Goal: Transaction & Acquisition: Purchase product/service

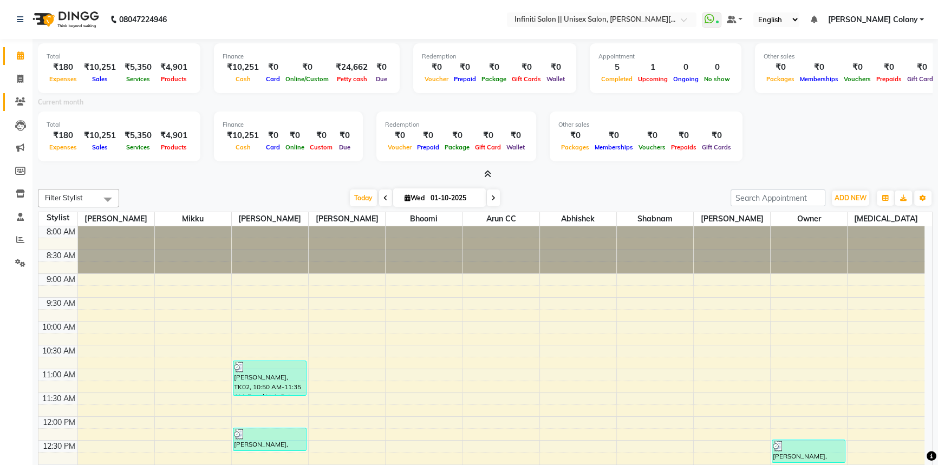
click at [27, 94] on link "Clients" at bounding box center [16, 102] width 26 height 18
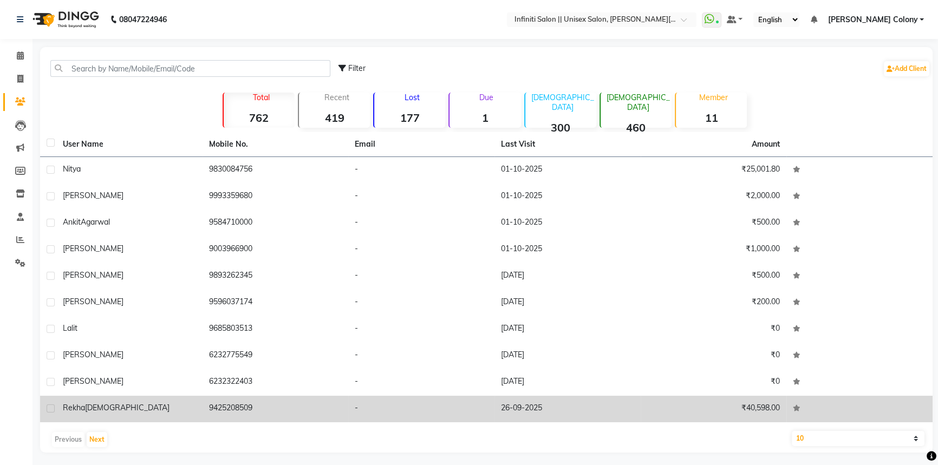
click at [76, 406] on span "Rekha" at bounding box center [74, 408] width 22 height 10
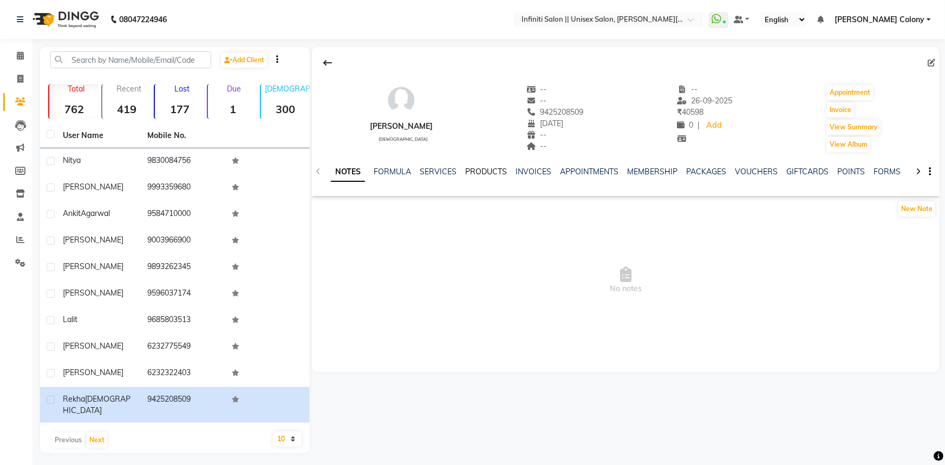
click at [498, 173] on link "PRODUCTS" at bounding box center [486, 172] width 42 height 10
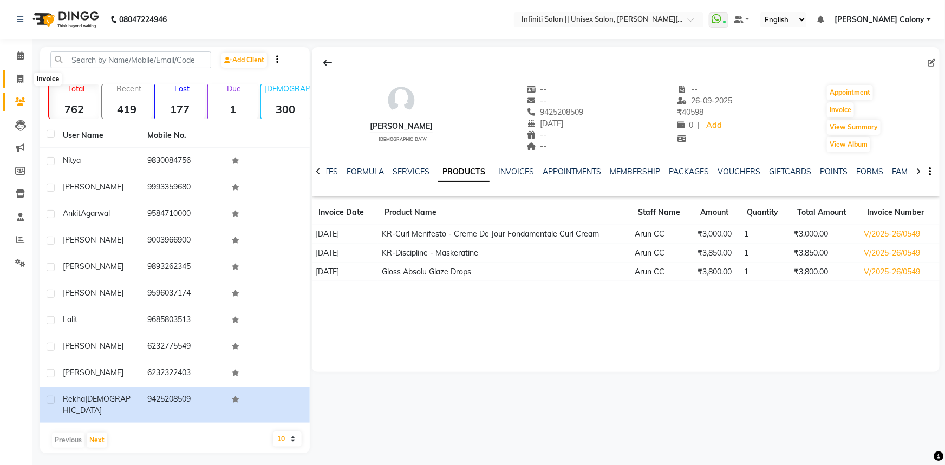
click at [19, 82] on icon at bounding box center [20, 79] width 6 height 8
select select "8233"
select select "service"
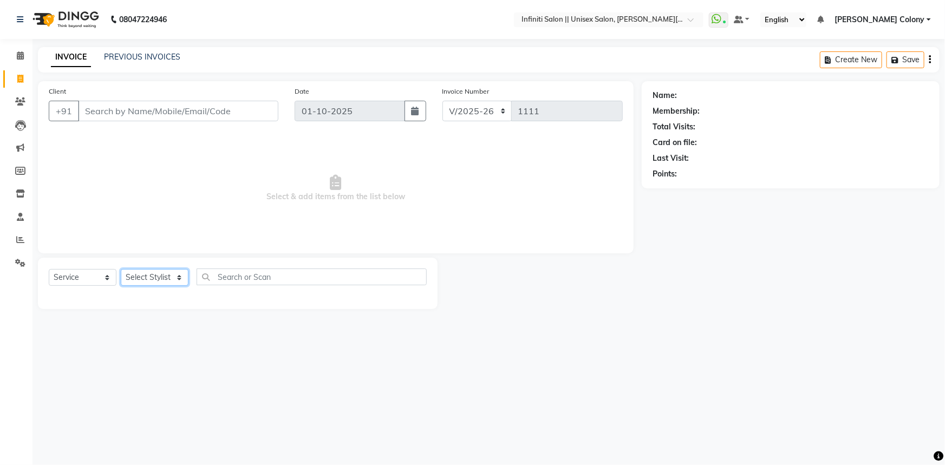
click at [134, 276] on select "Select Stylist" at bounding box center [155, 277] width 68 height 17
click at [263, 152] on span "Select & add items from the list below" at bounding box center [336, 188] width 574 height 108
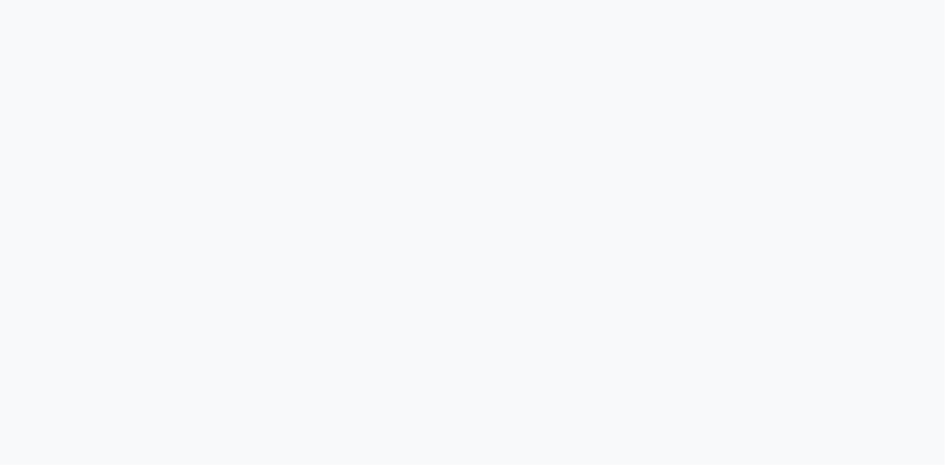
select select "8233"
select select "service"
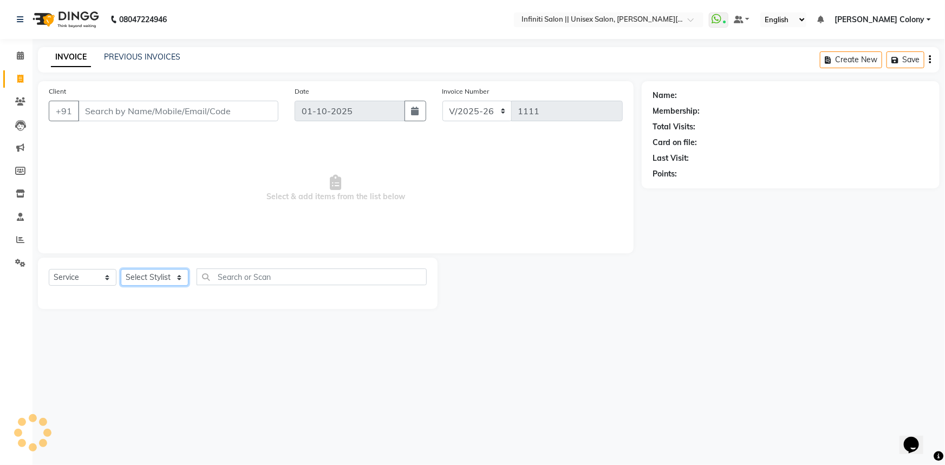
click at [144, 276] on select "Select Stylist Abhishek Anjali Mahato Arun CC Ayush Bhoomi Dilshad Ahmad Ishu J…" at bounding box center [155, 277] width 68 height 17
select select "79159"
click at [121, 269] on select "Select Stylist Abhishek Anjali Mahato Arun CC Ayush Bhoomi Dilshad Ahmad Ishu J…" at bounding box center [155, 277] width 68 height 17
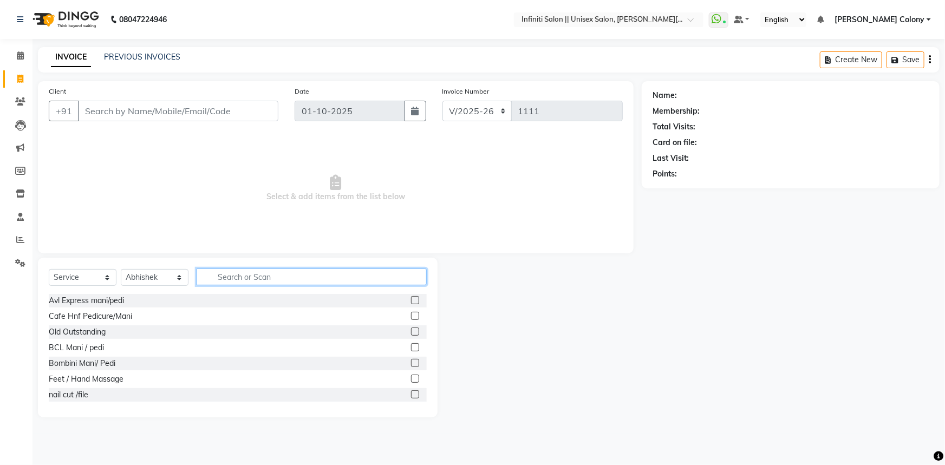
click at [232, 272] on input "text" at bounding box center [312, 277] width 230 height 17
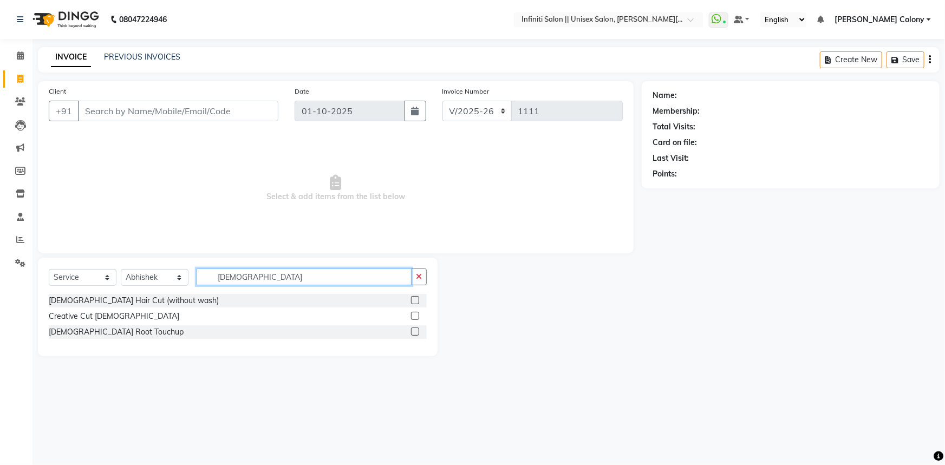
type input "male"
click at [415, 300] on label at bounding box center [415, 300] width 8 height 8
click at [415, 300] on input "checkbox" at bounding box center [414, 300] width 7 height 7
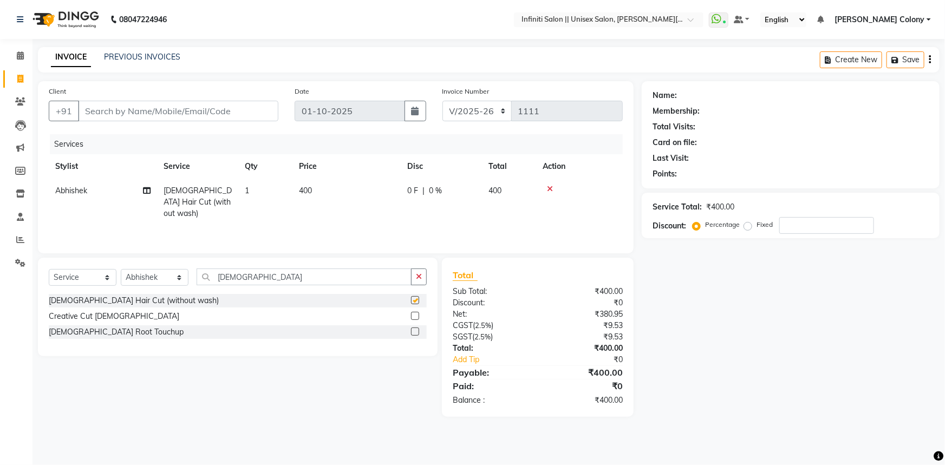
checkbox input "false"
click at [244, 109] on input "Client" at bounding box center [178, 111] width 200 height 21
type input "9"
type input "0"
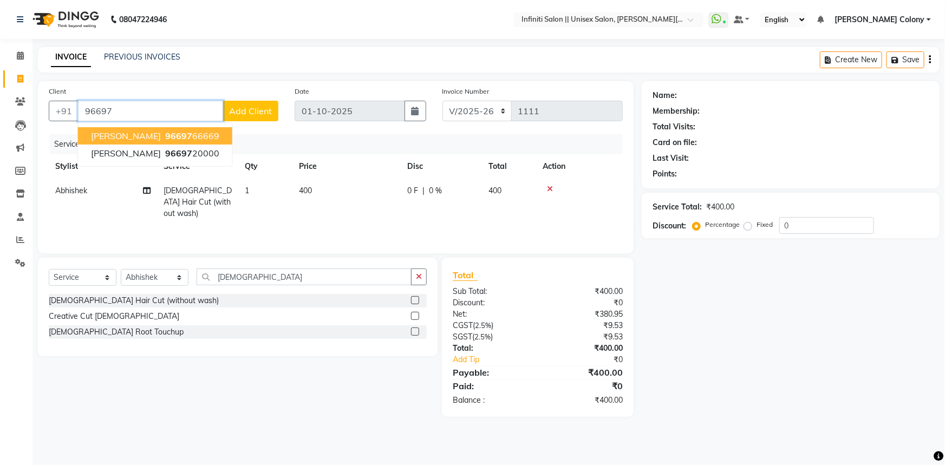
click at [168, 136] on span "96697" at bounding box center [178, 136] width 27 height 11
type input "9669766669"
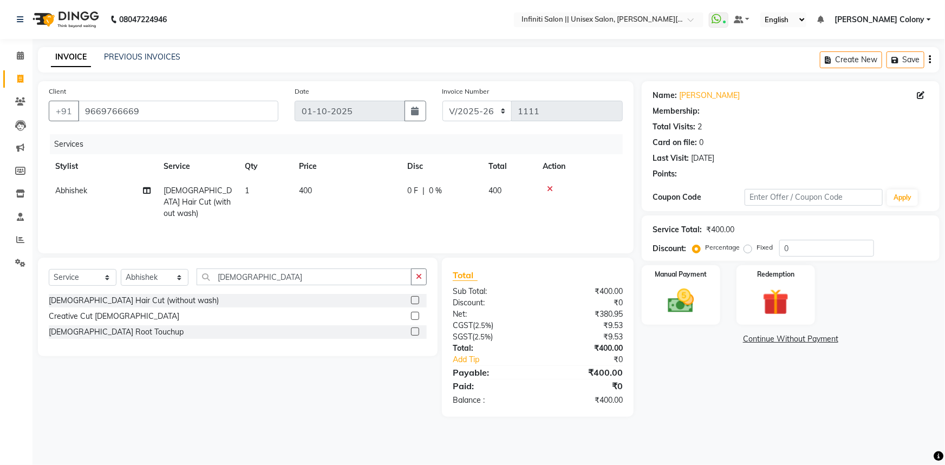
select select "1: Object"
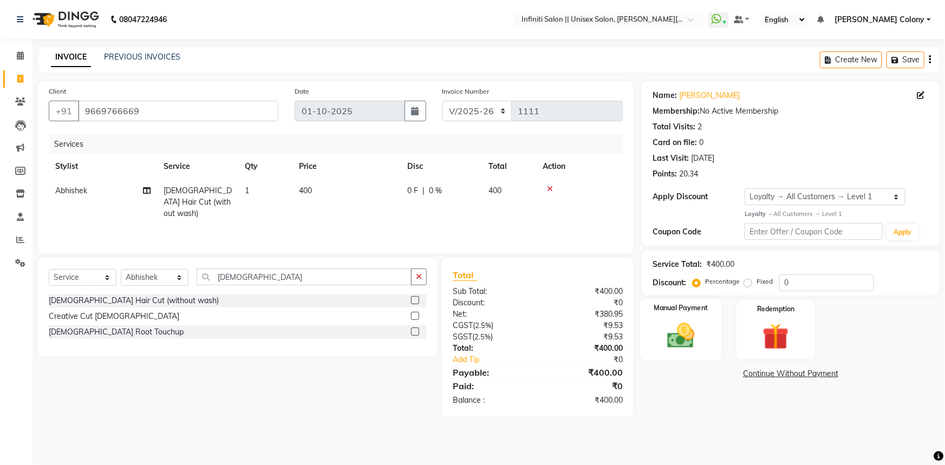
click at [681, 344] on img at bounding box center [681, 335] width 44 height 31
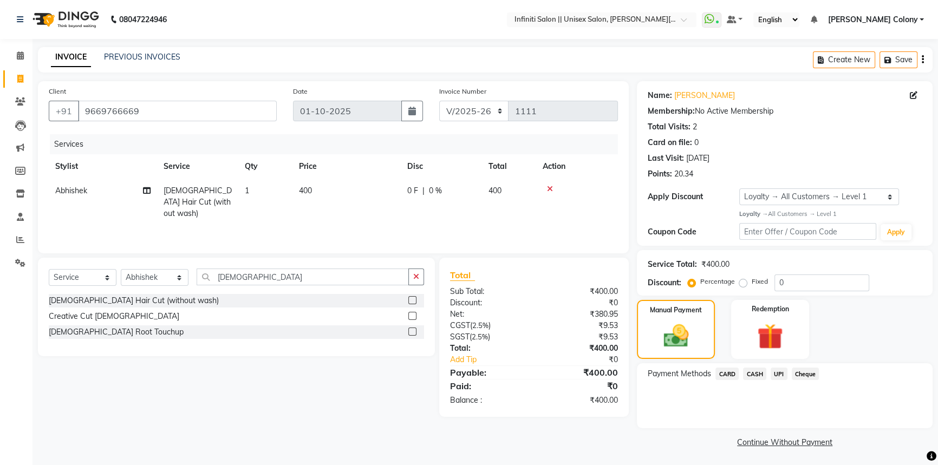
click at [777, 373] on span "UPI" at bounding box center [779, 374] width 17 height 12
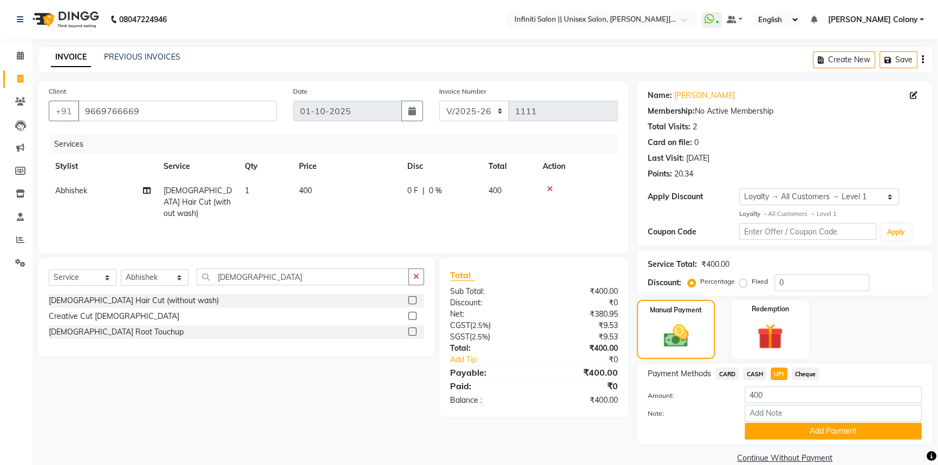
drag, startPoint x: 797, startPoint y: 432, endPoint x: 792, endPoint y: 414, distance: 18.5
click at [798, 432] on button "Add Payment" at bounding box center [833, 431] width 177 height 17
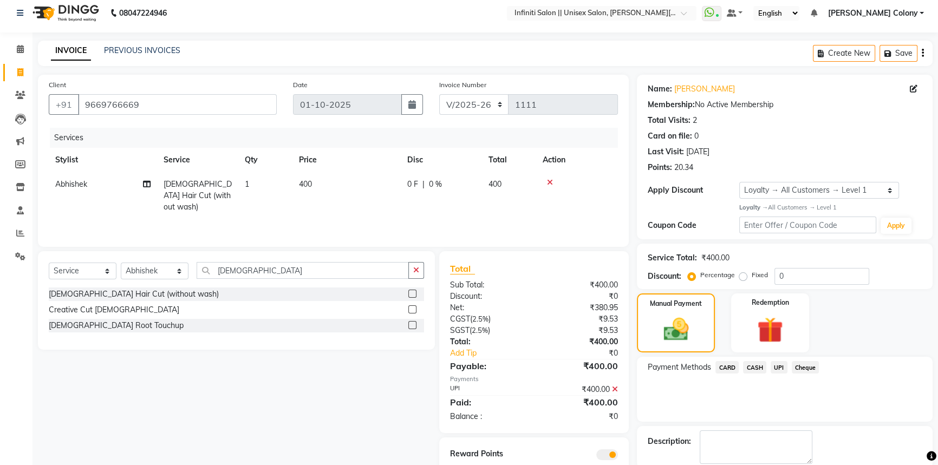
scroll to position [62, 0]
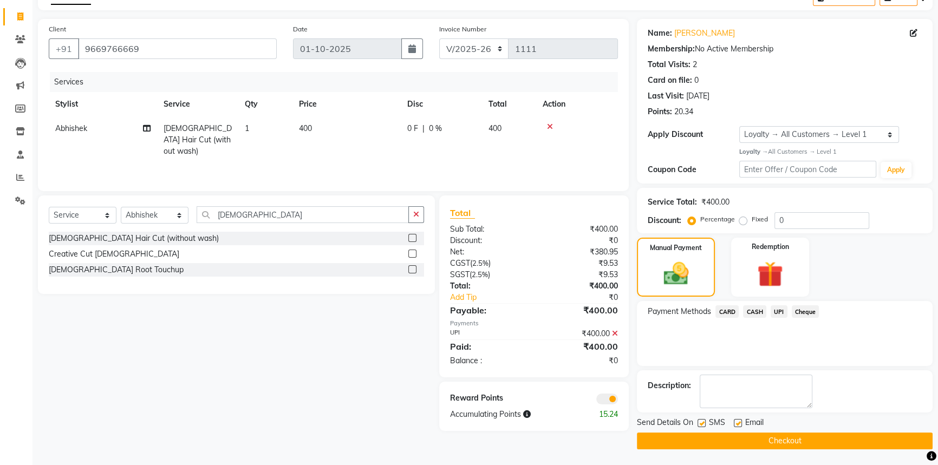
click at [766, 437] on button "Checkout" at bounding box center [785, 441] width 296 height 17
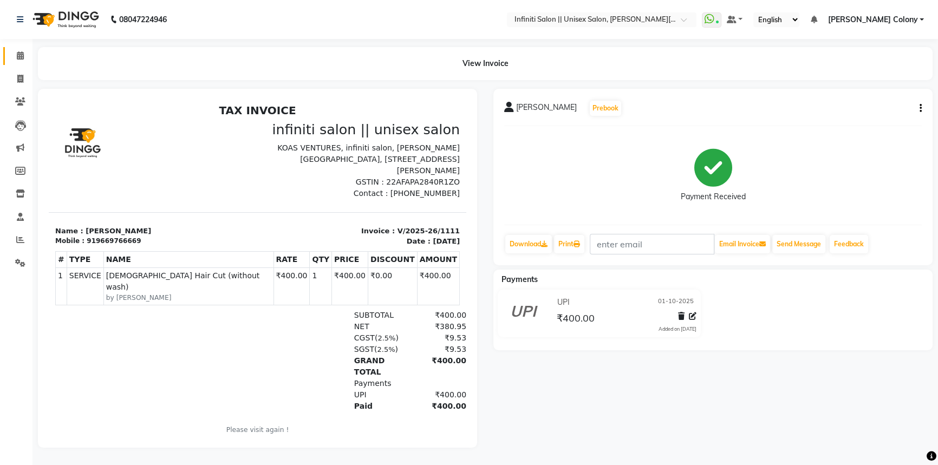
click at [16, 63] on link "Calendar" at bounding box center [16, 56] width 26 height 18
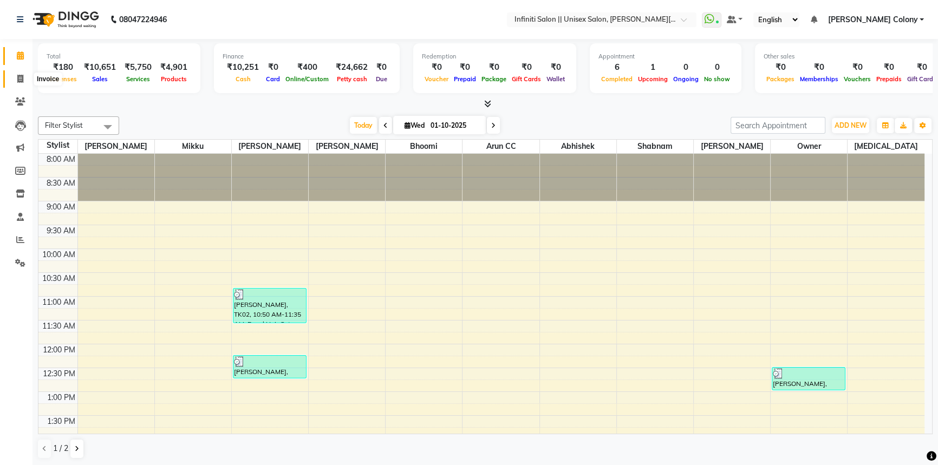
click at [21, 81] on icon at bounding box center [20, 79] width 6 height 8
select select "service"
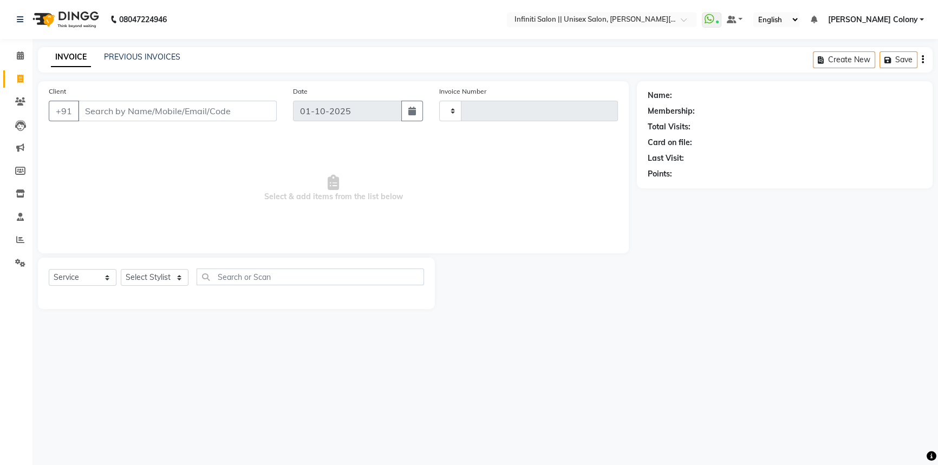
type input "1112"
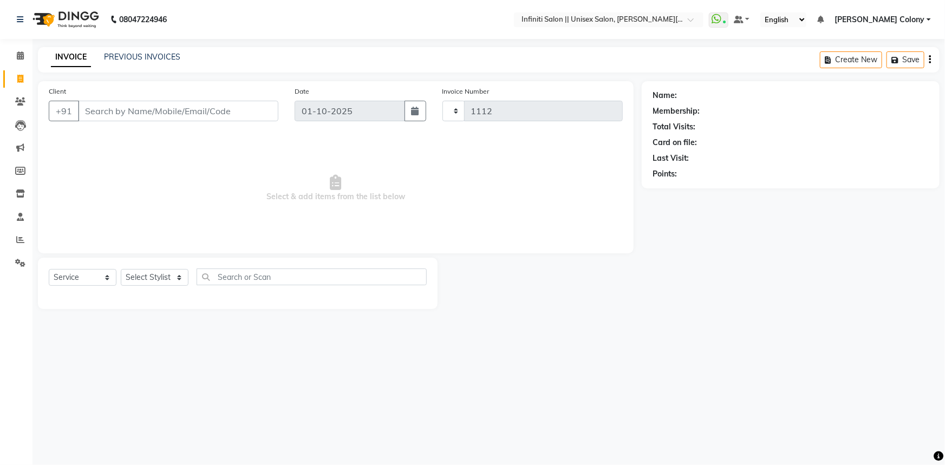
select select "8233"
click at [132, 54] on link "PREVIOUS INVOICES" at bounding box center [142, 57] width 76 height 10
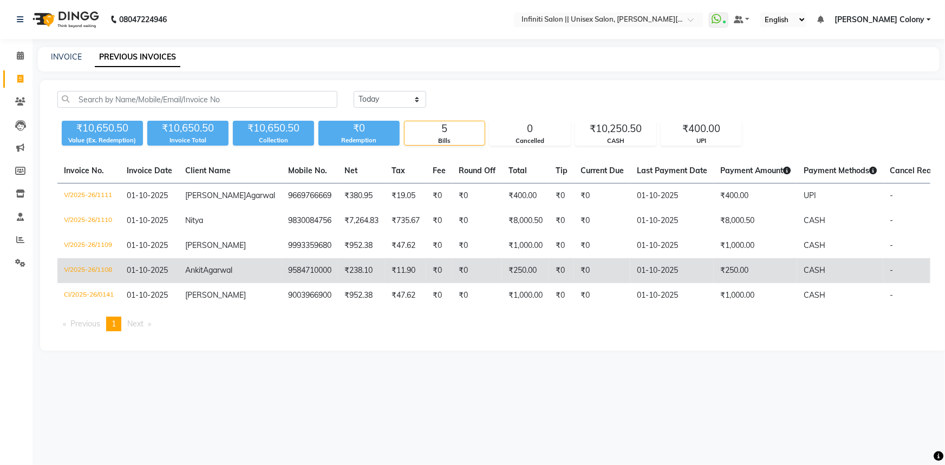
click at [385, 282] on td "₹11.90" at bounding box center [405, 270] width 41 height 25
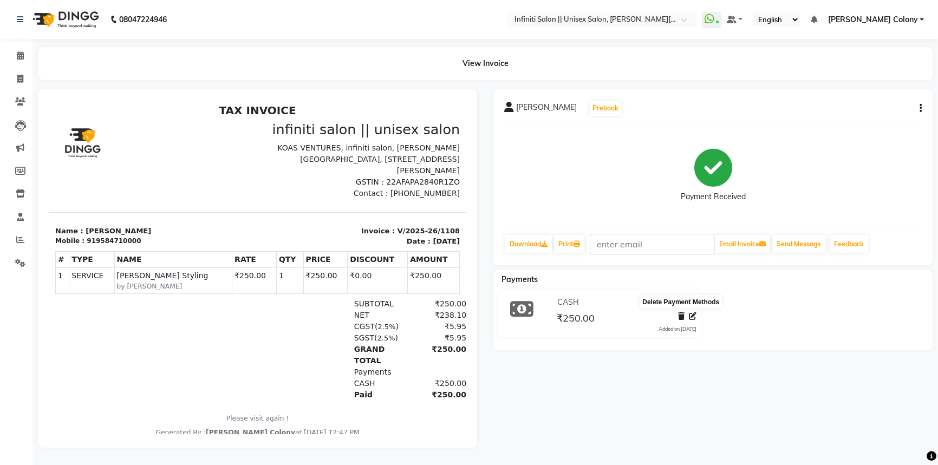
click at [679, 314] on icon at bounding box center [681, 317] width 6 height 8
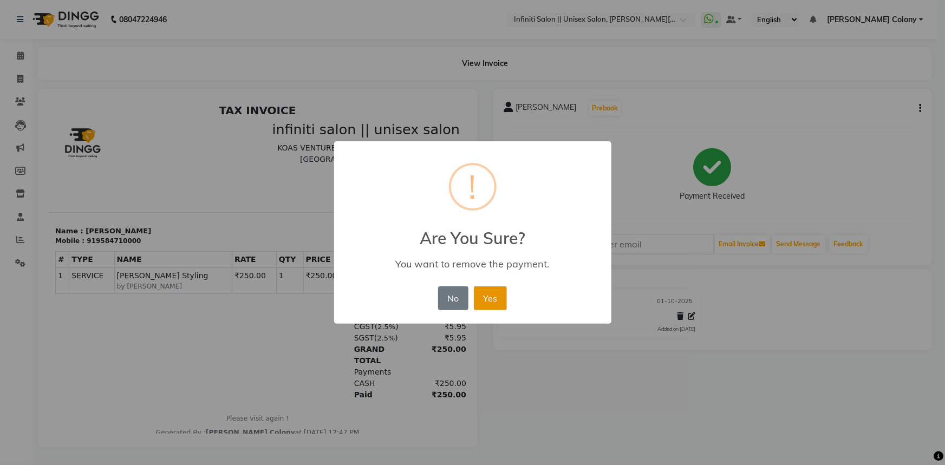
click at [505, 308] on button "Yes" at bounding box center [490, 299] width 33 height 24
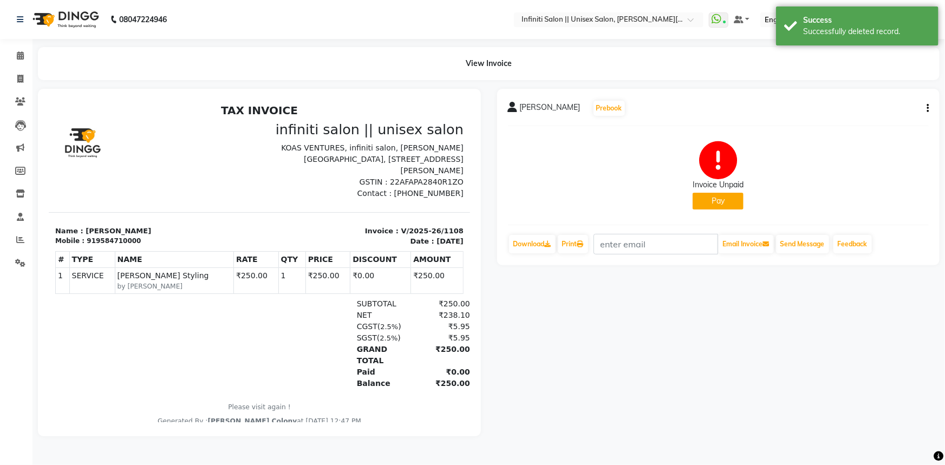
click at [733, 195] on button "Pay" at bounding box center [718, 201] width 51 height 17
select select "1"
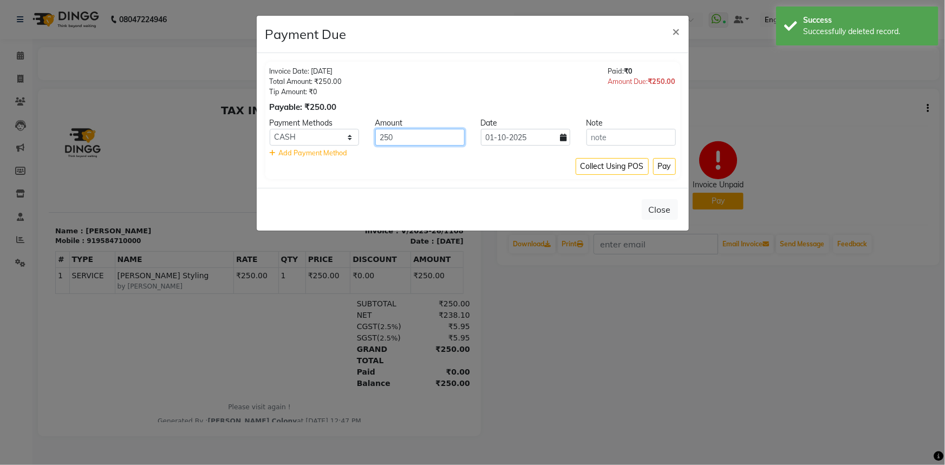
drag, startPoint x: 439, startPoint y: 139, endPoint x: 185, endPoint y: 236, distance: 271.4
click at [185, 236] on ngb-modal-window "Payment Due × Invoice Date: 01-10-2025 Total Amount: ₹250.00 Tip Amount: ₹0 Pay…" at bounding box center [472, 232] width 945 height 465
type input "150"
click at [290, 149] on span "Add Payment Method" at bounding box center [313, 152] width 69 height 9
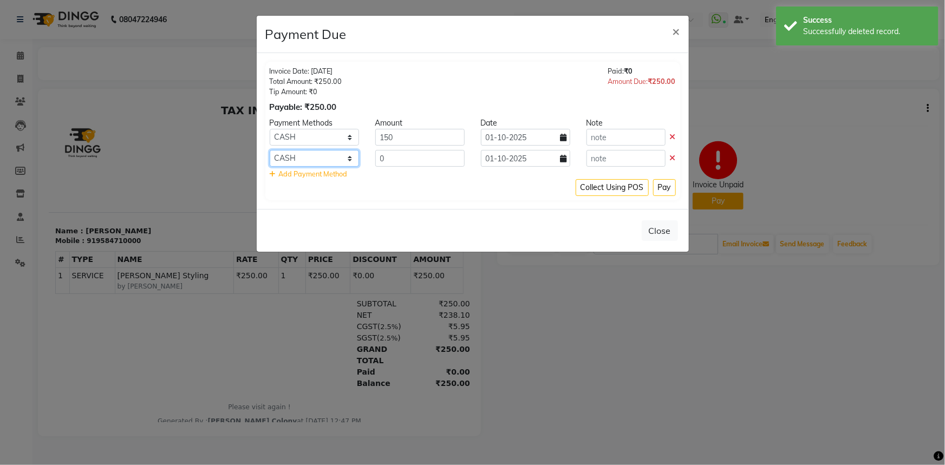
click at [290, 157] on select "CARD CASH UPI Cheque" at bounding box center [314, 158] width 89 height 17
select select "8"
click at [270, 150] on select "CARD CASH UPI Cheque" at bounding box center [314, 158] width 89 height 17
drag, startPoint x: 399, startPoint y: 155, endPoint x: 381, endPoint y: 158, distance: 18.7
click at [382, 158] on input "0" at bounding box center [419, 158] width 89 height 17
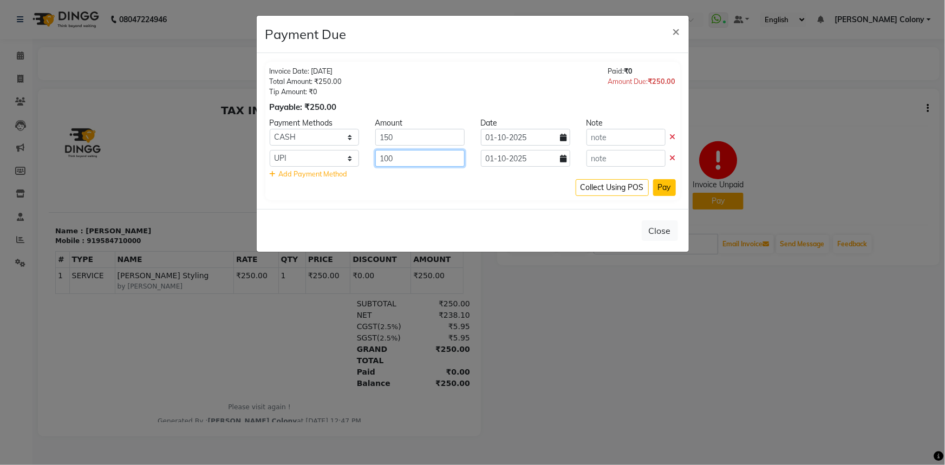
type input "100"
click at [662, 187] on button "Pay" at bounding box center [664, 187] width 23 height 17
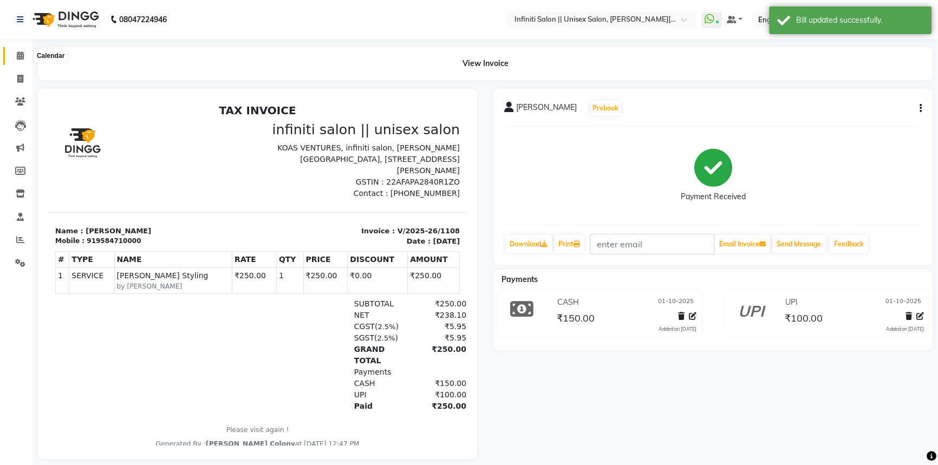
click at [21, 51] on icon at bounding box center [20, 55] width 7 height 8
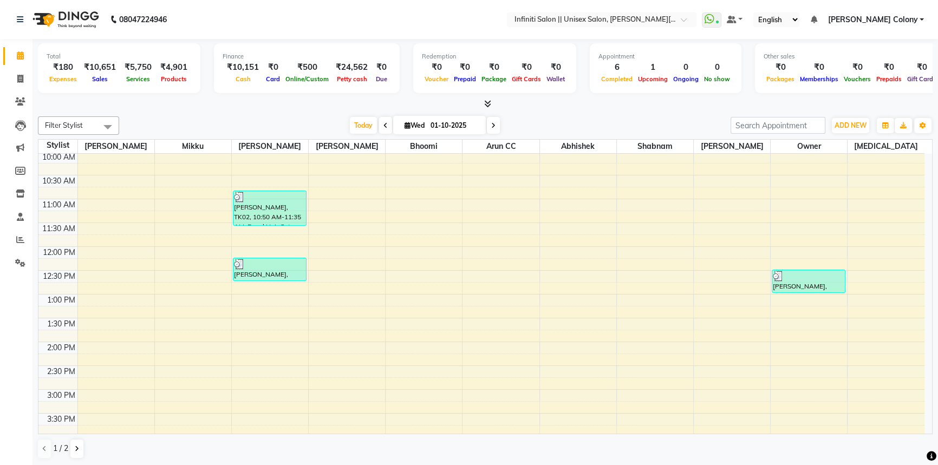
scroll to position [98, 0]
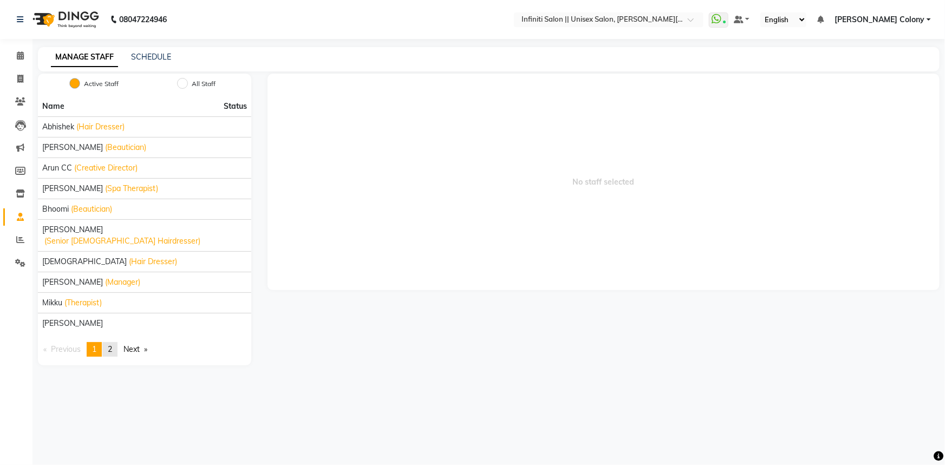
click at [115, 342] on link "page 2" at bounding box center [109, 349] width 15 height 15
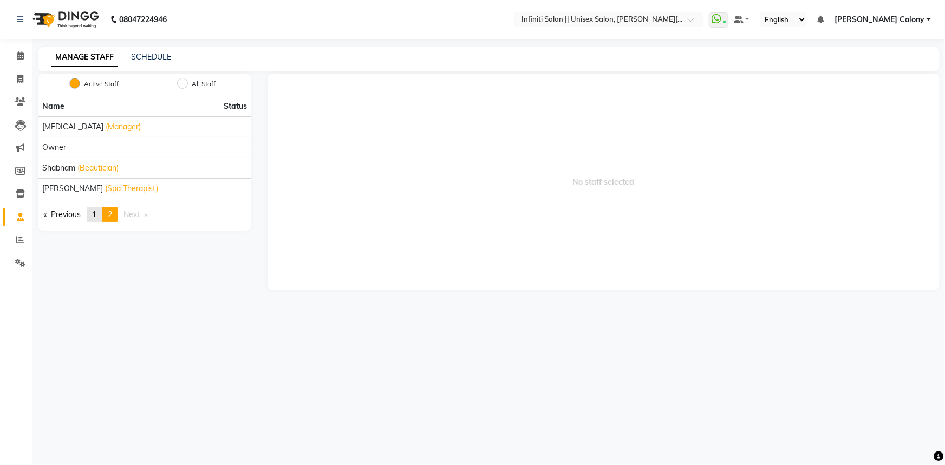
click at [92, 212] on link "page 1" at bounding box center [94, 214] width 15 height 15
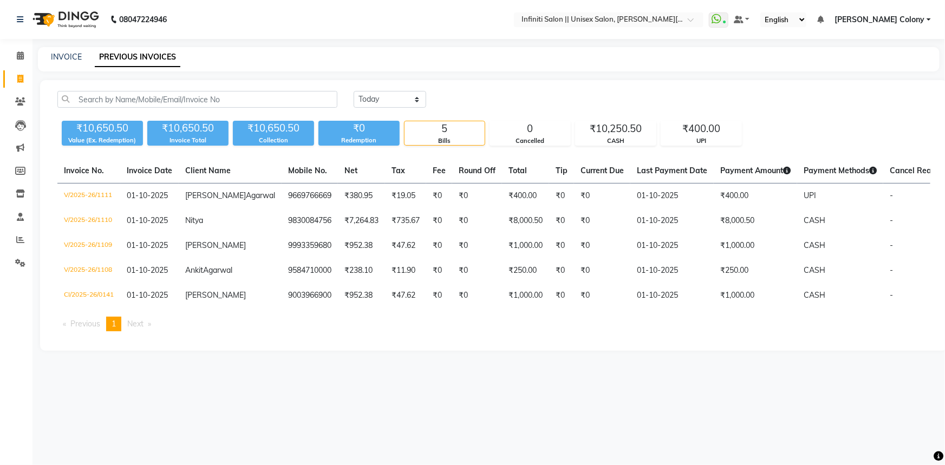
click at [44, 15] on img at bounding box center [65, 19] width 74 height 30
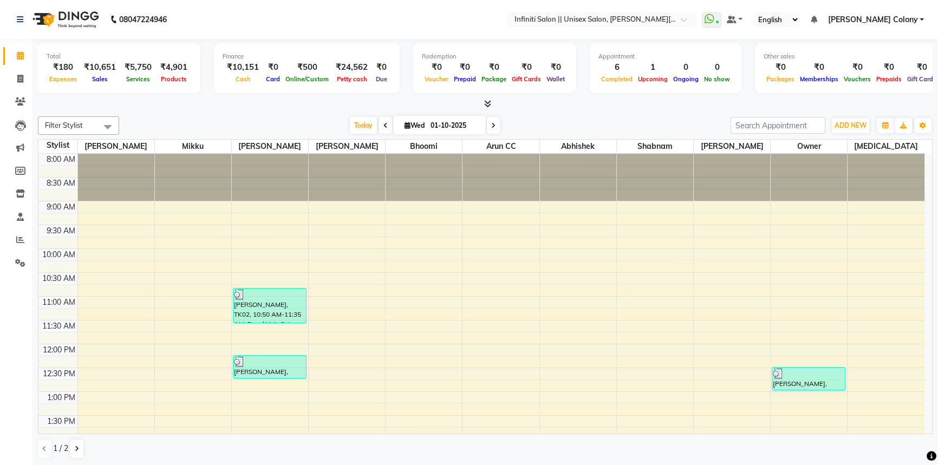
click at [489, 105] on icon at bounding box center [487, 104] width 7 height 8
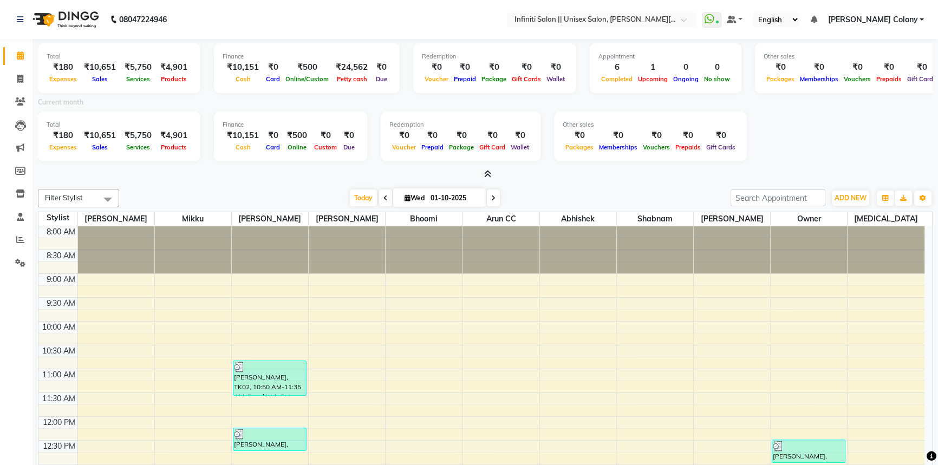
click at [489, 175] on icon at bounding box center [487, 174] width 7 height 8
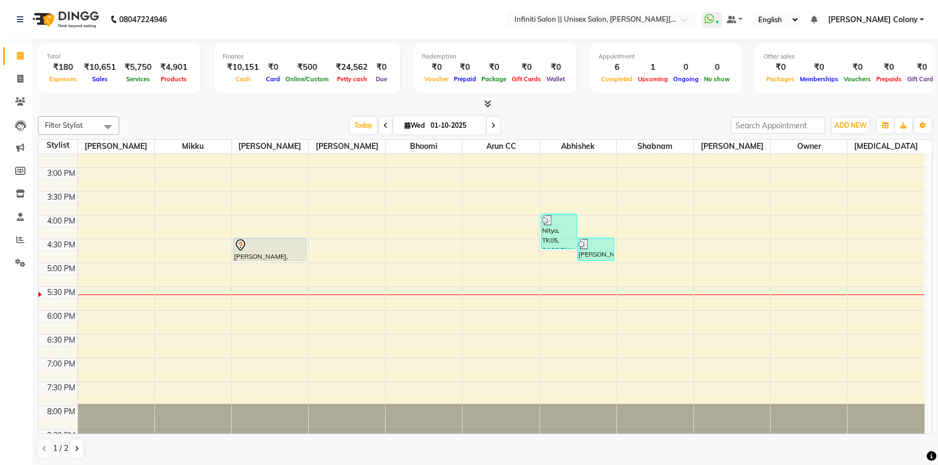
scroll to position [336, 0]
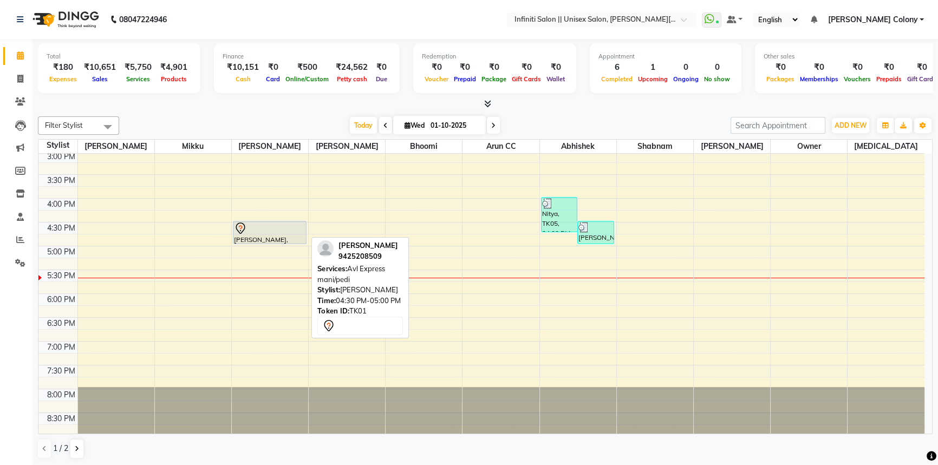
click at [285, 242] on div at bounding box center [269, 244] width 73 height 4
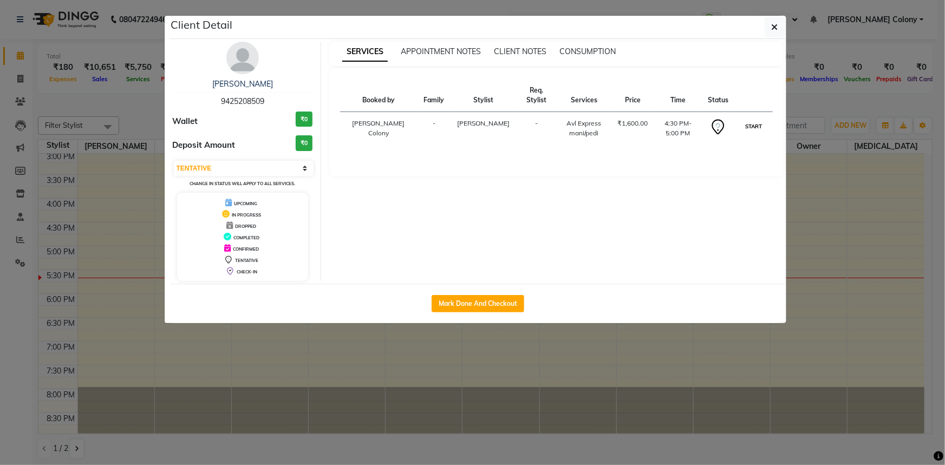
click at [757, 124] on button "START" at bounding box center [754, 127] width 22 height 14
select select "1"
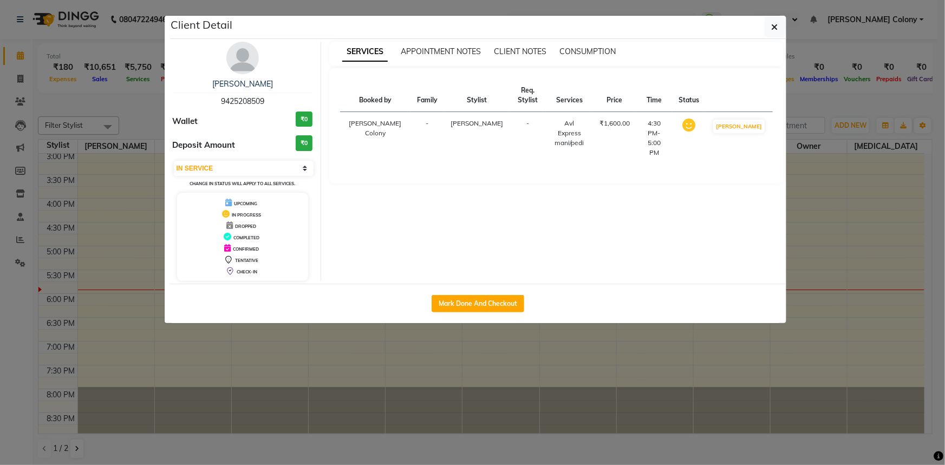
click at [585, 391] on ngb-modal-window "Client Detail Rekha jain 9425208509 Wallet ₹0 Deposit Amount ₹0 Select IN SERVI…" at bounding box center [472, 232] width 945 height 465
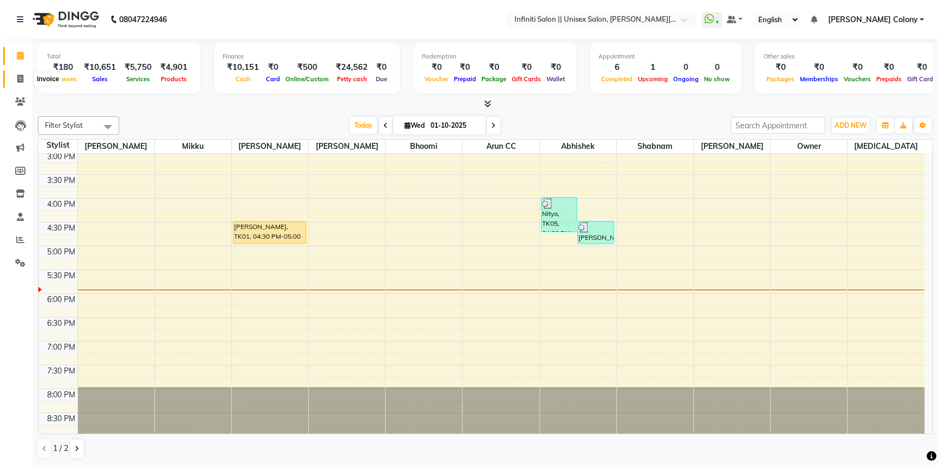
click at [24, 81] on span at bounding box center [20, 79] width 19 height 12
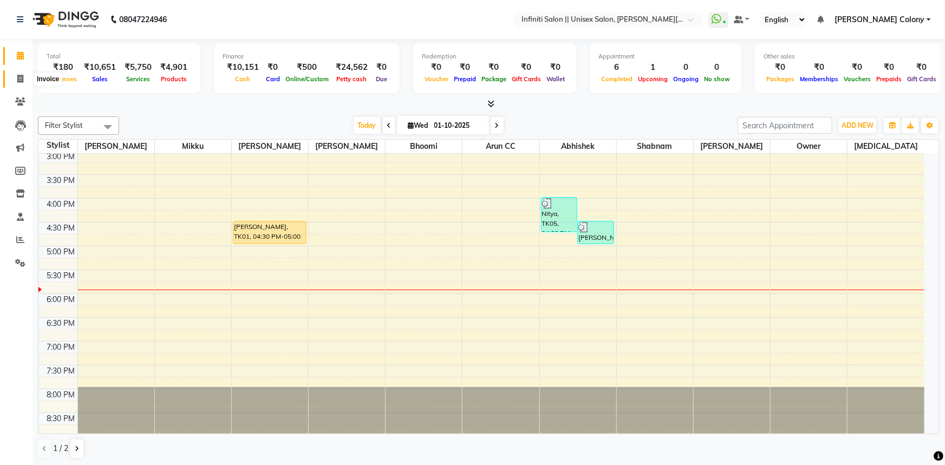
select select "8233"
select select "service"
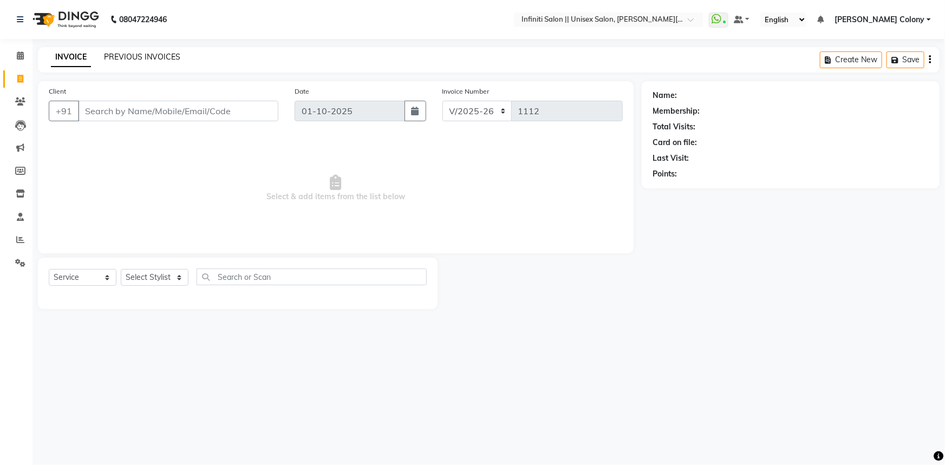
click at [126, 54] on link "PREVIOUS INVOICES" at bounding box center [142, 57] width 76 height 10
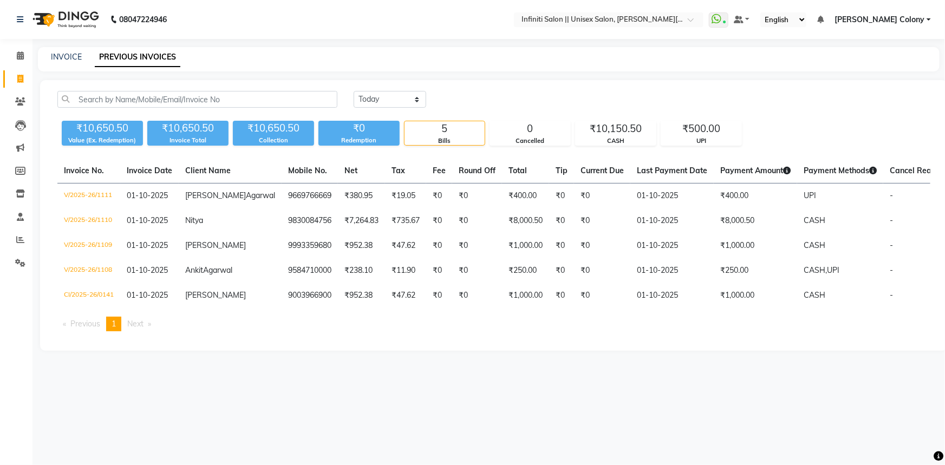
click at [48, 19] on img at bounding box center [65, 19] width 74 height 30
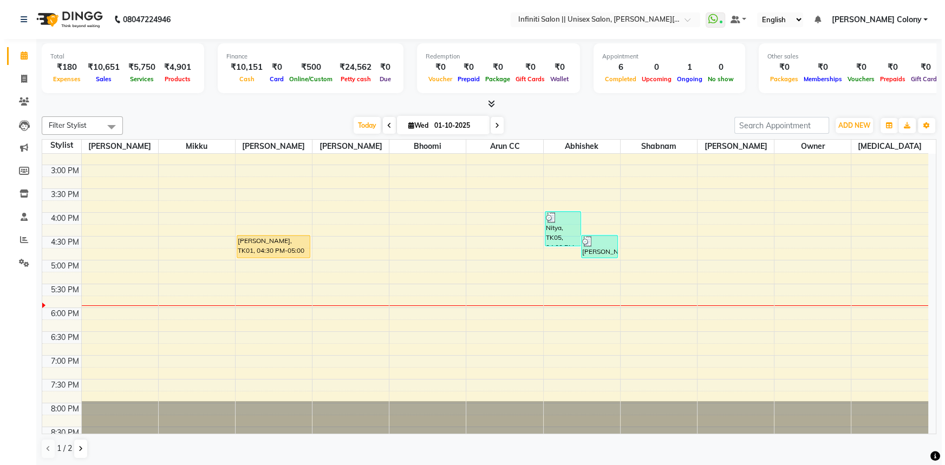
scroll to position [336, 0]
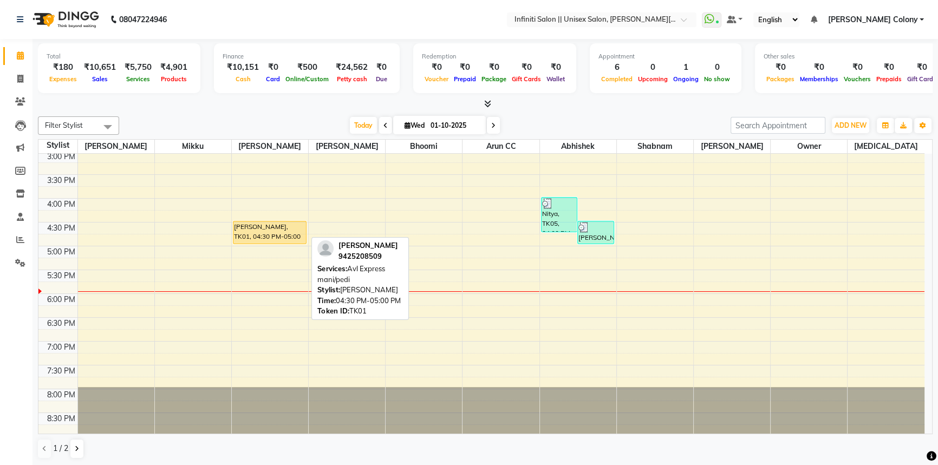
click at [279, 227] on div "Rekha jain, TK01, 04:30 PM-05:00 PM, Avl Express mani/pedi" at bounding box center [269, 233] width 73 height 22
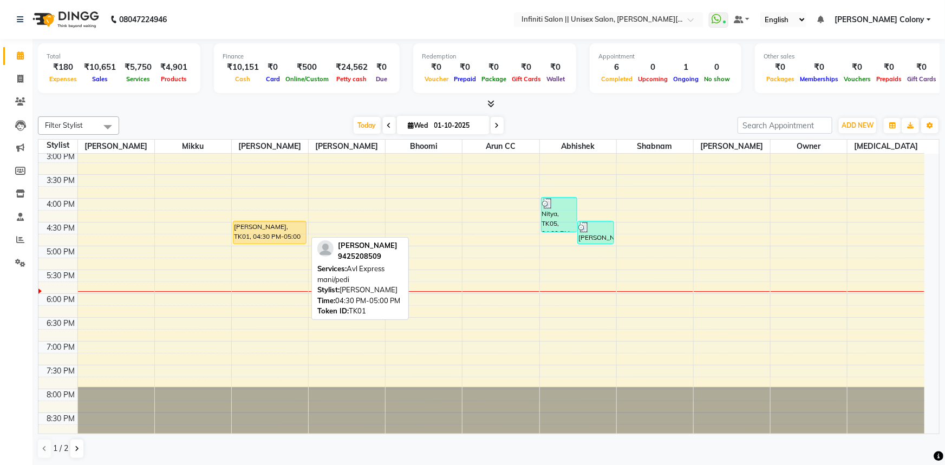
select select "1"
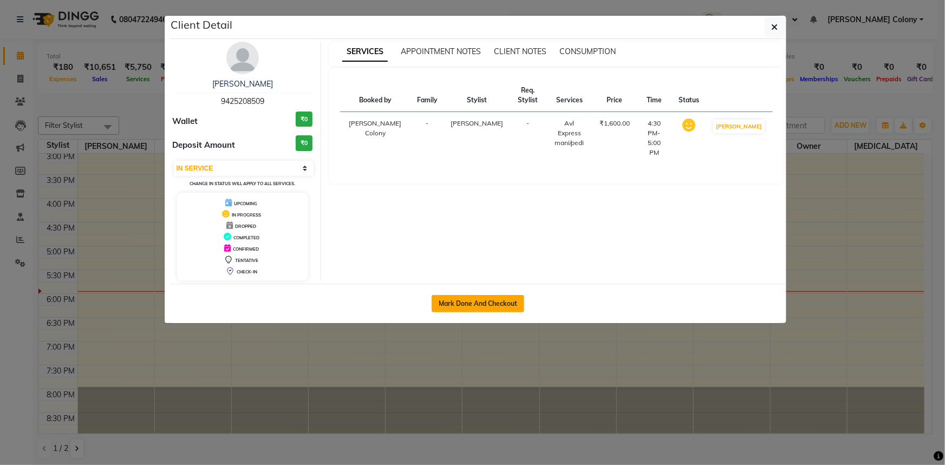
click at [471, 304] on button "Mark Done And Checkout" at bounding box center [478, 303] width 93 height 17
select select "service"
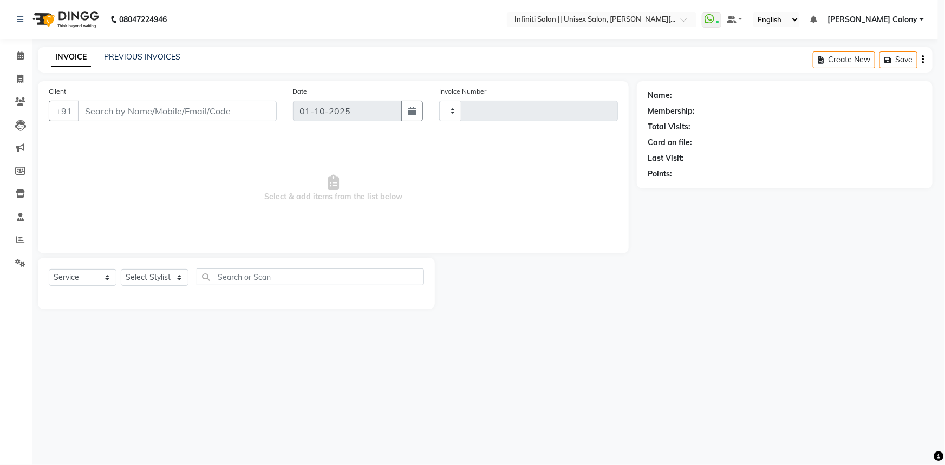
type input "1112"
select select "3"
select select "8233"
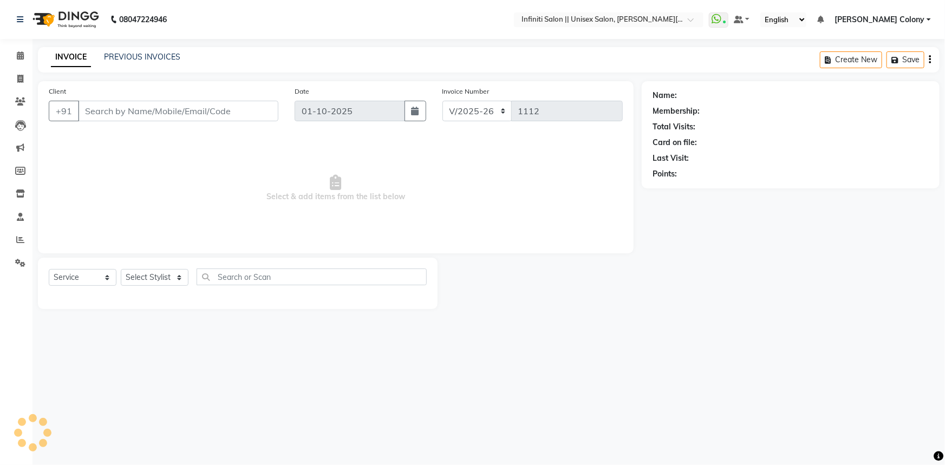
type input "9425208509"
select select "78902"
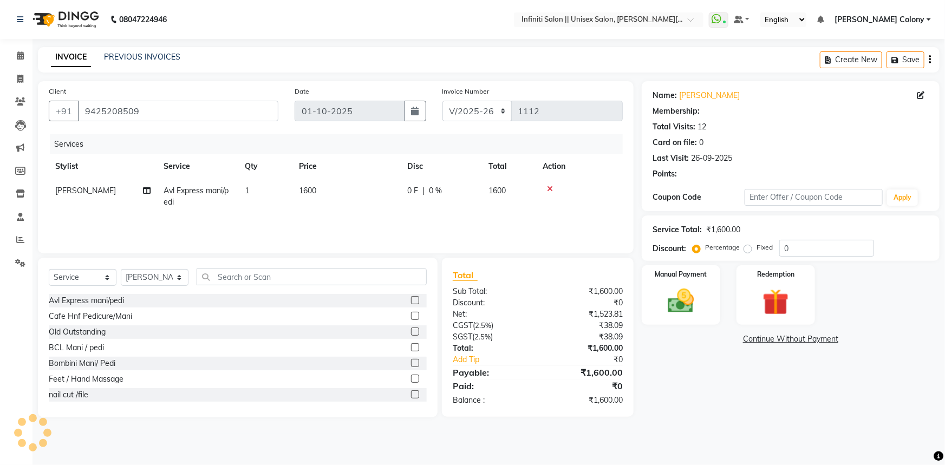
select select "1: Object"
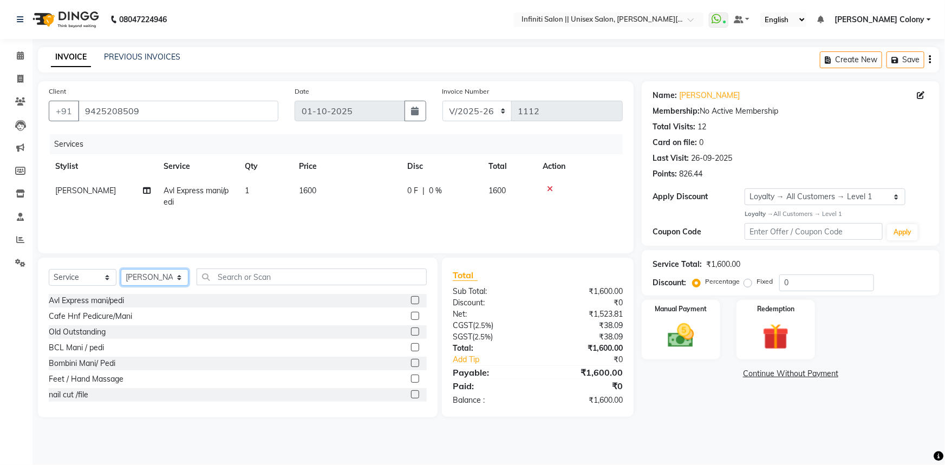
click at [162, 279] on select "Select Stylist Abhishek Anjali Mahato Arun CC Ayush Bhoomi Dilshad Ahmad Ishu J…" at bounding box center [155, 277] width 68 height 17
click at [121, 269] on select "Select Stylist Abhishek Anjali Mahato Arun CC Ayush Bhoomi Dilshad Ahmad Ishu J…" at bounding box center [155, 277] width 68 height 17
drag, startPoint x: 232, startPoint y: 278, endPoint x: 225, endPoint y: 270, distance: 11.5
click at [231, 276] on input "text" at bounding box center [312, 277] width 230 height 17
click at [168, 198] on td "Avl Express mani/pedi" at bounding box center [197, 197] width 81 height 36
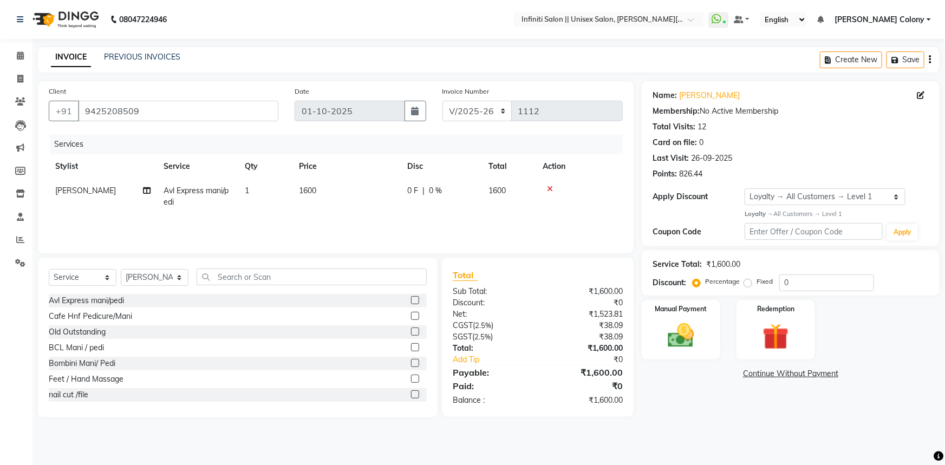
select select "78902"
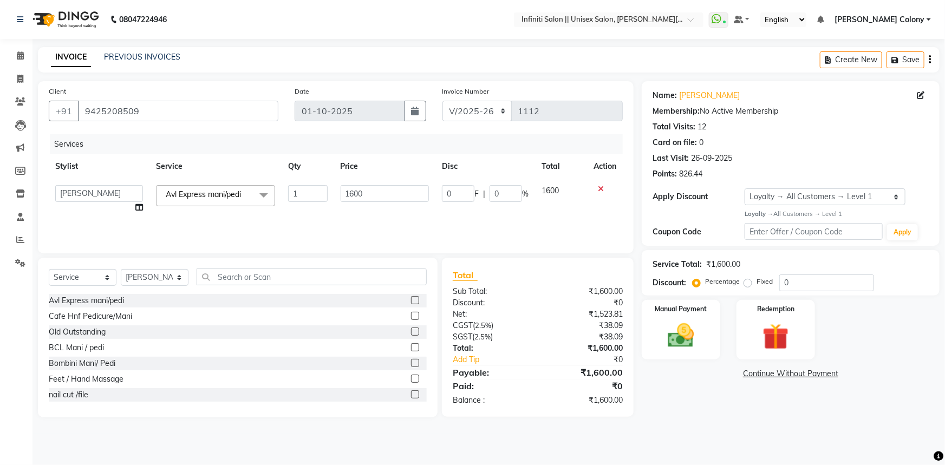
click at [224, 199] on span "Avl Express mani/pedi" at bounding box center [203, 195] width 75 height 10
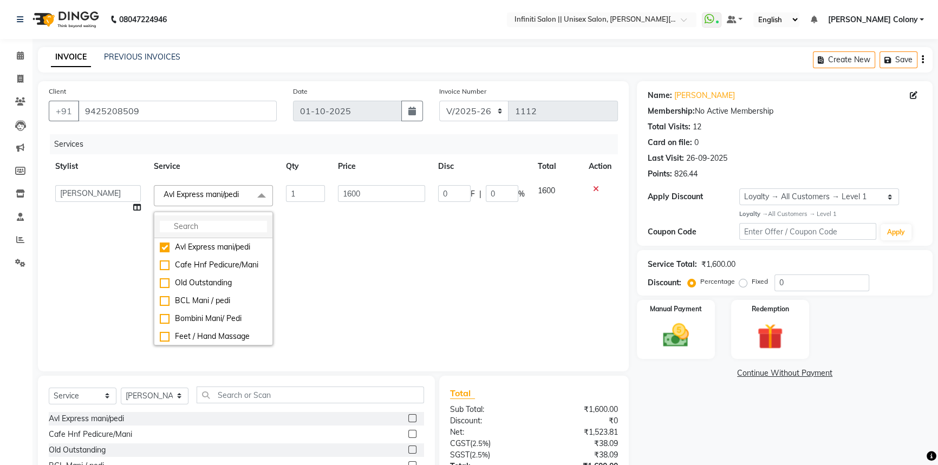
click at [199, 228] on input "multiselect-search" at bounding box center [213, 226] width 107 height 11
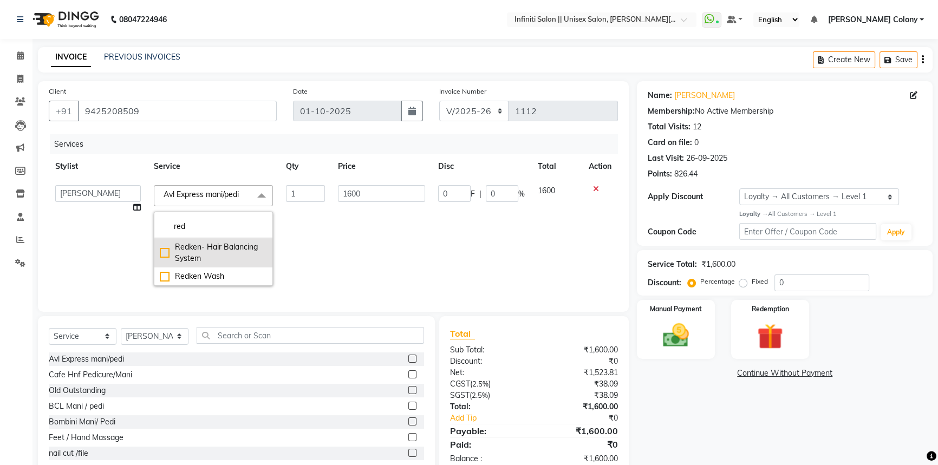
type input "red"
click at [165, 252] on div "Redken- Hair Balancing System" at bounding box center [213, 253] width 107 height 23
checkbox input "true"
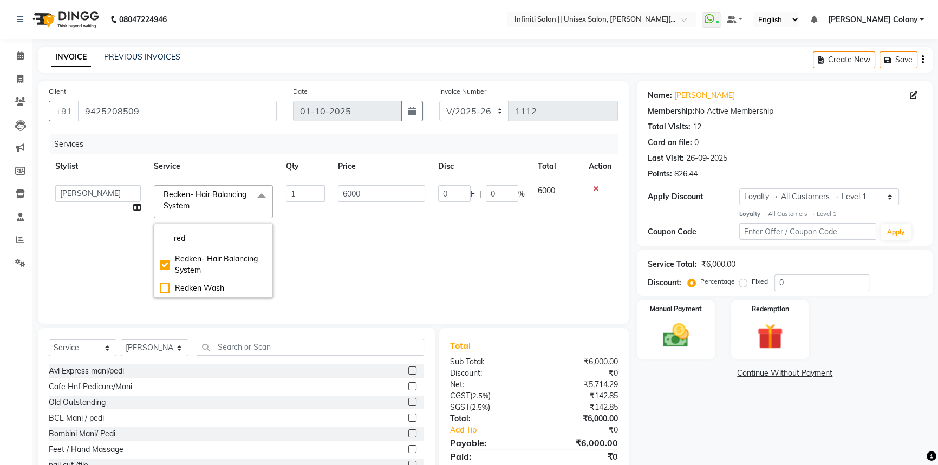
drag, startPoint x: 491, startPoint y: 261, endPoint x: 355, endPoint y: 227, distance: 140.7
click at [490, 261] on td "0 F | 0 %" at bounding box center [482, 242] width 100 height 126
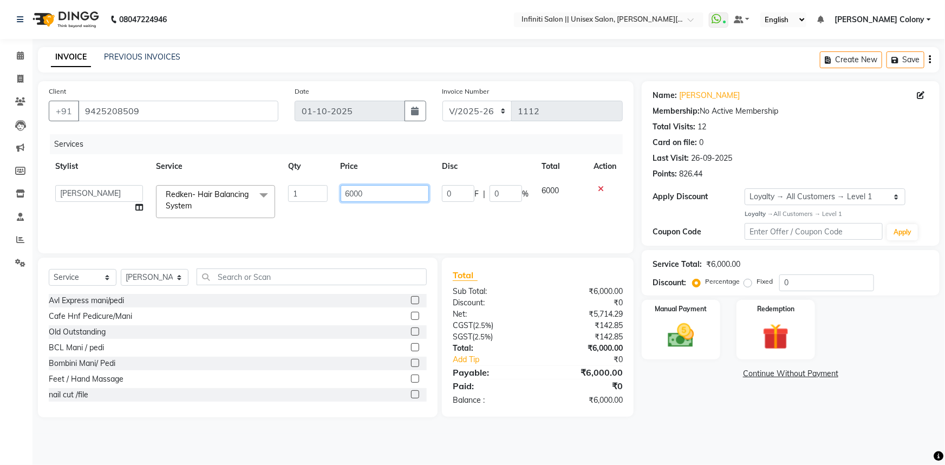
drag, startPoint x: 354, startPoint y: 195, endPoint x: 287, endPoint y: 220, distance: 71.8
click at [287, 220] on tr "Abhishek Anjali Mahato Arun CC Ayush Bhoomi Dilshad Ahmad Ishu Jitesh Mikku Moy…" at bounding box center [336, 202] width 574 height 46
type input "2500"
click at [344, 226] on div "Services Stylist Service Qty Price Disc Total Action Abhishek Anjali Mahato Aru…" at bounding box center [336, 188] width 574 height 108
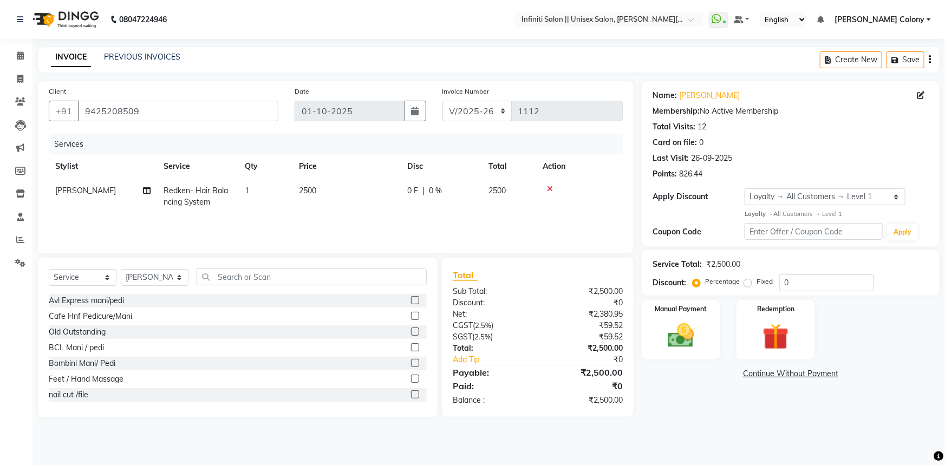
click at [330, 210] on td "2500" at bounding box center [346, 197] width 108 height 36
select select "78902"
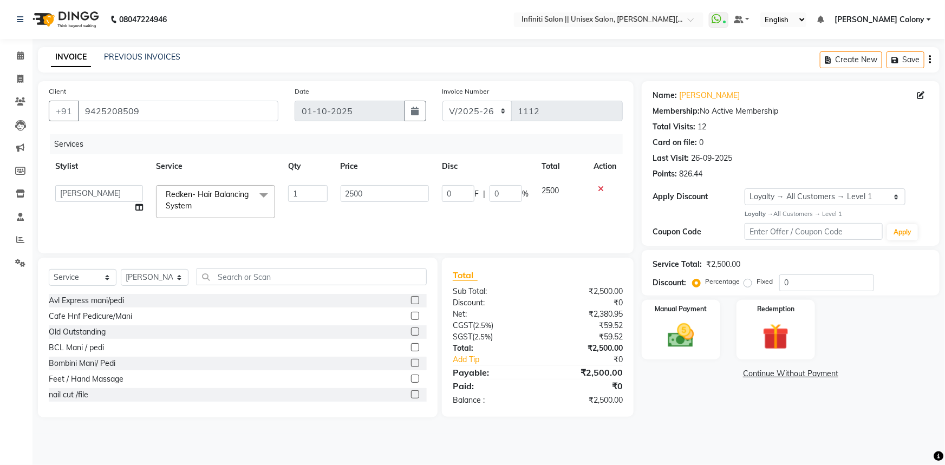
click at [386, 206] on td "2500" at bounding box center [385, 202] width 102 height 46
click at [454, 193] on input "0" at bounding box center [458, 193] width 32 height 17
type input "0300"
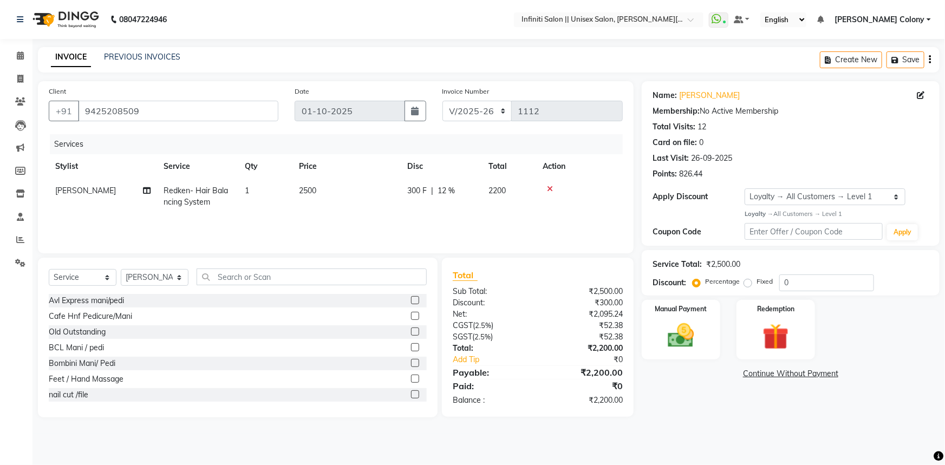
click at [478, 224] on div "Services Stylist Service Qty Price Disc Total Action Dilshad Ahmad Redken- Hair…" at bounding box center [336, 188] width 574 height 108
click at [210, 199] on span "Redken- Hair Balancing System" at bounding box center [196, 196] width 64 height 21
select select "78902"
click at [234, 203] on span "Redken- Hair Balancing System x" at bounding box center [210, 200] width 95 height 23
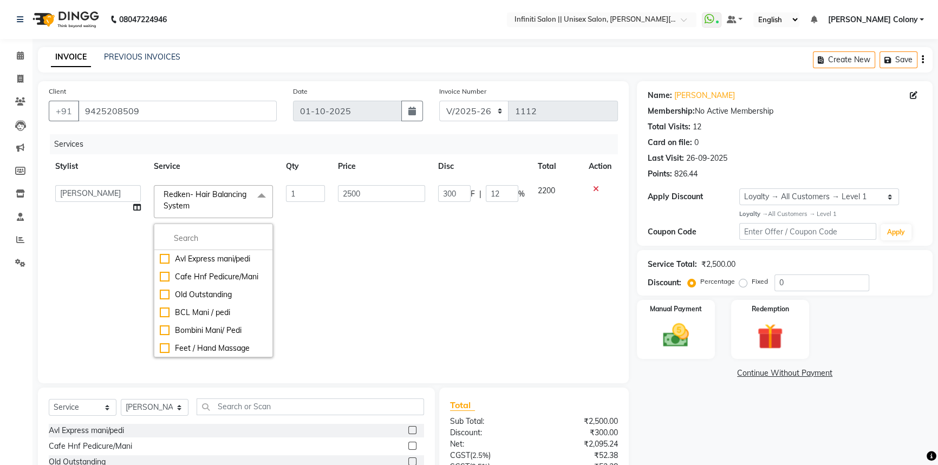
click at [238, 202] on span "Redken- Hair Balancing System x" at bounding box center [208, 200] width 95 height 23
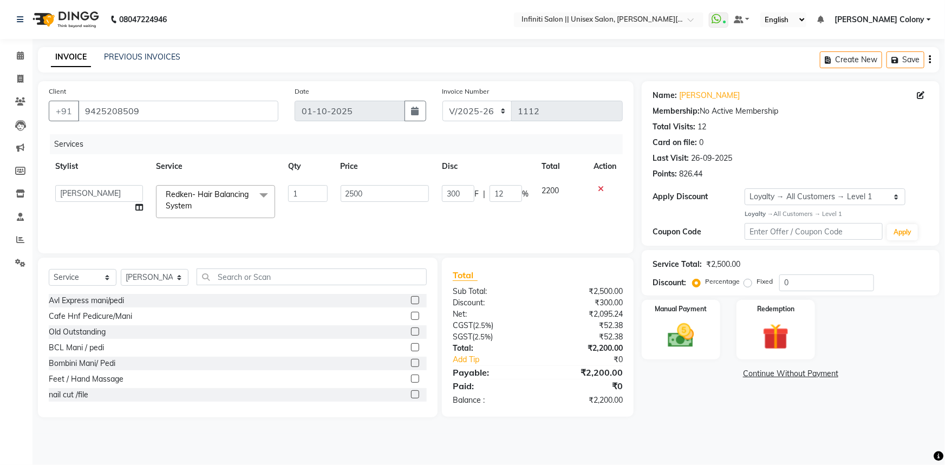
click at [236, 201] on span "Redken- Hair Balancing System x" at bounding box center [210, 200] width 95 height 23
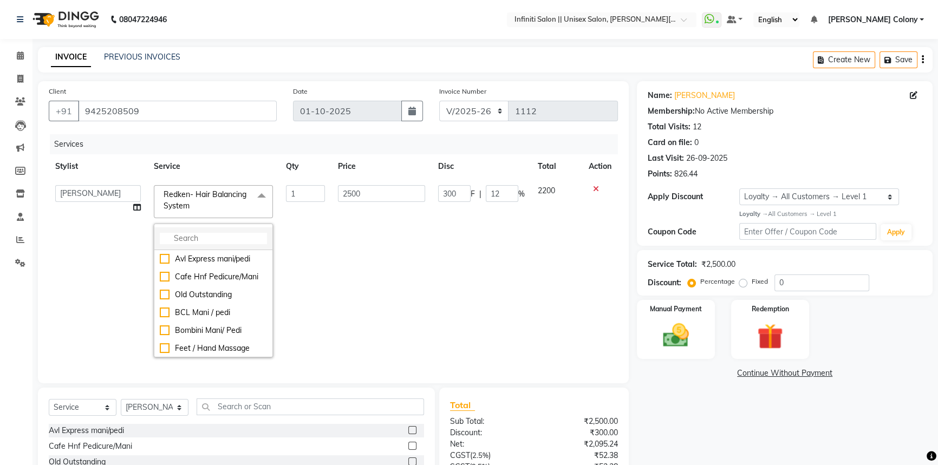
click at [195, 236] on input "multiselect-search" at bounding box center [213, 238] width 107 height 11
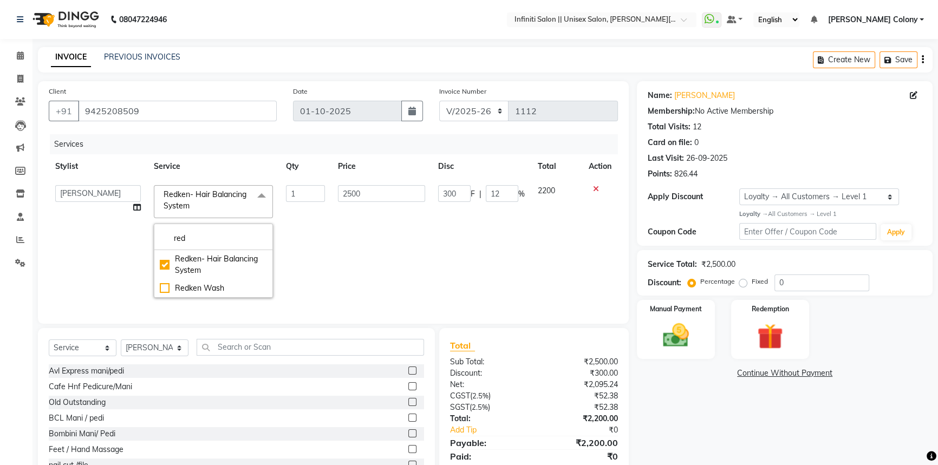
type input "red"
click at [408, 292] on td "2500" at bounding box center [381, 242] width 100 height 126
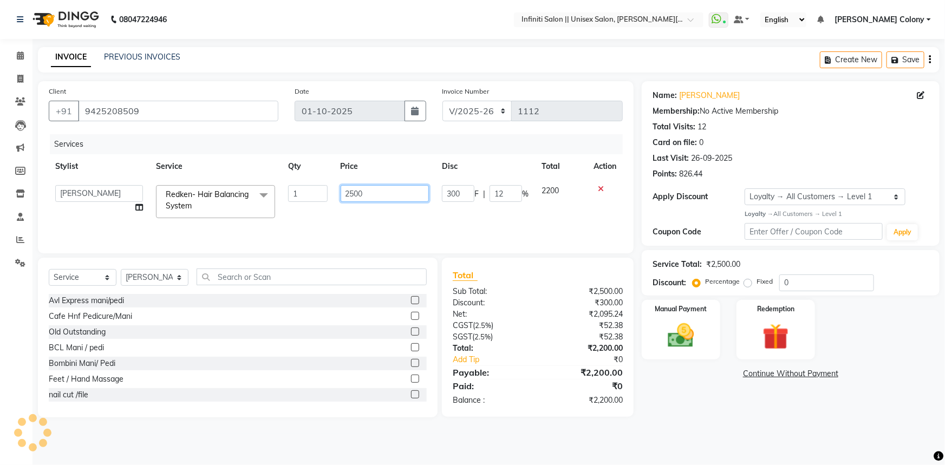
drag, startPoint x: 354, startPoint y: 194, endPoint x: 324, endPoint y: 210, distance: 33.4
click at [324, 210] on tr "Abhishek Anjali Mahato Arun CC Ayush Bhoomi Dilshad Ahmad Ishu Jitesh Mikku Moy…" at bounding box center [336, 202] width 574 height 46
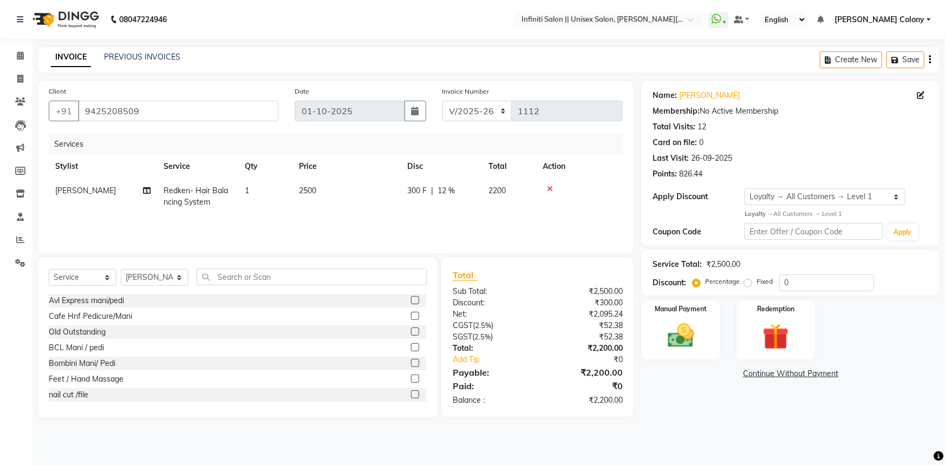
click at [361, 227] on div "Services Stylist Service Qty Price Disc Total Action Dilshad Ahmad Redken- Hair…" at bounding box center [336, 188] width 574 height 108
click at [326, 199] on td "2500" at bounding box center [346, 197] width 108 height 36
select select "78902"
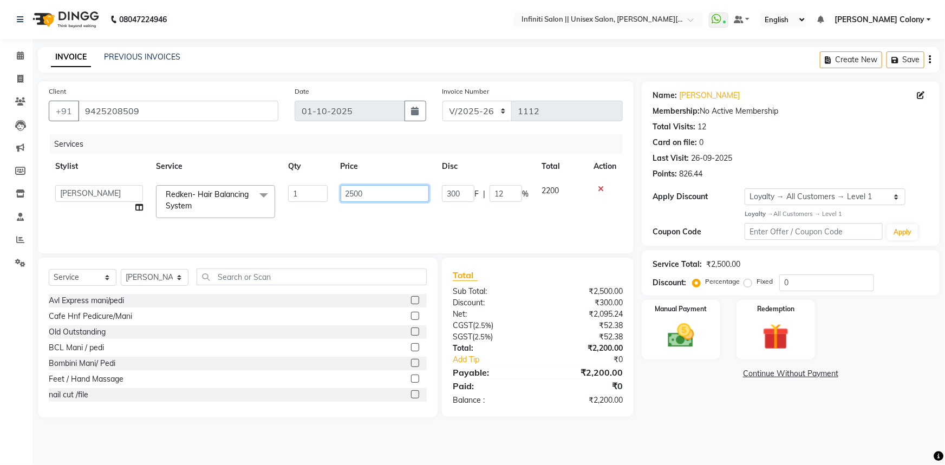
drag, startPoint x: 353, startPoint y: 191, endPoint x: 341, endPoint y: 200, distance: 15.1
click at [341, 200] on input "2500" at bounding box center [385, 193] width 89 height 17
type input "3000"
click at [408, 214] on tr "Abhishek Anjali Mahato Arun CC Ayush Bhoomi Dilshad Ahmad Ishu Jitesh Mikku Moy…" at bounding box center [336, 202] width 574 height 46
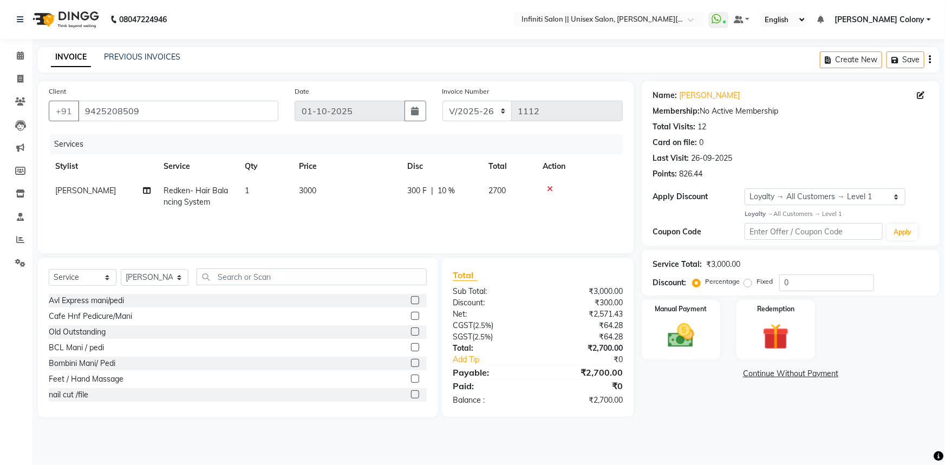
click at [422, 192] on span "300 F" at bounding box center [416, 190] width 19 height 11
select select "78902"
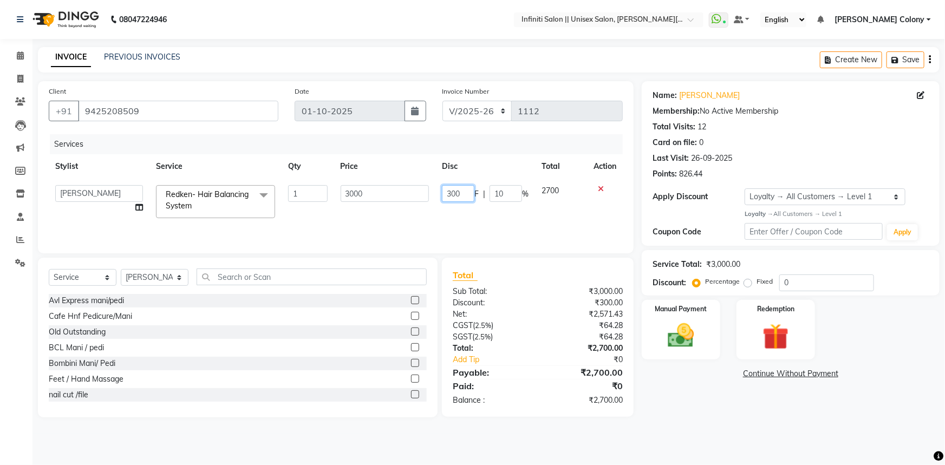
drag, startPoint x: 461, startPoint y: 195, endPoint x: 361, endPoint y: 232, distance: 106.4
click at [361, 232] on div "Services Stylist Service Qty Price Disc Total Action Abhishek Anjali Mahato Aru…" at bounding box center [336, 188] width 574 height 108
type input "800"
click at [356, 221] on div "Services Stylist Service Qty Price Disc Total Action Abhishek Anjali Mahato Aru…" at bounding box center [336, 188] width 574 height 108
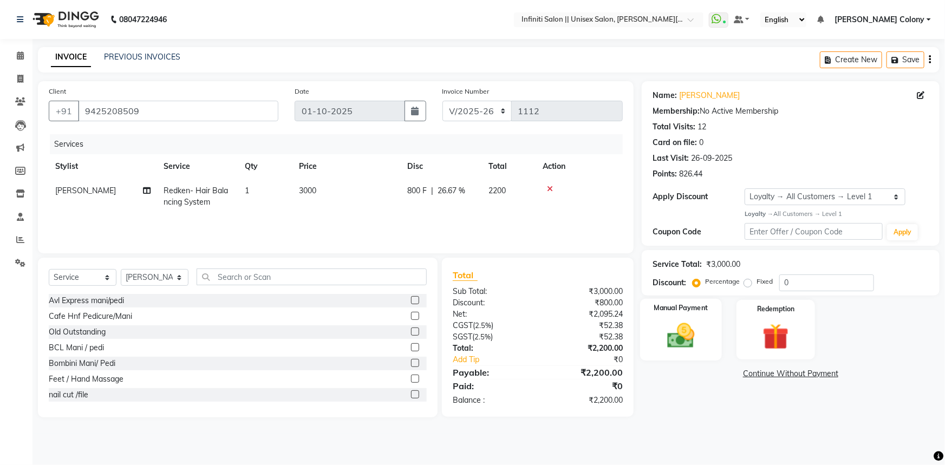
click at [692, 327] on img at bounding box center [681, 335] width 44 height 31
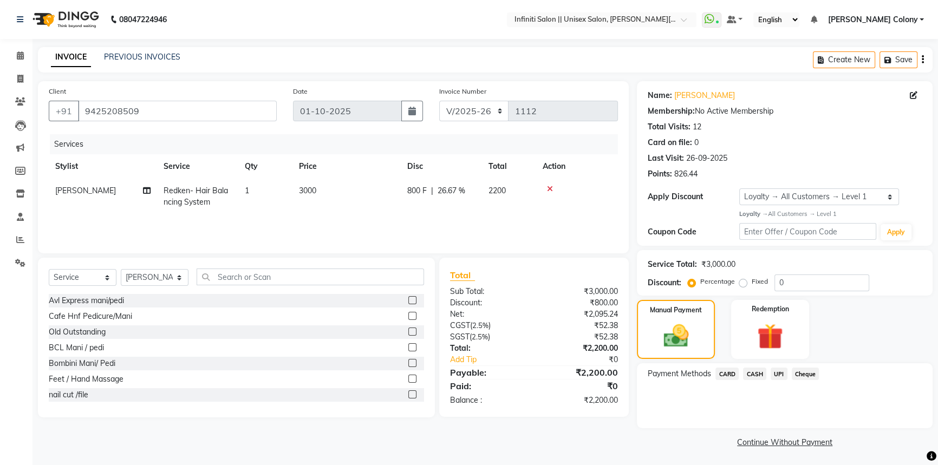
click at [756, 373] on span "CASH" at bounding box center [754, 374] width 23 height 12
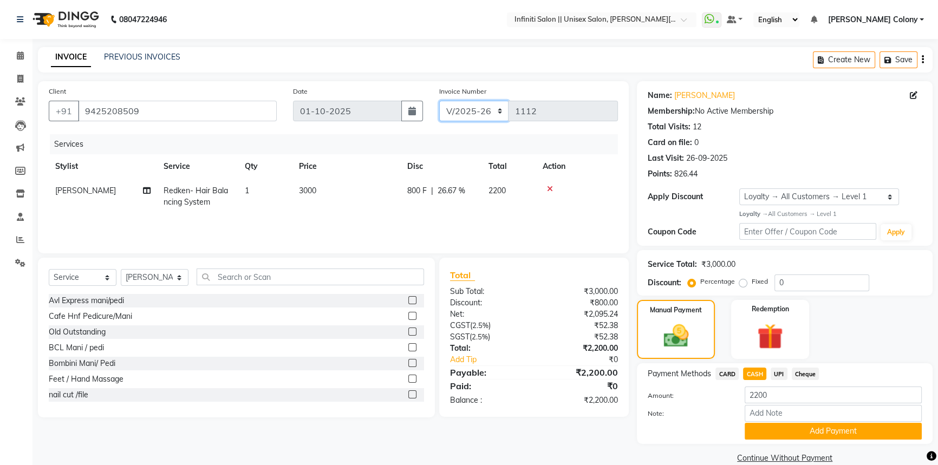
click at [477, 116] on select "CI/2025-26 V/2025-26" at bounding box center [474, 111] width 70 height 21
select select "8263"
click at [439, 101] on select "CI/2025-26 V/2025-26" at bounding box center [474, 111] width 70 height 21
type input "0142"
drag, startPoint x: 770, startPoint y: 436, endPoint x: 762, endPoint y: 428, distance: 11.9
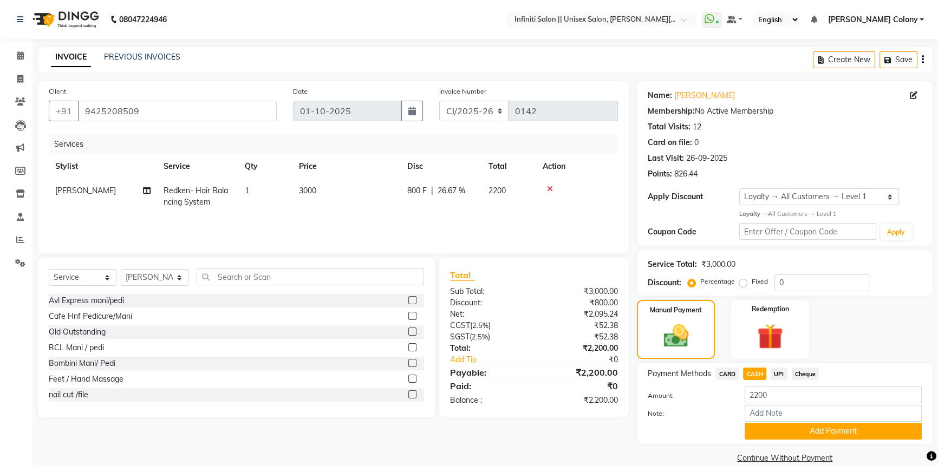
click at [770, 436] on button "Add Payment" at bounding box center [833, 431] width 177 height 17
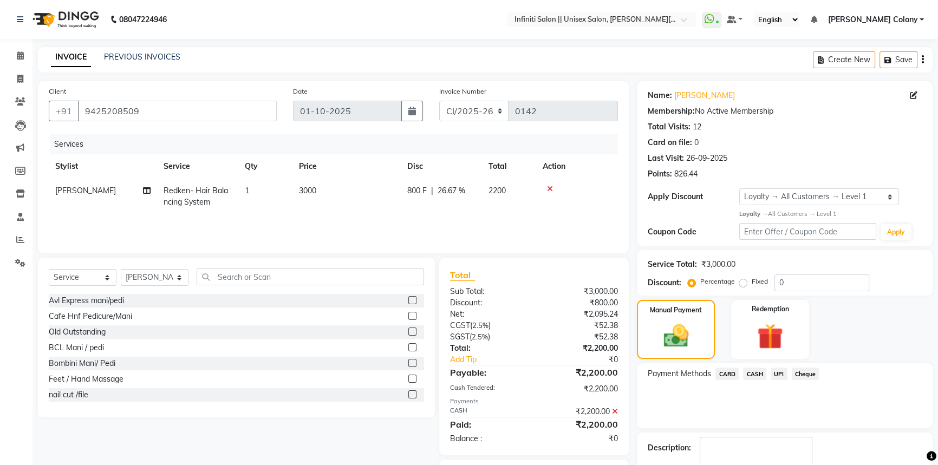
scroll to position [62, 0]
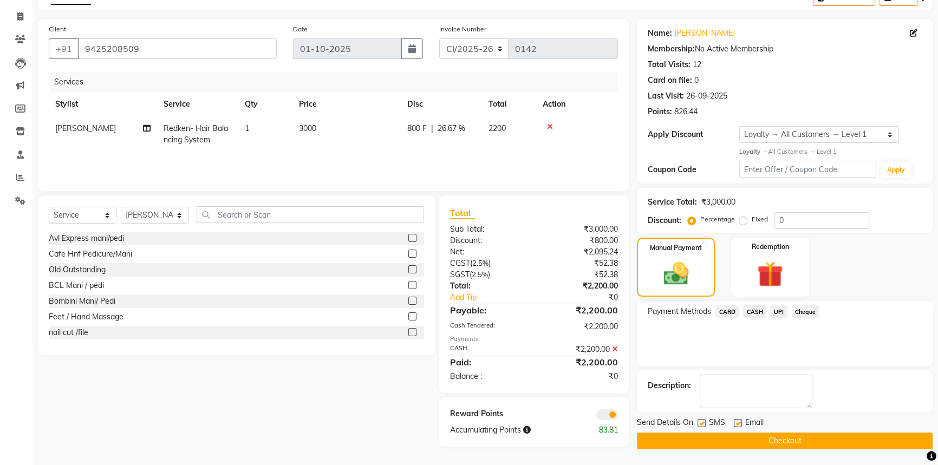
click at [757, 443] on button "Checkout" at bounding box center [785, 441] width 296 height 17
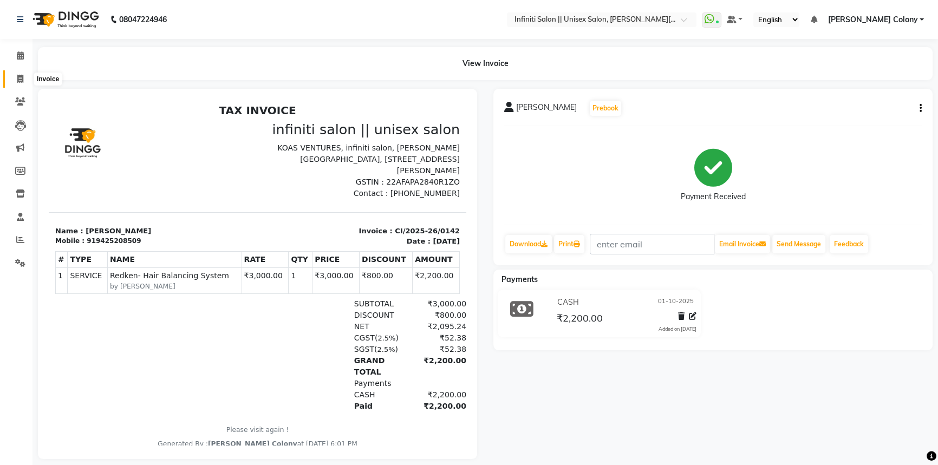
click at [17, 83] on span at bounding box center [20, 79] width 19 height 12
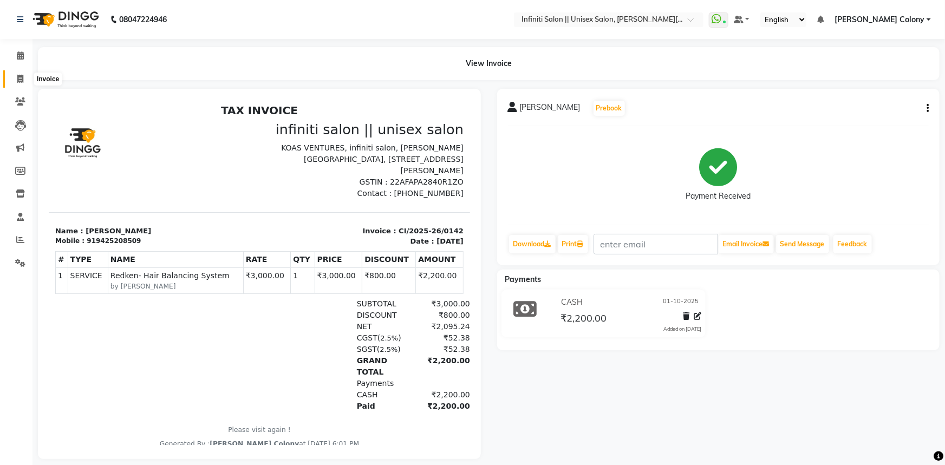
select select "8233"
select select "service"
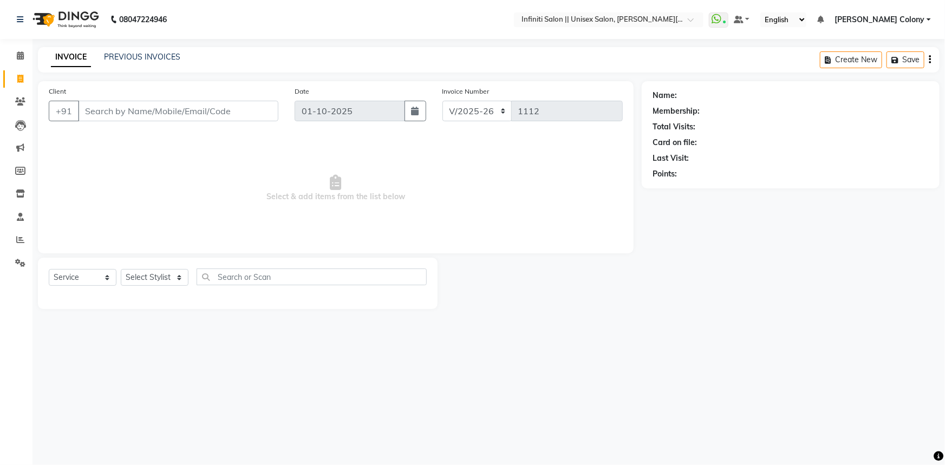
drag, startPoint x: 189, startPoint y: 110, endPoint x: 194, endPoint y: 100, distance: 11.9
click at [194, 100] on div "Client +91" at bounding box center [164, 108] width 246 height 44
click at [209, 109] on input "Client" at bounding box center [178, 111] width 200 height 21
type input "8208302013"
click at [239, 107] on span "Add Client" at bounding box center [250, 111] width 43 height 11
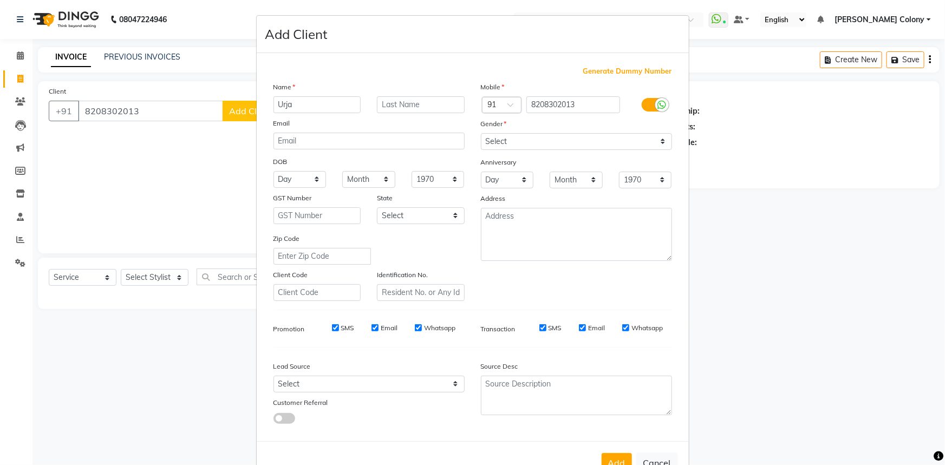
type input "Urja"
click at [405, 110] on input "text" at bounding box center [421, 104] width 88 height 17
type input "Rathi"
click at [503, 145] on select "Select Male Female Other Prefer Not To Say" at bounding box center [576, 141] width 191 height 17
select select "female"
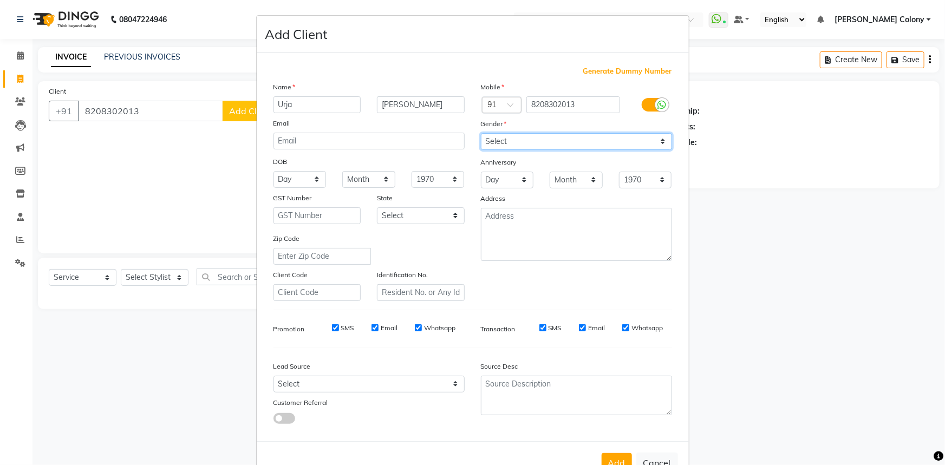
click at [481, 133] on select "Select Male Female Other Prefer Not To Say" at bounding box center [576, 141] width 191 height 17
click at [568, 106] on input "8208302013" at bounding box center [573, 104] width 94 height 17
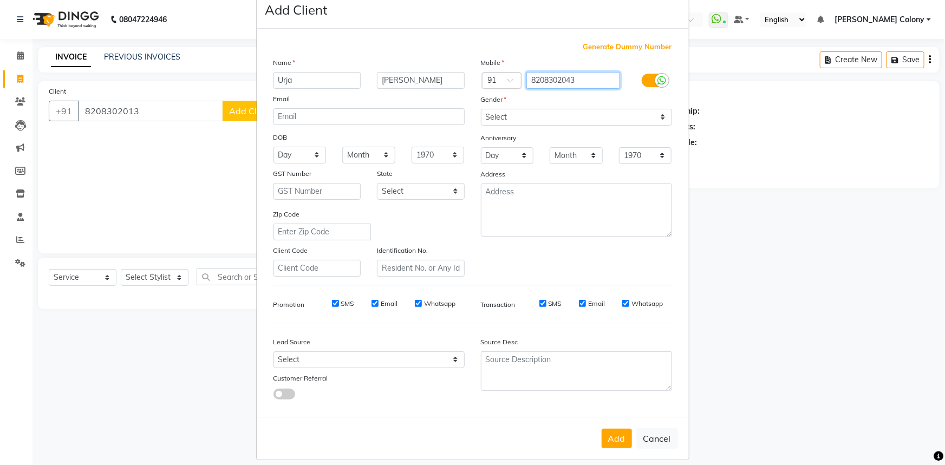
scroll to position [38, 0]
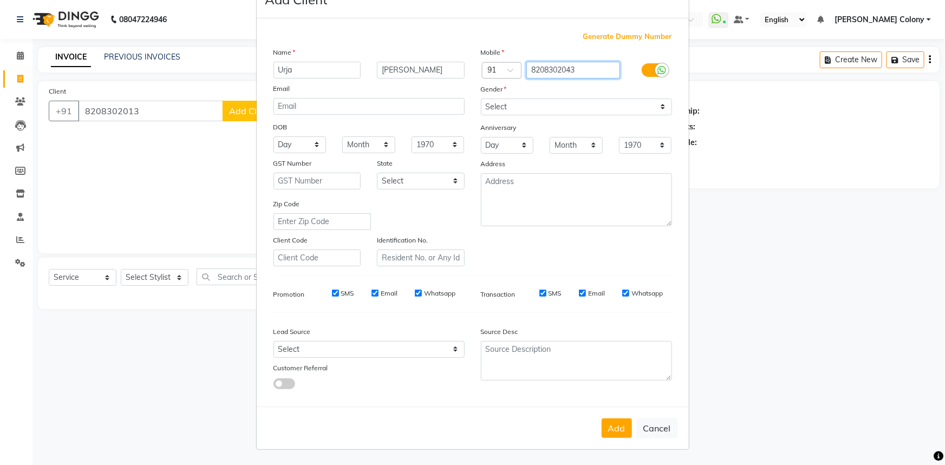
type input "8208302043"
click at [157, 102] on ngb-modal-window "Add Client Generate Dummy Number Name Urja Rathi Email DOB Day 01 02 03 04 05 0…" at bounding box center [472, 232] width 945 height 465
click at [651, 428] on button "Cancel" at bounding box center [657, 428] width 42 height 21
select select
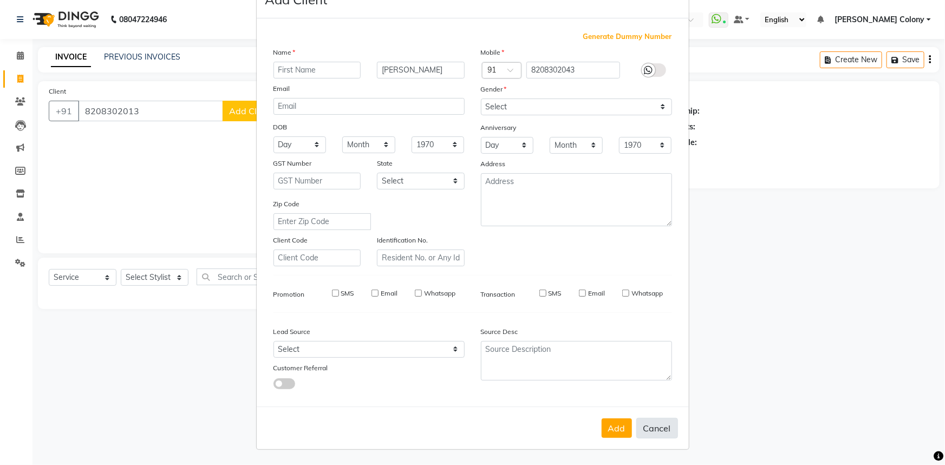
select select
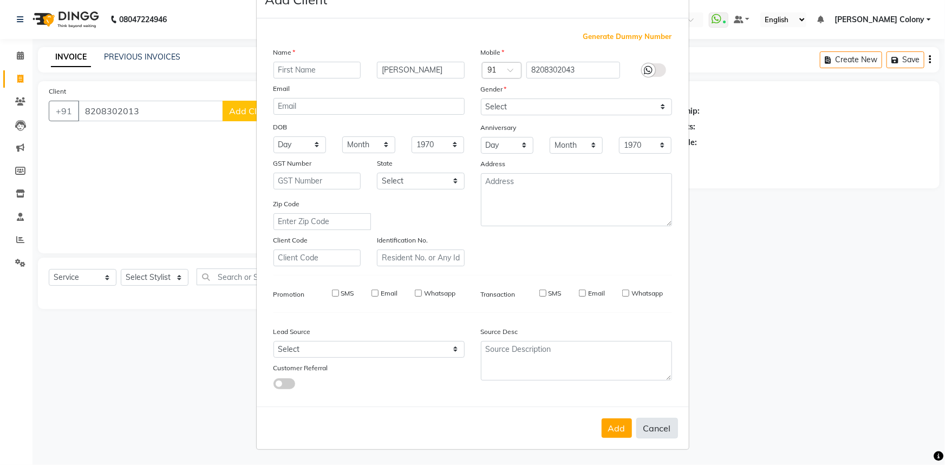
checkbox input "false"
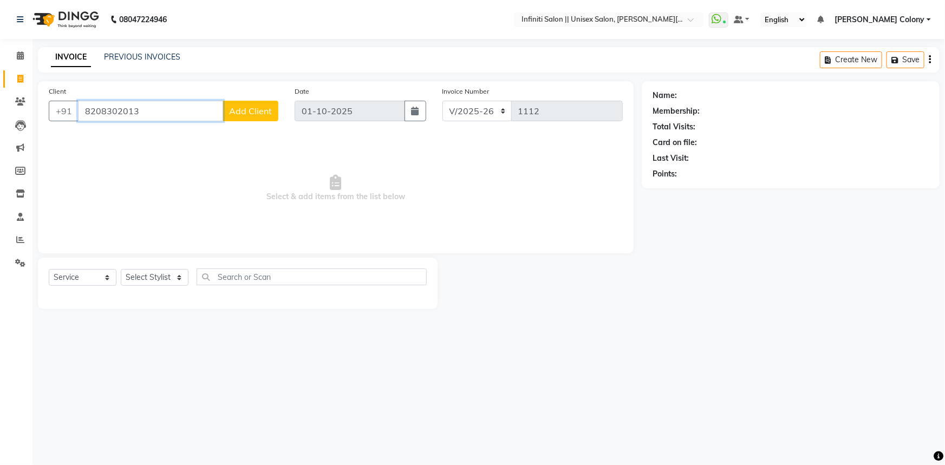
click at [132, 109] on input "8208302013" at bounding box center [150, 111] width 145 height 21
click at [206, 118] on input "8208302043" at bounding box center [150, 111] width 145 height 21
click at [187, 113] on input "8208302043" at bounding box center [150, 111] width 145 height 21
type input "8208302043"
click at [252, 109] on span "Add Client" at bounding box center [250, 111] width 43 height 11
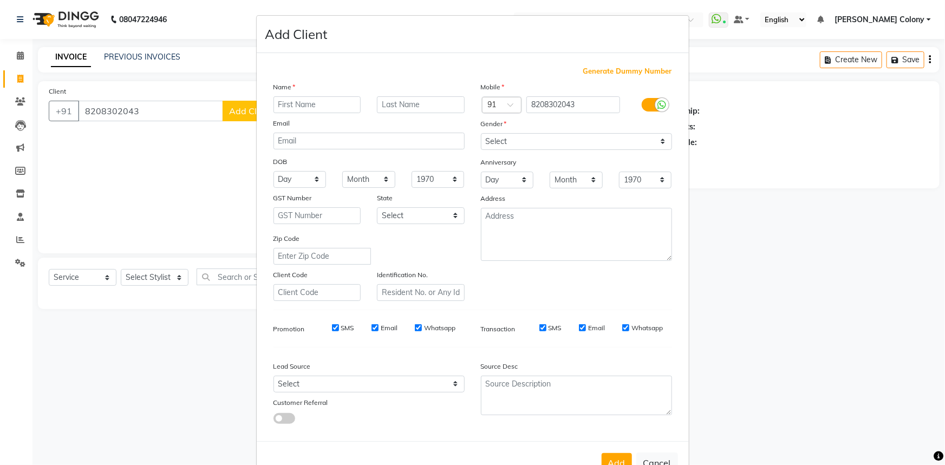
click at [316, 105] on input "text" at bounding box center [318, 104] width 88 height 17
type input "Urja"
click at [447, 107] on input "text" at bounding box center [421, 104] width 88 height 17
type input "Rathi"
click at [496, 147] on select "Select Male Female Other Prefer Not To Say" at bounding box center [576, 141] width 191 height 17
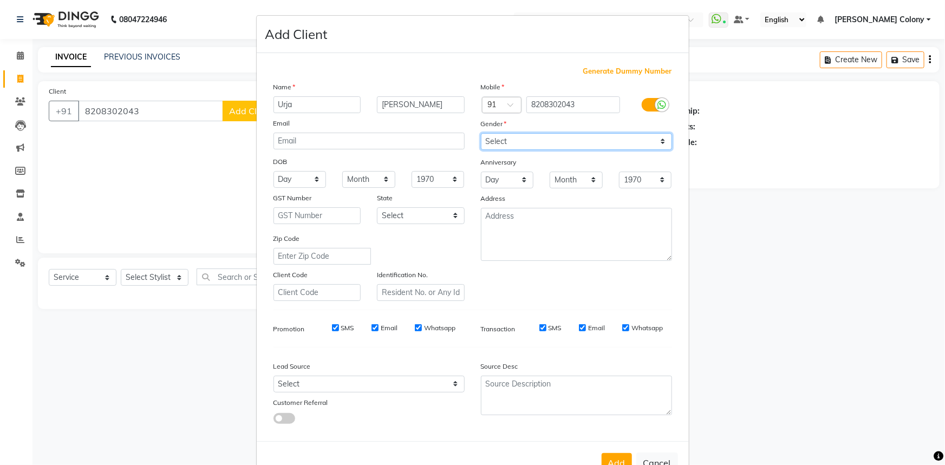
select select "female"
click at [481, 133] on select "Select Male Female Other Prefer Not To Say" at bounding box center [576, 141] width 191 height 17
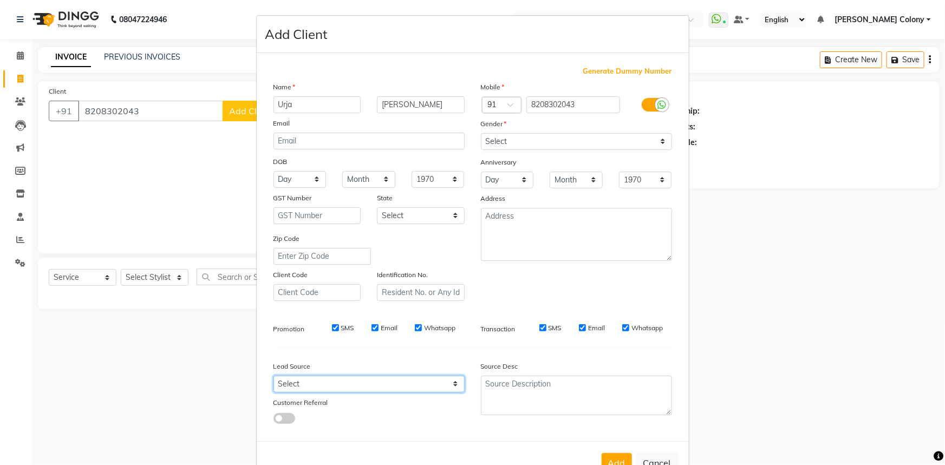
drag, startPoint x: 374, startPoint y: 390, endPoint x: 368, endPoint y: 382, distance: 9.8
click at [370, 385] on select "Select Walk-in Referral Internet Friend Word of Mouth Advertisement Facebook Ju…" at bounding box center [369, 384] width 191 height 17
select select "54379"
click at [274, 378] on select "Select Walk-in Referral Internet Friend Word of Mouth Advertisement Facebook Ju…" at bounding box center [369, 384] width 191 height 17
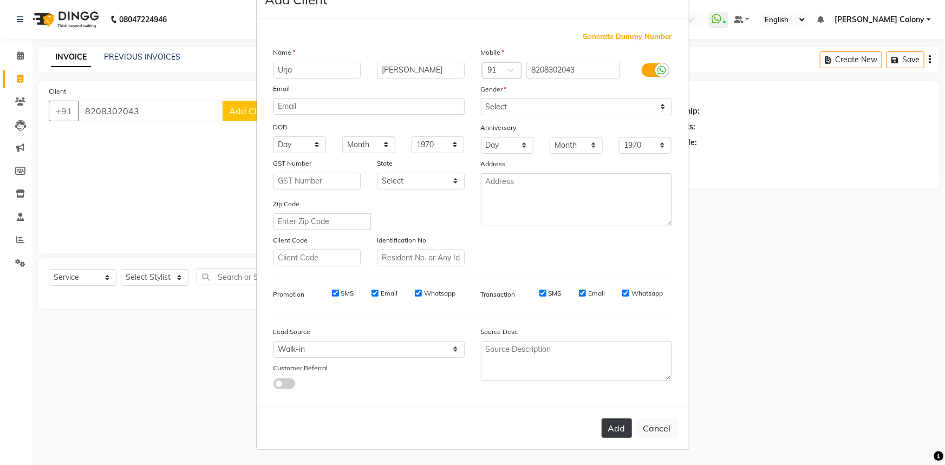
click at [611, 431] on button "Add" at bounding box center [617, 428] width 30 height 19
select select
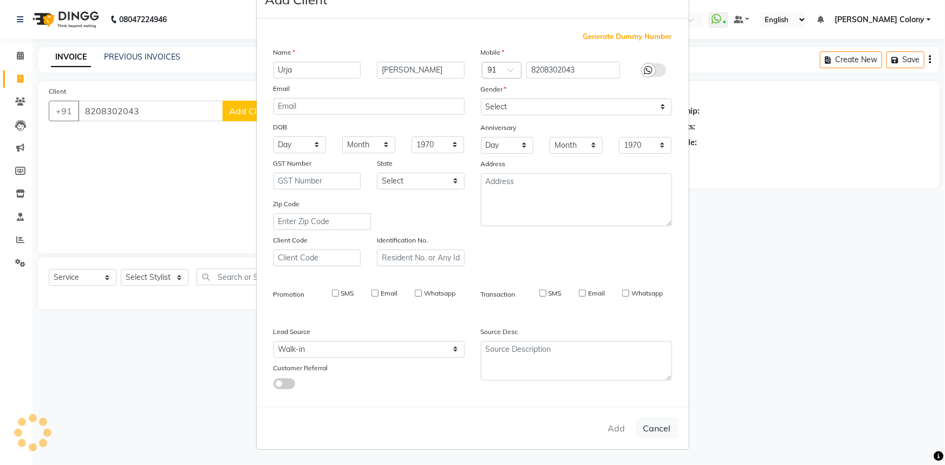
select select
checkbox input "false"
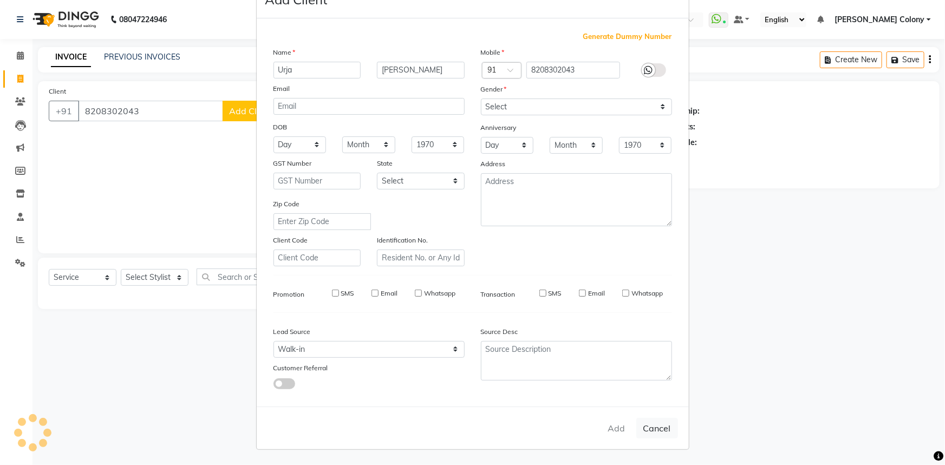
checkbox input "false"
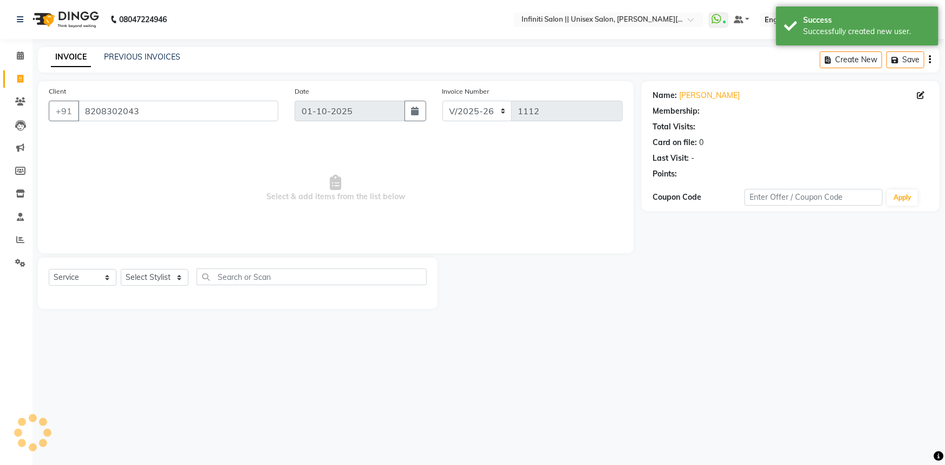
select select "1: Object"
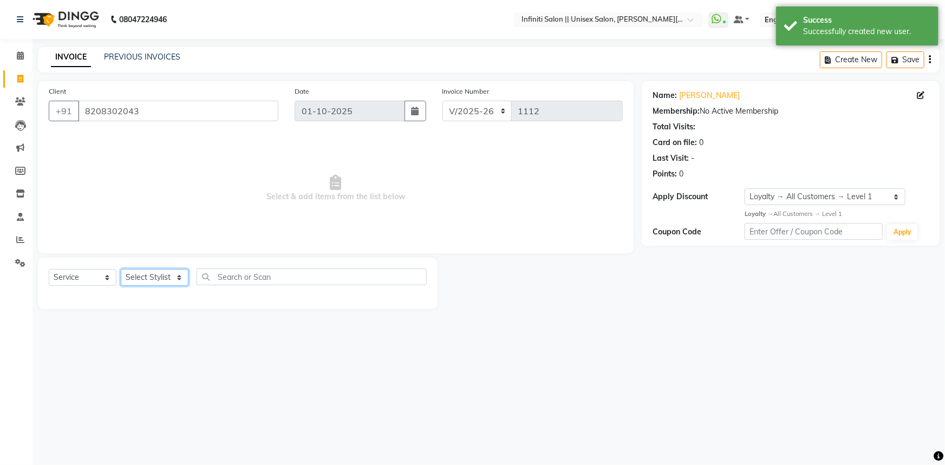
click at [153, 272] on select "Select Stylist Abhishek Anjali Mahato Arun CC Ayush Bhoomi Dilshad Ahmad Ishu J…" at bounding box center [155, 277] width 68 height 17
select select "82046"
click at [121, 269] on select "Select Stylist Abhishek Anjali Mahato Arun CC Ayush Bhoomi Dilshad Ahmad Ishu J…" at bounding box center [155, 277] width 68 height 17
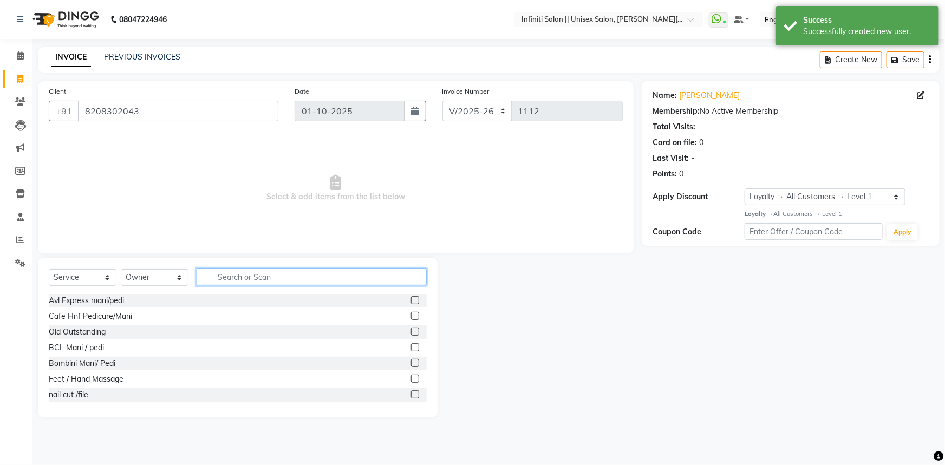
click at [250, 283] on input "text" at bounding box center [312, 277] width 230 height 17
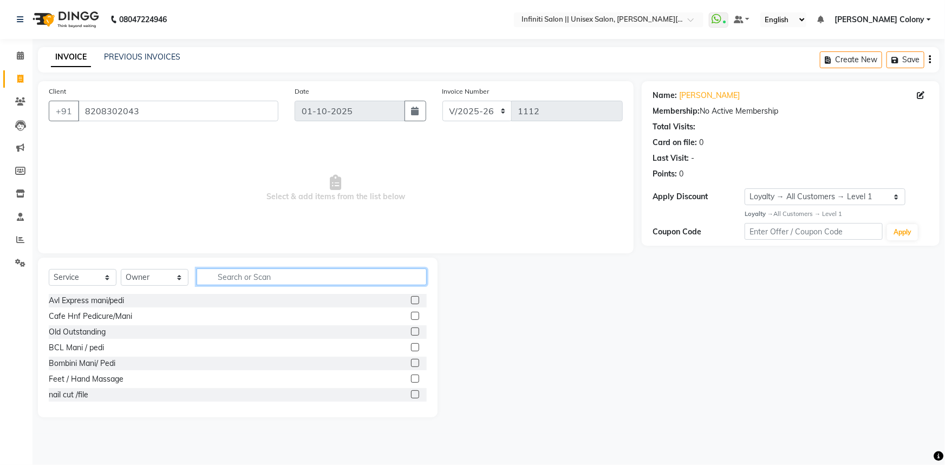
click at [297, 282] on input "text" at bounding box center [312, 277] width 230 height 17
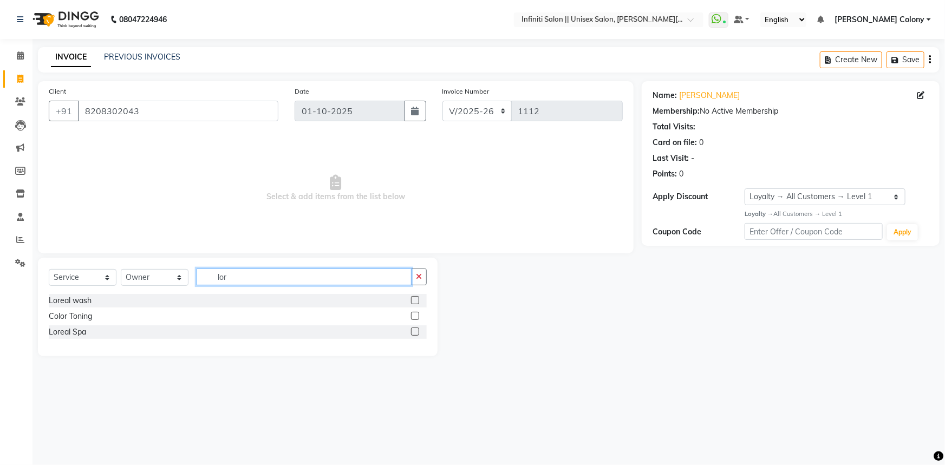
type input "lor"
click at [415, 302] on label at bounding box center [415, 300] width 8 height 8
click at [415, 302] on input "checkbox" at bounding box center [414, 300] width 7 height 7
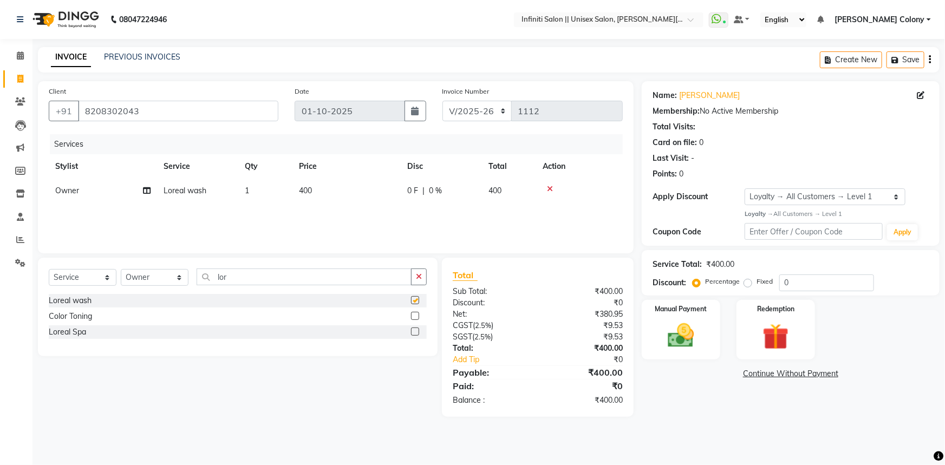
checkbox input "false"
click at [316, 198] on td "400" at bounding box center [346, 191] width 108 height 24
select select "82046"
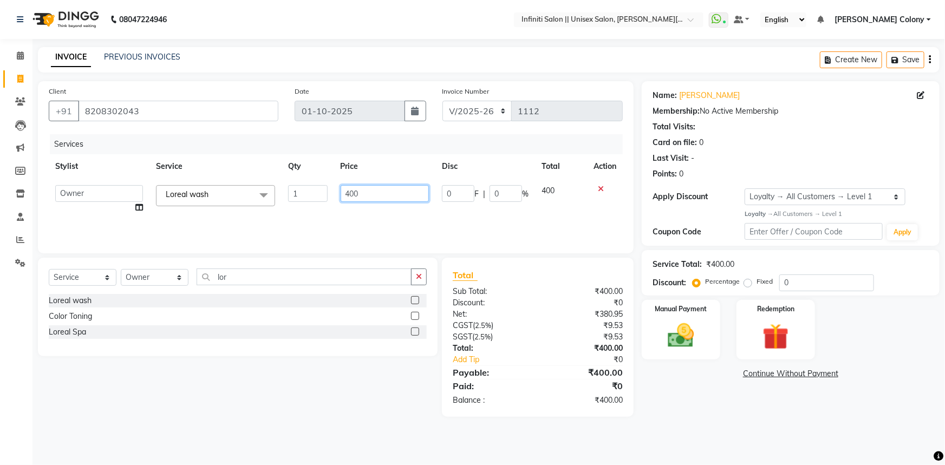
drag, startPoint x: 352, startPoint y: 191, endPoint x: 330, endPoint y: 201, distance: 24.0
click at [330, 201] on tr "Abhishek Anjali Mahato Arun CC Ayush Bhoomi Dilshad Ahmad Ishu Jitesh Mikku Moy…" at bounding box center [336, 199] width 574 height 41
type input "600"
click at [335, 205] on div "Services Stylist Service Qty Price Disc Total Action Abhishek Anjali Mahato Aru…" at bounding box center [336, 188] width 574 height 108
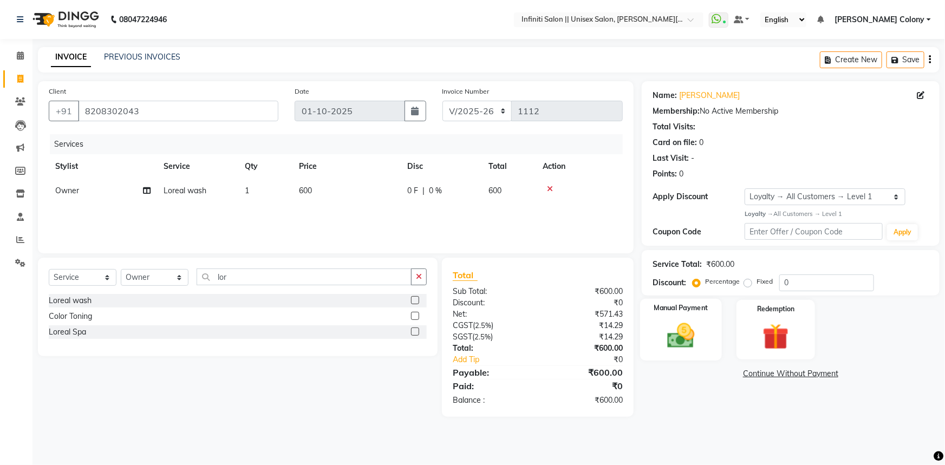
click at [672, 313] on label "Manual Payment" at bounding box center [681, 308] width 54 height 10
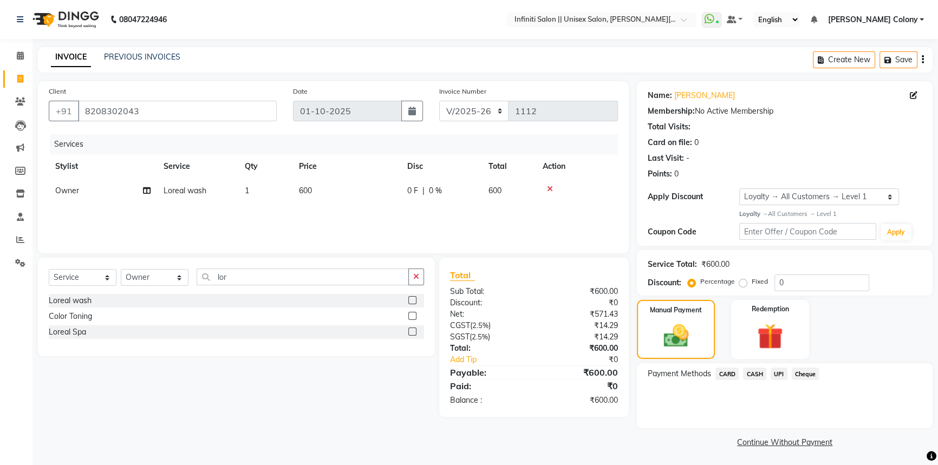
click at [763, 371] on span "CASH" at bounding box center [754, 374] width 23 height 12
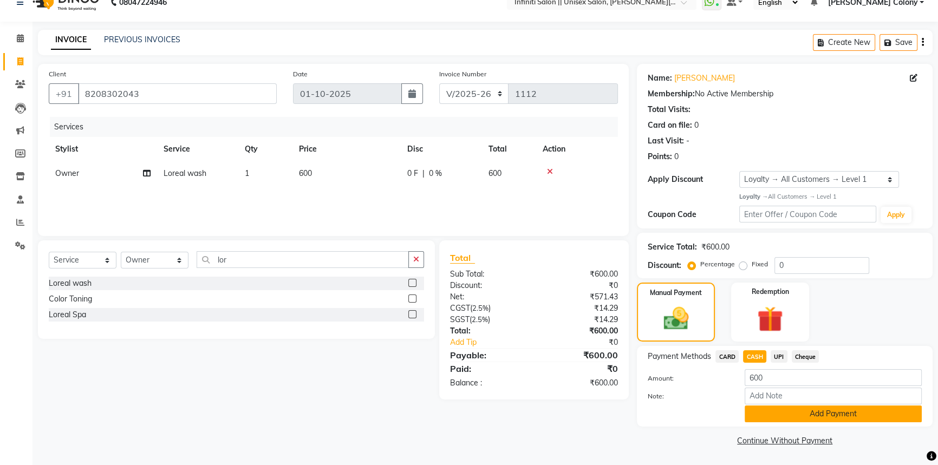
click at [771, 413] on button "Add Payment" at bounding box center [833, 414] width 177 height 17
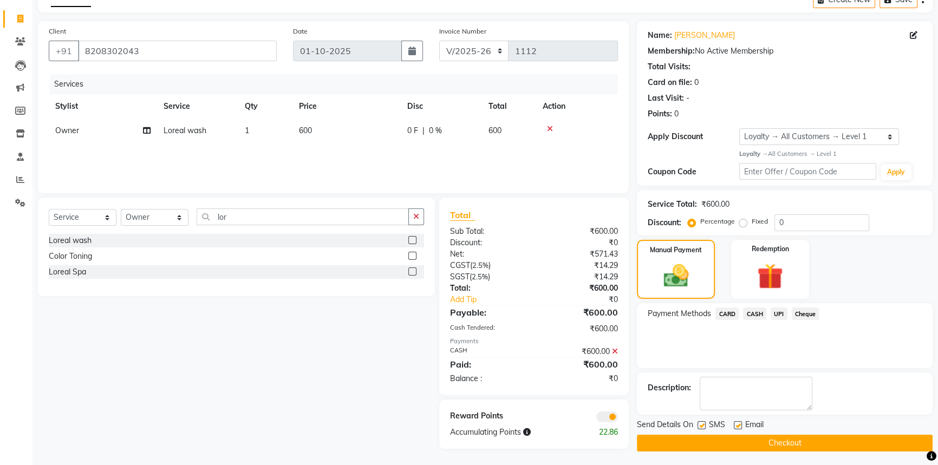
scroll to position [62, 0]
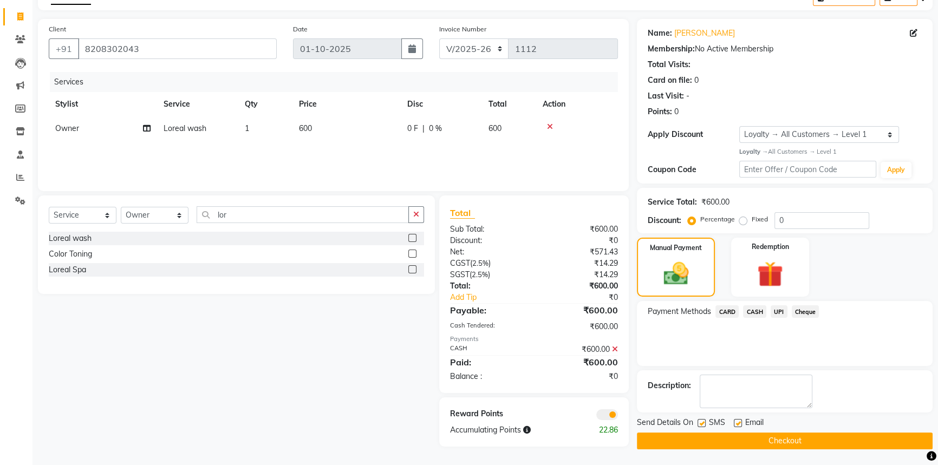
click at [781, 441] on button "Checkout" at bounding box center [785, 441] width 296 height 17
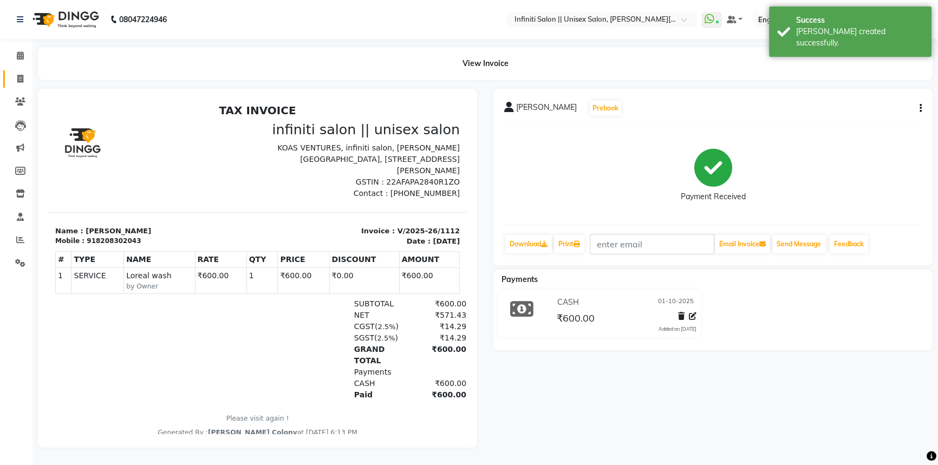
click at [16, 70] on link "Invoice" at bounding box center [16, 79] width 26 height 18
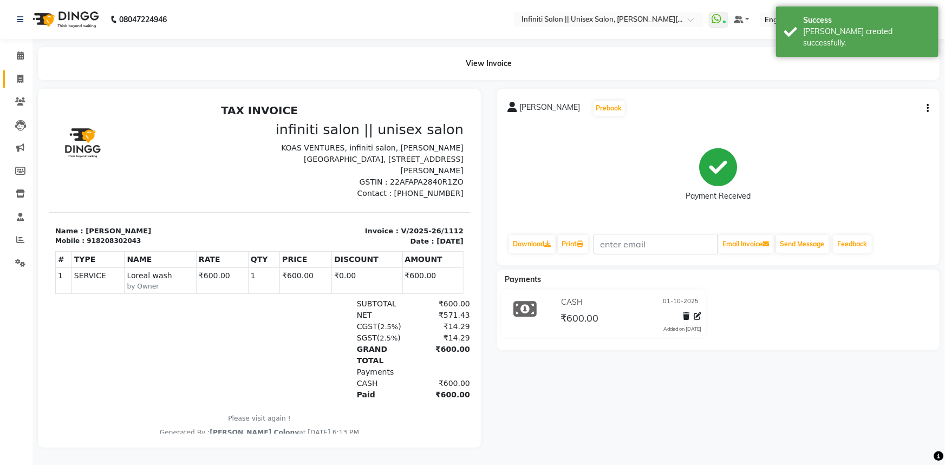
select select "service"
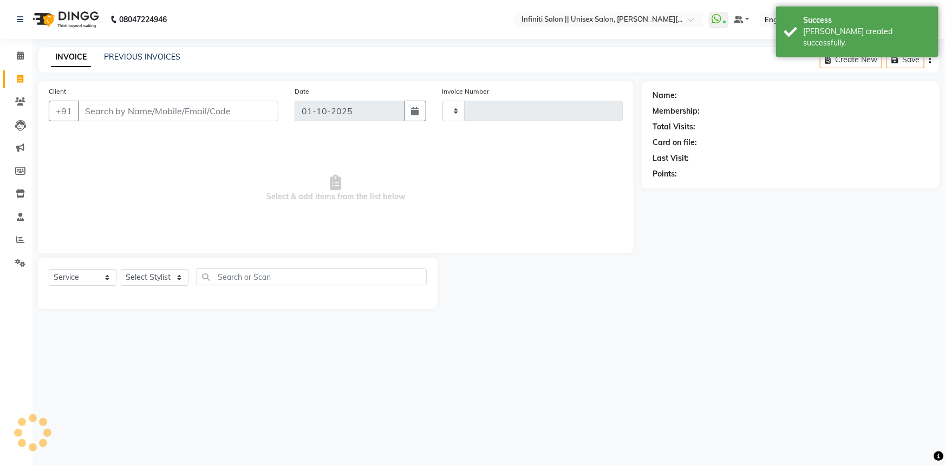
type input "1113"
select select "8233"
click at [129, 55] on link "PREVIOUS INVOICES" at bounding box center [142, 57] width 76 height 10
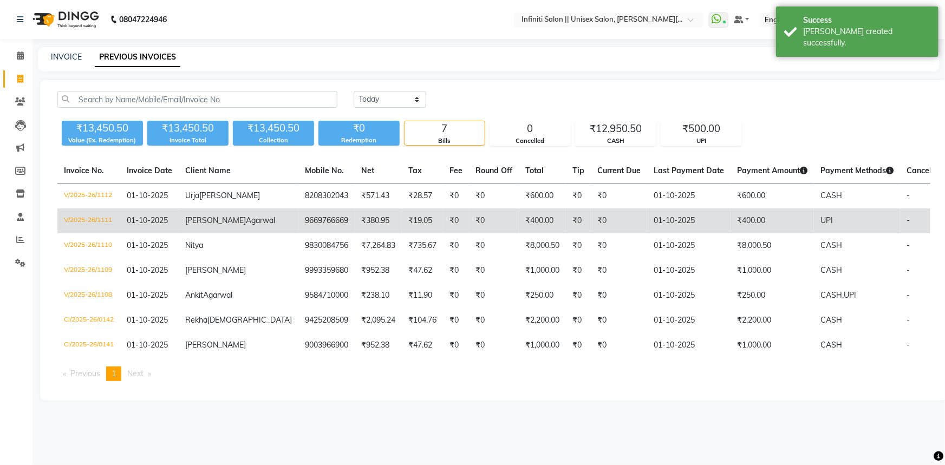
click at [246, 225] on span "Agarwal" at bounding box center [260, 221] width 29 height 10
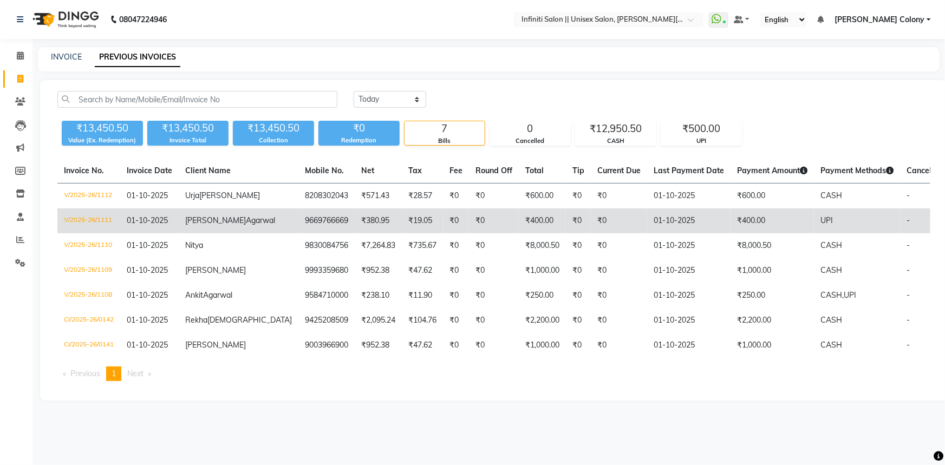
click at [166, 230] on td "01-10-2025" at bounding box center [149, 221] width 58 height 25
click at [189, 225] on span "Gokul" at bounding box center [215, 221] width 61 height 10
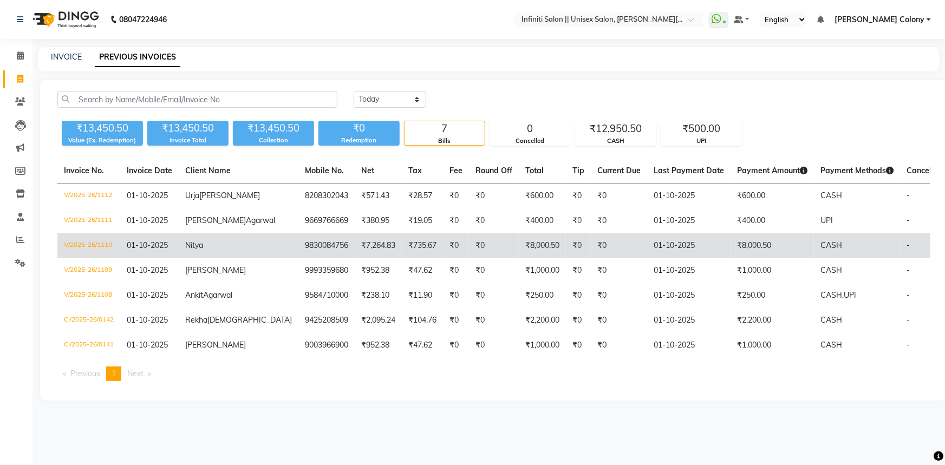
click at [200, 258] on td "Nitya" at bounding box center [239, 245] width 120 height 25
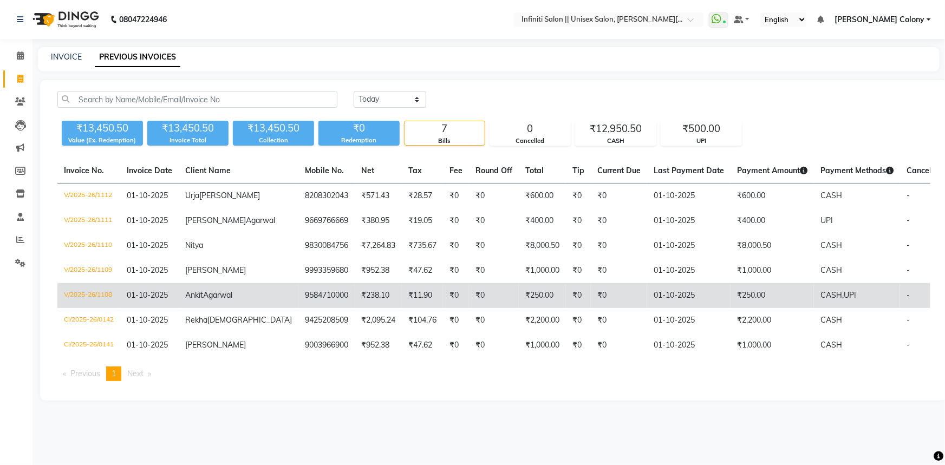
click at [203, 300] on span "Agarwal" at bounding box center [217, 295] width 29 height 10
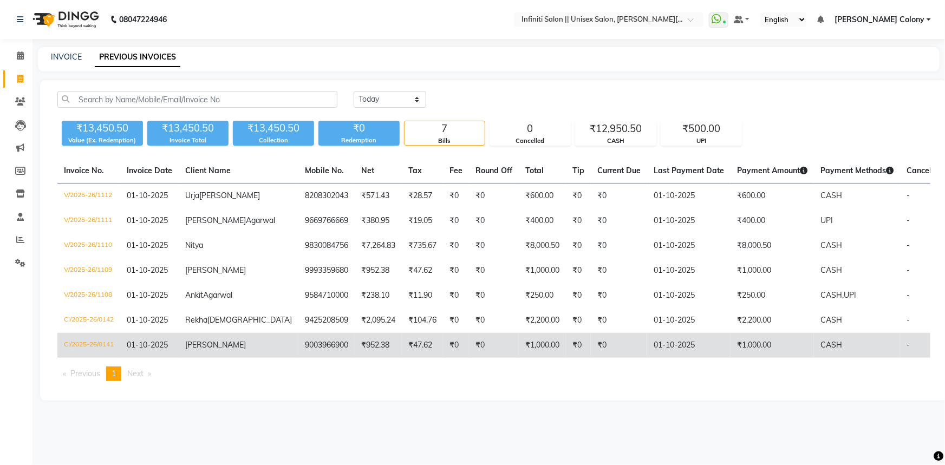
click at [298, 358] on td "9003966900" at bounding box center [326, 345] width 56 height 25
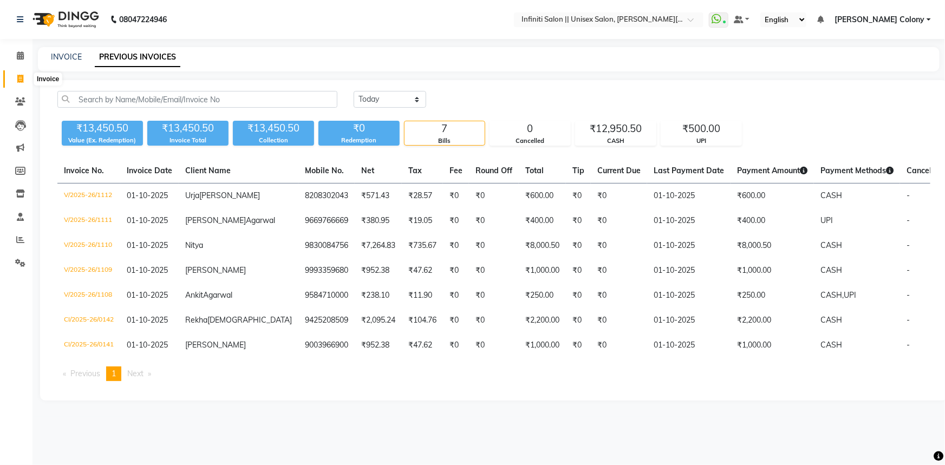
click at [27, 83] on span at bounding box center [20, 79] width 19 height 12
select select "8233"
select select "service"
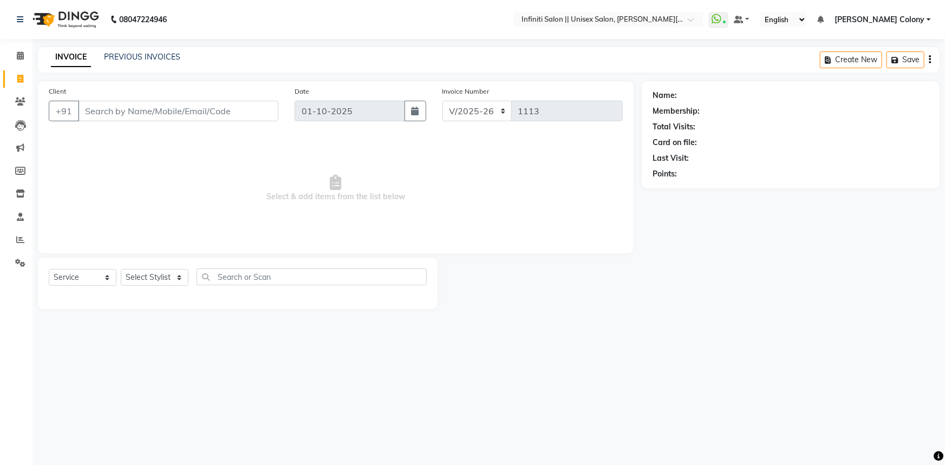
click at [129, 114] on input "Client" at bounding box center [178, 111] width 200 height 21
type input "9770315009"
click at [248, 111] on span "Add Client" at bounding box center [250, 111] width 43 height 11
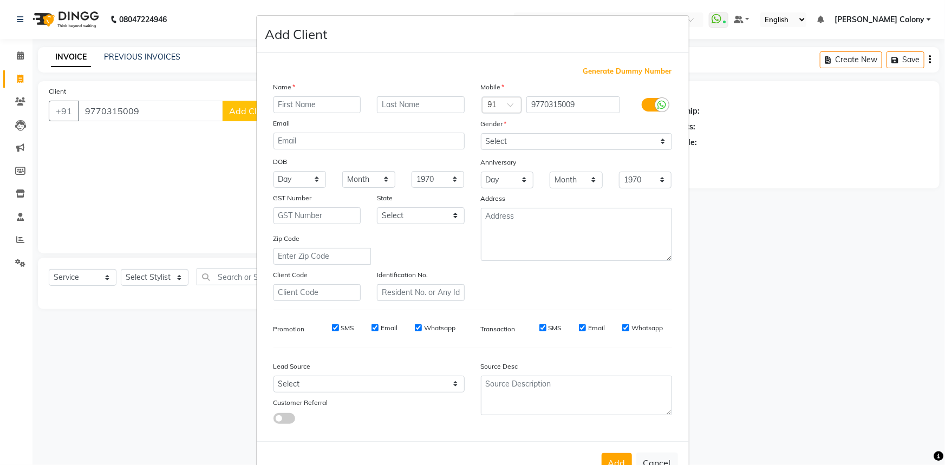
click at [287, 107] on input "text" at bounding box center [318, 104] width 88 height 17
type input "Aashutosh"
click at [430, 108] on input "text" at bounding box center [421, 104] width 88 height 17
type input "Agrawal"
click at [505, 139] on select "Select Male Female Other Prefer Not To Say" at bounding box center [576, 141] width 191 height 17
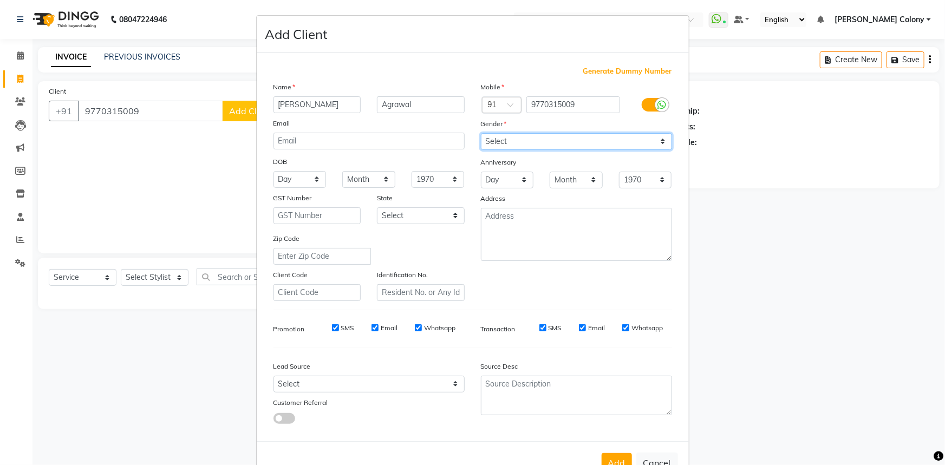
select select "male"
click at [481, 133] on select "Select Male Female Other Prefer Not To Say" at bounding box center [576, 141] width 191 height 17
click at [307, 185] on select "Day 01 02 03 04 05 06 07 08 09 10 11 12 13 14 15 16 17 18 19 20 21 22 23 24 25 …" at bounding box center [300, 179] width 53 height 17
select select "29"
click at [274, 172] on select "Day 01 02 03 04 05 06 07 08 09 10 11 12 13 14 15 16 17 18 19 20 21 22 23 24 25 …" at bounding box center [300, 179] width 53 height 17
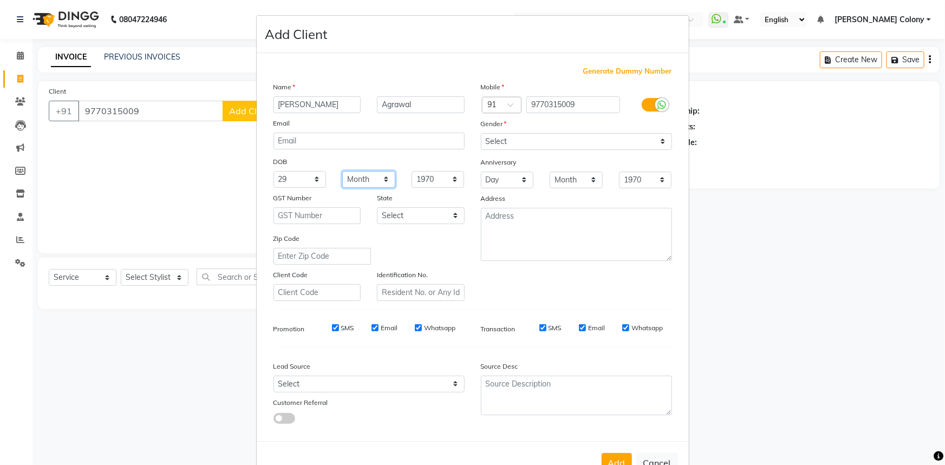
click at [363, 179] on select "Month January February March April May June July August September October Novem…" at bounding box center [368, 179] width 53 height 17
select select "07"
click at [342, 172] on select "Month January February March April May June July August September October Novem…" at bounding box center [368, 179] width 53 height 17
click at [329, 376] on div "Lead Source" at bounding box center [317, 368] width 104 height 15
click at [310, 390] on select "Select Walk-in Referral Internet Friend Word of Mouth Advertisement Facebook Ju…" at bounding box center [369, 384] width 191 height 17
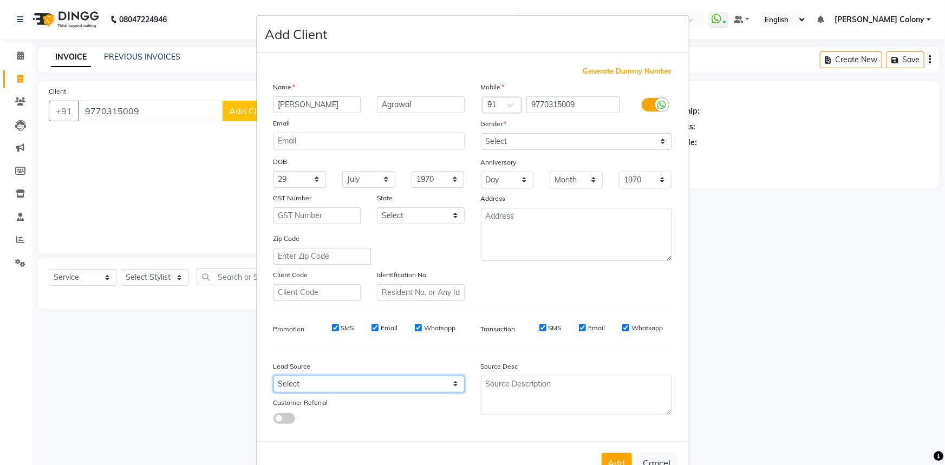
select select "54384"
click at [274, 378] on select "Select Walk-in Referral Internet Friend Word of Mouth Advertisement Facebook Ju…" at bounding box center [369, 384] width 191 height 17
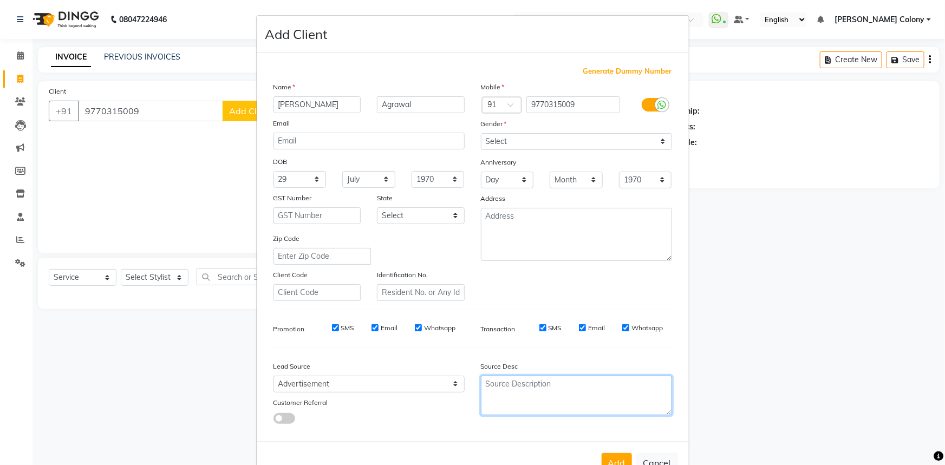
click at [519, 382] on textarea at bounding box center [576, 396] width 191 height 40
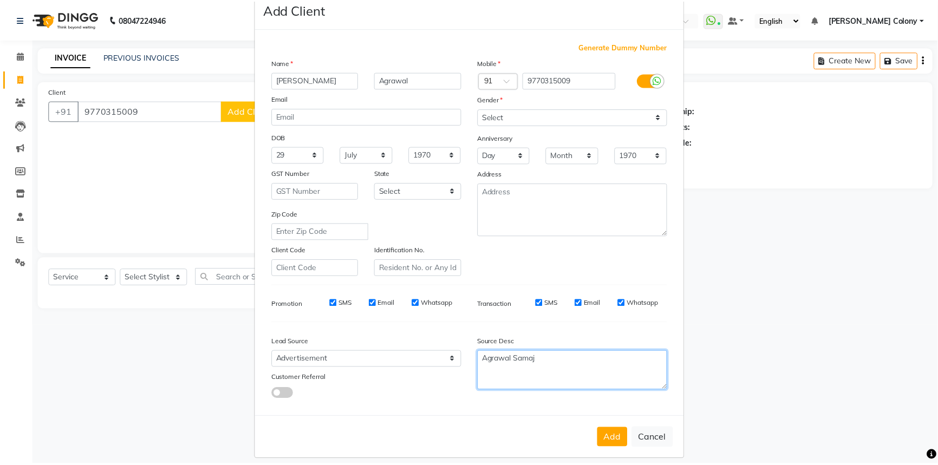
scroll to position [38, 0]
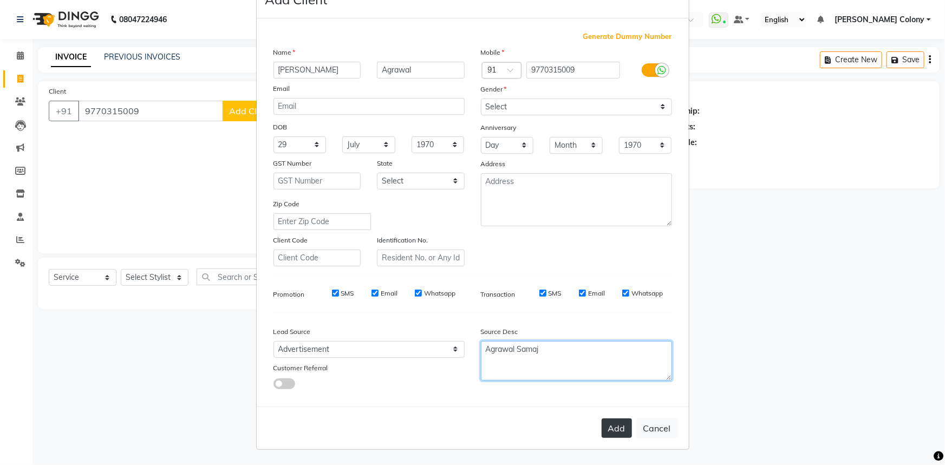
type textarea "Agrawal Samaj"
click at [608, 426] on button "Add" at bounding box center [617, 428] width 30 height 19
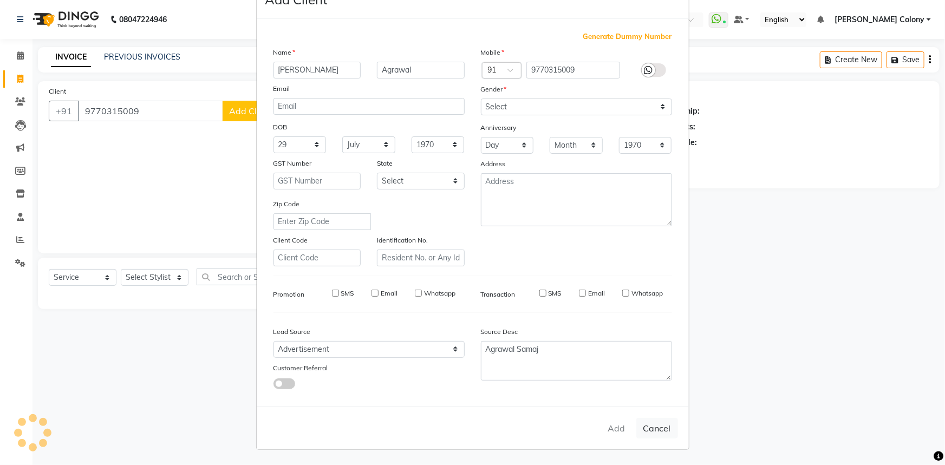
select select
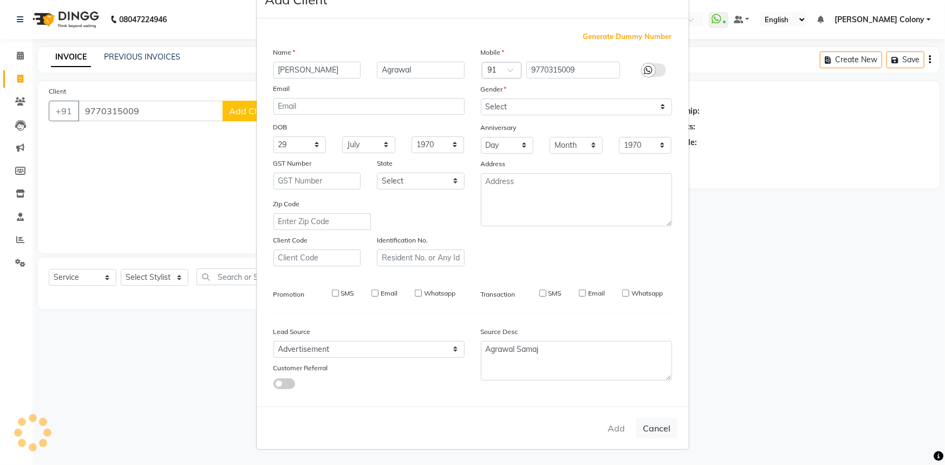
select select
checkbox input "false"
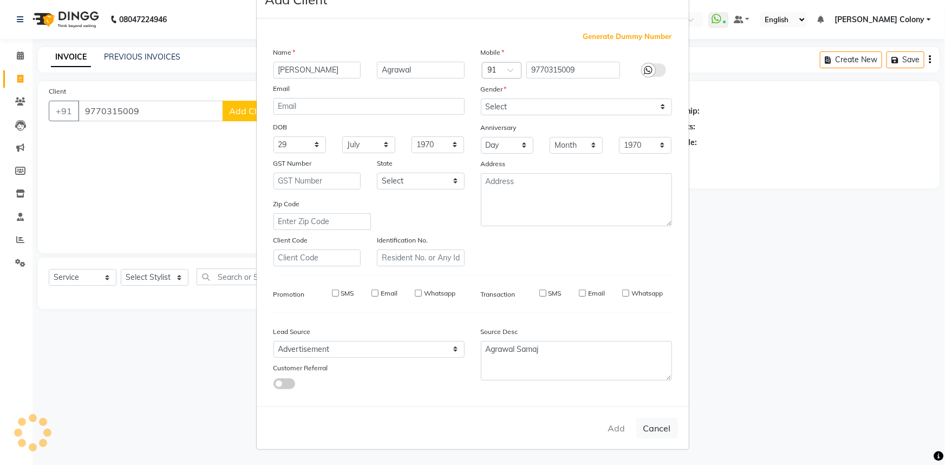
checkbox input "false"
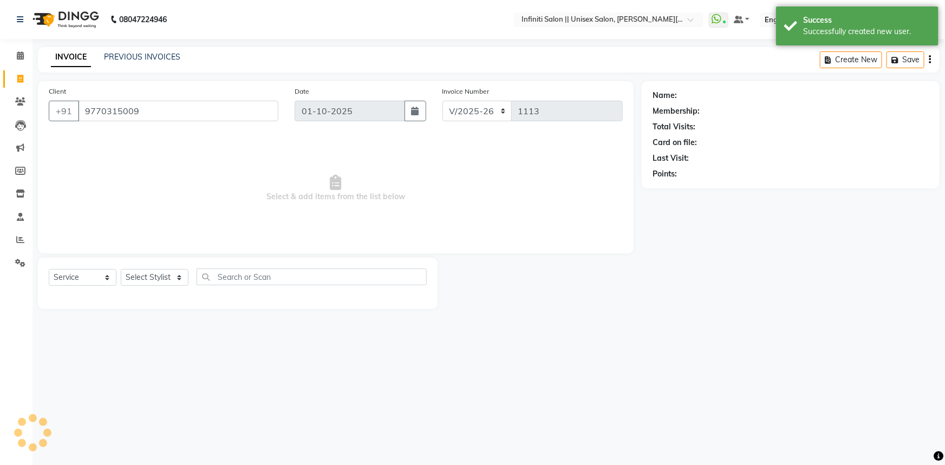
select select "1: Object"
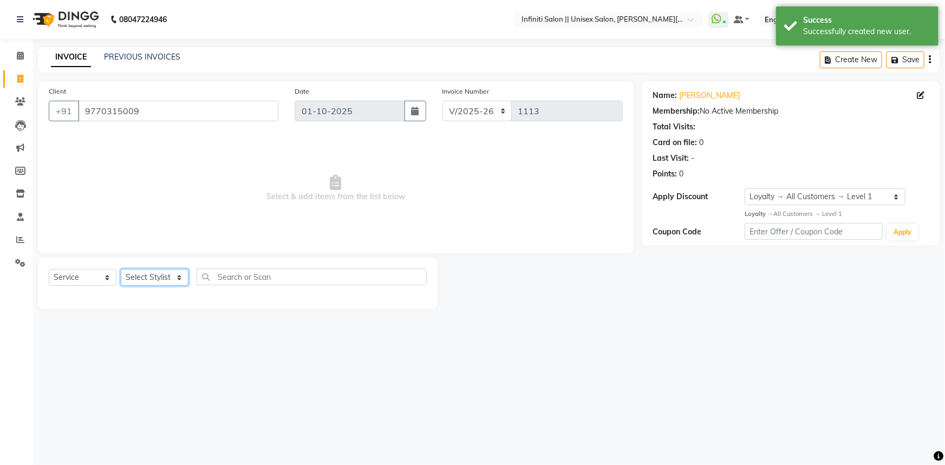
drag, startPoint x: 151, startPoint y: 281, endPoint x: 149, endPoint y: 270, distance: 11.0
click at [151, 281] on select "Select Stylist Abhishek Anjali Mahato Arun CC Ayush Bhoomi Dilshad Ahmad Ishu J…" at bounding box center [155, 277] width 68 height 17
select select "78902"
click at [121, 269] on select "Select Stylist Abhishek Anjali Mahato Arun CC Ayush Bhoomi Dilshad Ahmad Ishu J…" at bounding box center [155, 277] width 68 height 17
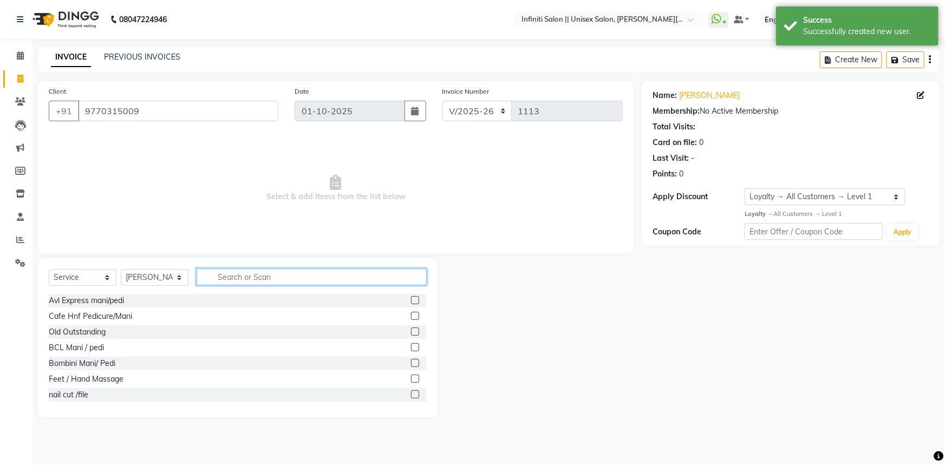
click at [217, 276] on input "text" at bounding box center [312, 277] width 230 height 17
type input "mal"
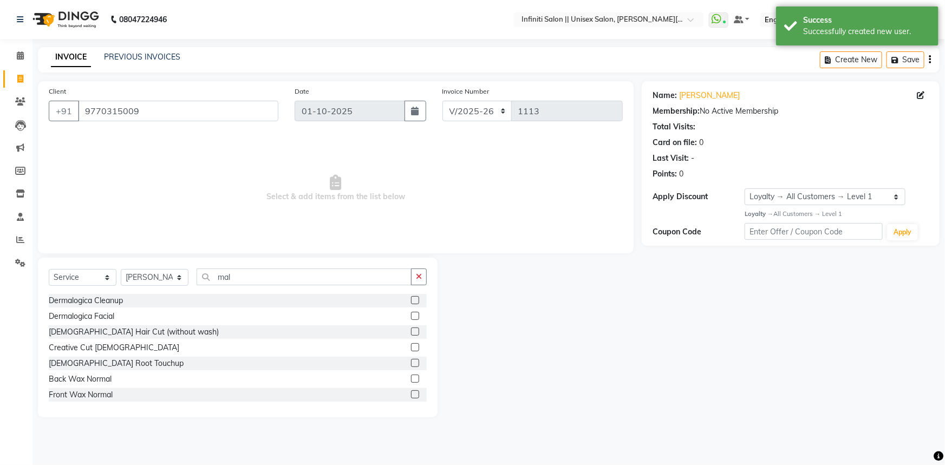
click at [411, 329] on label at bounding box center [415, 332] width 8 height 8
click at [411, 329] on input "checkbox" at bounding box center [414, 332] width 7 height 7
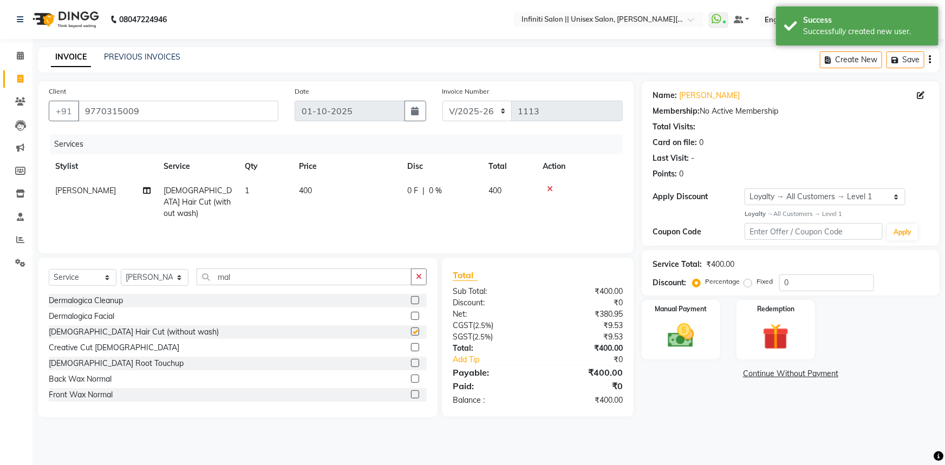
checkbox input "false"
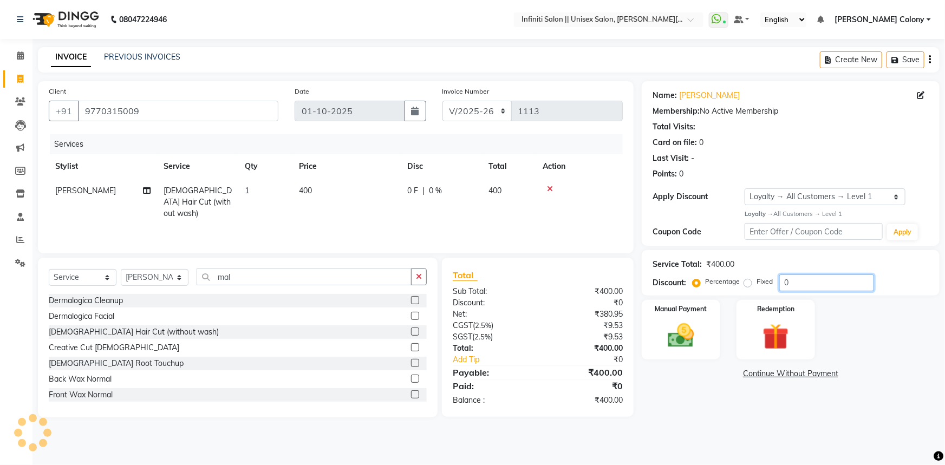
click at [814, 290] on input "0" at bounding box center [826, 283] width 95 height 17
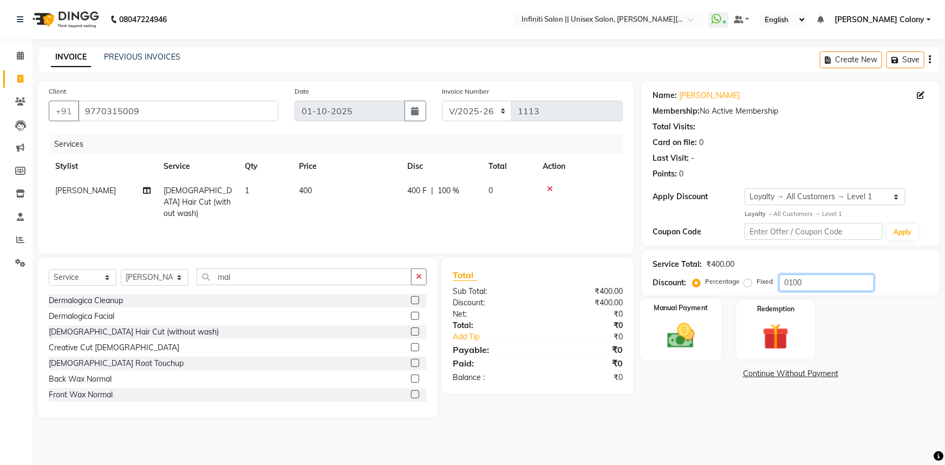
type input "0100"
click at [677, 338] on img at bounding box center [681, 335] width 44 height 31
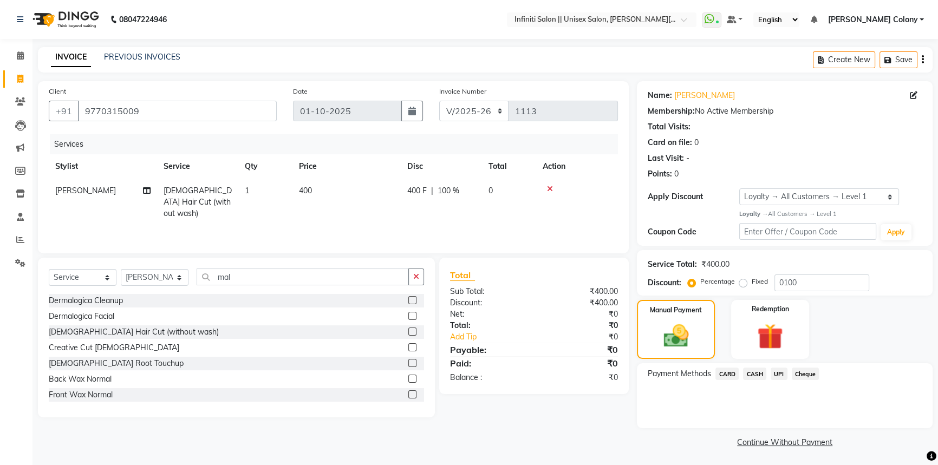
drag, startPoint x: 758, startPoint y: 376, endPoint x: 757, endPoint y: 385, distance: 8.3
click at [758, 376] on span "CASH" at bounding box center [754, 374] width 23 height 12
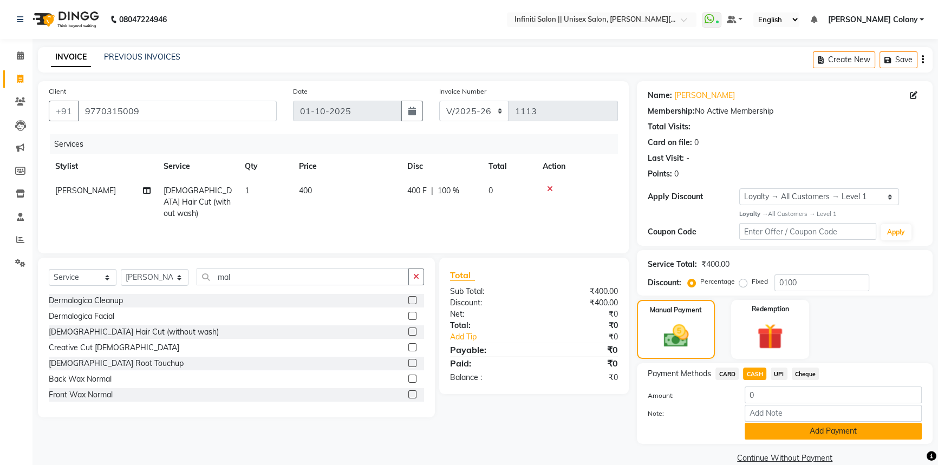
click at [745, 430] on button "Add Payment" at bounding box center [833, 431] width 177 height 17
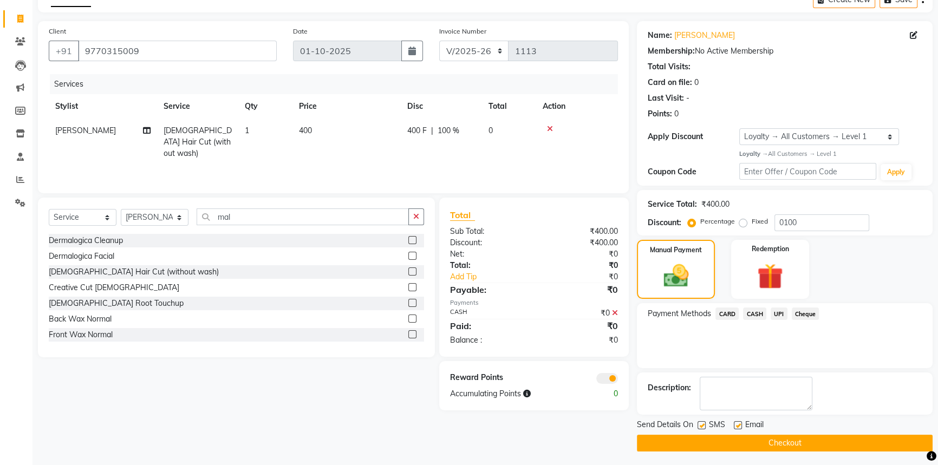
scroll to position [62, 0]
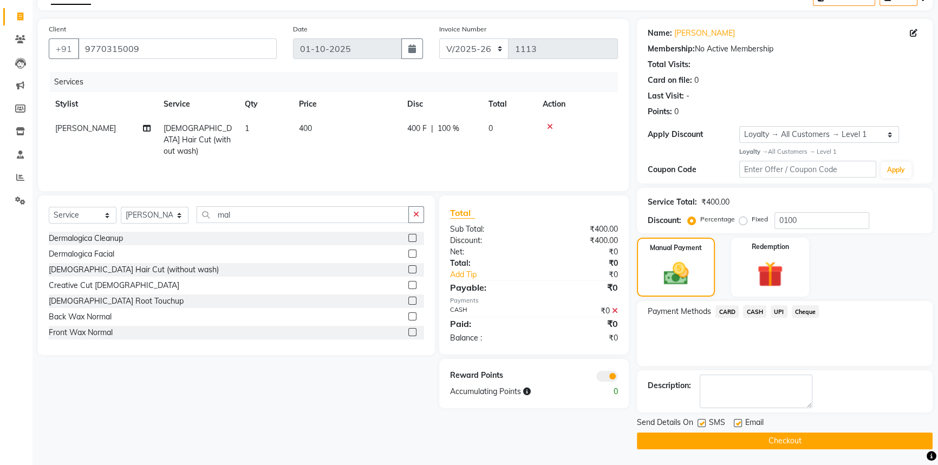
drag, startPoint x: 752, startPoint y: 441, endPoint x: 738, endPoint y: 442, distance: 13.6
click at [748, 441] on button "Checkout" at bounding box center [785, 441] width 296 height 17
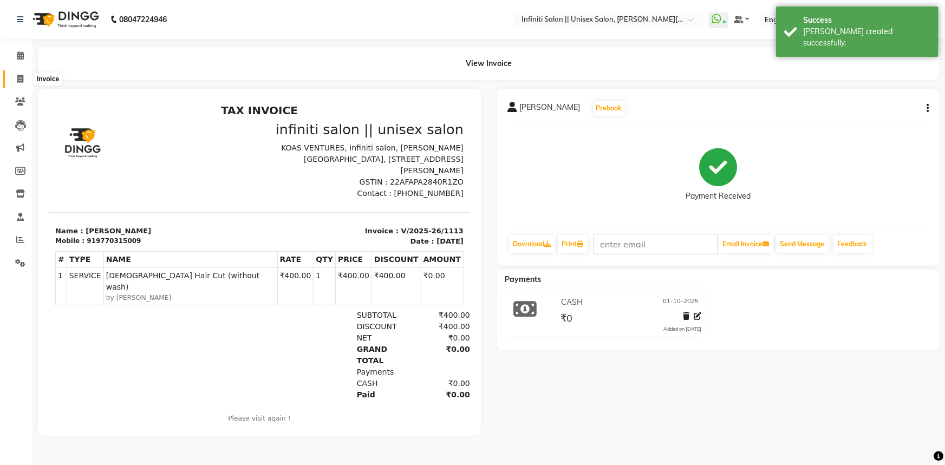
click at [14, 74] on span at bounding box center [20, 79] width 19 height 12
select select "service"
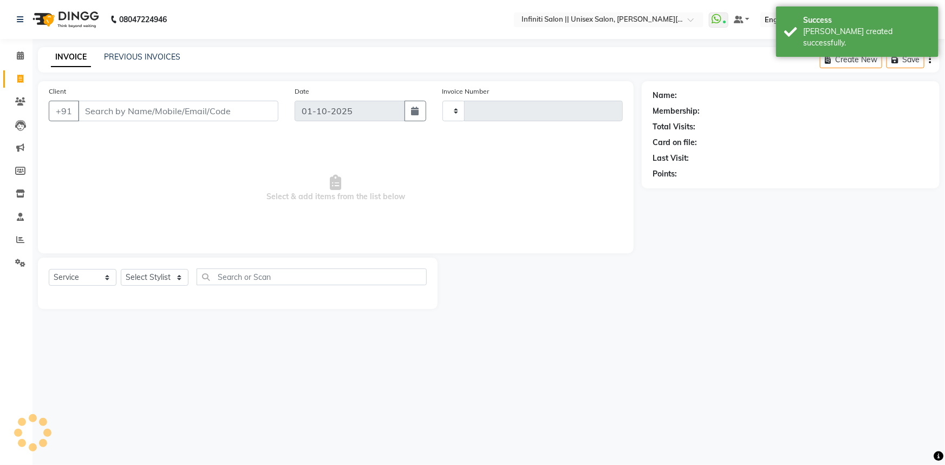
type input "1114"
select select "8233"
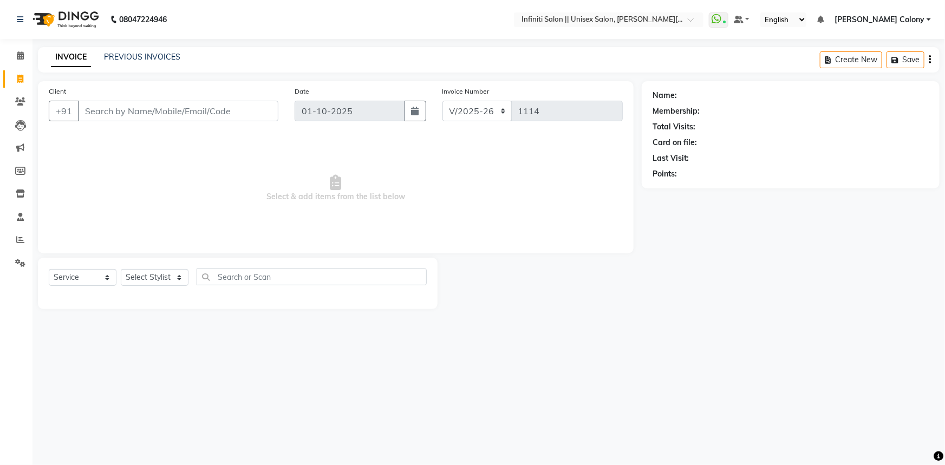
click at [131, 112] on input "Client" at bounding box center [178, 111] width 200 height 21
type input "9826170053"
click at [256, 112] on span "Add Client" at bounding box center [250, 111] width 43 height 11
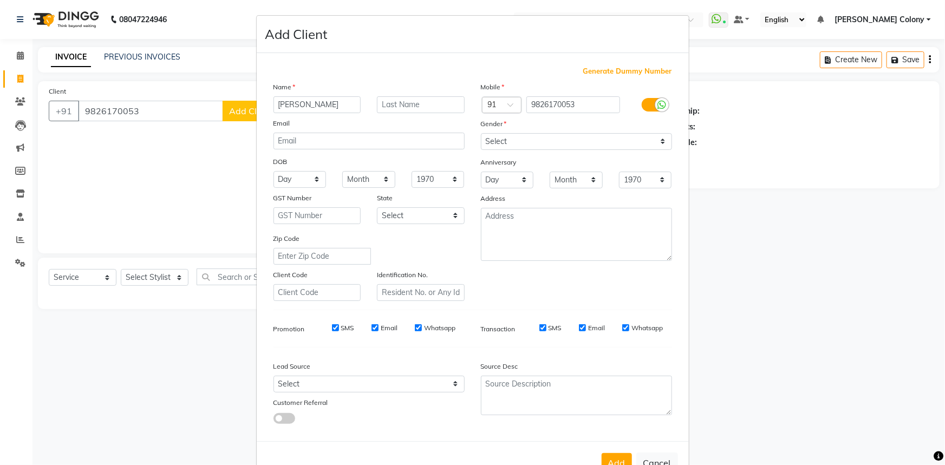
type input "Gunjan"
click at [446, 110] on input "text" at bounding box center [421, 104] width 88 height 17
type input "Mittal"
click at [571, 149] on select "Select Male Female Other Prefer Not To Say" at bounding box center [576, 141] width 191 height 17
select select "male"
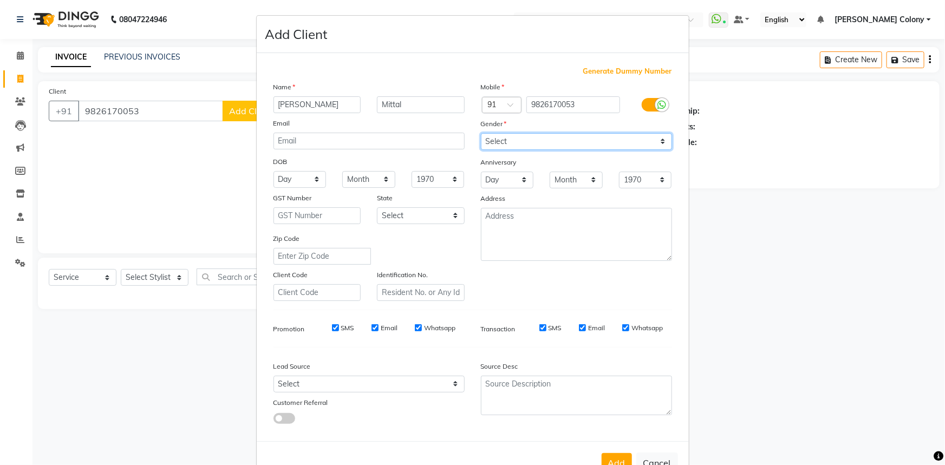
click at [481, 133] on select "Select Male Female Other Prefer Not To Say" at bounding box center [576, 141] width 191 height 17
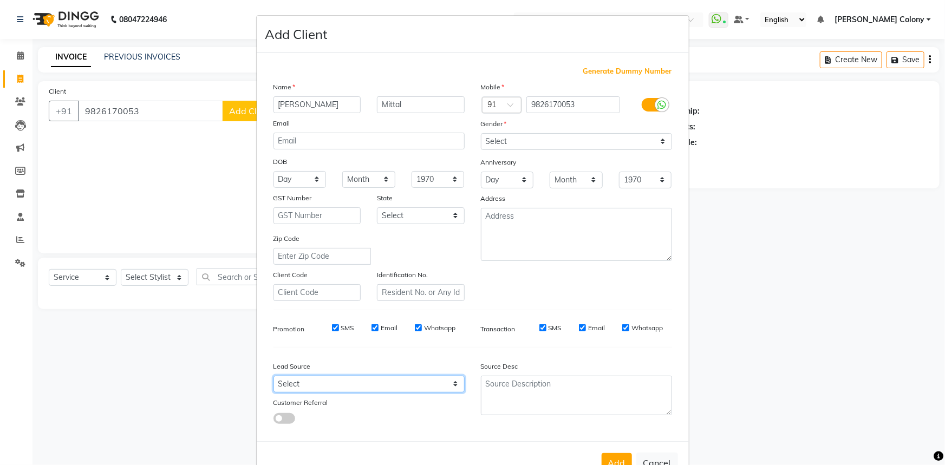
click at [368, 384] on select "Select Walk-in Referral Internet Friend Word of Mouth Advertisement Facebook Ju…" at bounding box center [369, 384] width 191 height 17
select select "54384"
click at [274, 378] on select "Select Walk-in Referral Internet Friend Word of Mouth Advertisement Facebook Ju…" at bounding box center [369, 384] width 191 height 17
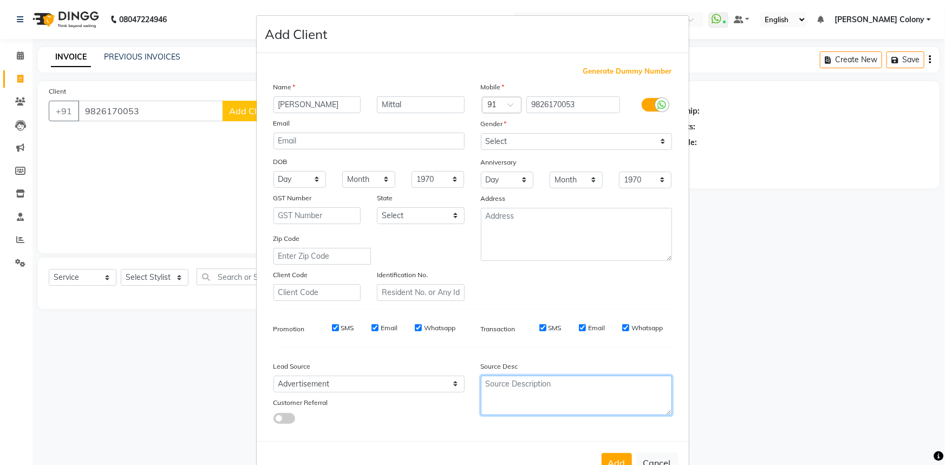
click at [530, 406] on textarea at bounding box center [576, 396] width 191 height 40
type textarea "Agrawal Samaj"
click at [291, 183] on select "Day 01 02 03 04 05 06 07 08 09 10 11 12 13 14 15 16 17 18 19 20 21 22 23 24 25 …" at bounding box center [300, 179] width 53 height 17
select select "17"
click at [274, 172] on select "Day 01 02 03 04 05 06 07 08 09 10 11 12 13 14 15 16 17 18 19 20 21 22 23 24 25 …" at bounding box center [300, 179] width 53 height 17
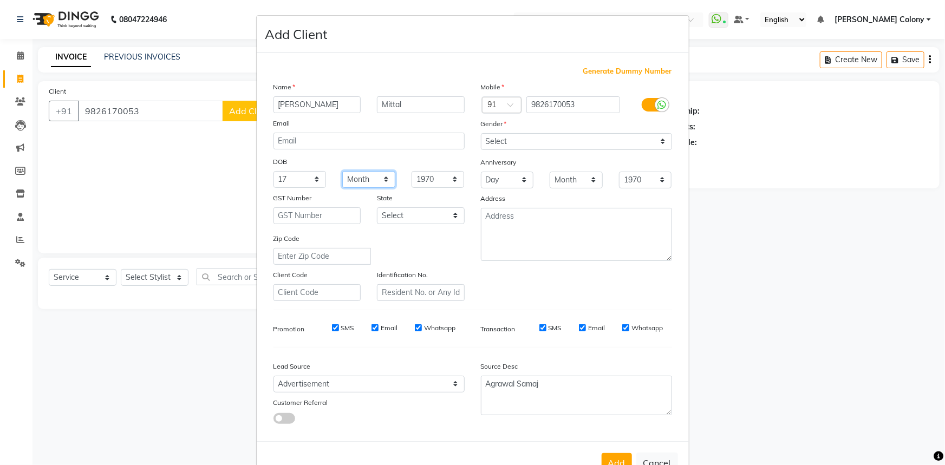
click at [357, 183] on select "Month January February March April May June July August September October Novem…" at bounding box center [368, 179] width 53 height 17
select select "11"
click at [342, 172] on select "Month January February March April May June July August September October Novem…" at bounding box center [368, 179] width 53 height 17
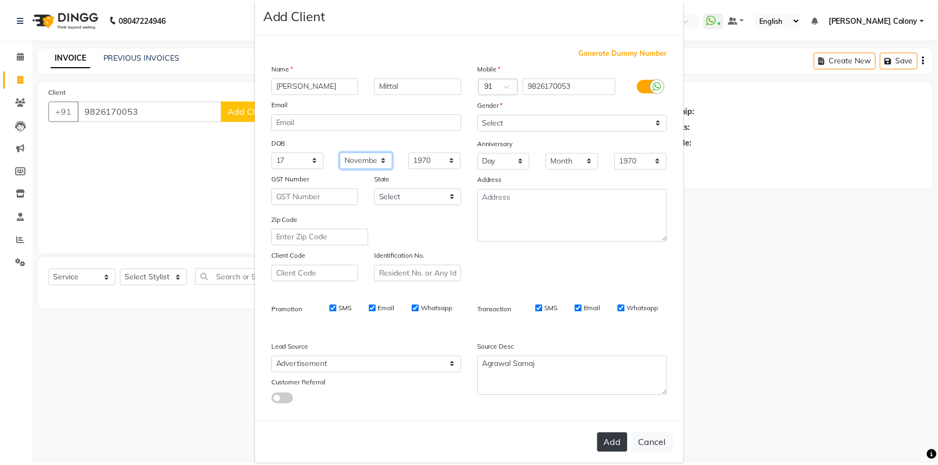
scroll to position [38, 0]
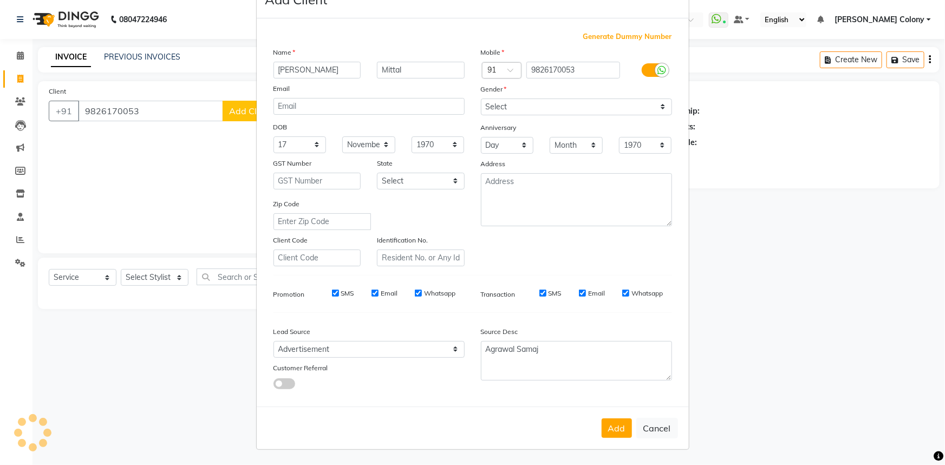
click at [596, 431] on div "Add Cancel" at bounding box center [473, 428] width 432 height 43
click at [604, 428] on button "Add" at bounding box center [617, 428] width 30 height 19
select select
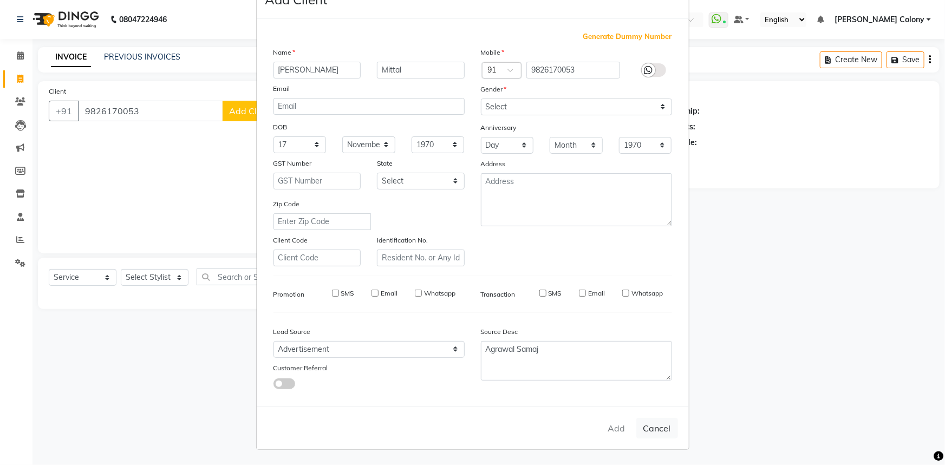
select select
checkbox input "false"
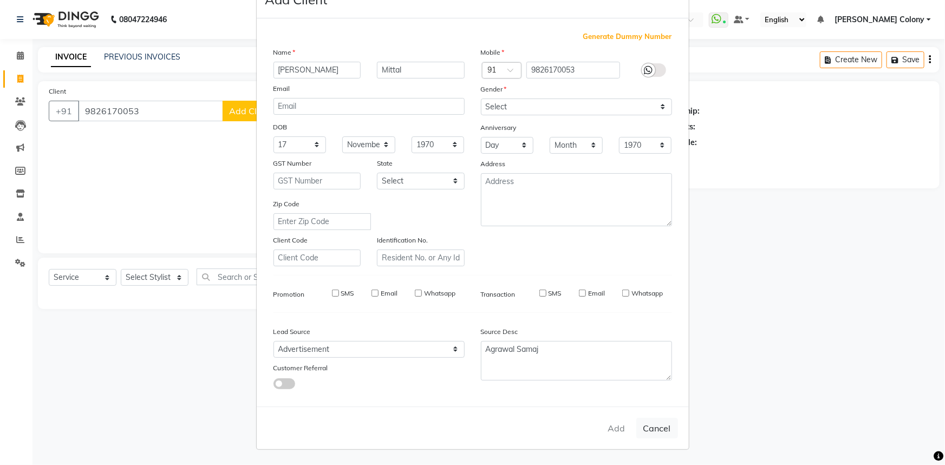
checkbox input "false"
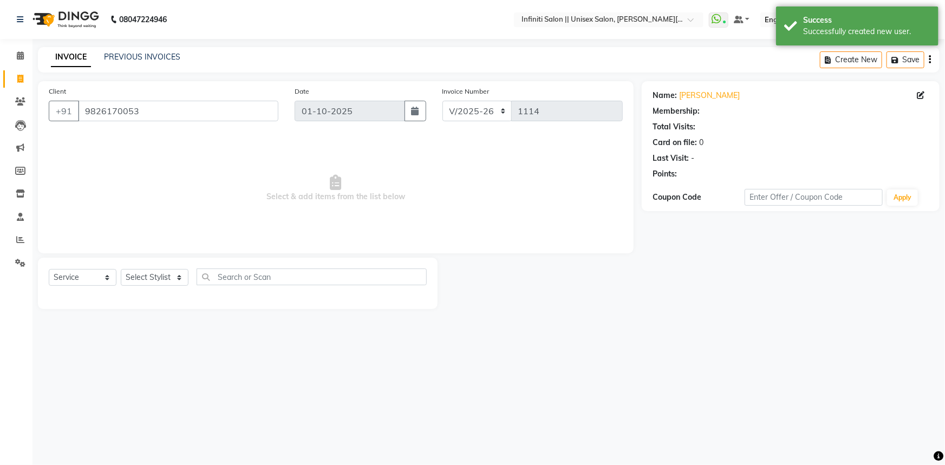
select select "1: Object"
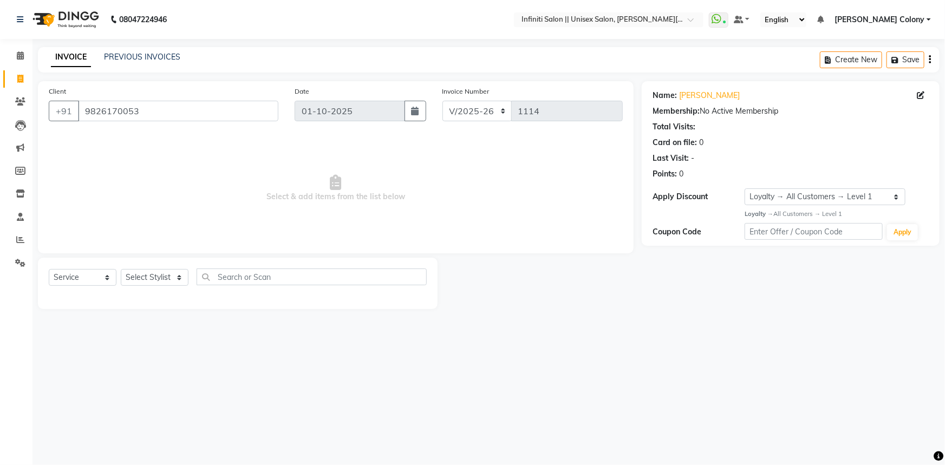
click at [154, 287] on div "Select Service Product Membership Package Voucher Prepaid Gift Card Select Styl…" at bounding box center [238, 281] width 378 height 25
click at [154, 281] on select "Select Stylist Abhishek Anjali Mahato Arun CC Ayush Bhoomi Dilshad Ahmad Ishu J…" at bounding box center [155, 277] width 68 height 17
select select "78902"
click at [121, 269] on select "Select Stylist Abhishek Anjali Mahato Arun CC Ayush Bhoomi Dilshad Ahmad Ishu J…" at bounding box center [155, 277] width 68 height 17
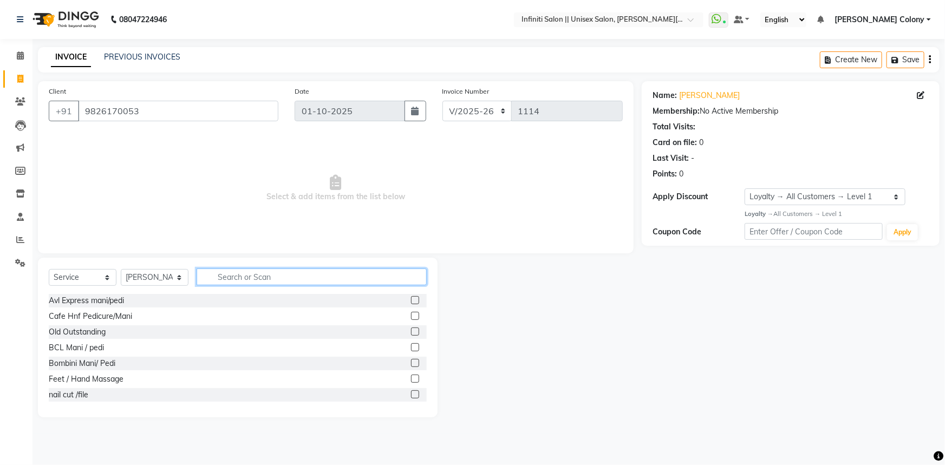
click at [238, 276] on input "text" at bounding box center [312, 277] width 230 height 17
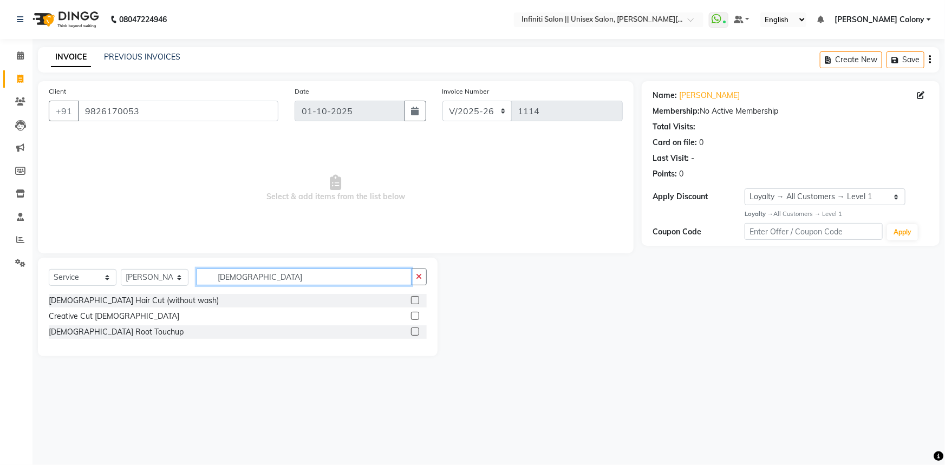
type input "Male"
click at [414, 300] on label at bounding box center [415, 300] width 8 height 8
click at [414, 300] on input "checkbox" at bounding box center [414, 300] width 7 height 7
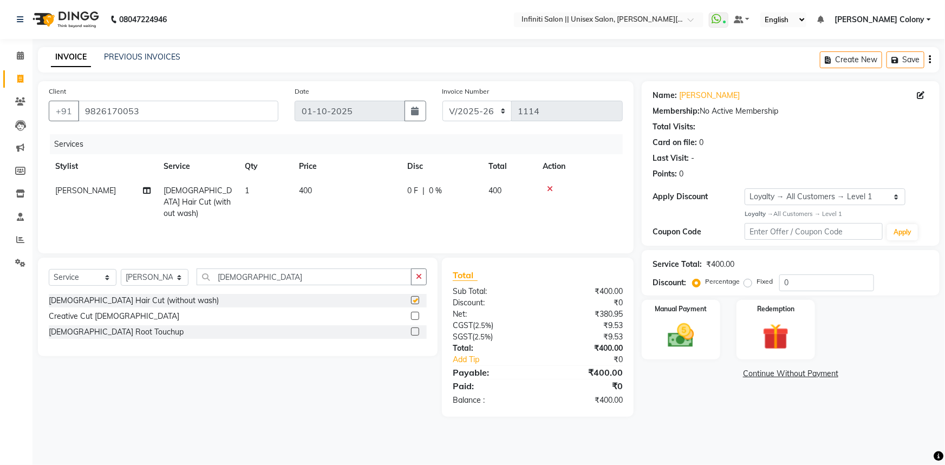
checkbox input "false"
click at [792, 278] on input "0" at bounding box center [826, 283] width 95 height 17
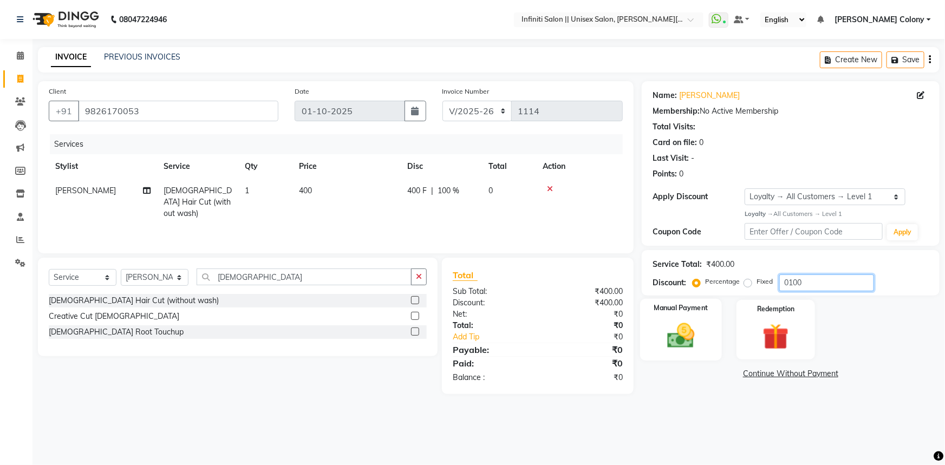
type input "0100"
click at [682, 347] on img at bounding box center [681, 335] width 44 height 31
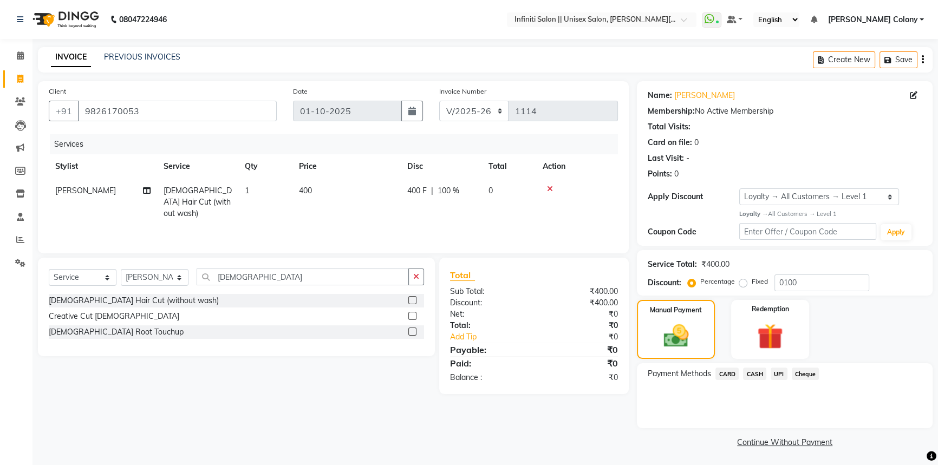
click at [755, 376] on span "CASH" at bounding box center [754, 374] width 23 height 12
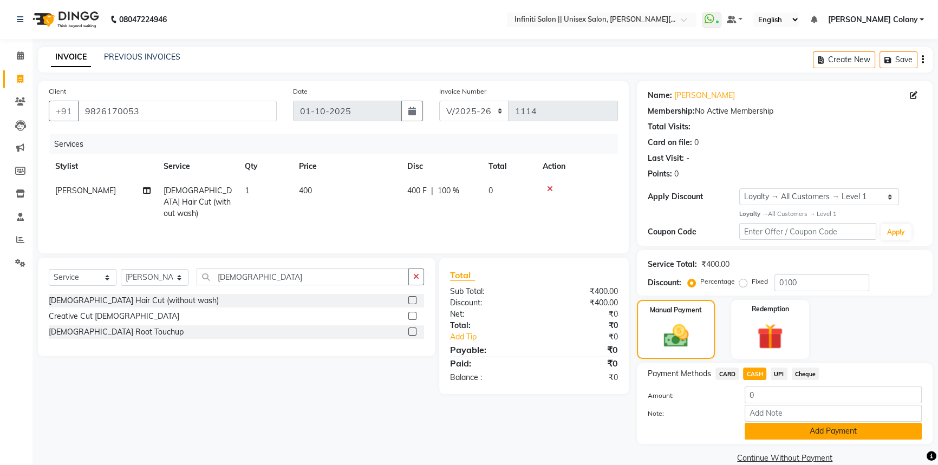
click at [759, 428] on button "Add Payment" at bounding box center [833, 431] width 177 height 17
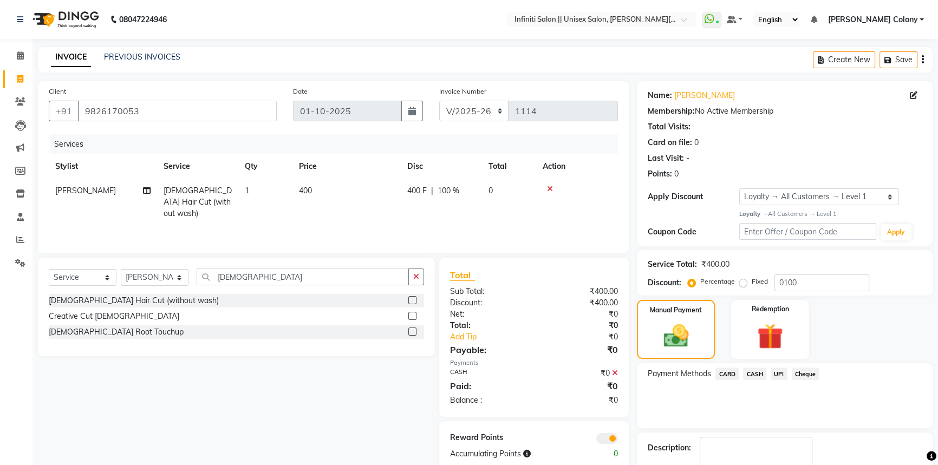
scroll to position [62, 0]
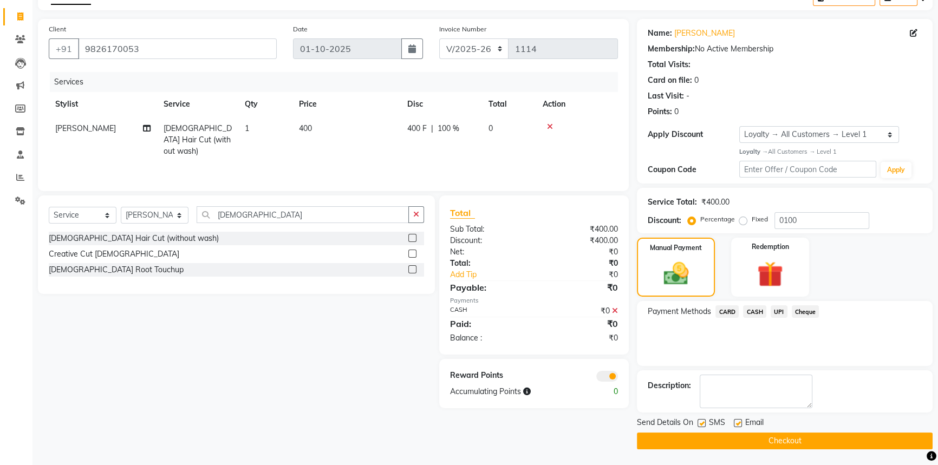
click at [763, 440] on button "Checkout" at bounding box center [785, 441] width 296 height 17
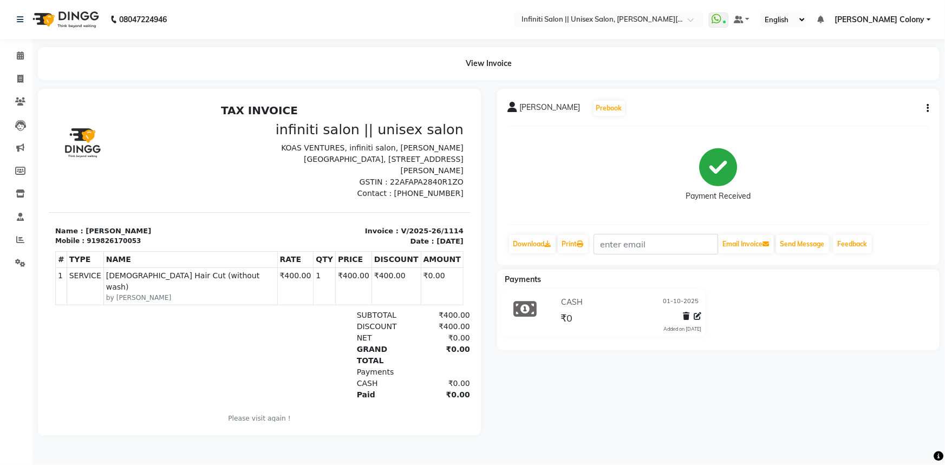
click at [49, 17] on img at bounding box center [65, 19] width 74 height 30
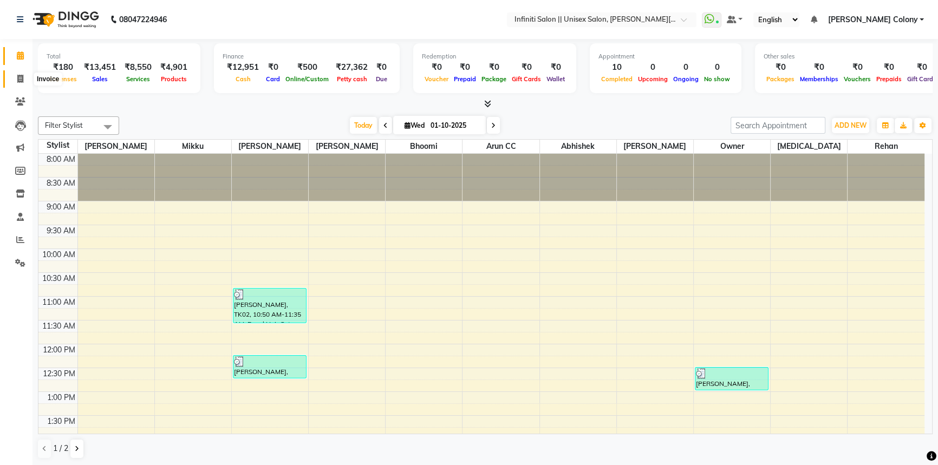
click at [18, 83] on span at bounding box center [20, 79] width 19 height 12
select select "service"
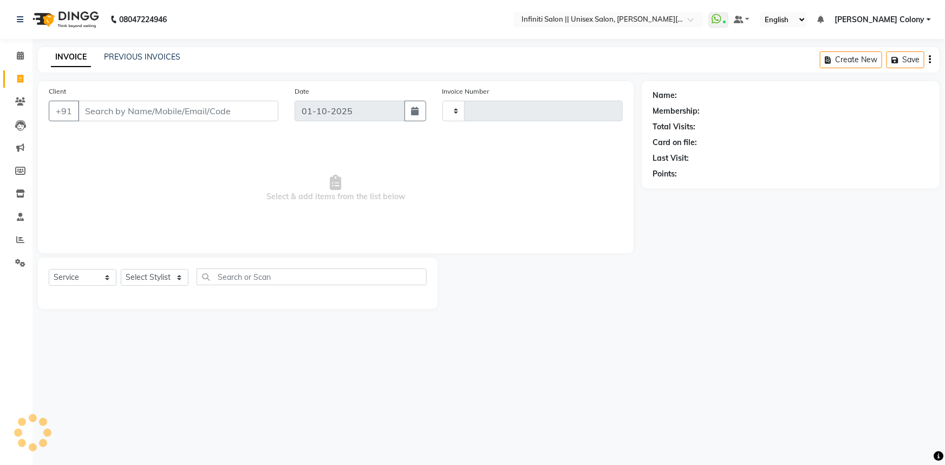
type input "1115"
select select "8233"
click at [140, 54] on link "PREVIOUS INVOICES" at bounding box center [142, 57] width 76 height 10
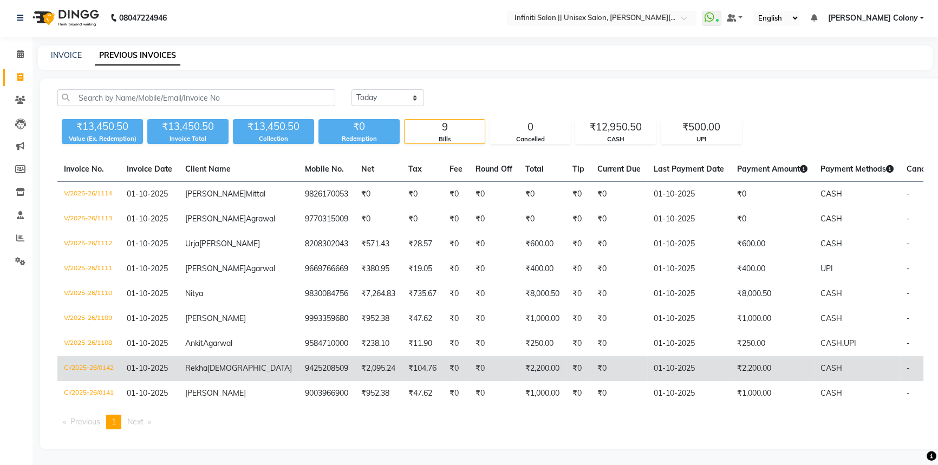
scroll to position [49, 0]
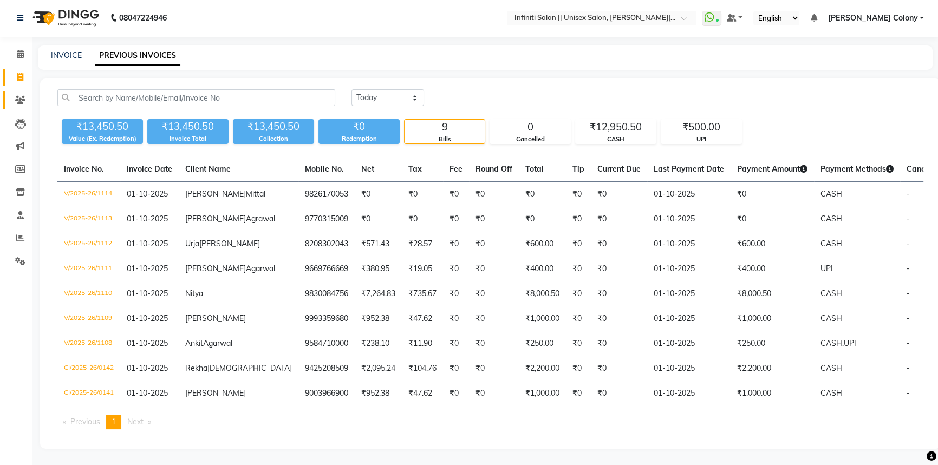
click at [14, 94] on span at bounding box center [20, 100] width 19 height 12
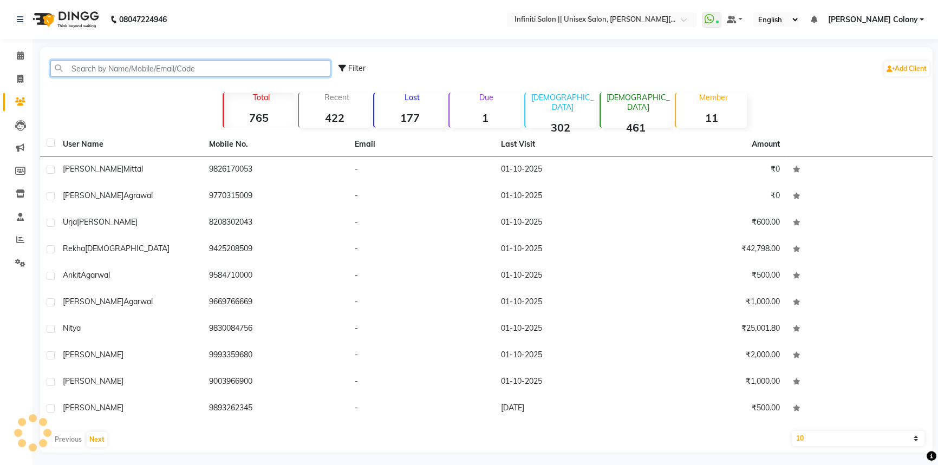
click at [116, 69] on input "text" at bounding box center [190, 68] width 280 height 17
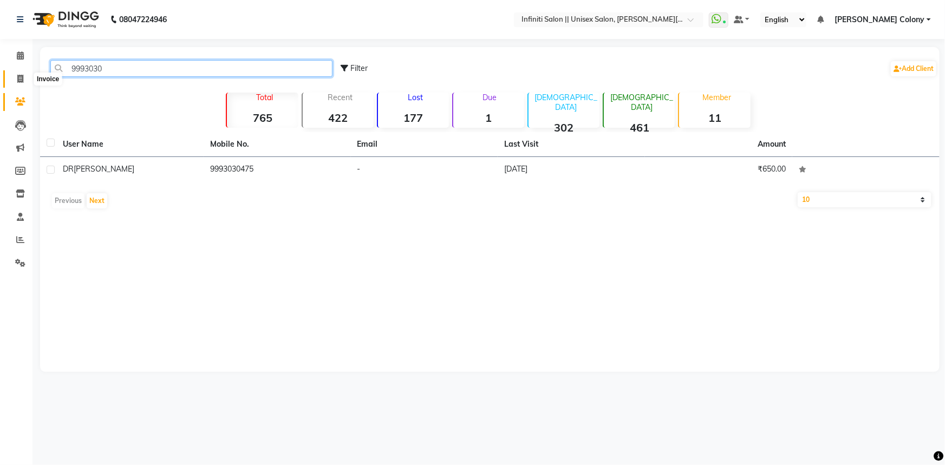
type input "9993030"
click at [27, 84] on span at bounding box center [20, 79] width 19 height 12
select select "service"
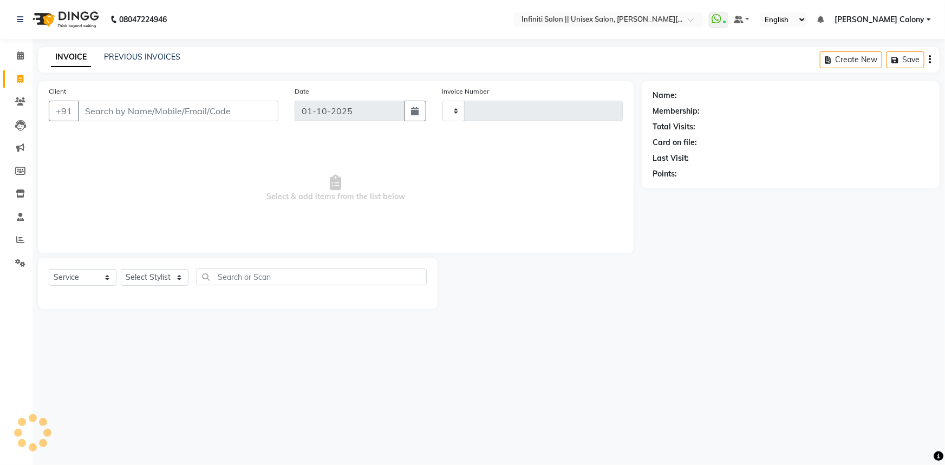
type input "1115"
select select "8233"
click at [135, 61] on div "PREVIOUS INVOICES" at bounding box center [142, 56] width 76 height 11
click at [153, 58] on link "PREVIOUS INVOICES" at bounding box center [142, 57] width 76 height 10
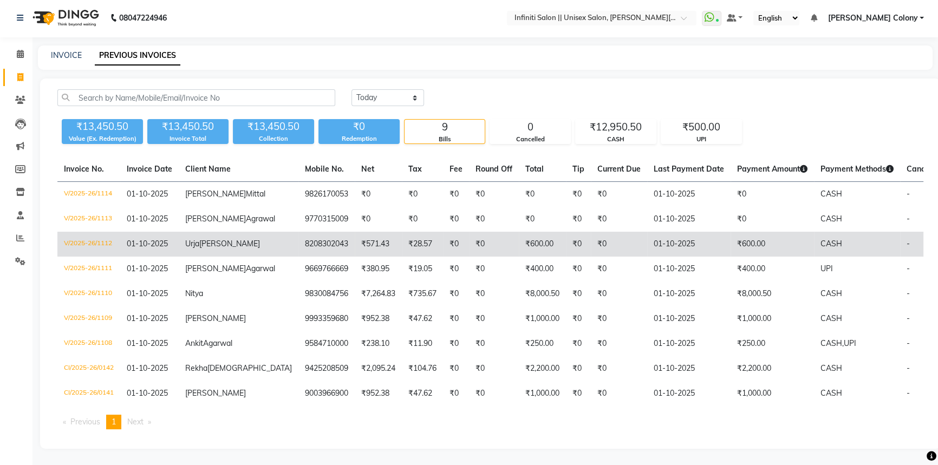
scroll to position [53, 0]
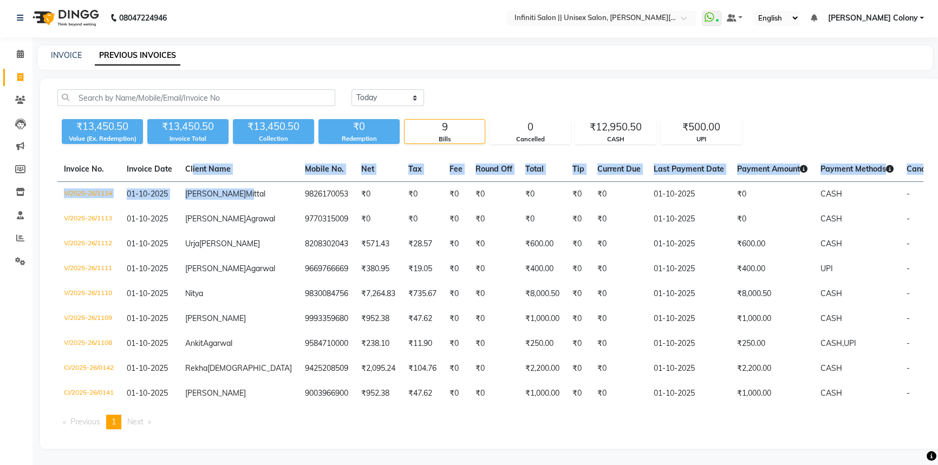
drag, startPoint x: 192, startPoint y: 158, endPoint x: 191, endPoint y: 129, distance: 29.3
click at [191, 157] on table "Invoice No. Invoice Date Client Name Mobile No. Net Tax Fee Round Off Total Tip…" at bounding box center [490, 281] width 866 height 249
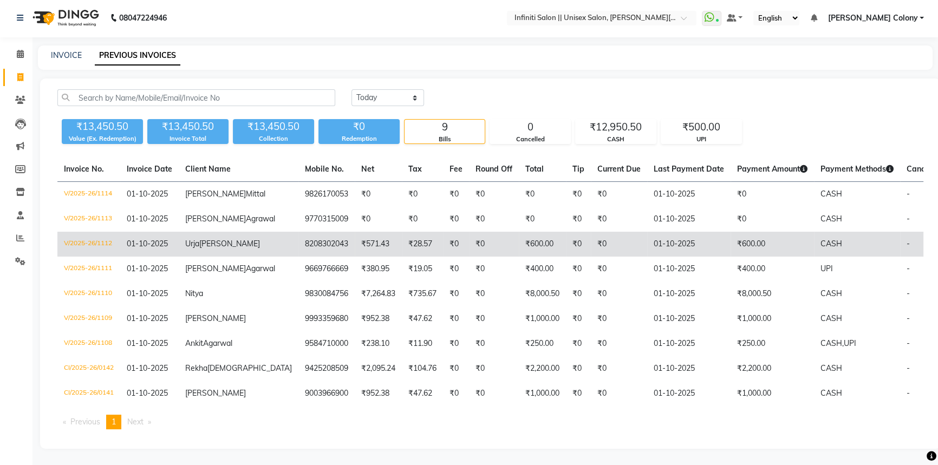
click at [152, 239] on span "01-10-2025" at bounding box center [147, 244] width 41 height 10
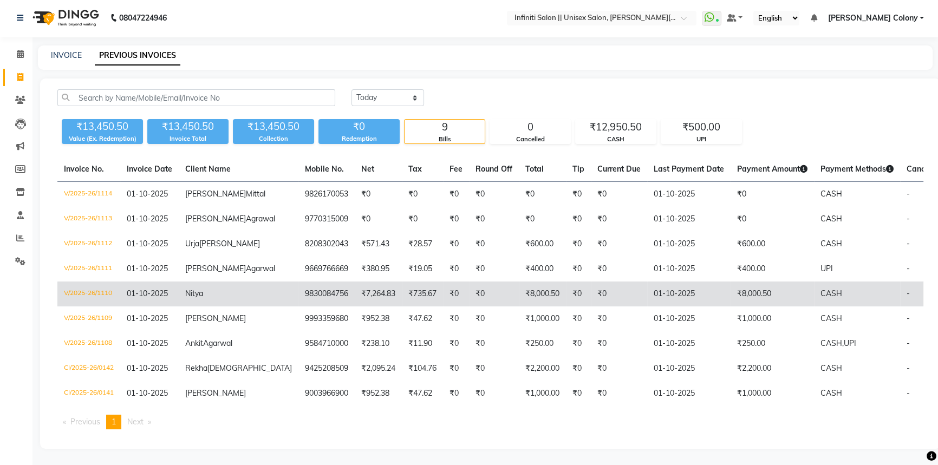
click at [218, 285] on td "Nitya" at bounding box center [239, 294] width 120 height 25
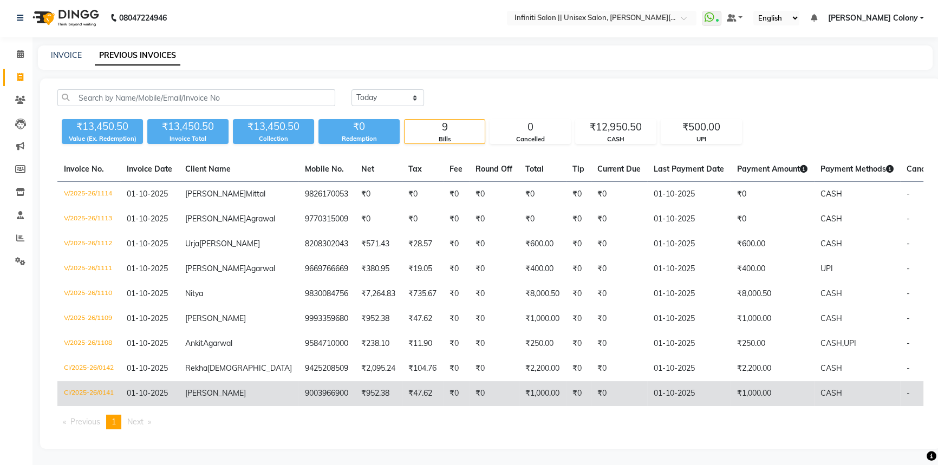
click at [209, 388] on span "Anubhav" at bounding box center [215, 393] width 61 height 10
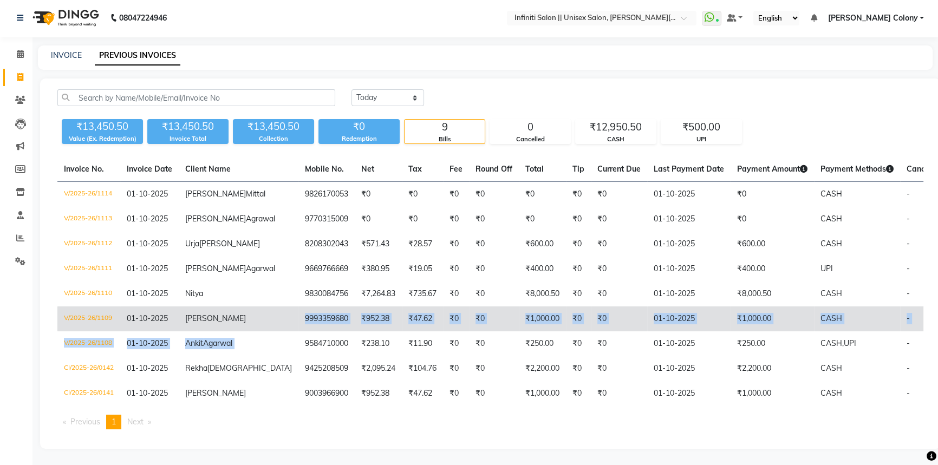
drag, startPoint x: 244, startPoint y: 336, endPoint x: 200, endPoint y: 298, distance: 58.0
click at [204, 295] on tbody "V/2025-26/1114 01-10-2025 Gunjan Mittal 9826170053 ₹0 ₹0 ₹0 ₹0 ₹0 ₹0 ₹0 01-10-2…" at bounding box center [530, 294] width 946 height 225
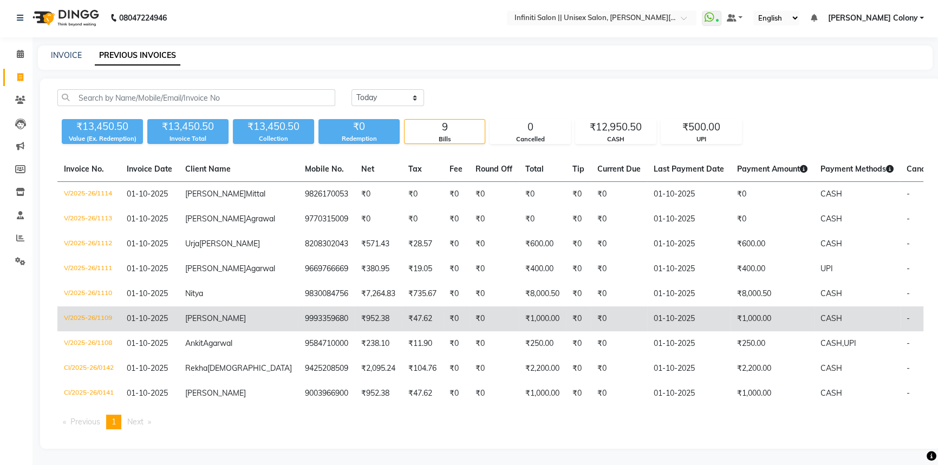
click at [198, 314] on span "richa" at bounding box center [215, 319] width 61 height 10
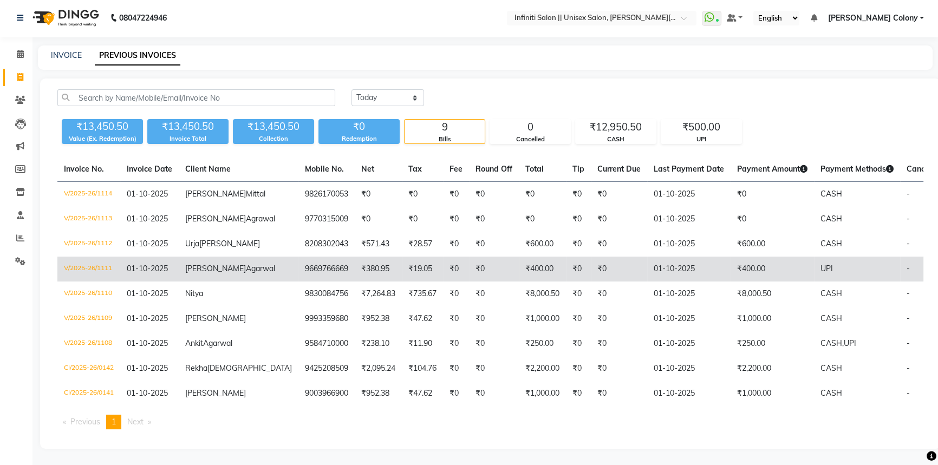
click at [192, 264] on span "Gokul" at bounding box center [215, 269] width 61 height 10
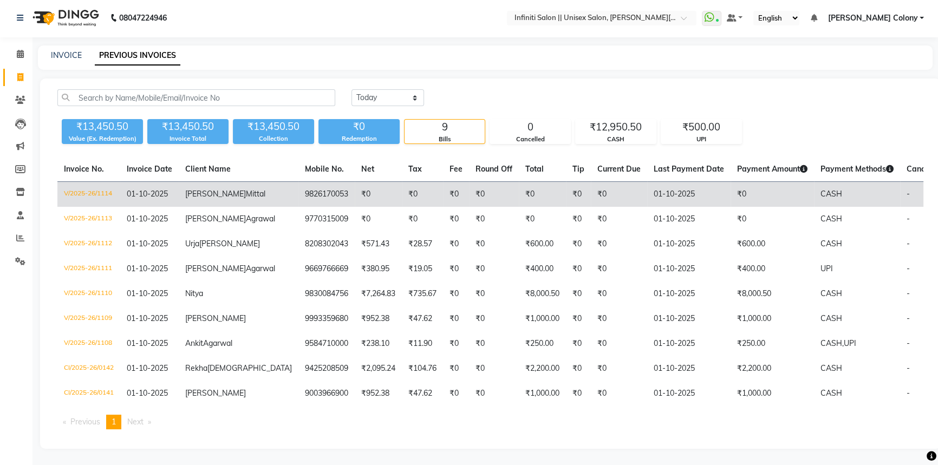
scroll to position [0, 0]
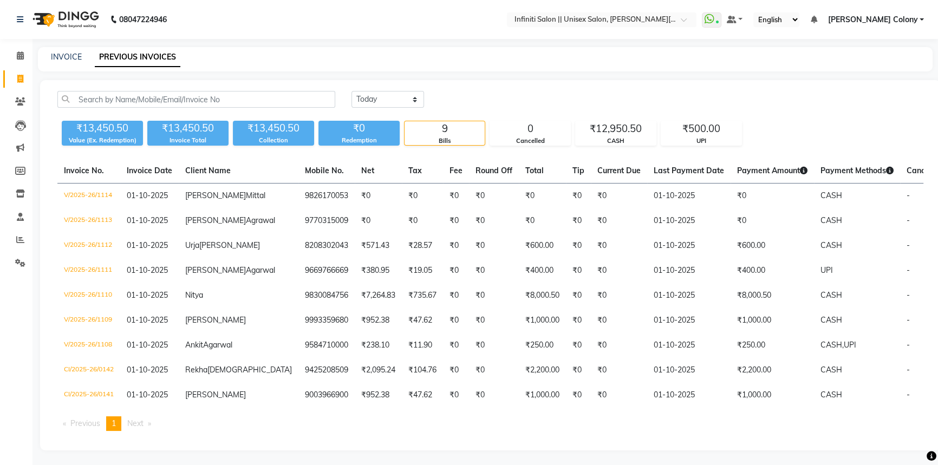
click at [38, 15] on img at bounding box center [65, 19] width 74 height 30
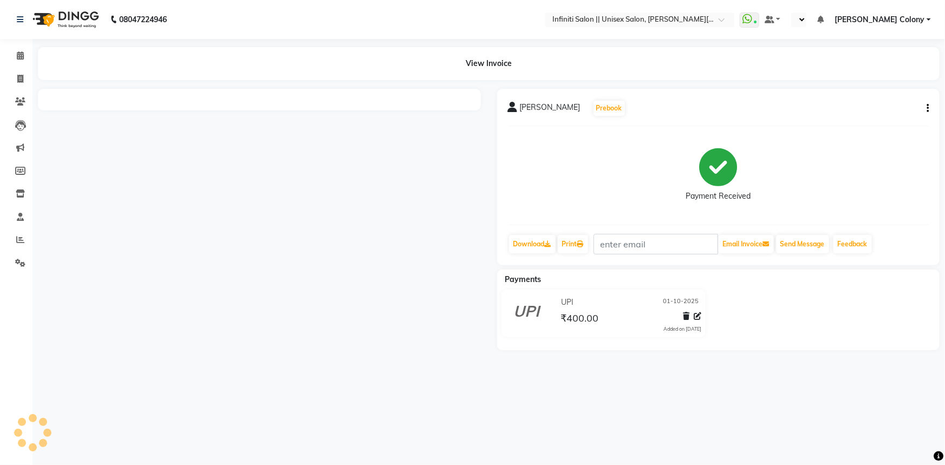
select select "en"
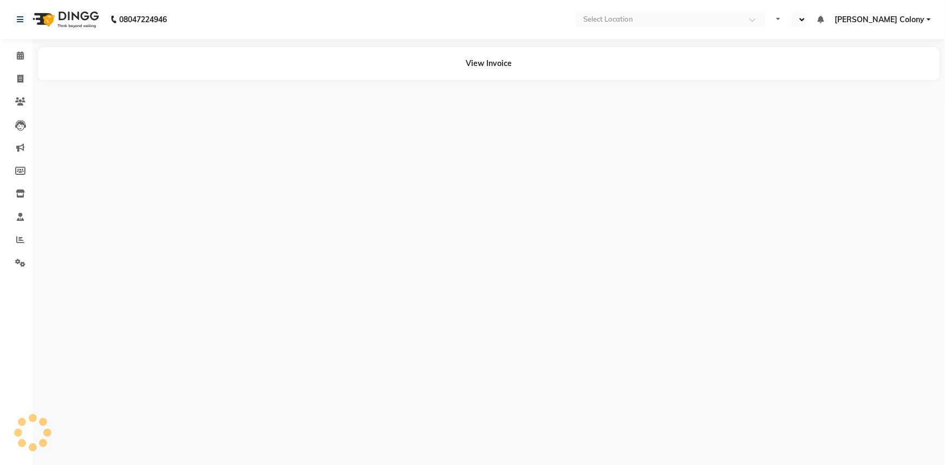
select select "en"
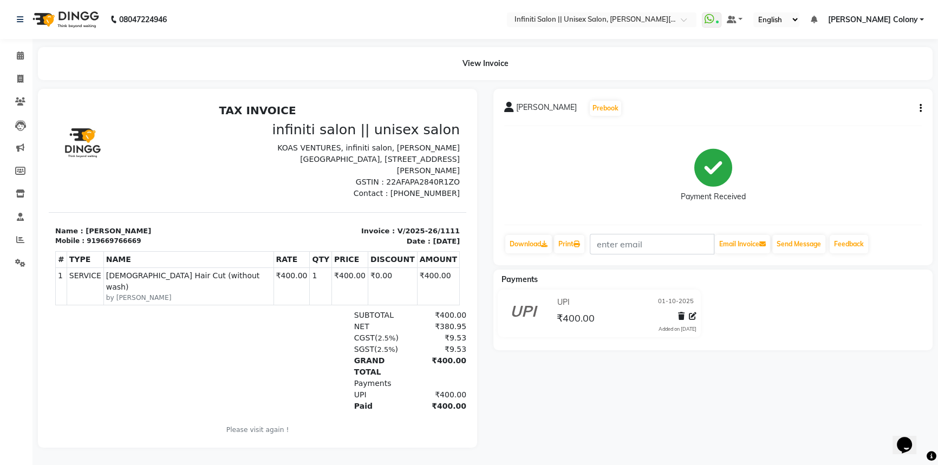
click at [920, 108] on icon "button" at bounding box center [921, 108] width 2 height 1
click at [845, 116] on div "Edit Item Staff" at bounding box center [866, 115] width 74 height 14
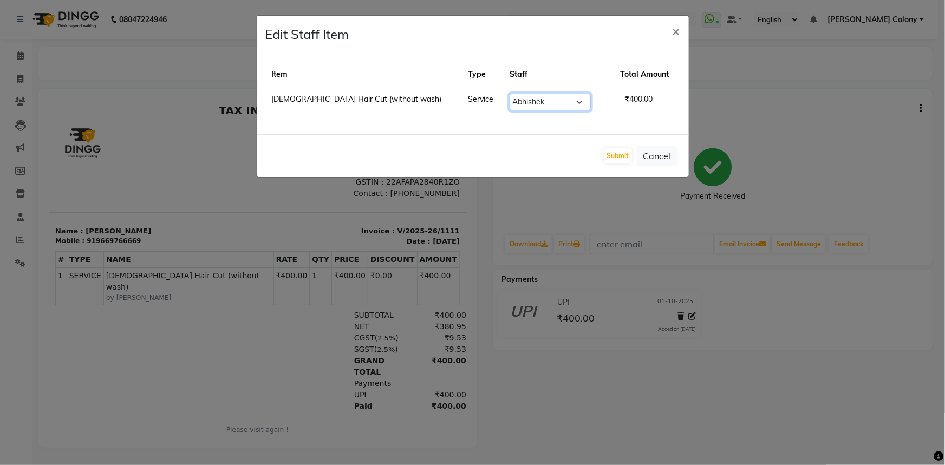
click at [525, 107] on select "Select Abhishek Anjali Mahato Arun CC Ayush Bhoomi Dilshad Ahmad Ishu Jitesh Mi…" at bounding box center [550, 102] width 81 height 17
select select "82046"
click at [510, 94] on select "Select Abhishek Anjali Mahato Arun CC Ayush Bhoomi Dilshad Ahmad Ishu Jitesh Mi…" at bounding box center [550, 102] width 81 height 17
click at [621, 154] on button "Submit" at bounding box center [618, 155] width 28 height 15
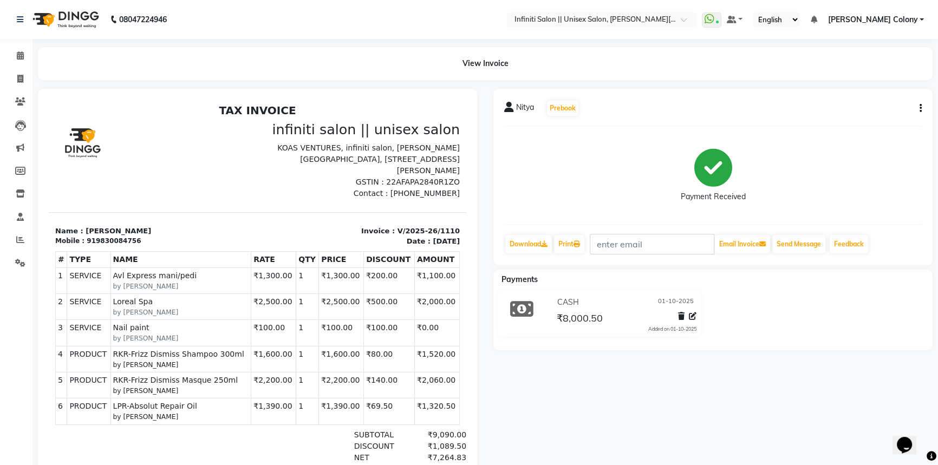
scroll to position [8, 0]
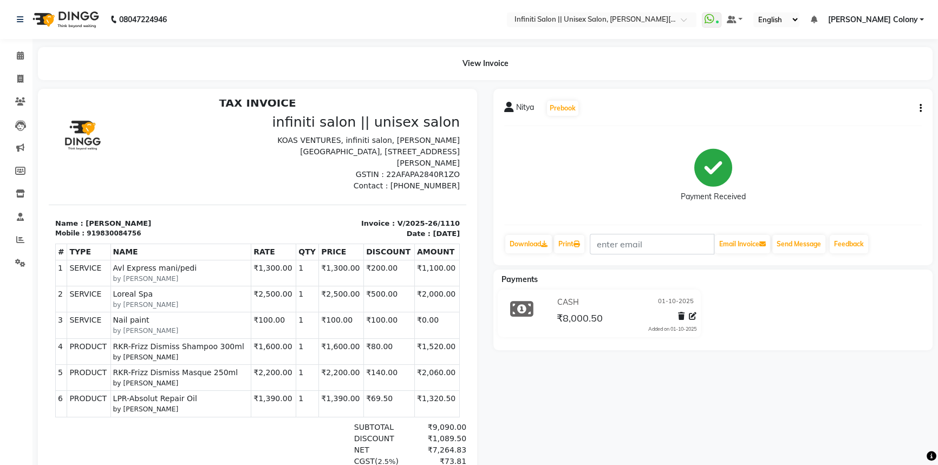
click at [921, 103] on button "button" at bounding box center [918, 108] width 6 height 11
click at [877, 114] on div "Edit Item Staff" at bounding box center [866, 115] width 74 height 14
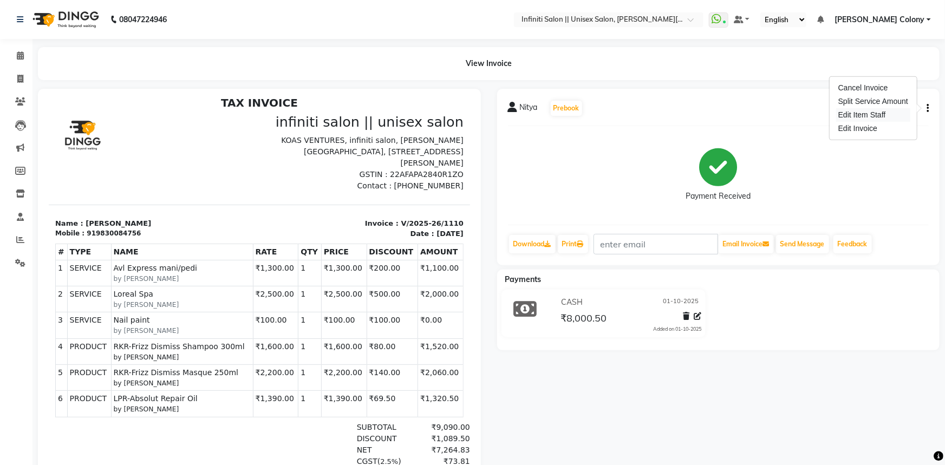
select select "79161"
select select "79159"
select select "79161"
select select "78882"
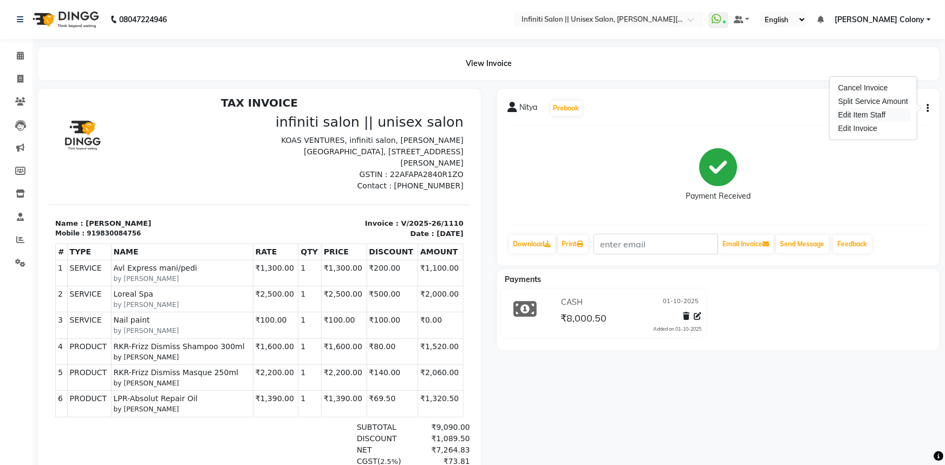
select select "78882"
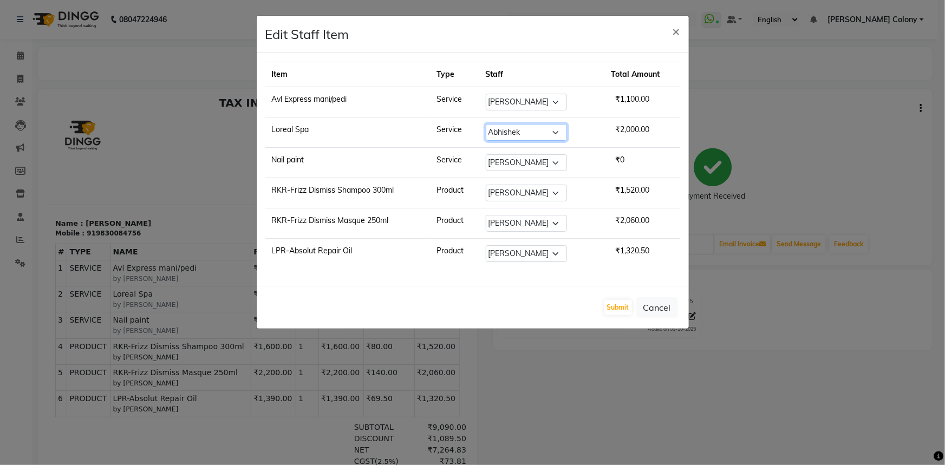
click at [522, 133] on select "Select [PERSON_NAME] [PERSON_NAME] CC [PERSON_NAME] Bhoomi [PERSON_NAME] [PERSO…" at bounding box center [526, 132] width 81 height 17
select select "82046"
click at [492, 124] on select "Select [PERSON_NAME] [PERSON_NAME] CC [PERSON_NAME] Bhoomi [PERSON_NAME] [PERSO…" at bounding box center [526, 132] width 81 height 17
click at [528, 225] on select "Select [PERSON_NAME] [PERSON_NAME] CC [PERSON_NAME] Bhoomi [PERSON_NAME] [PERSO…" at bounding box center [526, 223] width 81 height 17
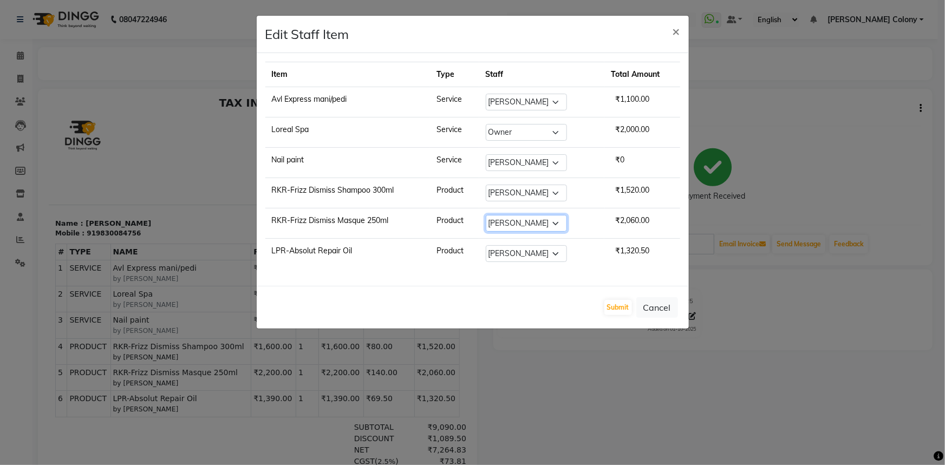
click at [528, 225] on select "Select [PERSON_NAME] [PERSON_NAME] CC [PERSON_NAME] Bhoomi [PERSON_NAME] [PERSO…" at bounding box center [526, 223] width 81 height 17
click at [612, 305] on button "Submit" at bounding box center [618, 307] width 28 height 15
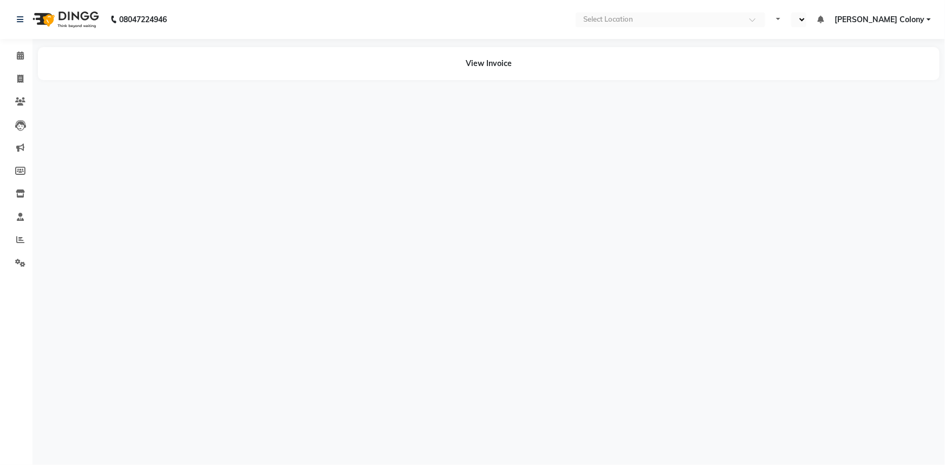
select select "en"
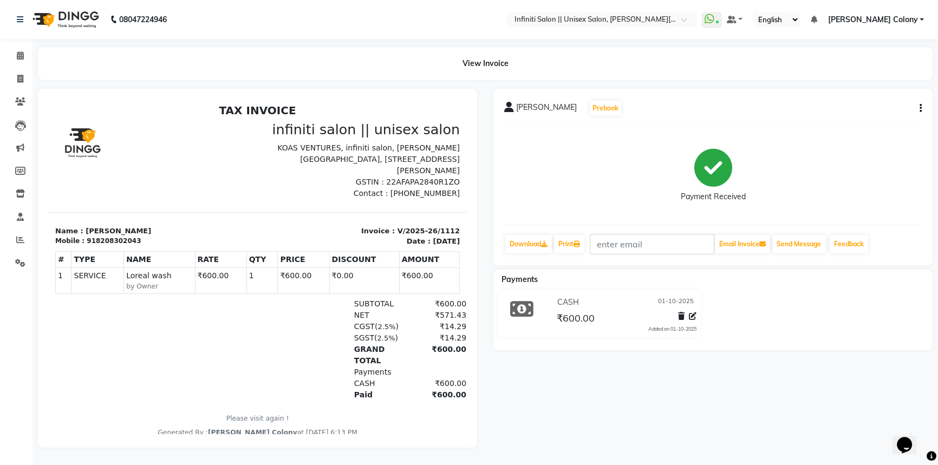
click at [920, 109] on icon "button" at bounding box center [921, 108] width 2 height 1
click at [864, 118] on div "Edit Item Staff" at bounding box center [866, 115] width 74 height 14
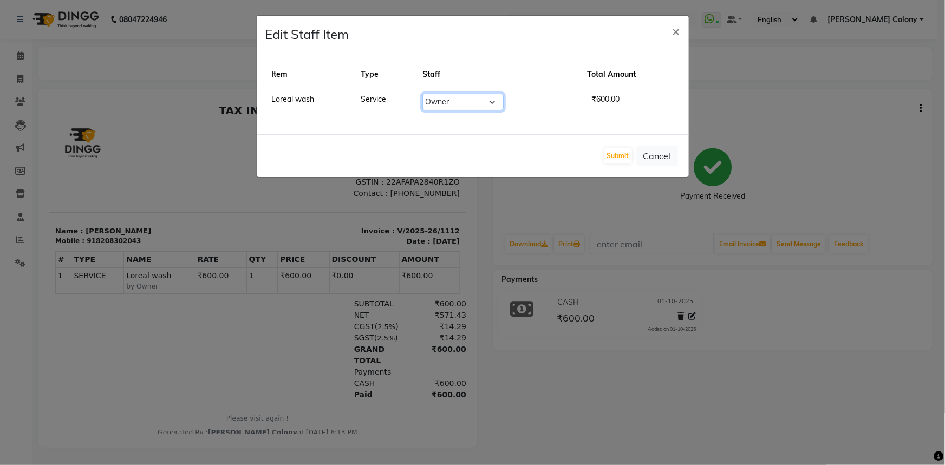
click at [465, 100] on select "Select [PERSON_NAME] [PERSON_NAME] CC [PERSON_NAME] Bhoomi [PERSON_NAME] [PERSO…" at bounding box center [462, 102] width 81 height 17
select select "93505"
click at [428, 94] on select "Select [PERSON_NAME] [PERSON_NAME] CC [PERSON_NAME] Bhoomi [PERSON_NAME] [PERSO…" at bounding box center [462, 102] width 81 height 17
click at [625, 157] on button "Submit" at bounding box center [618, 155] width 28 height 15
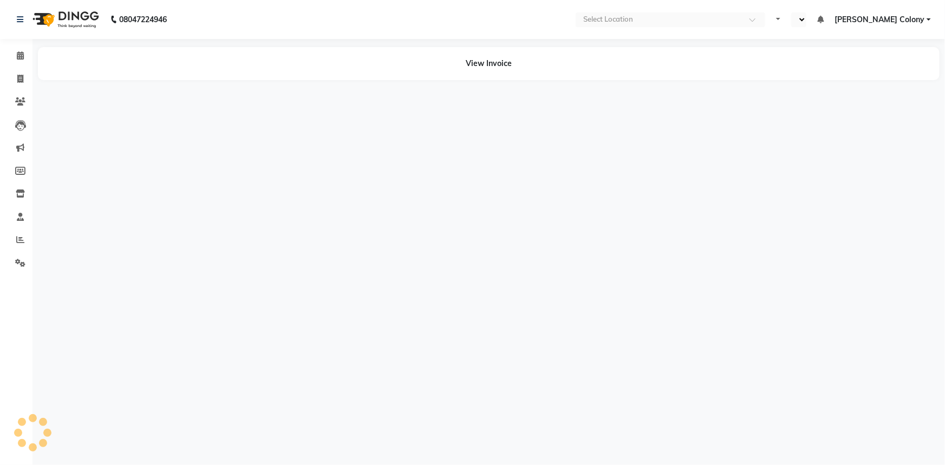
select select "en"
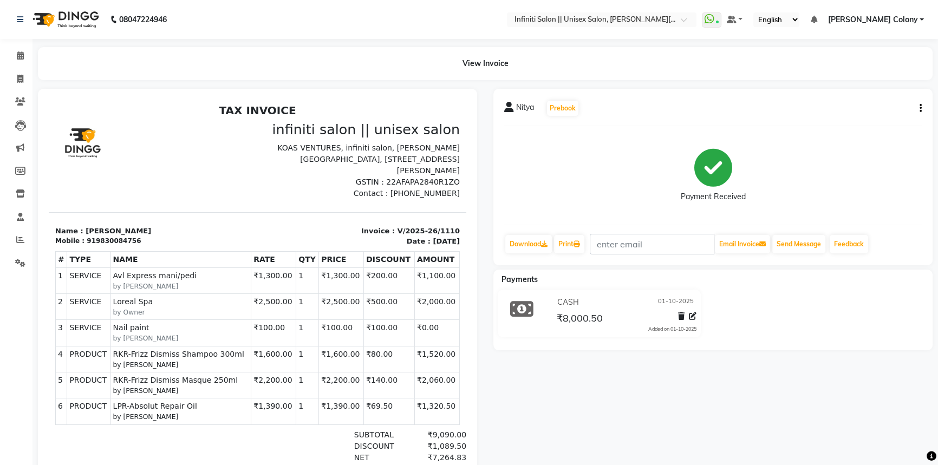
click at [921, 109] on div "Nitya Prebook Payment Received Download Print Email Invoice Send Message Feedba…" at bounding box center [712, 177] width 439 height 177
click at [921, 108] on icon "button" at bounding box center [921, 108] width 2 height 1
click at [851, 116] on div "Edit Item Staff" at bounding box center [866, 115] width 74 height 14
select select
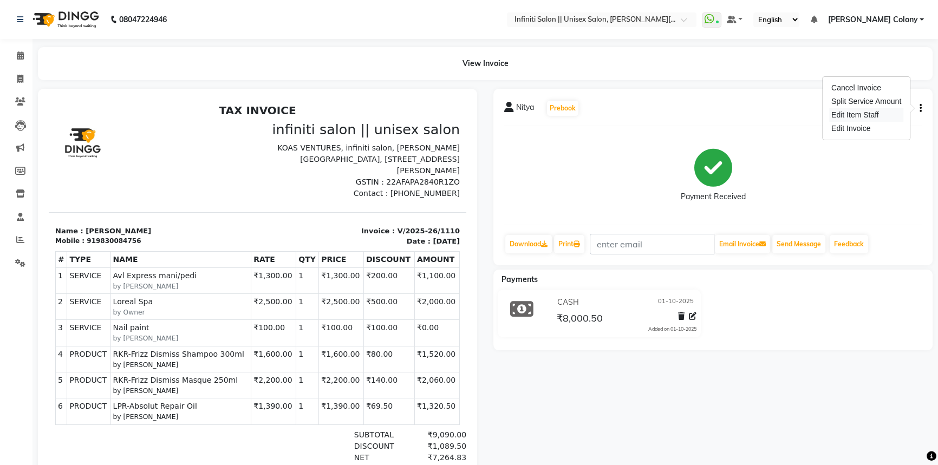
select select
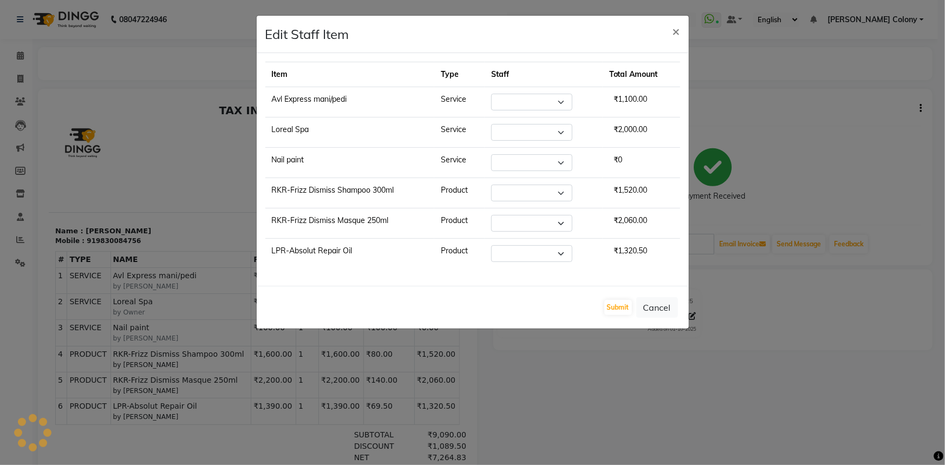
select select "79161"
select select "82046"
select select "79161"
select select "78882"
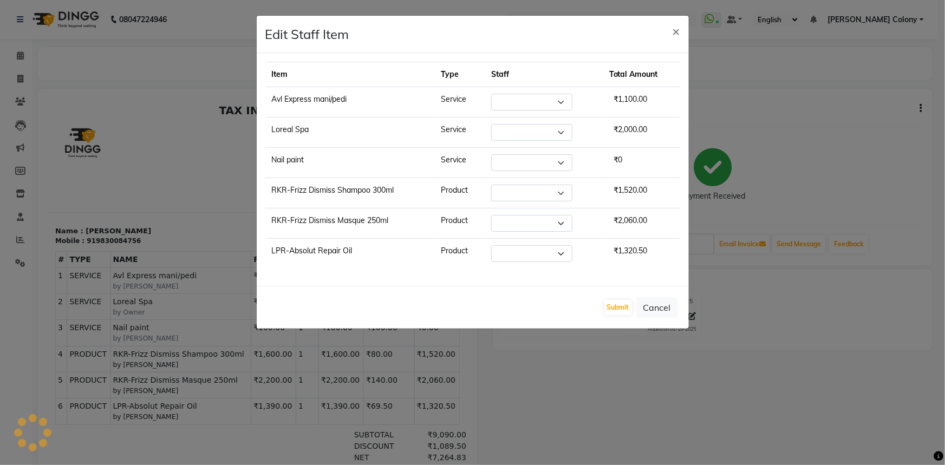
select select "78882"
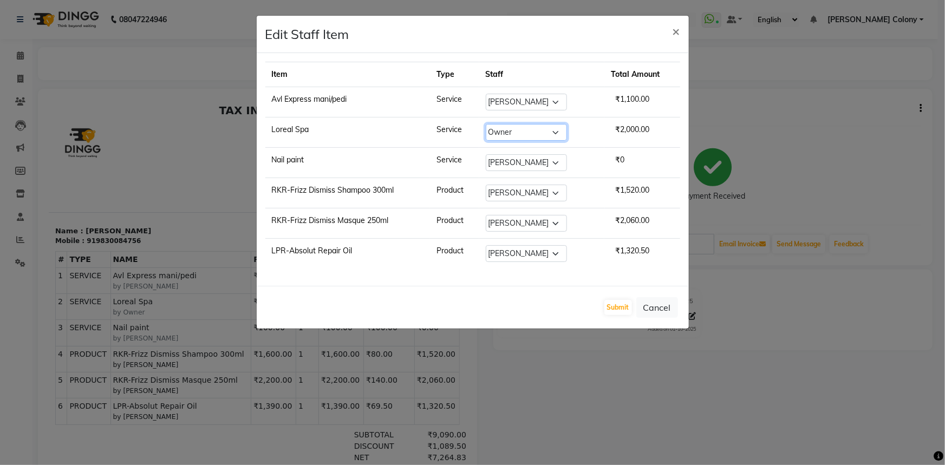
click at [524, 125] on select "Select [PERSON_NAME] [PERSON_NAME] CC [PERSON_NAME] Bhoomi [PERSON_NAME] [PERSO…" at bounding box center [526, 132] width 81 height 17
select select "93505"
click at [492, 124] on select "Select [PERSON_NAME] [PERSON_NAME] CC [PERSON_NAME] Bhoomi [PERSON_NAME] [PERSO…" at bounding box center [526, 132] width 81 height 17
click at [548, 222] on select "Select [PERSON_NAME] [PERSON_NAME] CC [PERSON_NAME] Bhoomi [PERSON_NAME] [PERSO…" at bounding box center [526, 223] width 81 height 17
select select "93505"
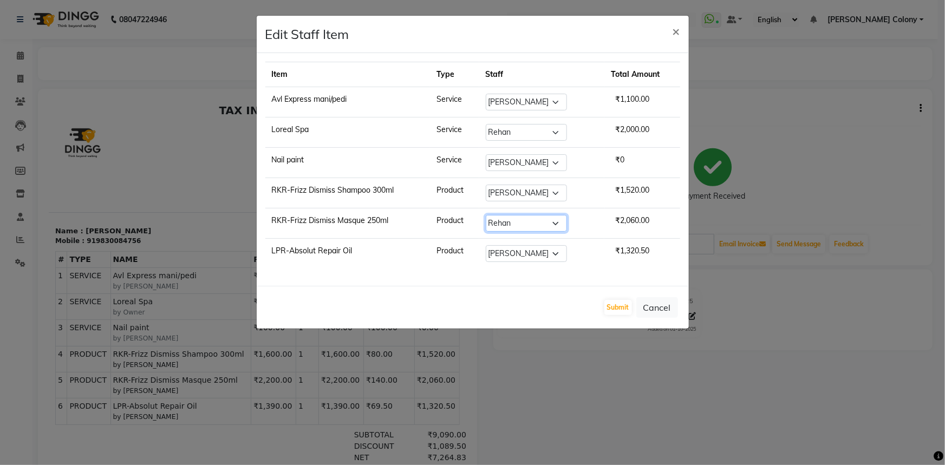
click at [492, 215] on select "Select [PERSON_NAME] [PERSON_NAME] CC [PERSON_NAME] Bhoomi [PERSON_NAME] [PERSO…" at bounding box center [526, 223] width 81 height 17
click at [623, 303] on button "Submit" at bounding box center [618, 307] width 28 height 15
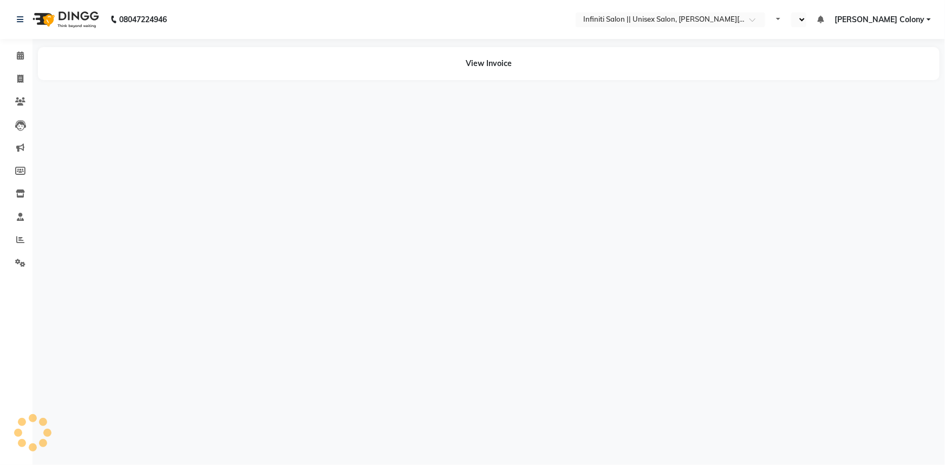
select select "en"
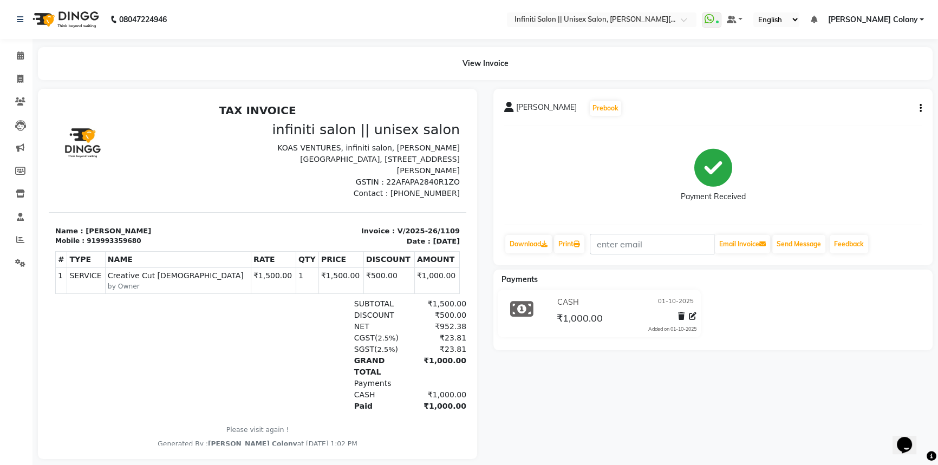
click at [917, 111] on button "button" at bounding box center [918, 108] width 6 height 11
click at [864, 114] on div "Edit Item Staff" at bounding box center [866, 115] width 74 height 14
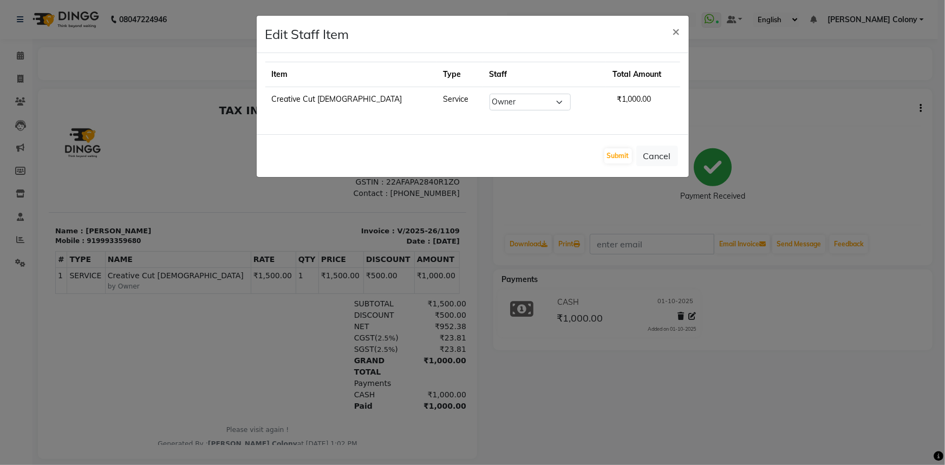
drag, startPoint x: 466, startPoint y: 110, endPoint x: 474, endPoint y: 92, distance: 20.6
click at [483, 97] on td "Select [PERSON_NAME] [PERSON_NAME] CC [PERSON_NAME] Bhoomi [PERSON_NAME] [PERSO…" at bounding box center [544, 102] width 123 height 30
click at [490, 106] on select "Select [PERSON_NAME] [PERSON_NAME] CC [PERSON_NAME] Bhoomi [PERSON_NAME] [PERSO…" at bounding box center [530, 102] width 81 height 17
select select "93505"
click at [490, 94] on select "Select [PERSON_NAME] [PERSON_NAME] CC [PERSON_NAME] Bhoomi [PERSON_NAME] [PERSO…" at bounding box center [530, 102] width 81 height 17
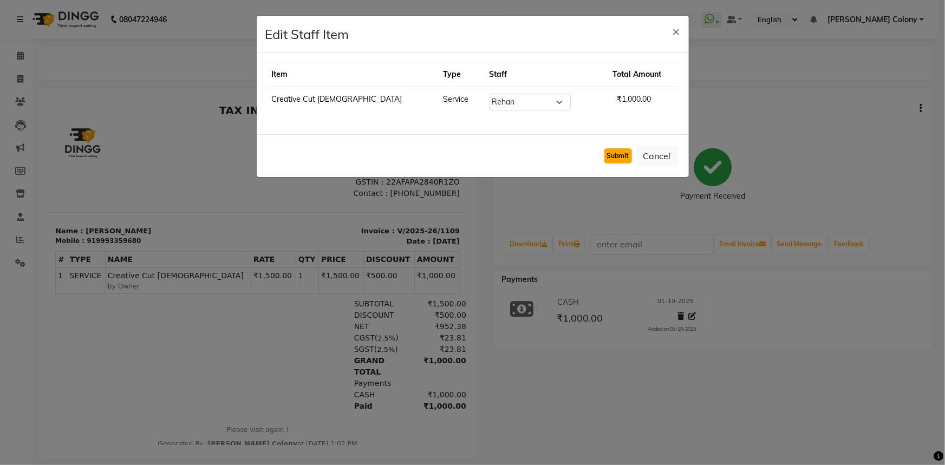
click at [620, 154] on button "Submit" at bounding box center [618, 155] width 28 height 15
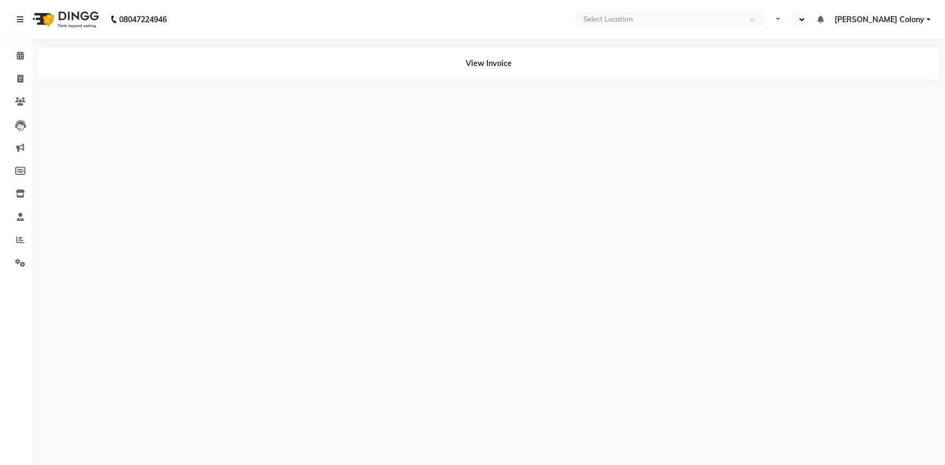
select select "en"
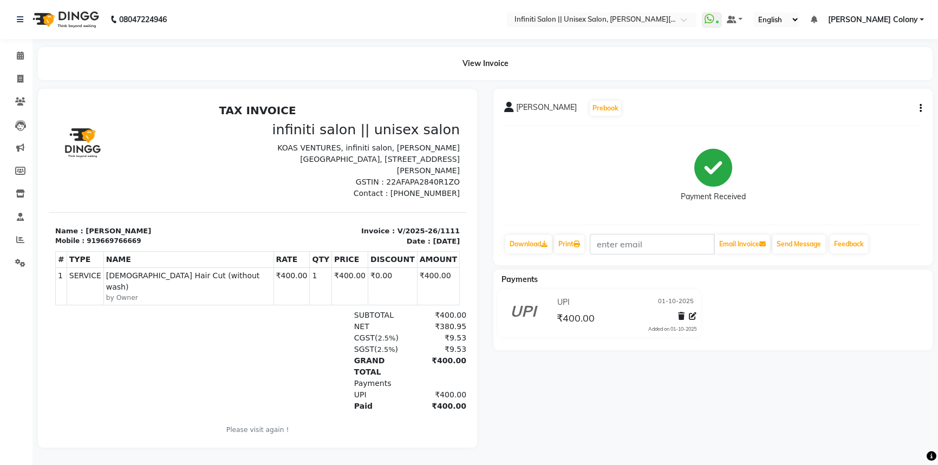
click at [922, 106] on div "[PERSON_NAME] Prebook Payment Received Download Print Email Invoice Send Messag…" at bounding box center [712, 177] width 439 height 177
click at [920, 108] on icon "button" at bounding box center [921, 108] width 2 height 1
click at [865, 119] on div "Edit Item Staff" at bounding box center [866, 115] width 74 height 14
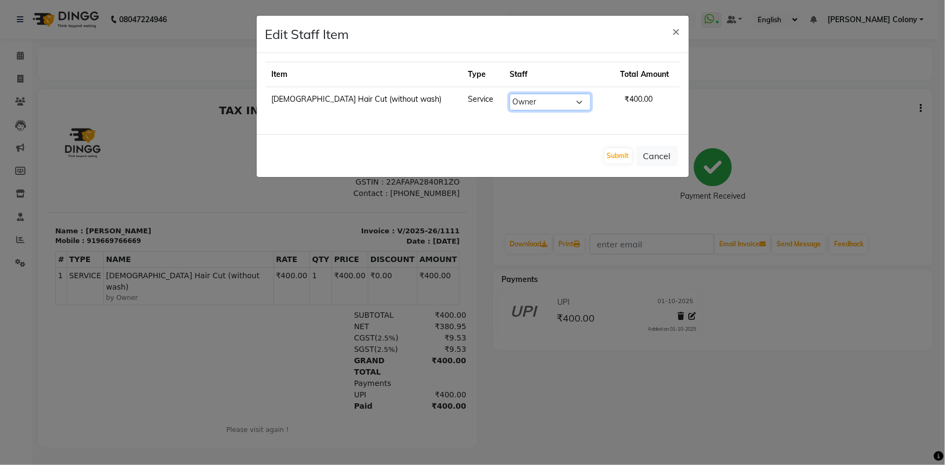
click at [535, 105] on select "Select [PERSON_NAME] [PERSON_NAME] CC [PERSON_NAME] Bhoomi [PERSON_NAME] [PERSO…" at bounding box center [550, 102] width 81 height 17
select select "93505"
click at [510, 94] on select "Select Abhishek Anjali Mahato Arun CC Ayush Bhoomi Dilshad Ahmad Ishu Jitesh Mi…" at bounding box center [550, 102] width 81 height 17
click at [621, 152] on button "Submit" at bounding box center [618, 155] width 28 height 15
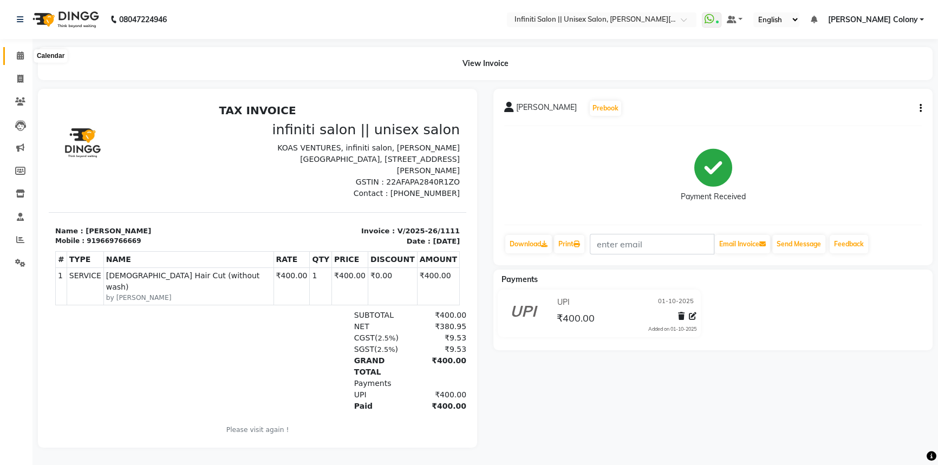
click at [19, 55] on icon at bounding box center [20, 55] width 7 height 8
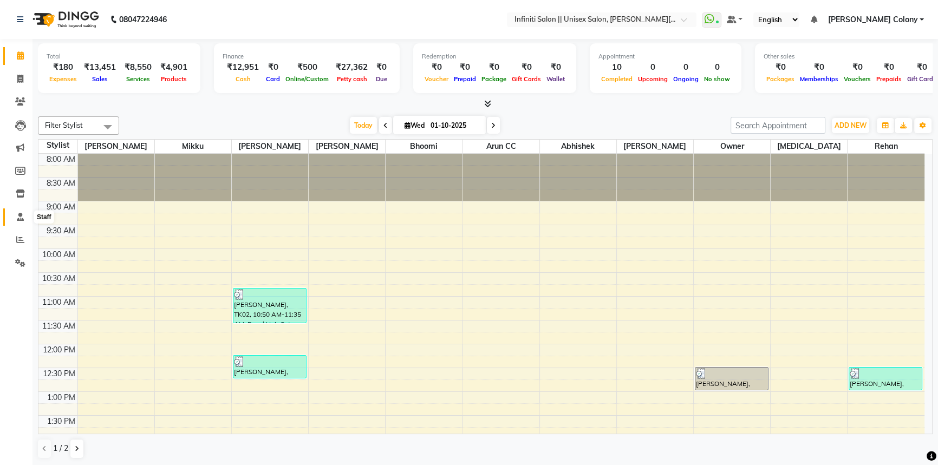
click at [22, 213] on icon at bounding box center [20, 217] width 7 height 8
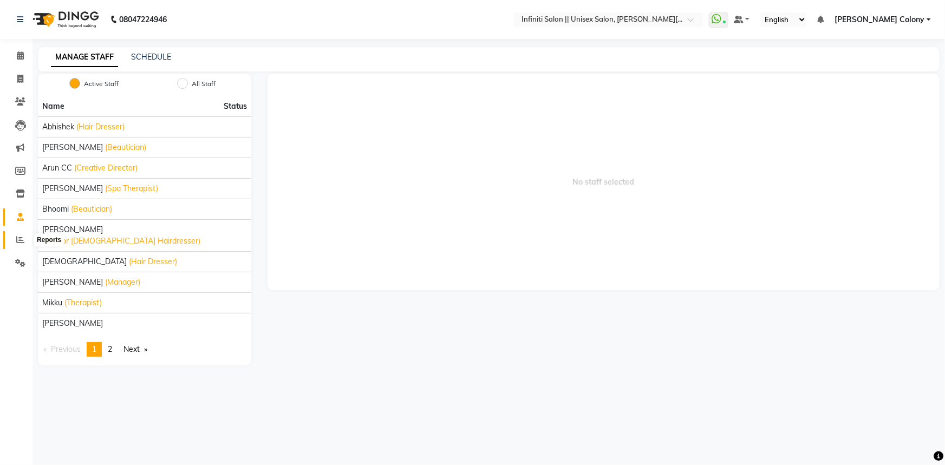
click at [21, 236] on icon at bounding box center [20, 240] width 8 height 8
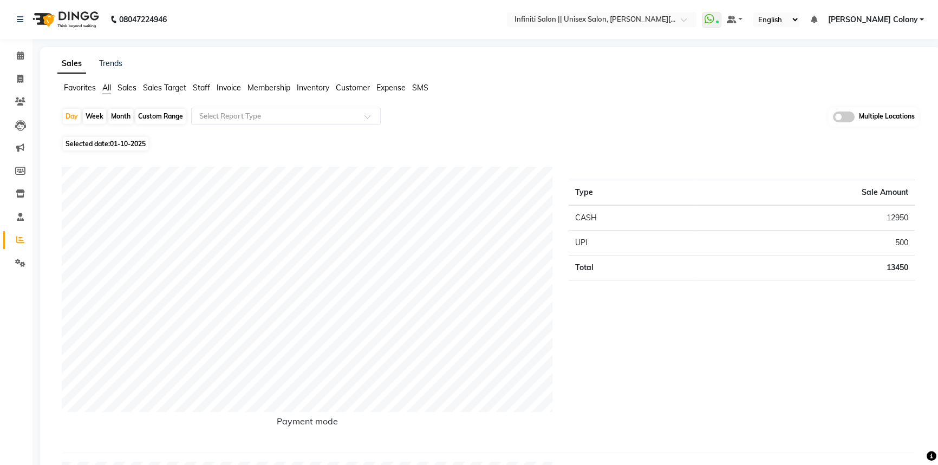
click at [196, 87] on span "Staff" at bounding box center [201, 88] width 17 height 10
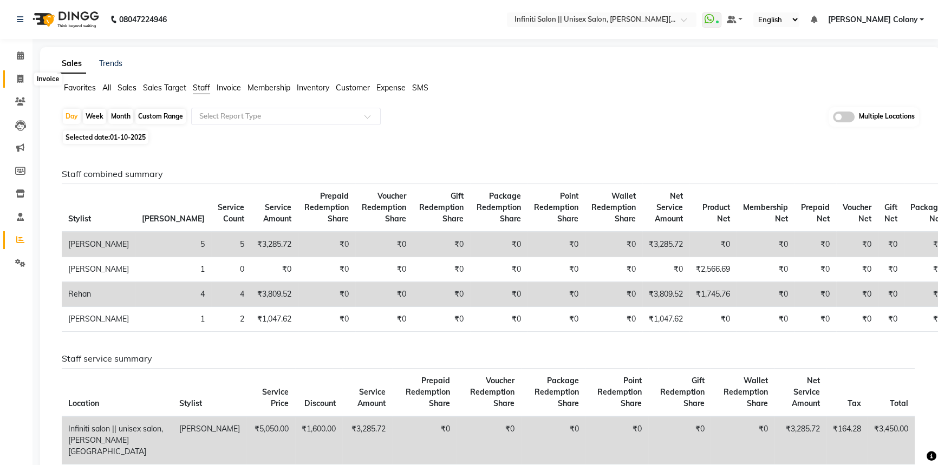
click at [22, 75] on icon at bounding box center [20, 79] width 6 height 8
select select "service"
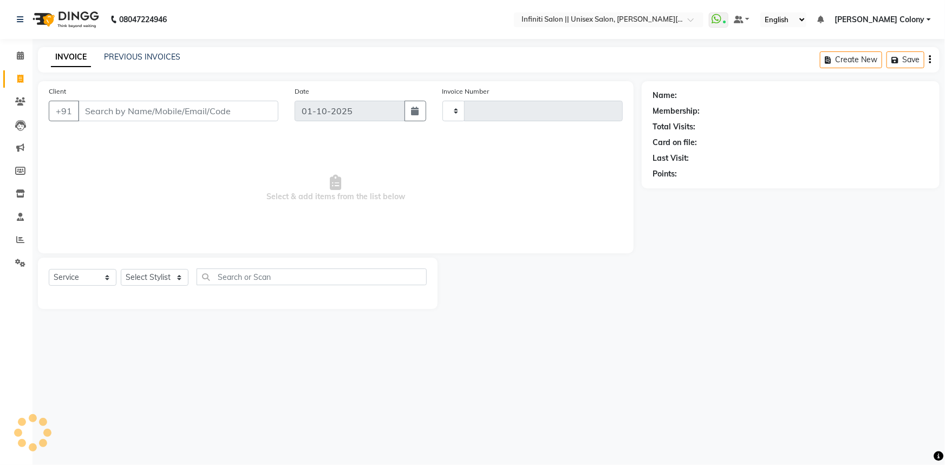
type input "1115"
select select "8233"
click at [141, 105] on input "Client" at bounding box center [178, 111] width 200 height 21
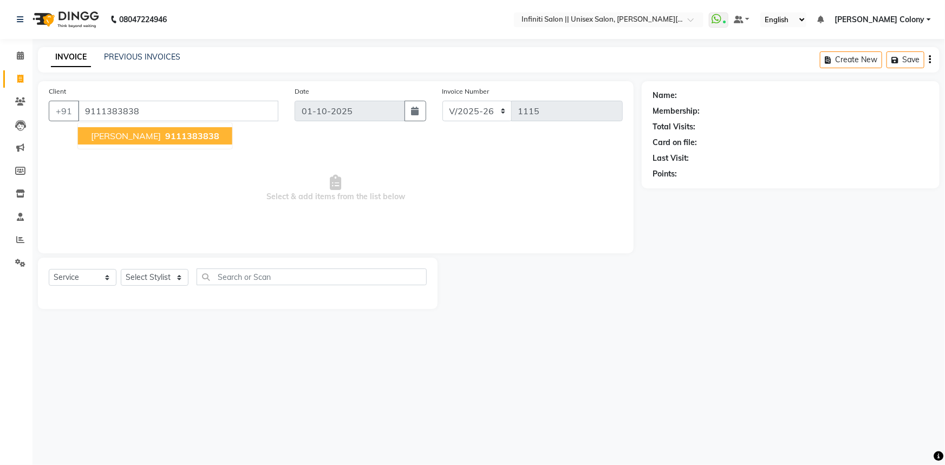
type input "9111383838"
select select "1: Object"
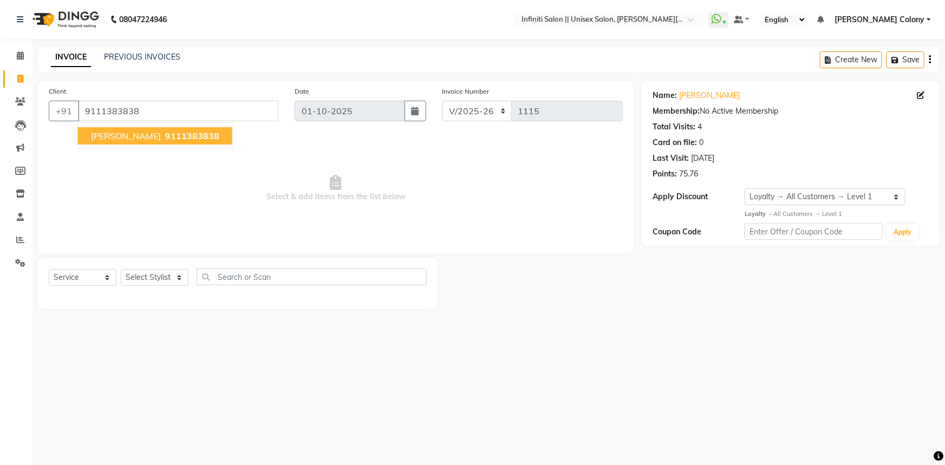
click at [165, 135] on span "9111383838" at bounding box center [192, 136] width 54 height 11
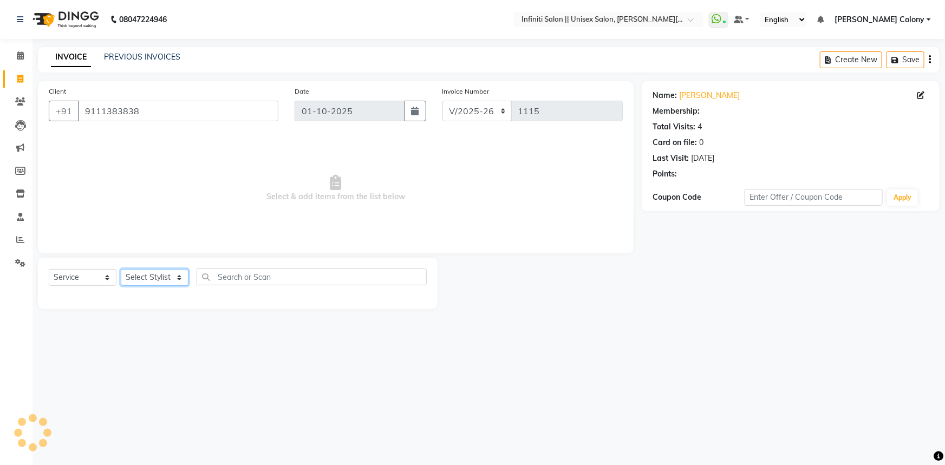
click at [153, 272] on select "Select Stylist Abhishek Anjali Mahato Arun CC Ayush Bhoomi Dilshad Ahmad Ishu J…" at bounding box center [155, 277] width 68 height 17
select select "1: Object"
select select "79154"
click at [121, 269] on select "Select Stylist Abhishek Anjali Mahato Arun CC Ayush Bhoomi Dilshad Ahmad Ishu J…" at bounding box center [155, 277] width 68 height 17
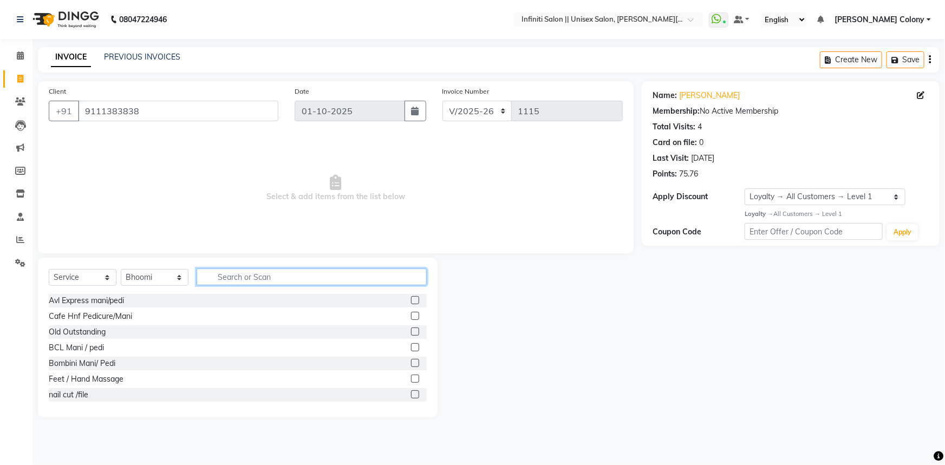
click at [225, 276] on input "text" at bounding box center [312, 277] width 230 height 17
type input "thre"
click at [411, 315] on label at bounding box center [415, 316] width 8 height 8
click at [411, 315] on input "checkbox" at bounding box center [414, 316] width 7 height 7
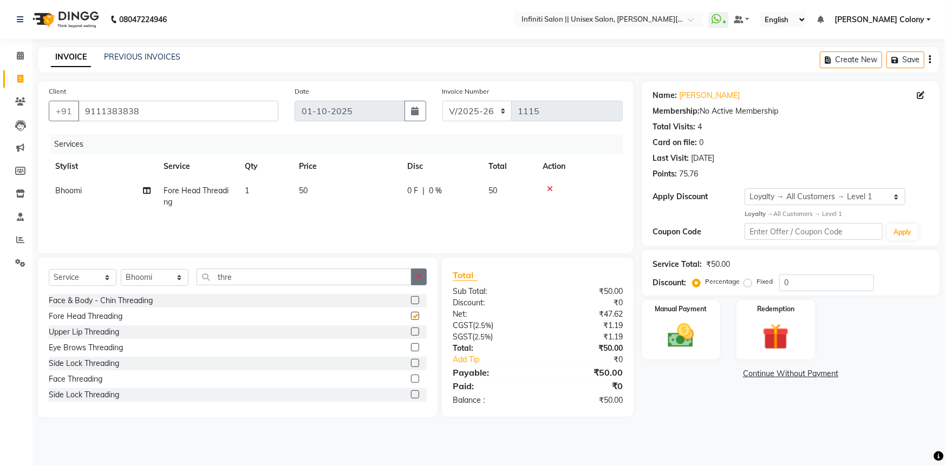
checkbox input "false"
click at [421, 275] on icon "button" at bounding box center [419, 277] width 6 height 8
click at [417, 276] on input "text" at bounding box center [312, 277] width 230 height 17
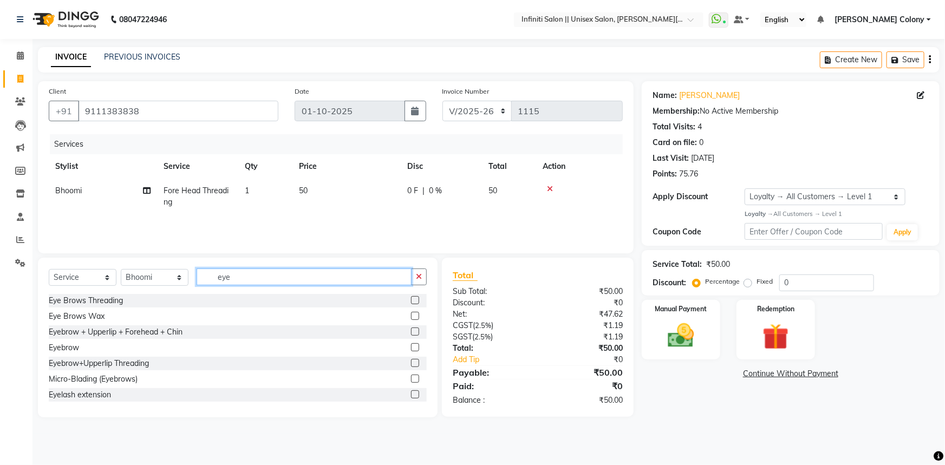
type input "eye"
click at [411, 352] on div at bounding box center [414, 348] width 7 height 11
click at [411, 347] on label at bounding box center [415, 347] width 8 height 8
click at [411, 347] on input "checkbox" at bounding box center [414, 347] width 7 height 7
checkbox input "true"
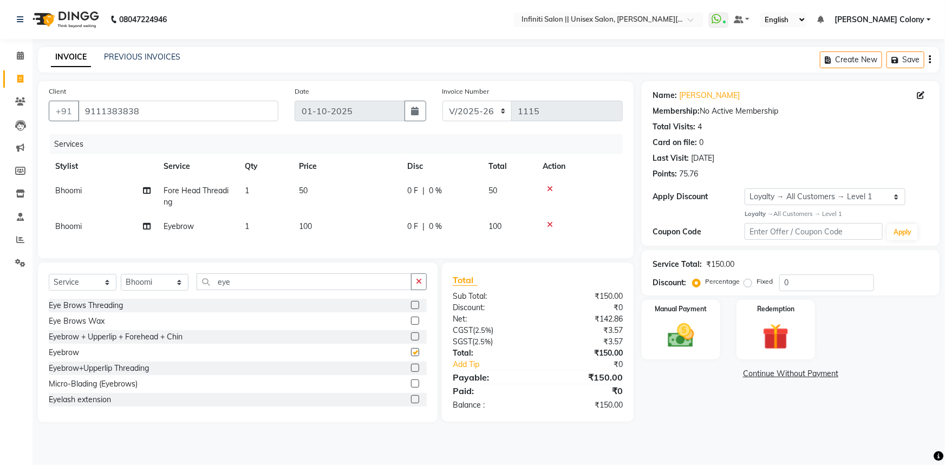
click at [411, 341] on label at bounding box center [415, 337] width 8 height 8
click at [411, 341] on input "checkbox" at bounding box center [414, 337] width 7 height 7
checkbox input "true"
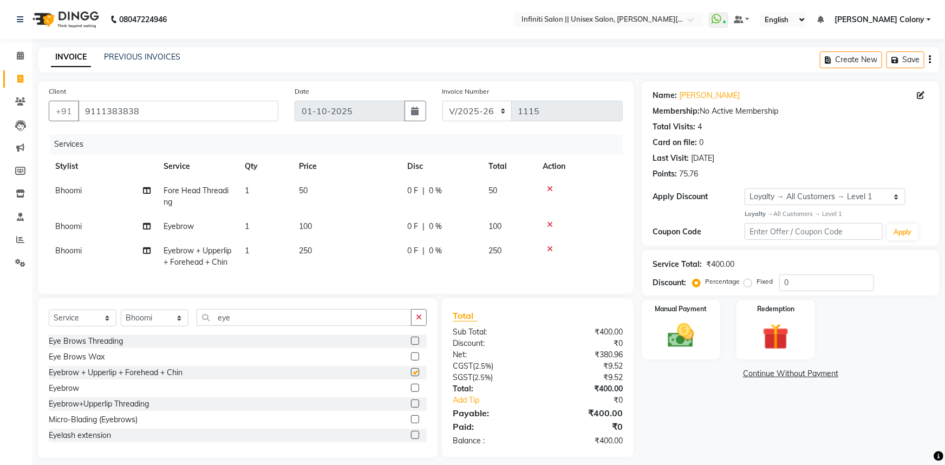
checkbox input "false"
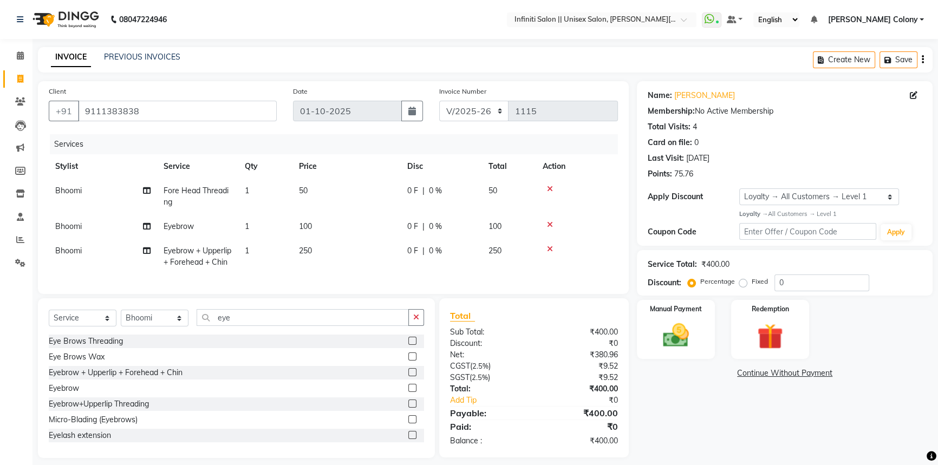
checkbox input "false"
click at [549, 243] on td at bounding box center [577, 257] width 82 height 36
click at [544, 249] on div at bounding box center [577, 249] width 69 height 8
click at [552, 247] on icon at bounding box center [550, 249] width 6 height 8
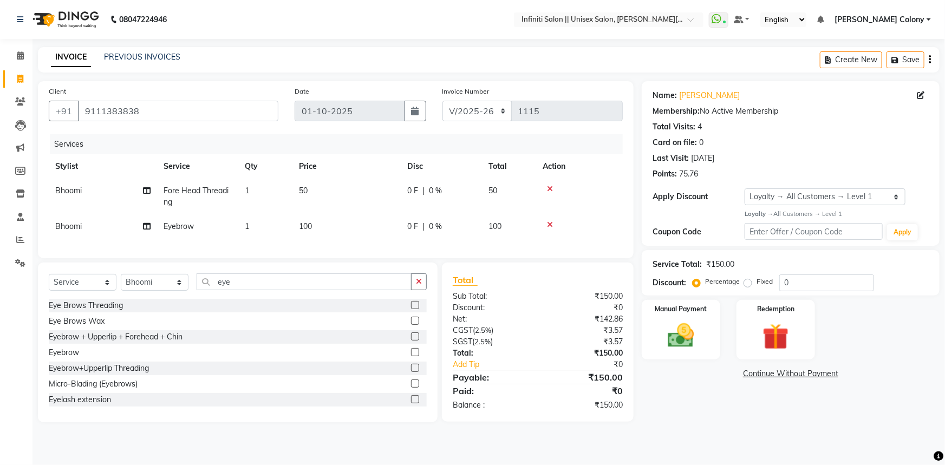
click at [424, 290] on button "button" at bounding box center [419, 282] width 16 height 17
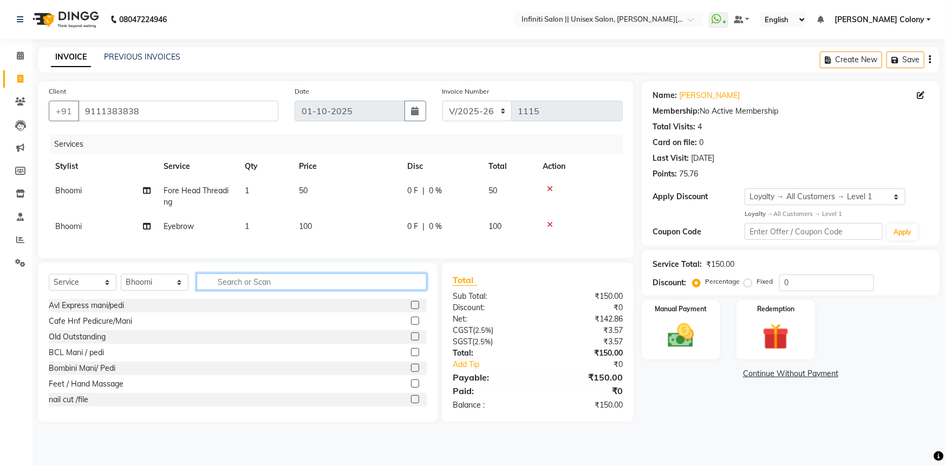
click at [398, 290] on input "text" at bounding box center [312, 282] width 230 height 17
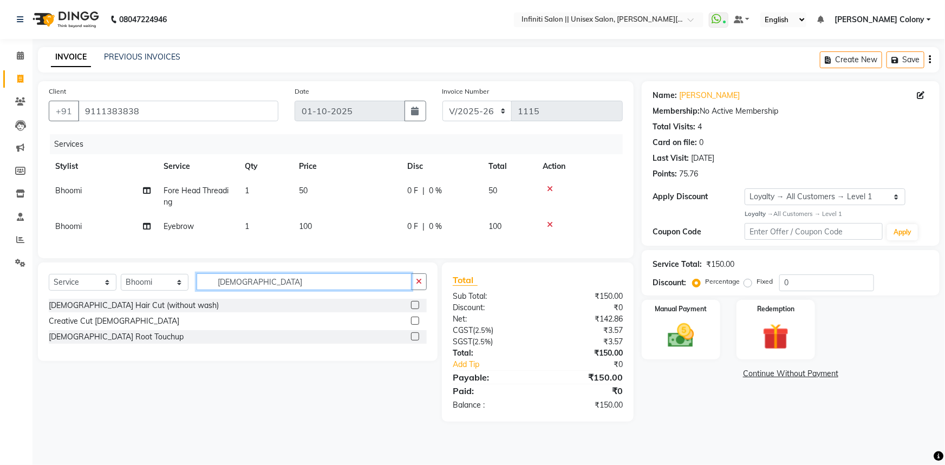
type input "male"
click at [417, 309] on label at bounding box center [415, 305] width 8 height 8
click at [417, 309] on input "checkbox" at bounding box center [414, 305] width 7 height 7
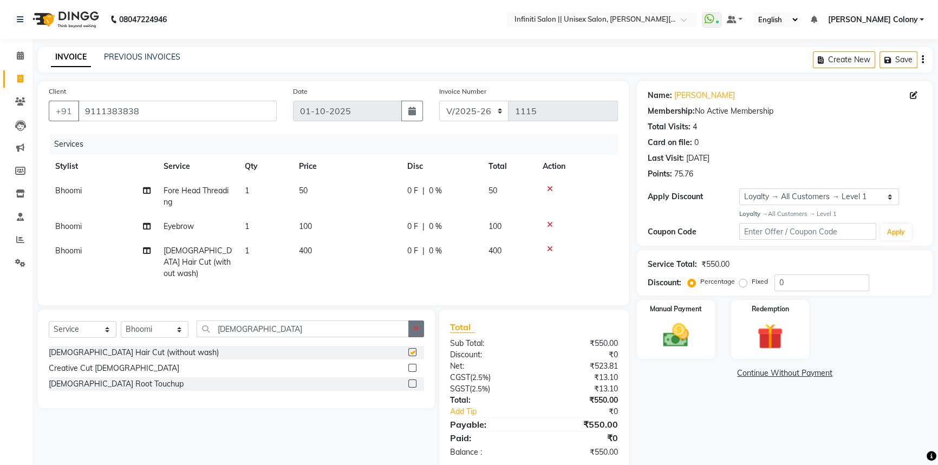
checkbox input "false"
click at [411, 322] on button "button" at bounding box center [416, 329] width 16 height 17
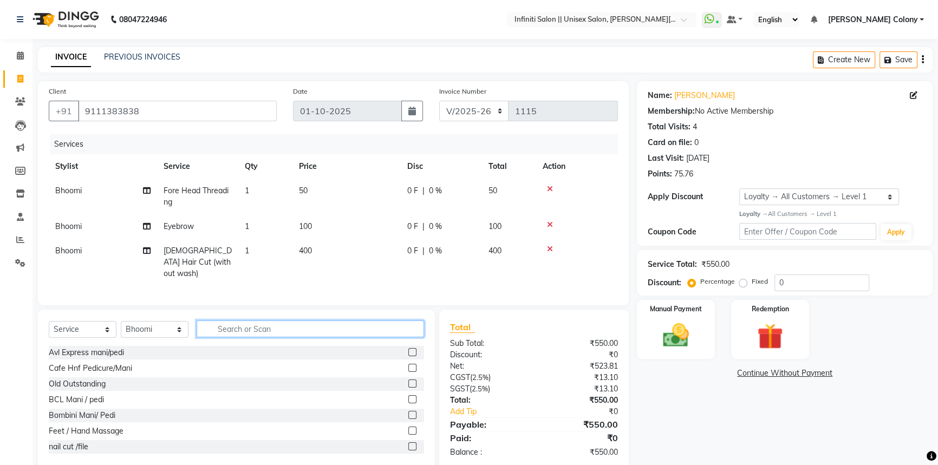
click at [409, 324] on input "text" at bounding box center [310, 329] width 227 height 17
type input "bear"
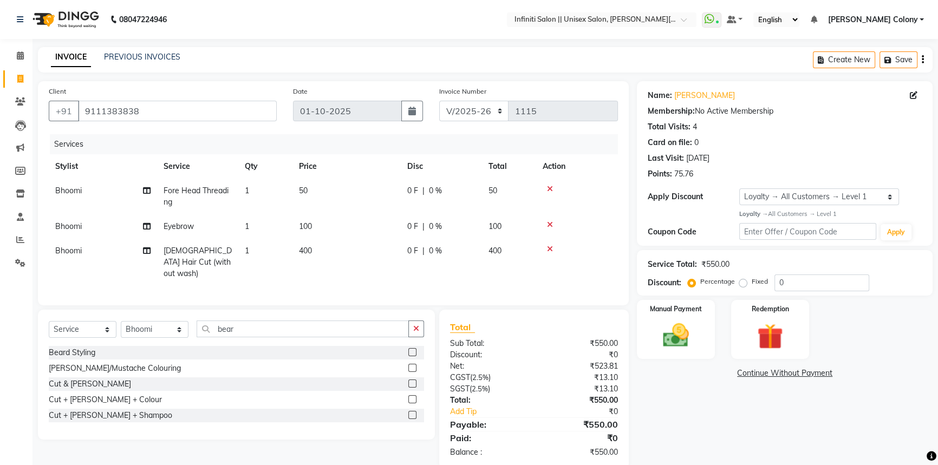
click at [409, 350] on label at bounding box center [412, 352] width 8 height 8
click at [409, 350] on input "checkbox" at bounding box center [411, 352] width 7 height 7
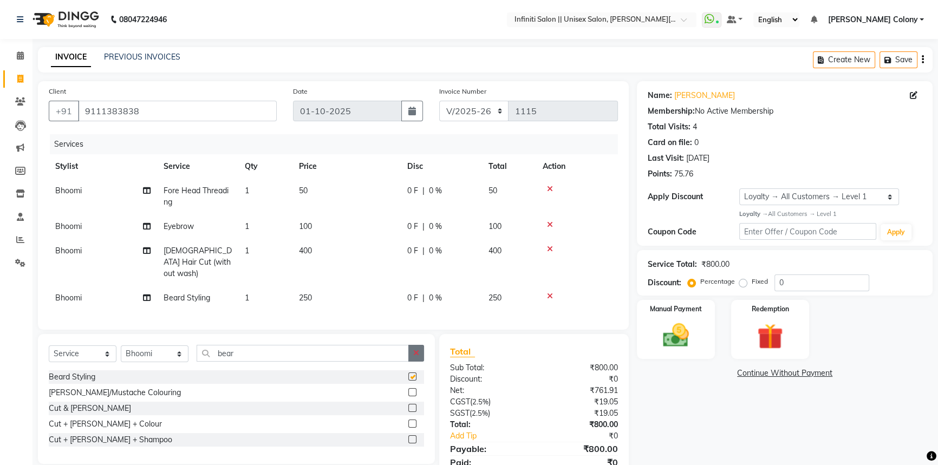
checkbox input "false"
click at [154, 347] on select "Select Stylist Abhishek Anjali Mahato Arun CC Ayush Bhoomi Dilshad Ahmad Ishu J…" at bounding box center [155, 354] width 68 height 17
select select "93505"
click at [121, 346] on select "Select Stylist Abhishek Anjali Mahato Arun CC Ayush Bhoomi Dilshad Ahmad Ishu J…" at bounding box center [155, 354] width 68 height 17
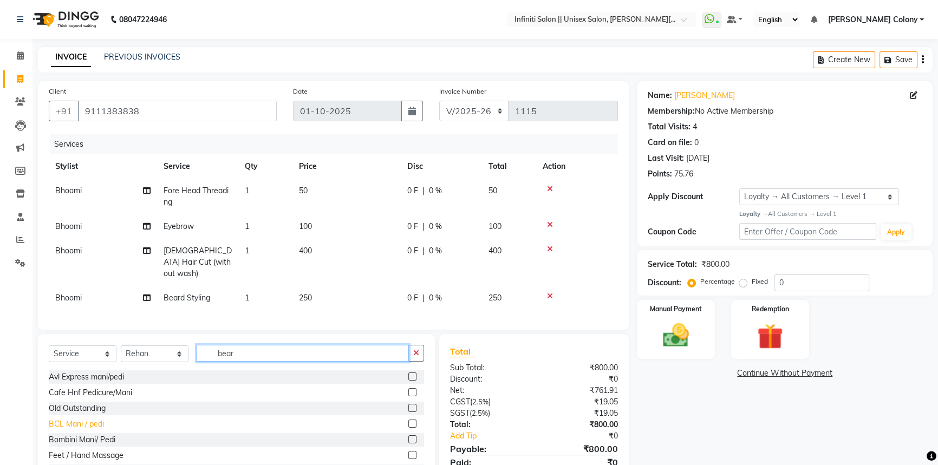
drag, startPoint x: 242, startPoint y: 349, endPoint x: 84, endPoint y: 424, distance: 174.5
click at [84, 424] on div "Select Service Product Membership Package Voucher Prepaid Gift Card Select Styl…" at bounding box center [236, 414] width 397 height 160
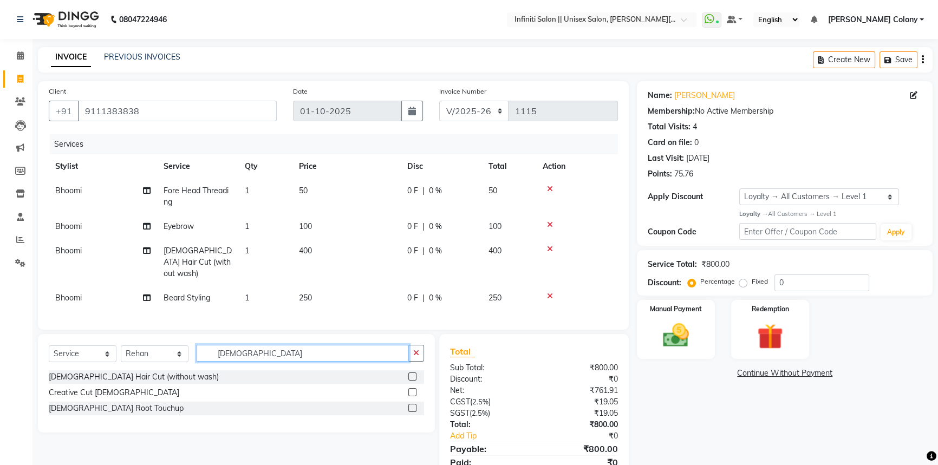
type input "male"
click at [417, 371] on div at bounding box center [416, 377] width 16 height 14
click at [414, 373] on label at bounding box center [412, 377] width 8 height 8
click at [414, 374] on input "checkbox" at bounding box center [411, 377] width 7 height 7
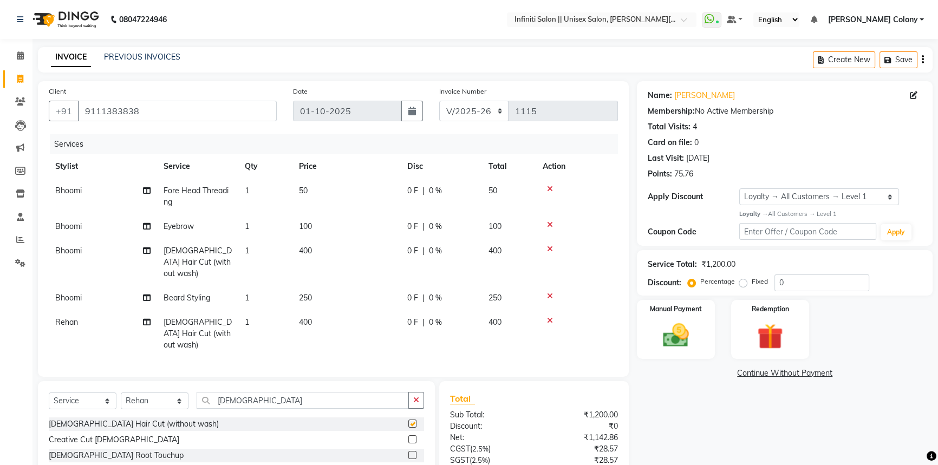
checkbox input "false"
click at [418, 396] on icon "button" at bounding box center [416, 400] width 6 height 8
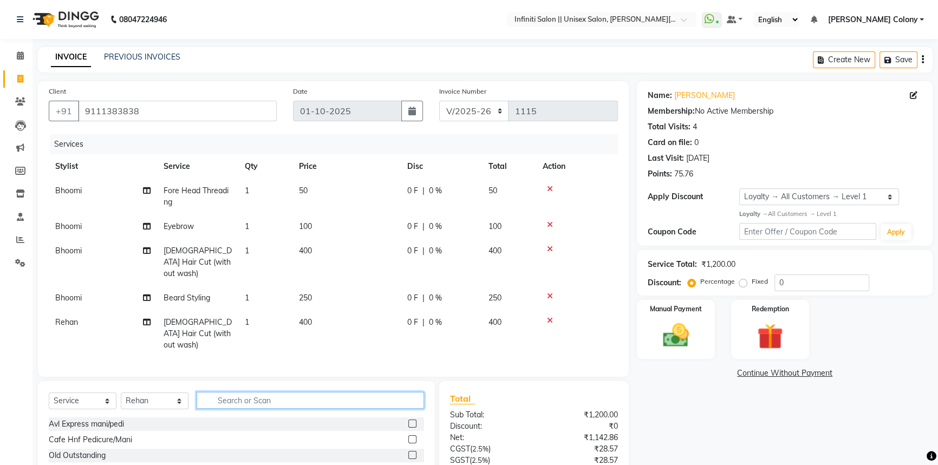
click at [395, 392] on input "text" at bounding box center [310, 400] width 227 height 17
type input "bea"
click at [413, 420] on label at bounding box center [412, 424] width 8 height 8
click at [413, 421] on input "checkbox" at bounding box center [411, 424] width 7 height 7
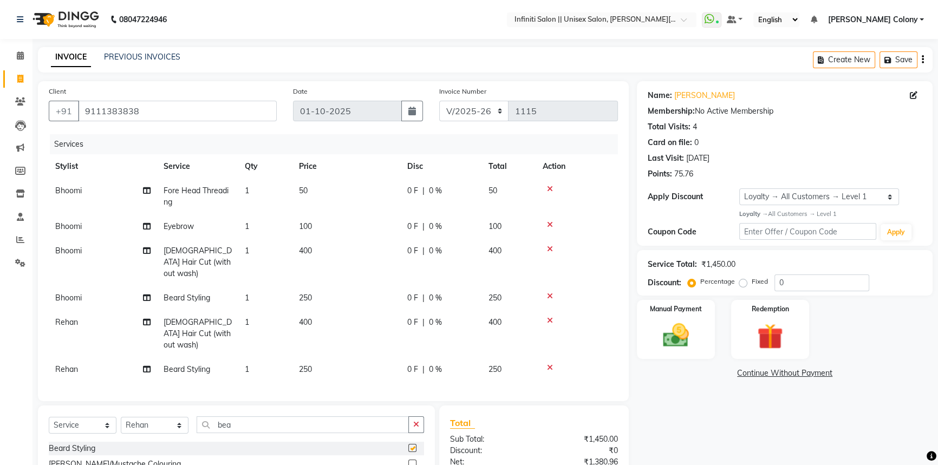
checkbox input "false"
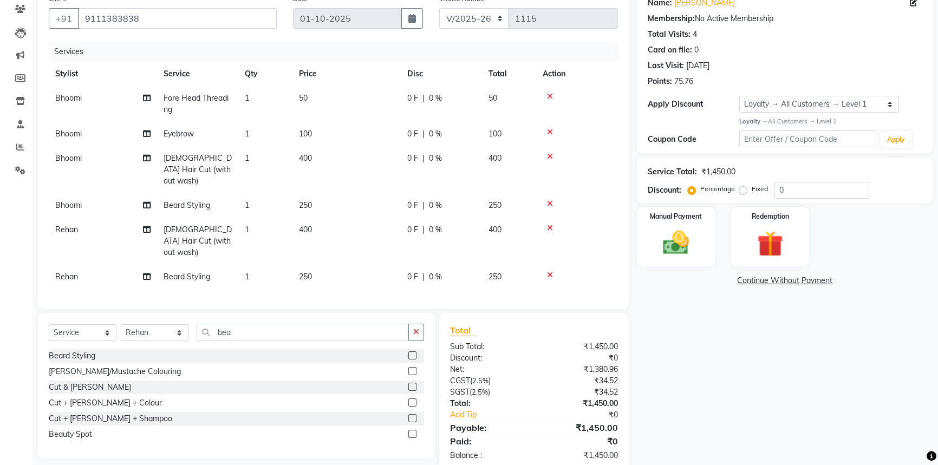
scroll to position [101, 0]
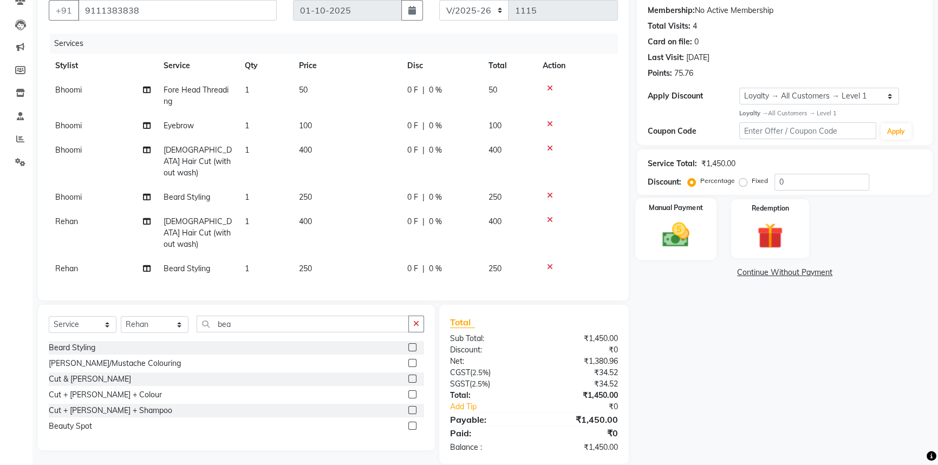
click at [672, 223] on img at bounding box center [676, 234] width 44 height 31
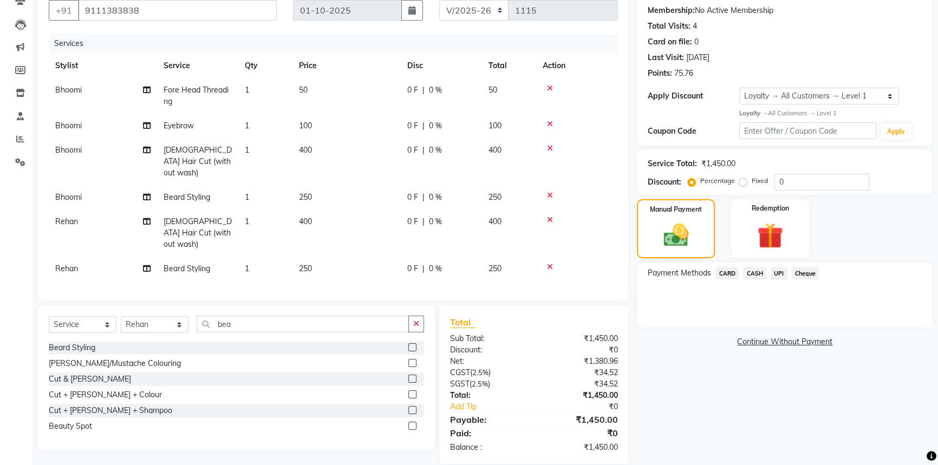
scroll to position [51, 0]
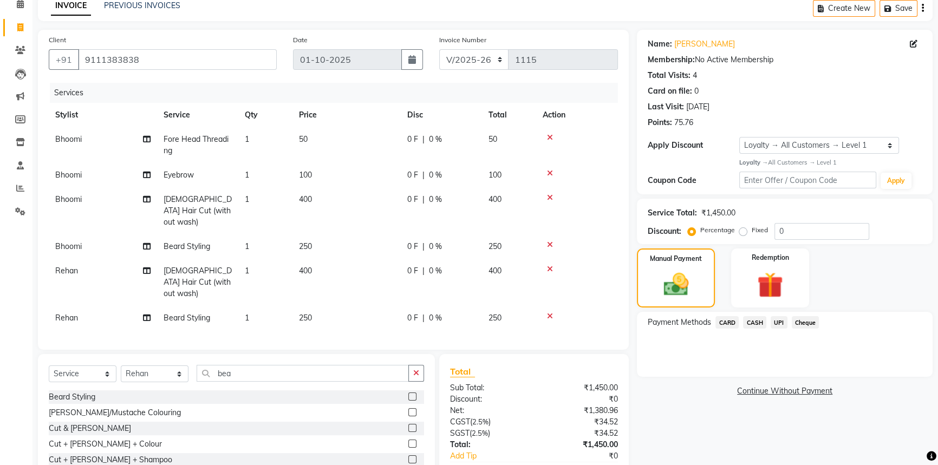
click at [551, 198] on icon at bounding box center [550, 198] width 6 height 8
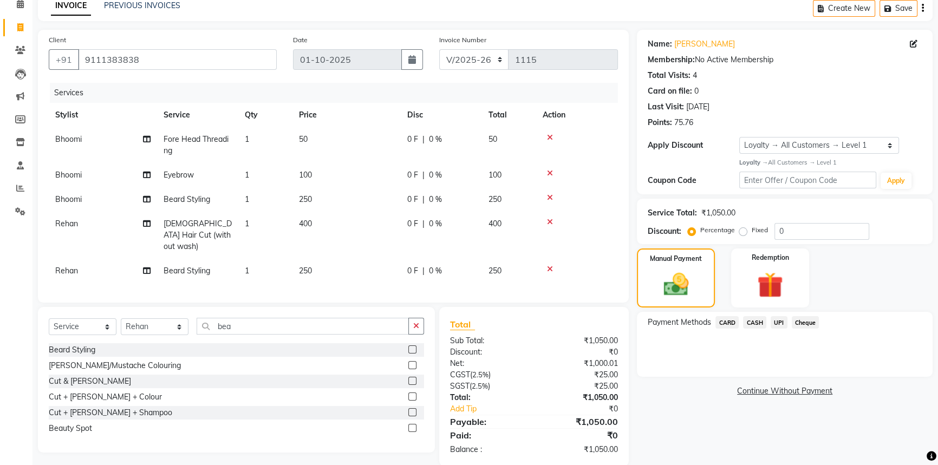
click at [549, 194] on icon at bounding box center [550, 198] width 6 height 8
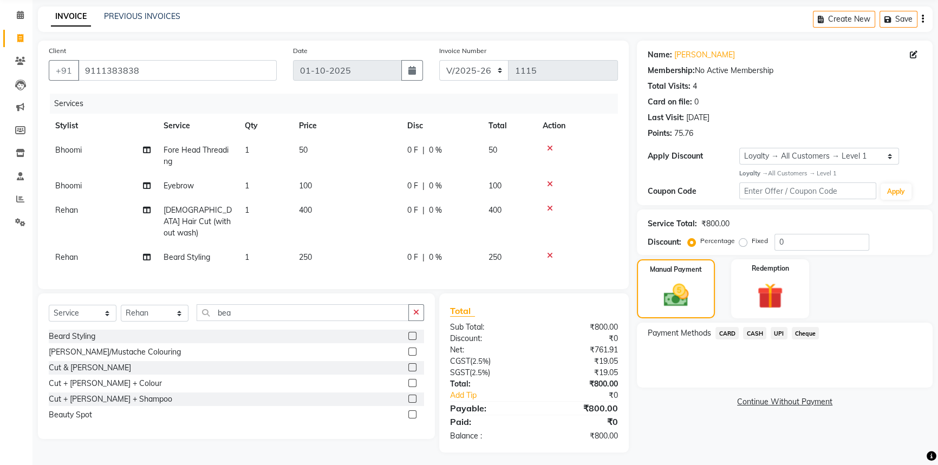
click at [757, 330] on span "CASH" at bounding box center [754, 333] width 23 height 12
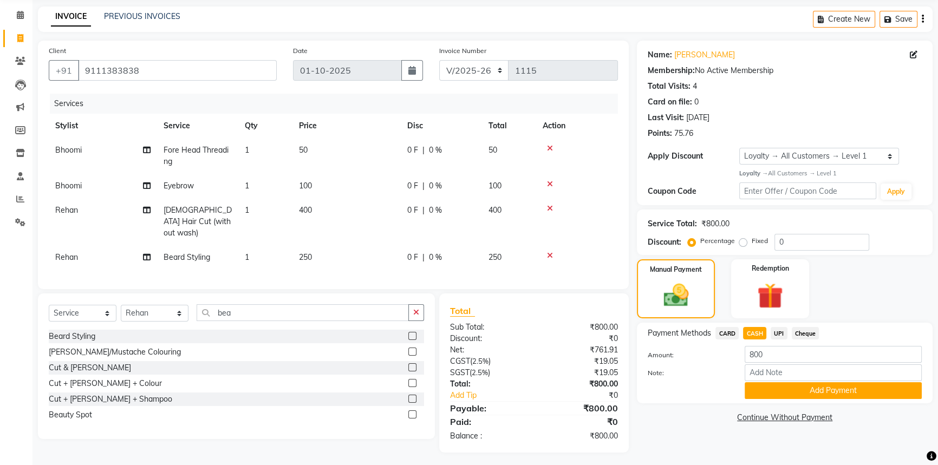
click at [785, 330] on span "UPI" at bounding box center [779, 333] width 17 height 12
click at [793, 389] on button "Add Payment" at bounding box center [833, 390] width 177 height 17
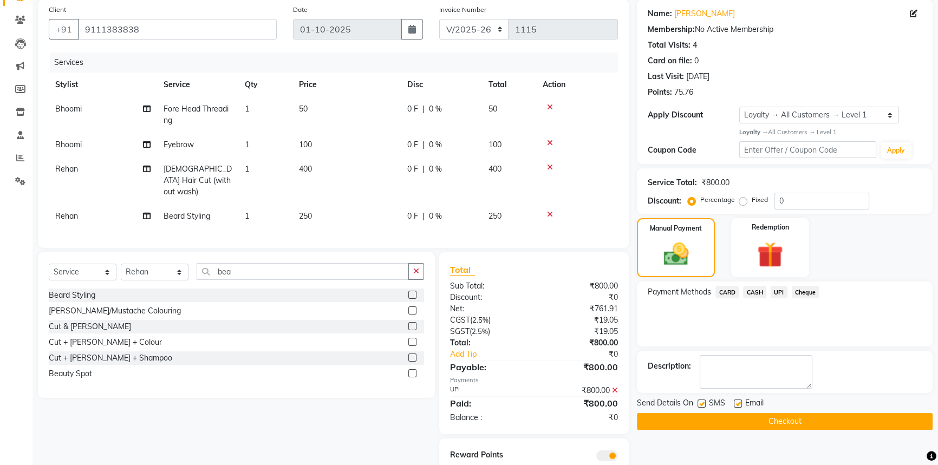
scroll to position [118, 0]
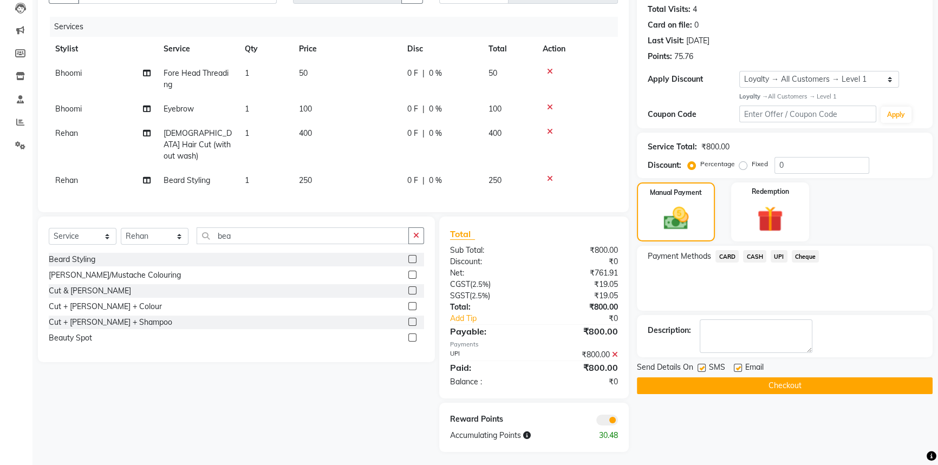
click at [751, 382] on button "Checkout" at bounding box center [785, 386] width 296 height 17
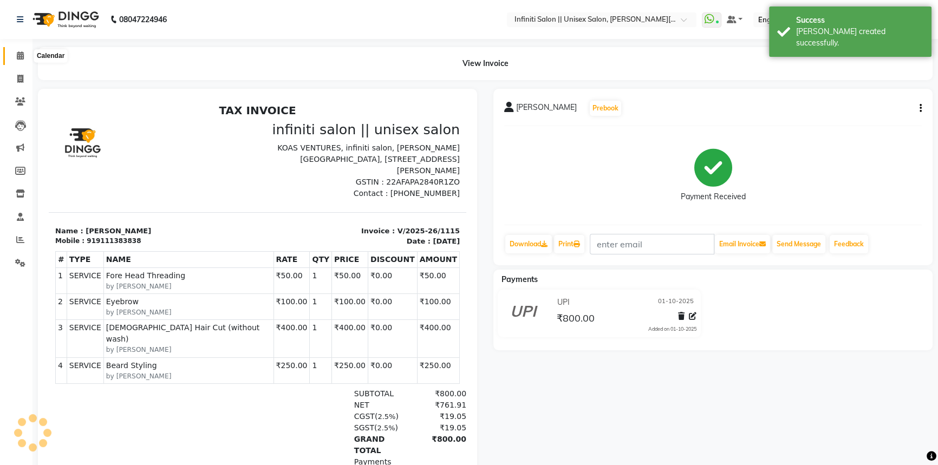
click at [20, 52] on icon at bounding box center [20, 55] width 7 height 8
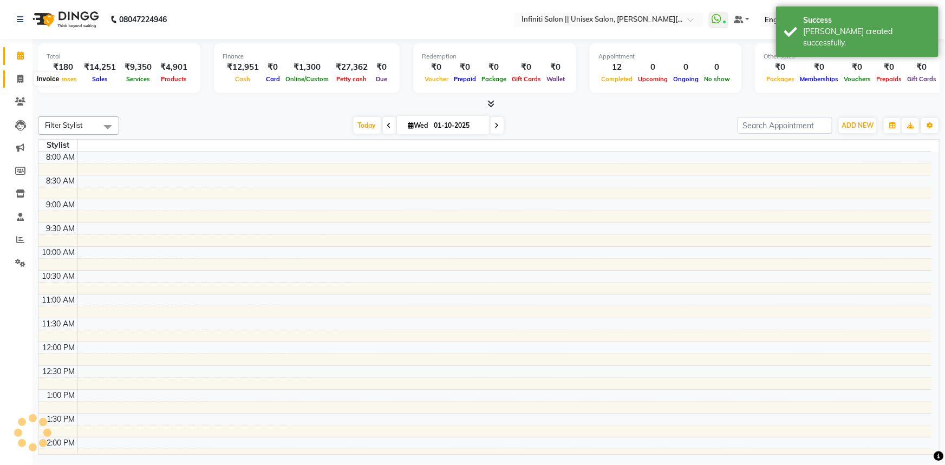
click at [18, 73] on span at bounding box center [20, 79] width 19 height 12
select select "8233"
select select "service"
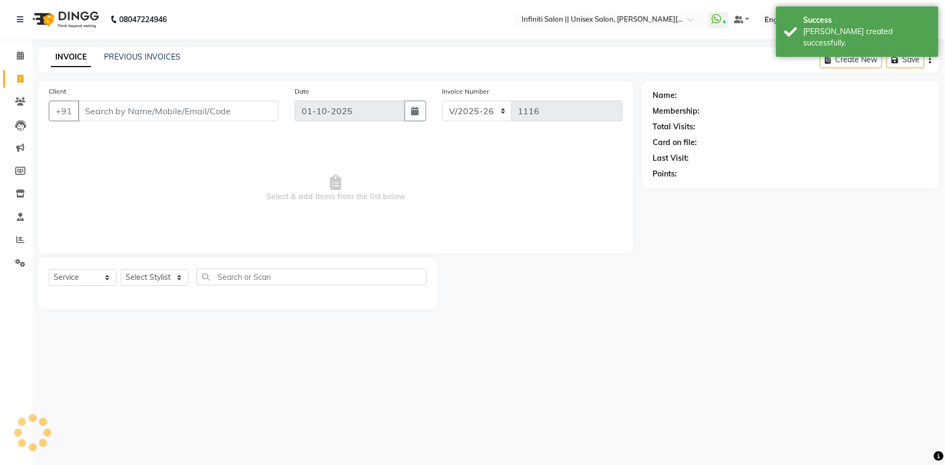
click at [154, 108] on input "Client" at bounding box center [178, 111] width 200 height 21
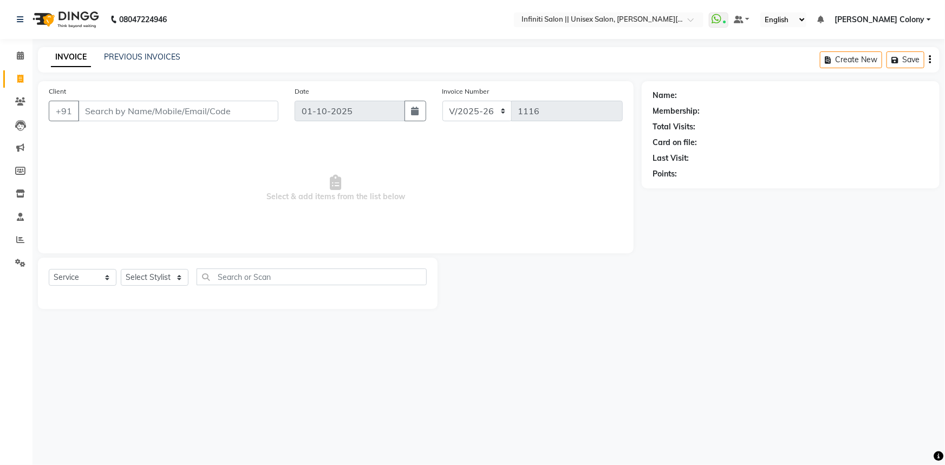
click at [108, 108] on input "Client" at bounding box center [178, 111] width 200 height 21
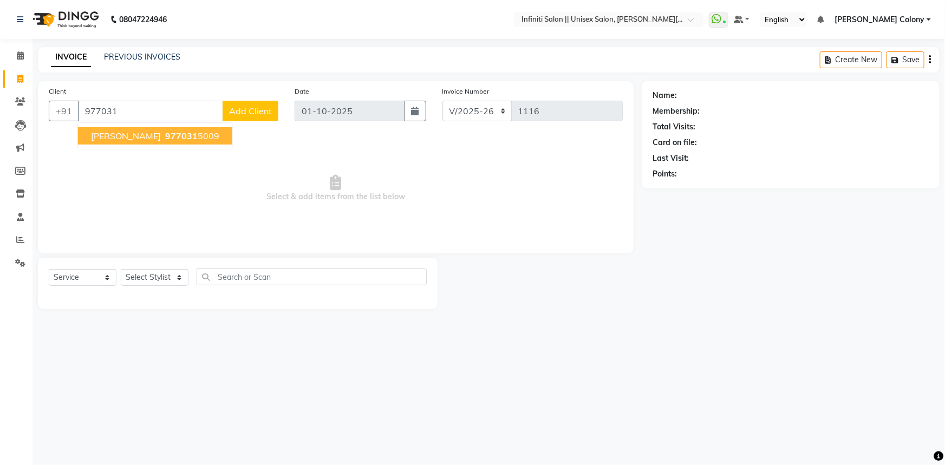
click at [131, 137] on span "Aashutosh Agrawal" at bounding box center [126, 136] width 70 height 11
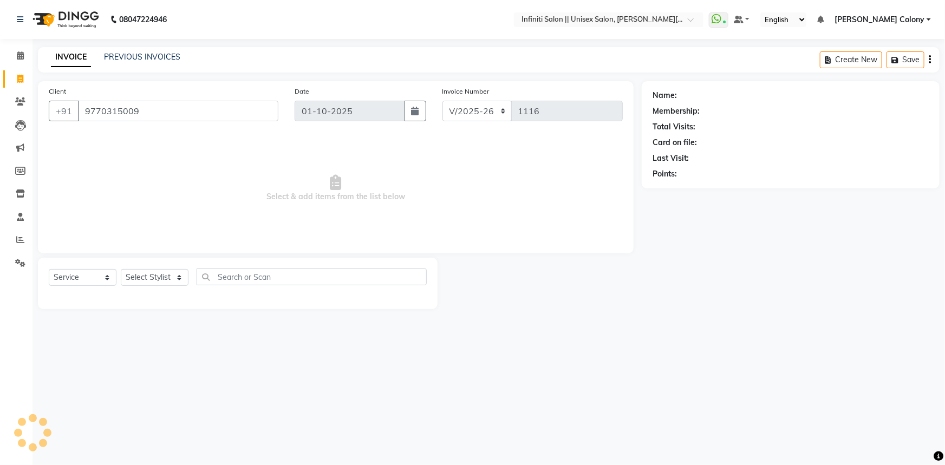
type input "9770315009"
select select "1: Object"
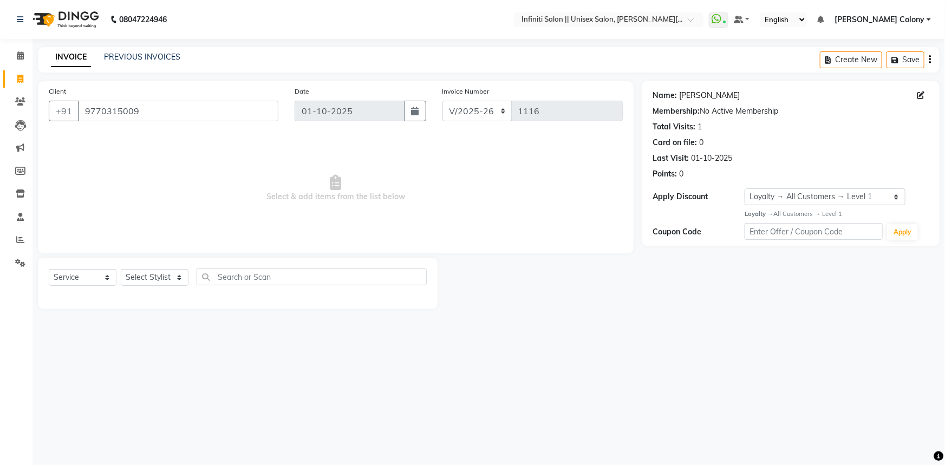
click at [688, 92] on link "Aashutosh Agrawal" at bounding box center [709, 95] width 61 height 11
click at [45, 20] on img at bounding box center [65, 19] width 74 height 30
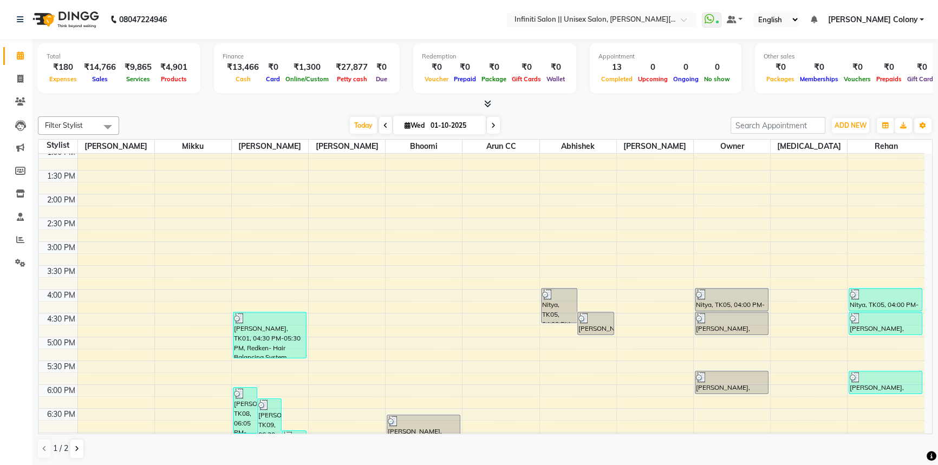
scroll to position [246, 0]
click at [369, 125] on span "Today" at bounding box center [363, 125] width 27 height 17
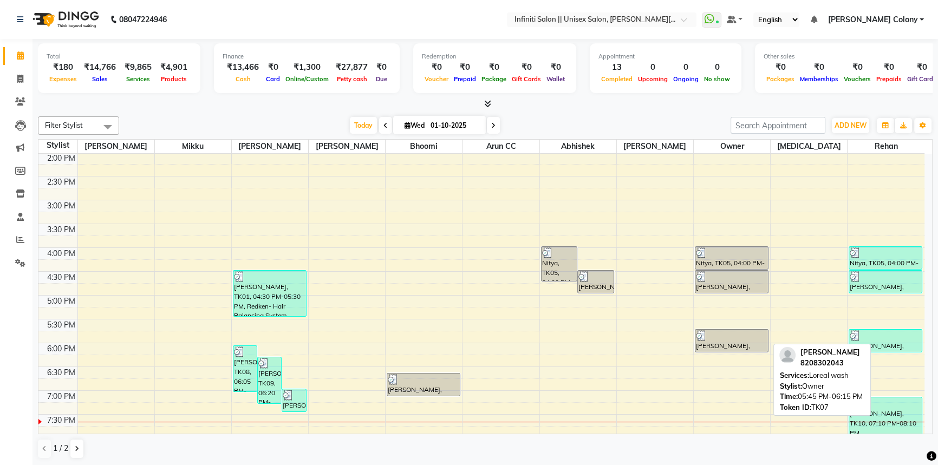
scroll to position [336, 0]
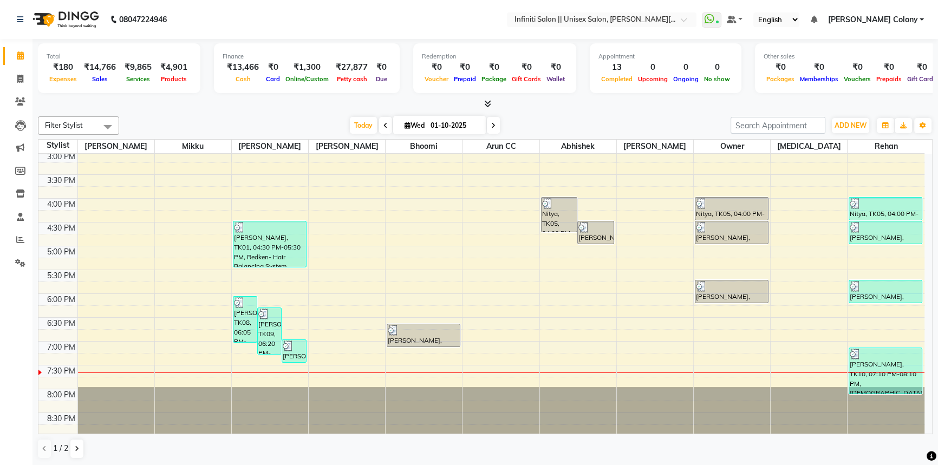
click at [6, 69] on li "Invoice" at bounding box center [16, 79] width 32 height 23
click at [14, 75] on span at bounding box center [20, 79] width 19 height 12
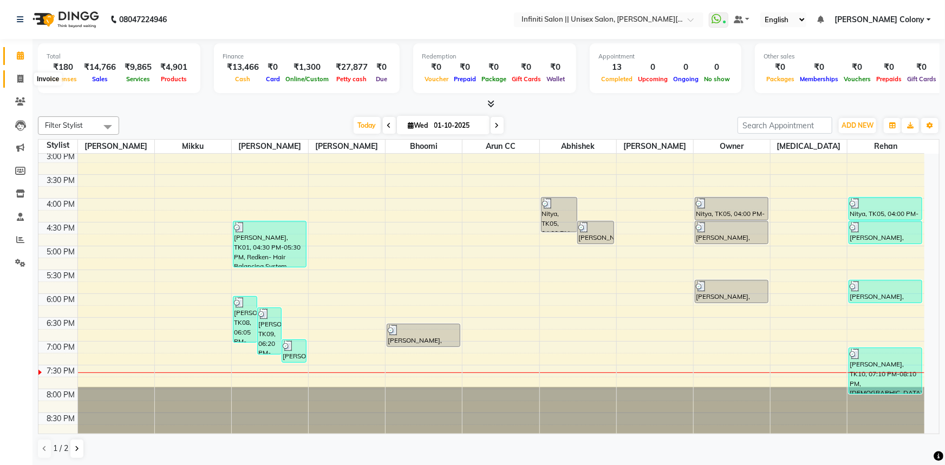
select select "8233"
select select "service"
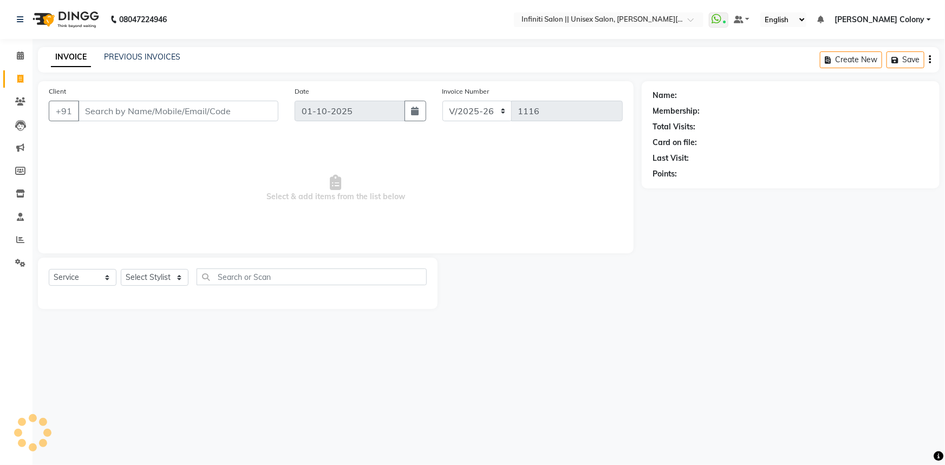
click at [144, 112] on input "Client" at bounding box center [178, 111] width 200 height 21
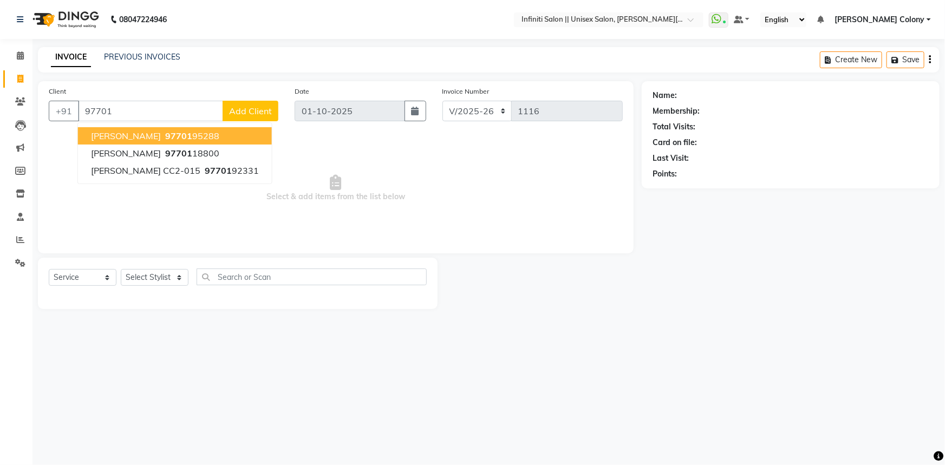
click at [163, 139] on ngb-highlight "97701 95288" at bounding box center [191, 136] width 56 height 11
type input "9770195288"
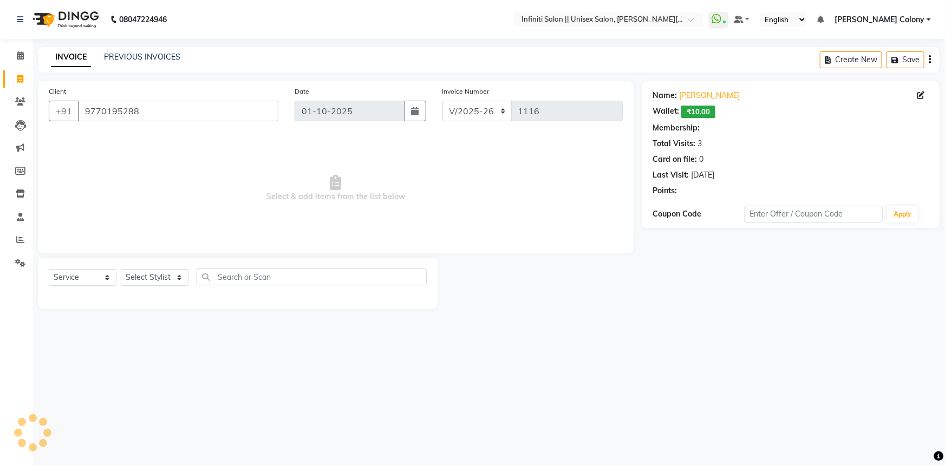
select select "1: Object"
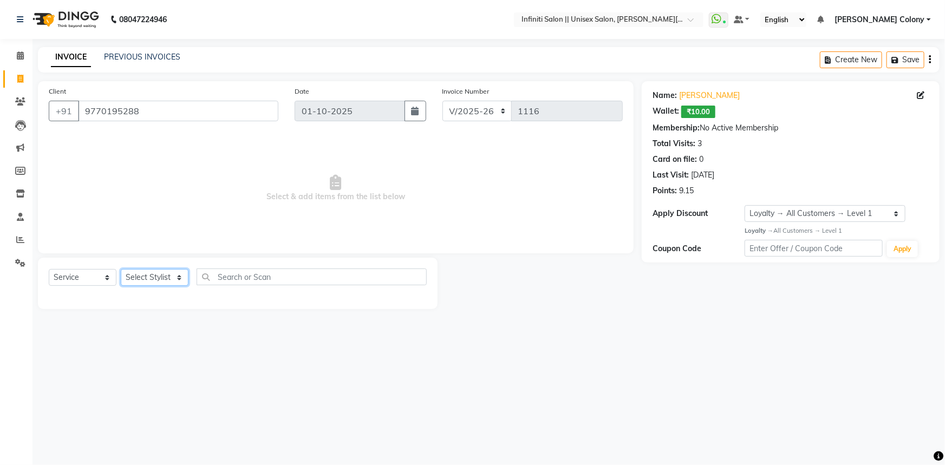
click at [145, 276] on select "Select Stylist [PERSON_NAME] [PERSON_NAME] CC [PERSON_NAME] Bhoomi [PERSON_NAME…" at bounding box center [155, 277] width 68 height 17
select select "79154"
click at [121, 269] on select "Select Stylist [PERSON_NAME] [PERSON_NAME] CC [PERSON_NAME] Bhoomi [PERSON_NAME…" at bounding box center [155, 277] width 68 height 17
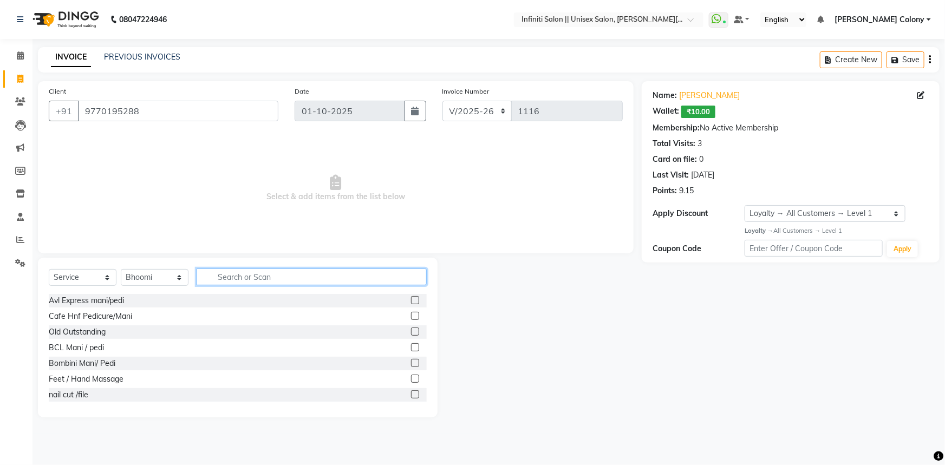
click at [233, 283] on input "text" at bounding box center [312, 277] width 230 height 17
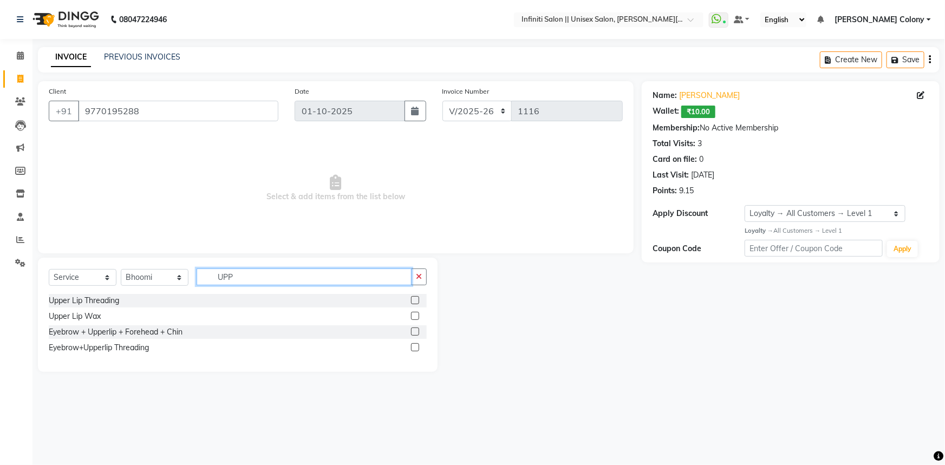
type input "UPP"
drag, startPoint x: 413, startPoint y: 348, endPoint x: 409, endPoint y: 339, distance: 10.0
click at [413, 348] on label at bounding box center [415, 347] width 8 height 8
click at [413, 348] on input "checkbox" at bounding box center [414, 347] width 7 height 7
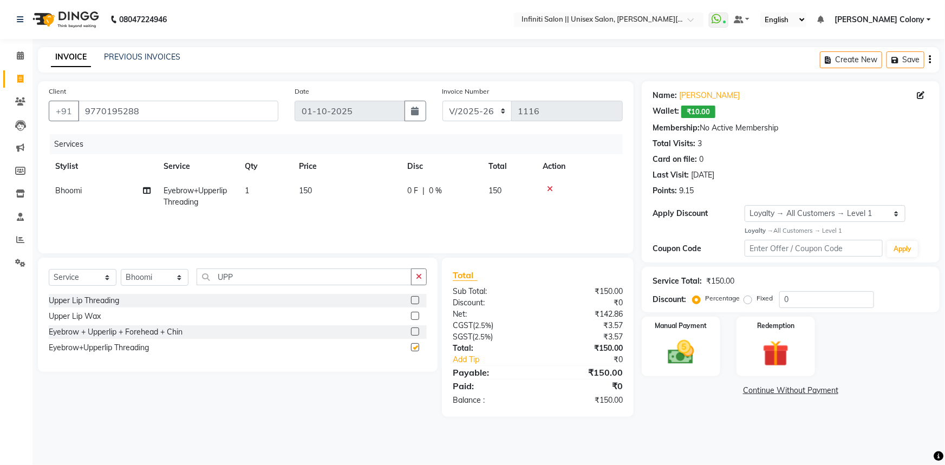
checkbox input "false"
click at [677, 339] on img at bounding box center [681, 352] width 44 height 31
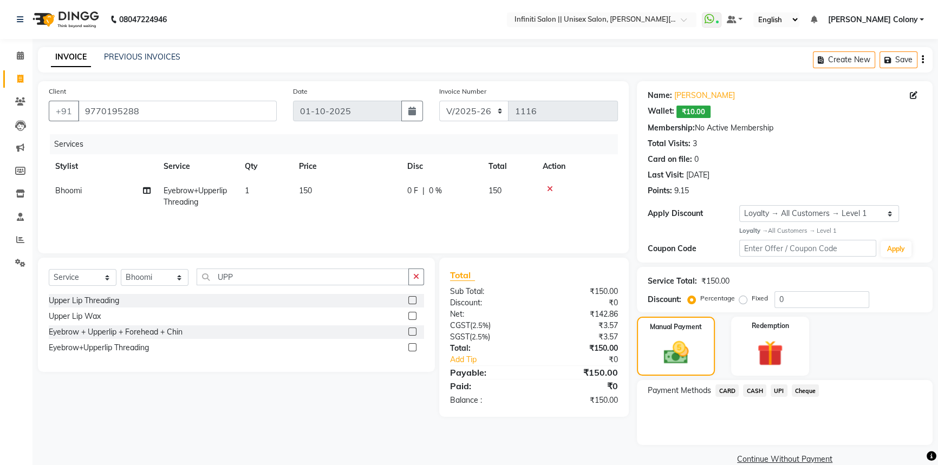
click at [756, 394] on span "CASH" at bounding box center [754, 391] width 23 height 12
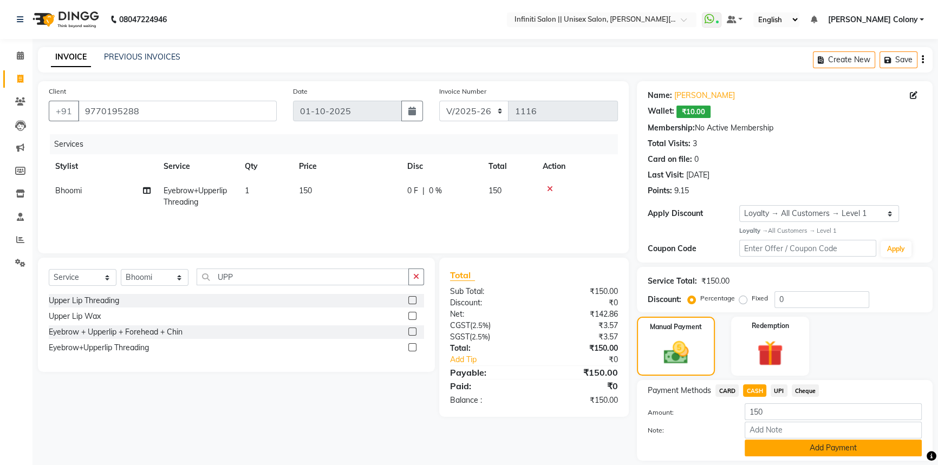
click at [771, 448] on button "Add Payment" at bounding box center [833, 448] width 177 height 17
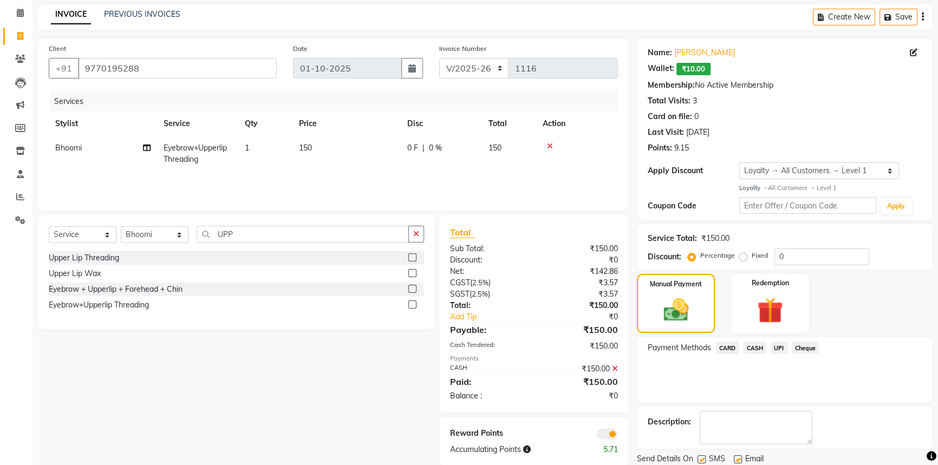
scroll to position [79, 0]
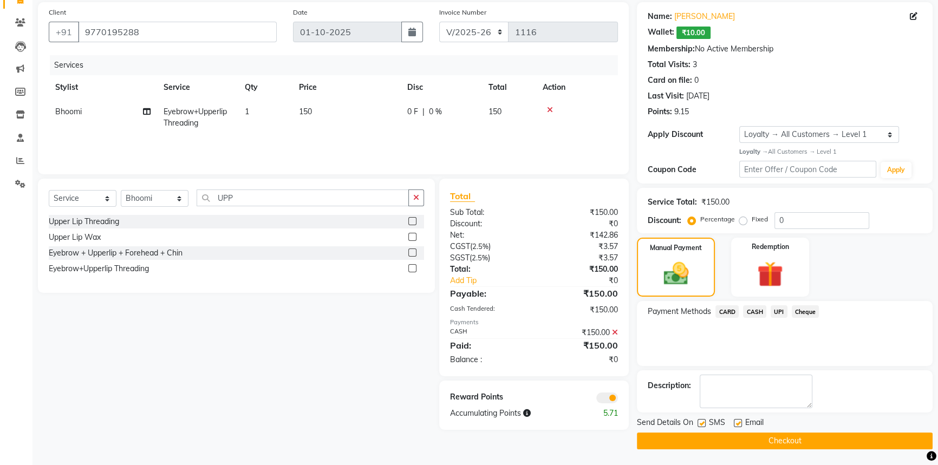
click at [769, 437] on button "Checkout" at bounding box center [785, 441] width 296 height 17
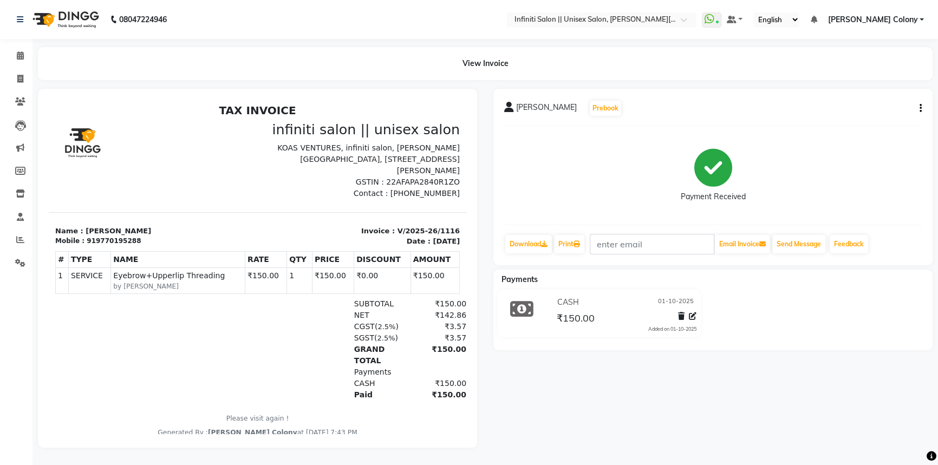
click at [38, 16] on img at bounding box center [65, 19] width 74 height 30
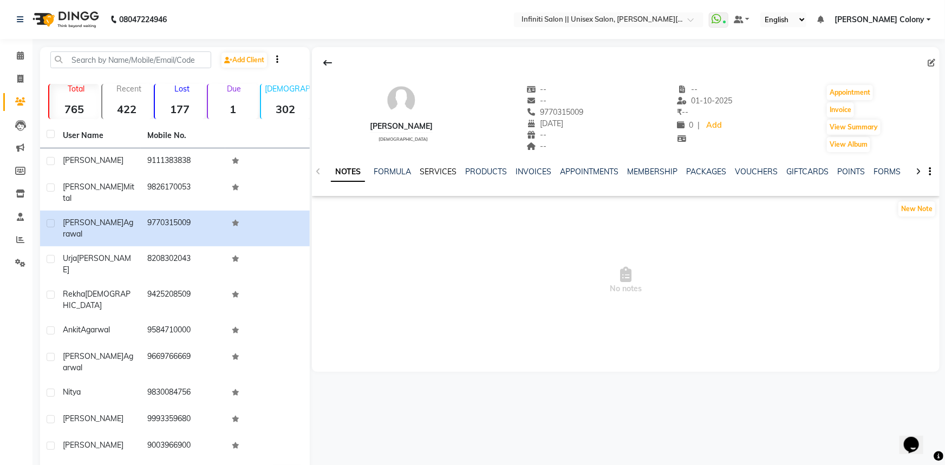
click at [441, 170] on link "SERVICES" at bounding box center [438, 172] width 37 height 10
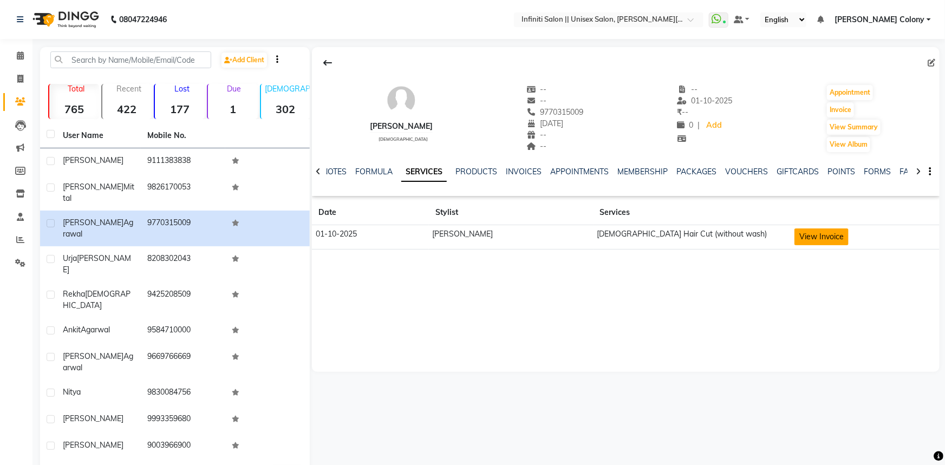
click at [832, 238] on button "View Invoice" at bounding box center [822, 237] width 54 height 17
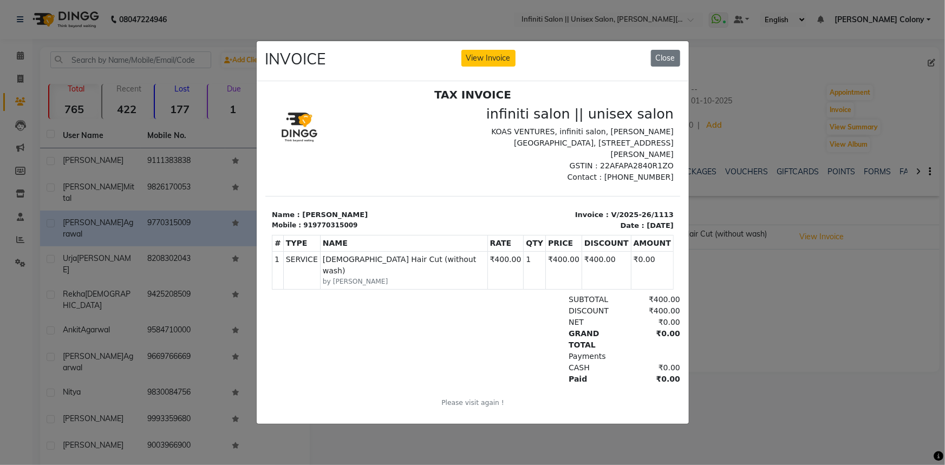
scroll to position [8, 0]
click at [495, 53] on button "View Invoice" at bounding box center [488, 58] width 54 height 17
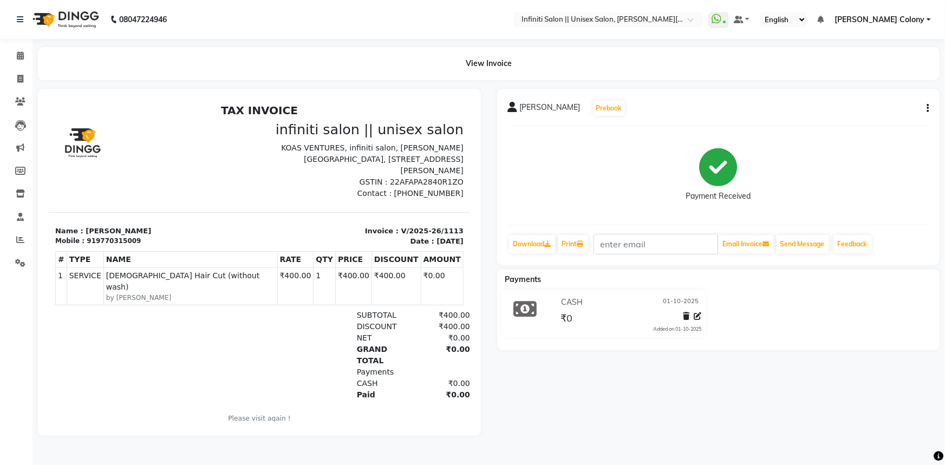
click at [929, 107] on div "Aashutosh Agrawal Prebook Payment Received Download Print Email Invoice Send Me…" at bounding box center [718, 177] width 443 height 177
click at [928, 108] on icon "button" at bounding box center [928, 108] width 2 height 1
click at [856, 129] on div "Edit Invoice" at bounding box center [874, 129] width 74 height 14
select select "service"
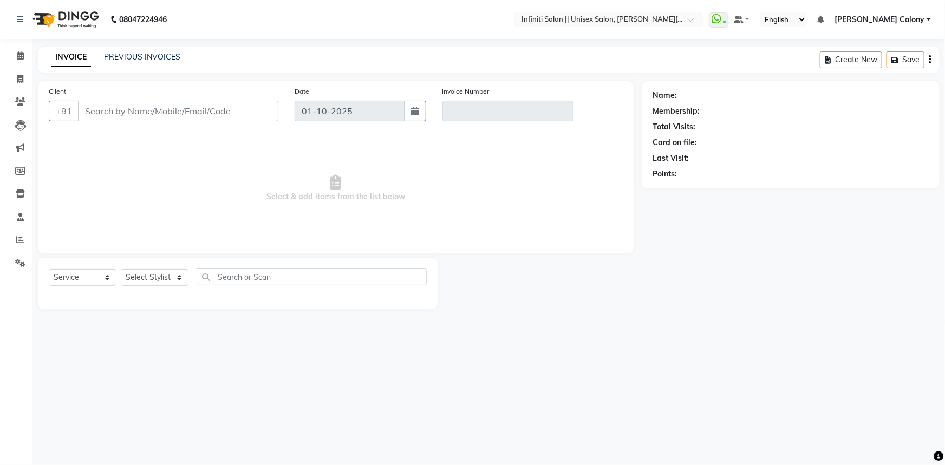
type input "9770315009"
type input "V/2025-26/1113"
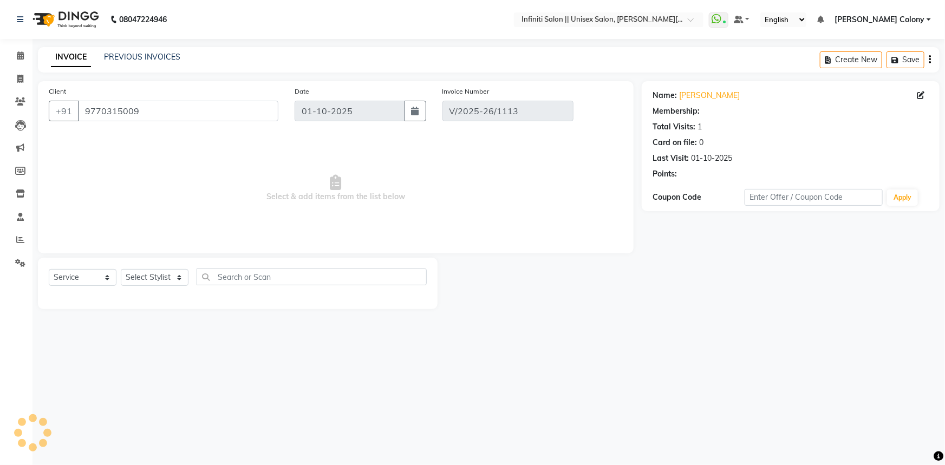
select select "select"
select select "1: Object"
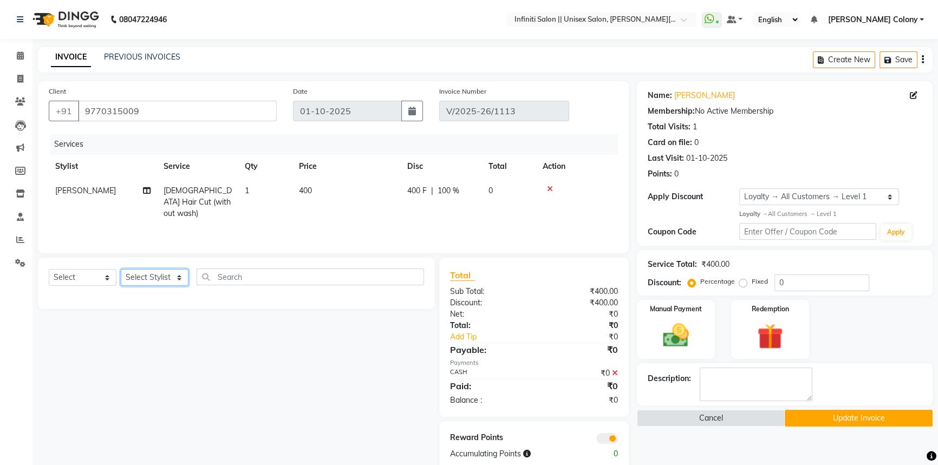
click at [157, 279] on select "Select Stylist Abhishek Anjali Mahato Arun CC Ayush Bhoomi Dilshad Ahmad Ishu J…" at bounding box center [155, 277] width 68 height 17
select select "78902"
click at [121, 269] on select "Select Stylist Abhishek Anjali Mahato Arun CC Ayush Bhoomi Dilshad Ahmad Ishu J…" at bounding box center [155, 277] width 68 height 17
click at [259, 278] on input "text" at bounding box center [310, 277] width 227 height 17
click at [103, 282] on select "Select Service Product Membership Package Voucher Prepaid Gift Card" at bounding box center [83, 277] width 68 height 17
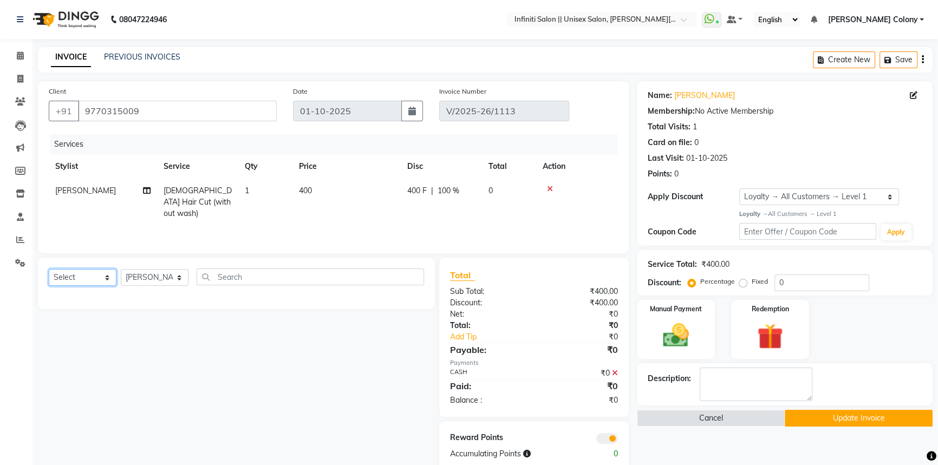
select select "service"
click at [49, 269] on select "Select Service Product Membership Package Voucher Prepaid Gift Card" at bounding box center [83, 277] width 68 height 17
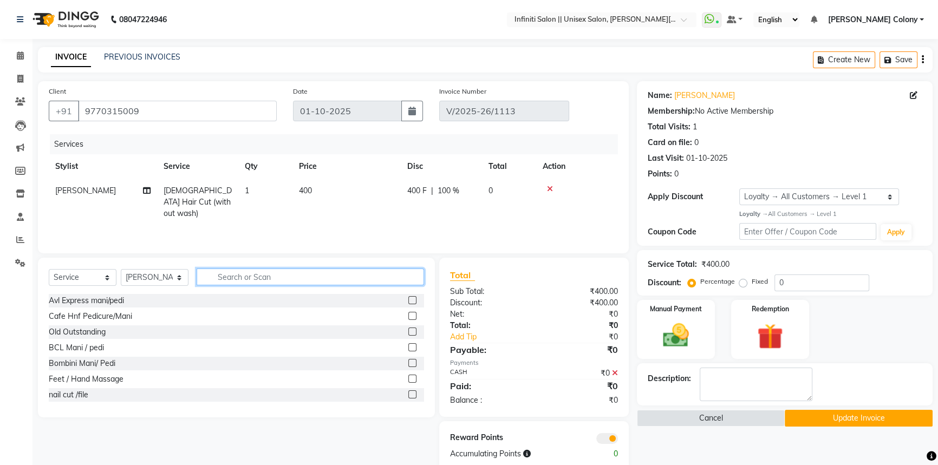
click at [223, 279] on input "text" at bounding box center [310, 277] width 227 height 17
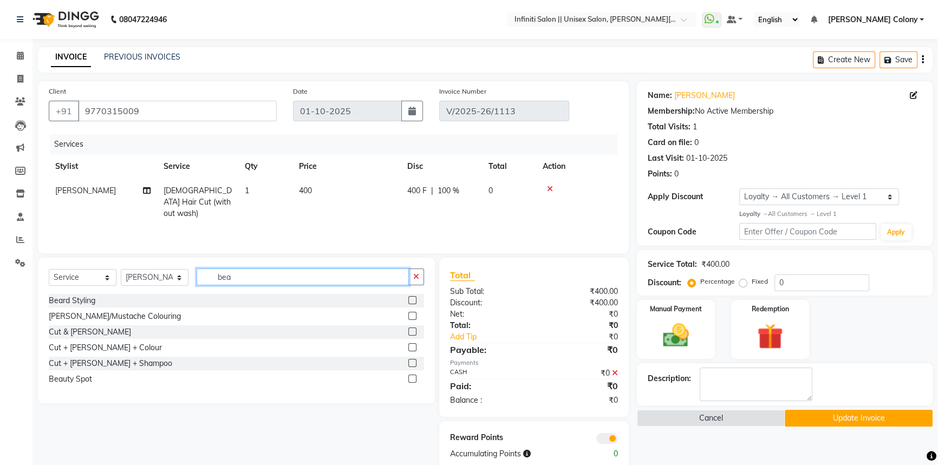
type input "bea"
click at [415, 302] on label at bounding box center [412, 300] width 8 height 8
click at [415, 302] on input "checkbox" at bounding box center [411, 300] width 7 height 7
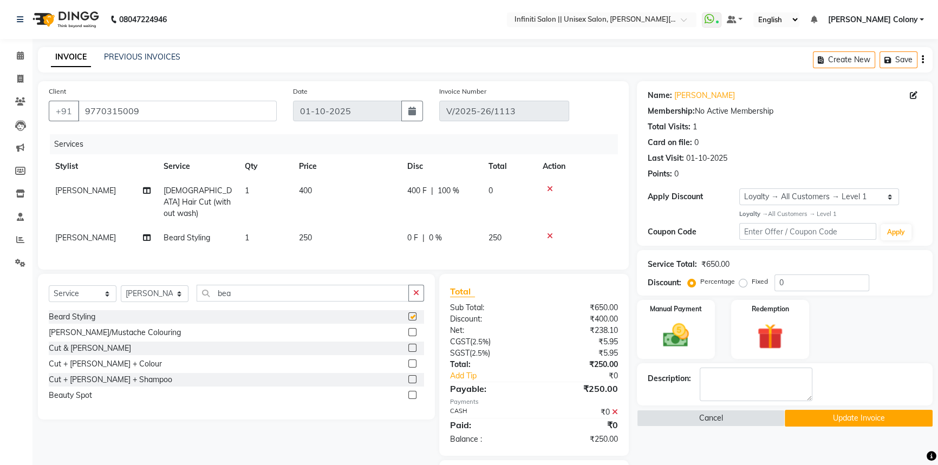
checkbox input "false"
click at [448, 232] on div "0 F | 0 %" at bounding box center [441, 237] width 68 height 11
select select "78902"
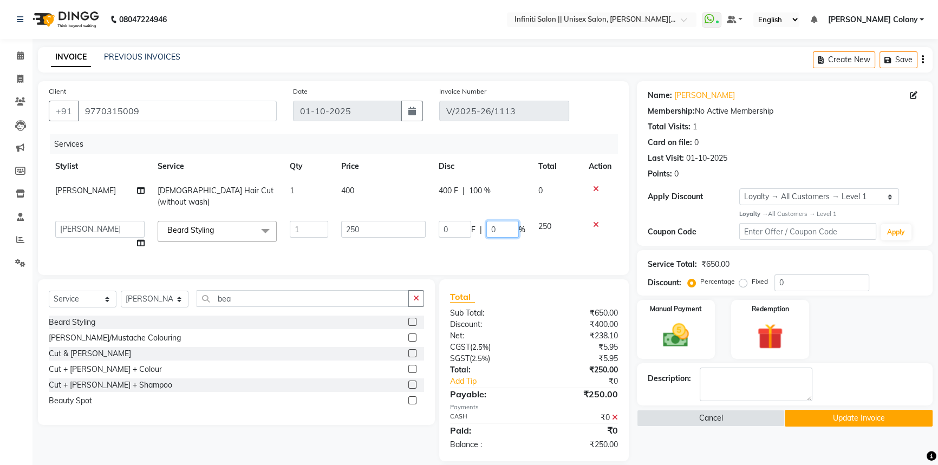
drag, startPoint x: 496, startPoint y: 218, endPoint x: 373, endPoint y: 203, distance: 123.4
click at [374, 203] on tbody "Dilshad Ahmad Male Hair Cut (without wash) 1 400 400 F | 100 % 0 Abhishek Anjal…" at bounding box center [333, 217] width 569 height 77
type input "30"
click at [469, 232] on td "0 F | 30 %" at bounding box center [482, 234] width 100 height 41
select select "78902"
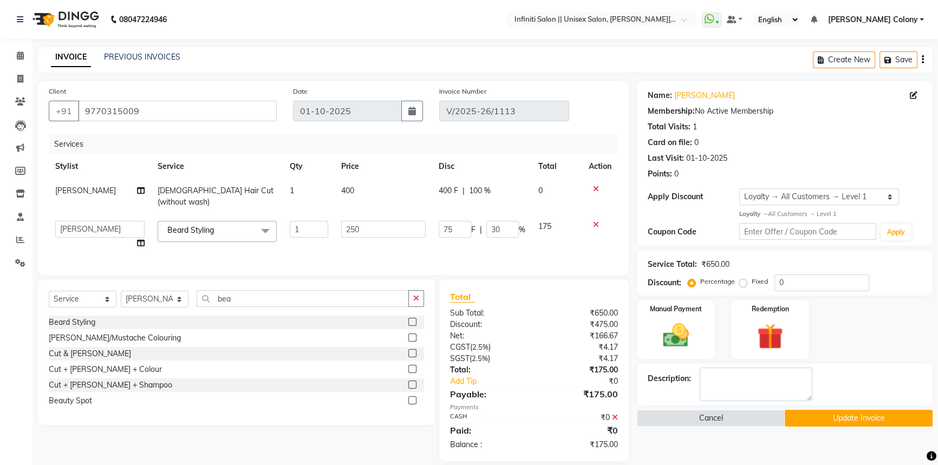
drag, startPoint x: 818, startPoint y: 422, endPoint x: 758, endPoint y: 363, distance: 84.3
click at [771, 361] on div "Name: Aashutosh Agrawal Membership: No Active Membership Total Visits: 1 Card o…" at bounding box center [789, 298] width 304 height 434
click at [682, 335] on img at bounding box center [676, 335] width 44 height 31
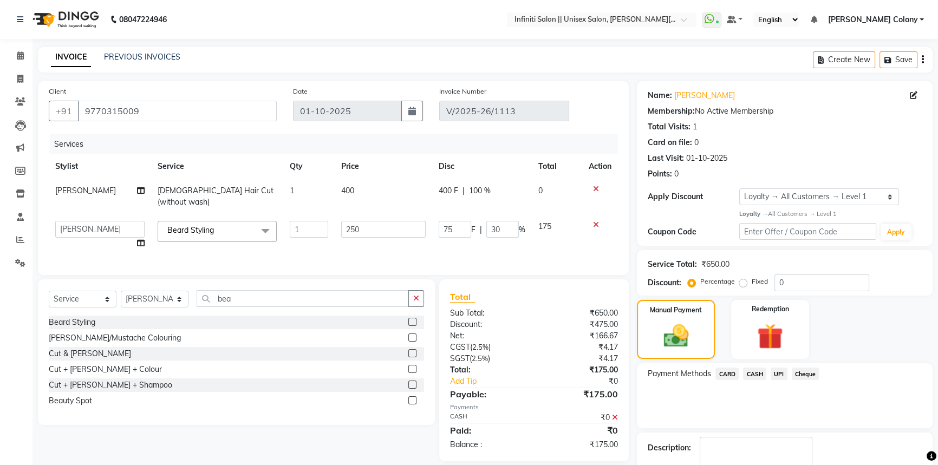
click at [750, 371] on span "CASH" at bounding box center [754, 374] width 23 height 12
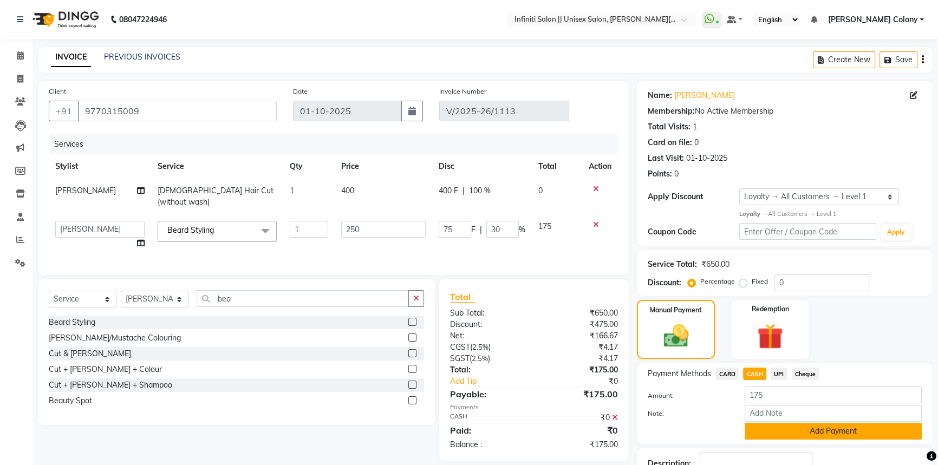
click at [774, 427] on button "Add Payment" at bounding box center [833, 431] width 177 height 17
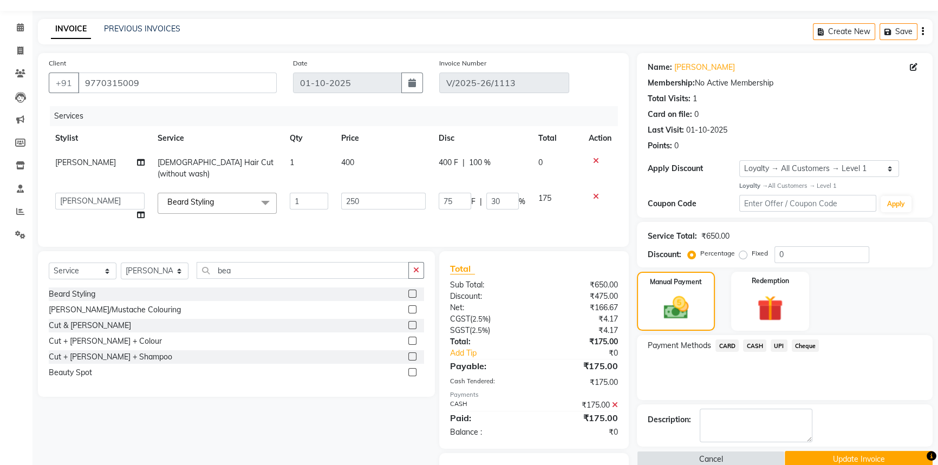
scroll to position [78, 0]
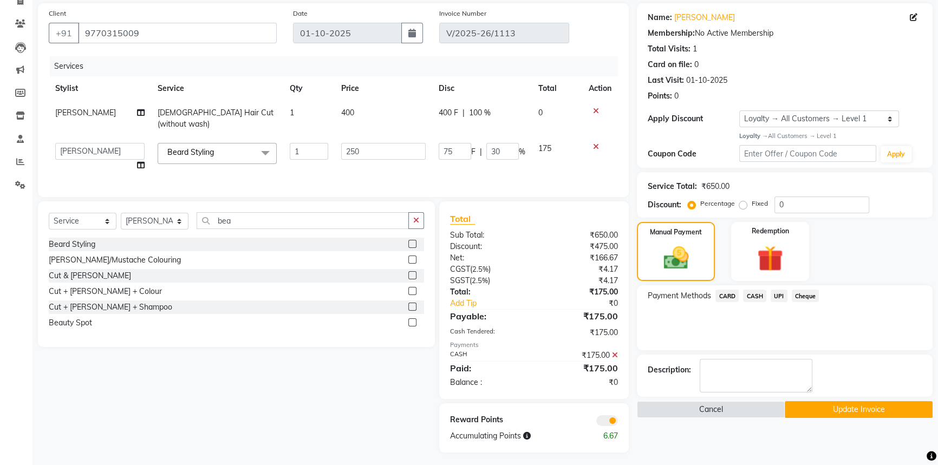
click at [807, 412] on button "Update Invoice" at bounding box center [859, 409] width 148 height 17
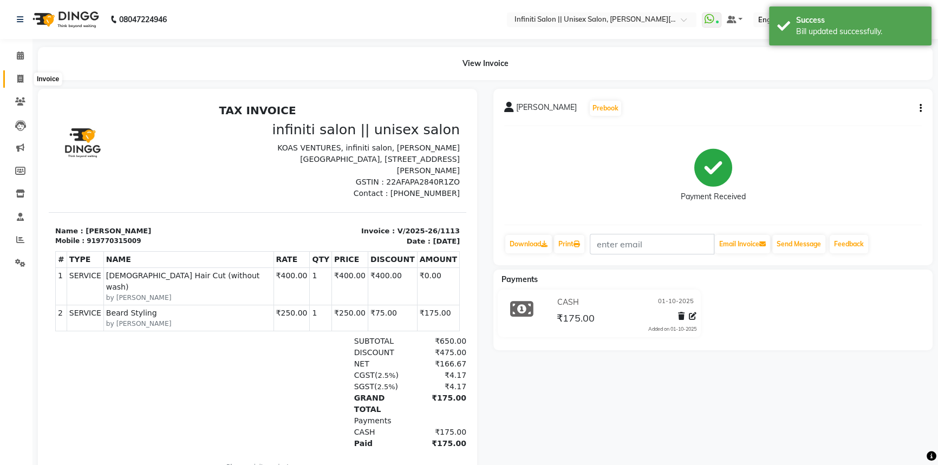
click at [17, 79] on icon at bounding box center [20, 79] width 6 height 8
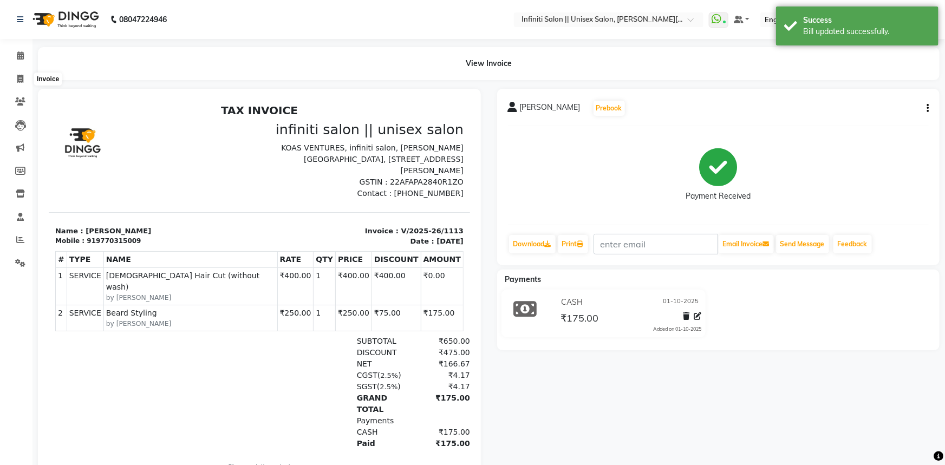
select select "8233"
select select "service"
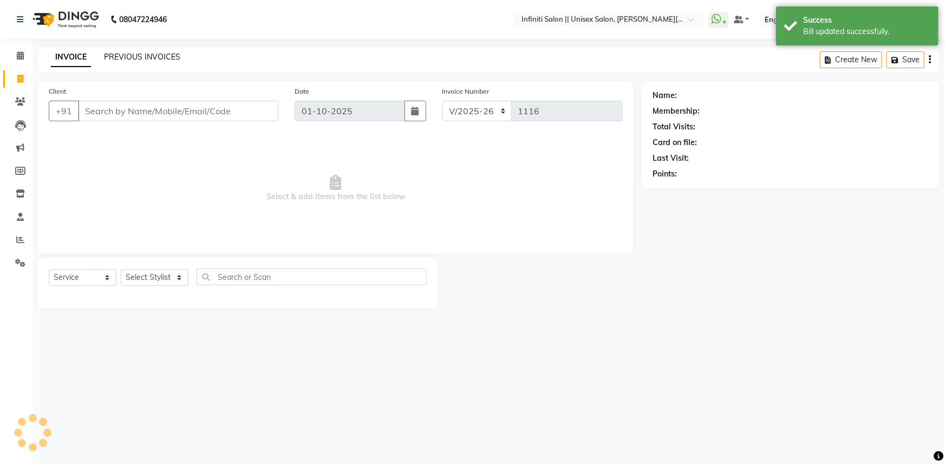
click at [114, 58] on link "PREVIOUS INVOICES" at bounding box center [142, 57] width 76 height 10
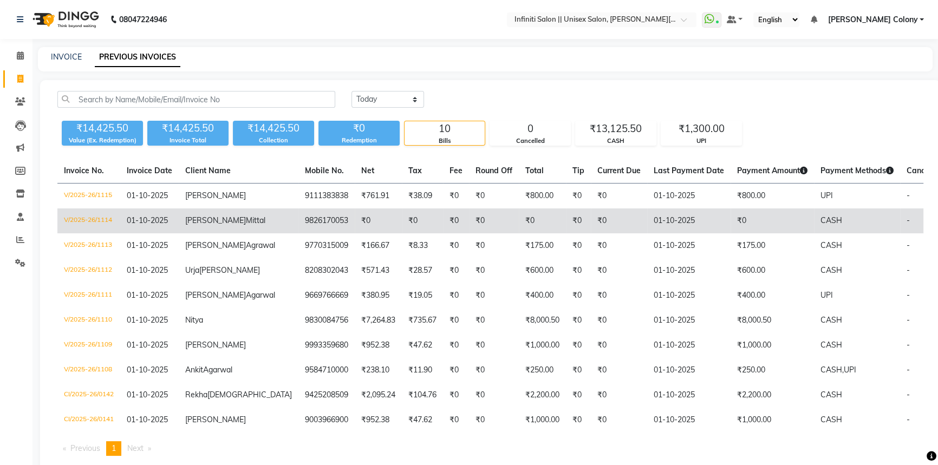
click at [87, 223] on td "V/2025-26/1114" at bounding box center [88, 221] width 63 height 25
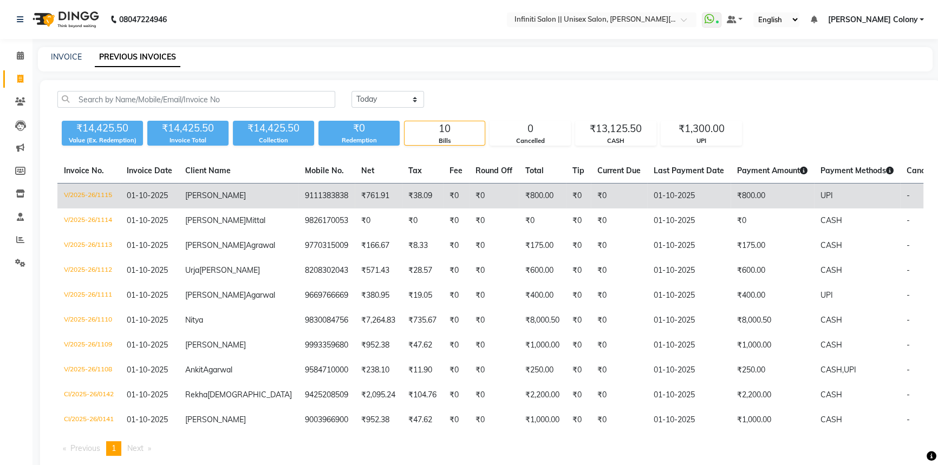
click at [218, 192] on td "Komal" at bounding box center [239, 196] width 120 height 25
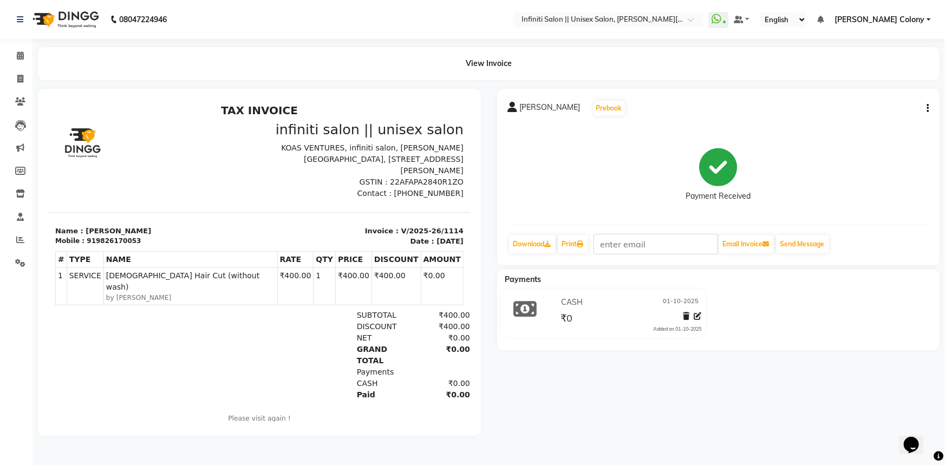
click at [927, 109] on icon "button" at bounding box center [928, 108] width 2 height 1
click at [872, 128] on div "Edit Invoice" at bounding box center [874, 129] width 74 height 14
select select "service"
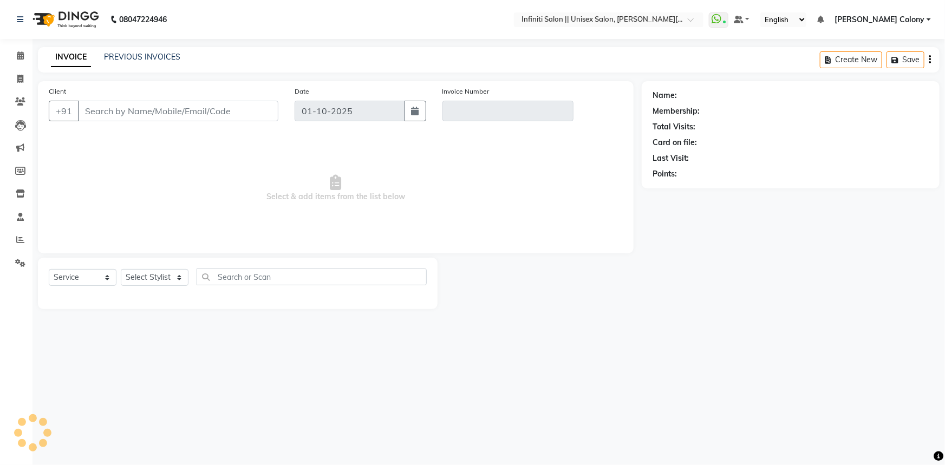
type input "9826170053"
type input "V/2025-26/1114"
select select "select"
select select "1: Object"
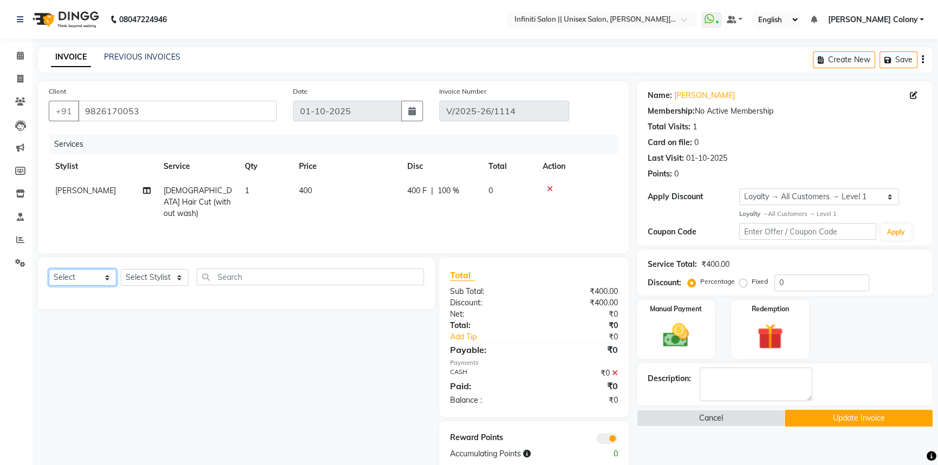
click at [100, 276] on select "Select Service Product Membership Package Voucher Prepaid Gift Card" at bounding box center [83, 277] width 68 height 17
select select "service"
click at [49, 269] on select "Select Service Product Membership Package Voucher Prepaid Gift Card" at bounding box center [83, 277] width 68 height 17
click at [150, 277] on select "Select Stylist Abhishek Anjali Mahato Arun CC Ayush Bhoomi Dilshad Ahmad Ishu J…" at bounding box center [155, 277] width 68 height 17
select select "78902"
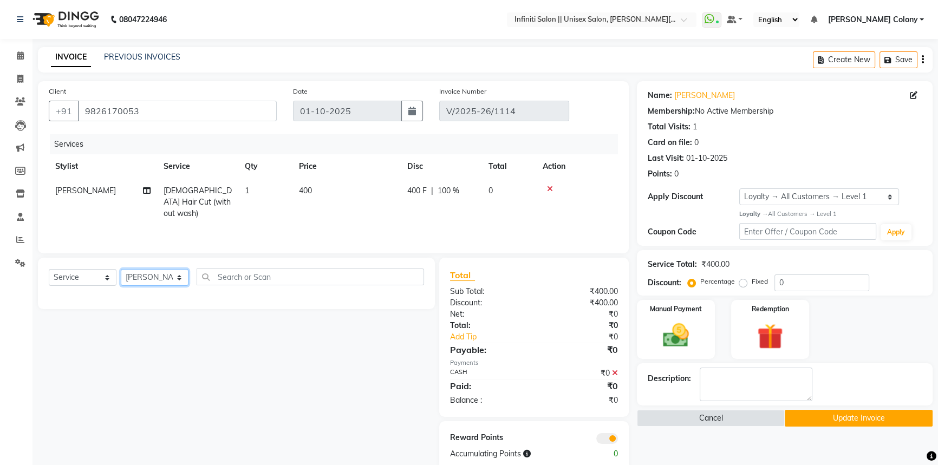
click at [121, 269] on select "Select Stylist Abhishek Anjali Mahato Arun CC Ayush Bhoomi Dilshad Ahmad Ishu J…" at bounding box center [155, 277] width 68 height 17
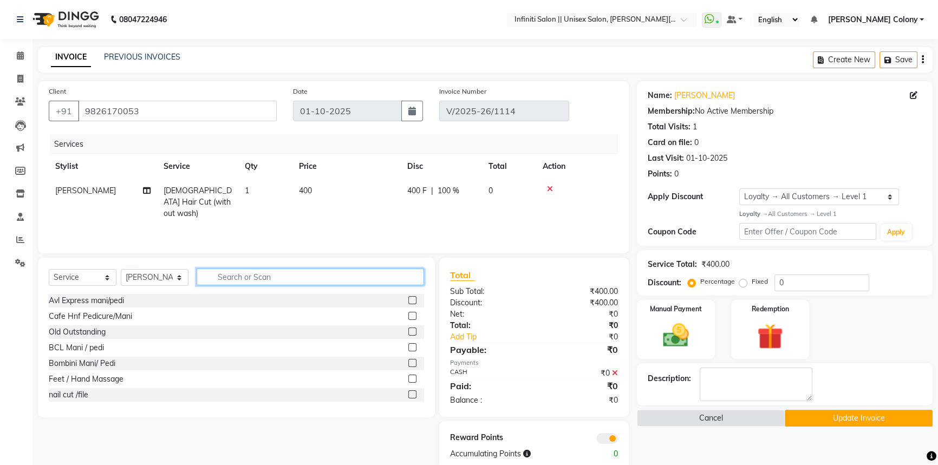
click at [237, 278] on input "text" at bounding box center [310, 277] width 227 height 17
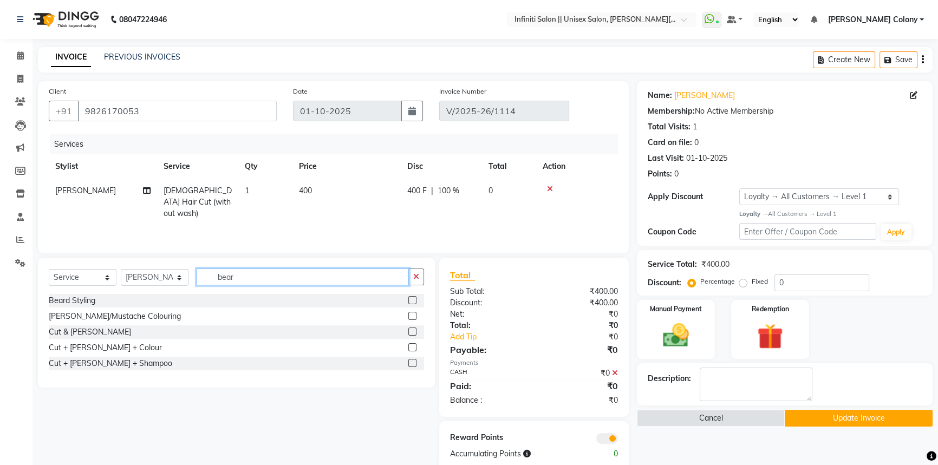
type input "bear"
click at [412, 303] on label at bounding box center [412, 300] width 8 height 8
click at [412, 303] on input "checkbox" at bounding box center [411, 300] width 7 height 7
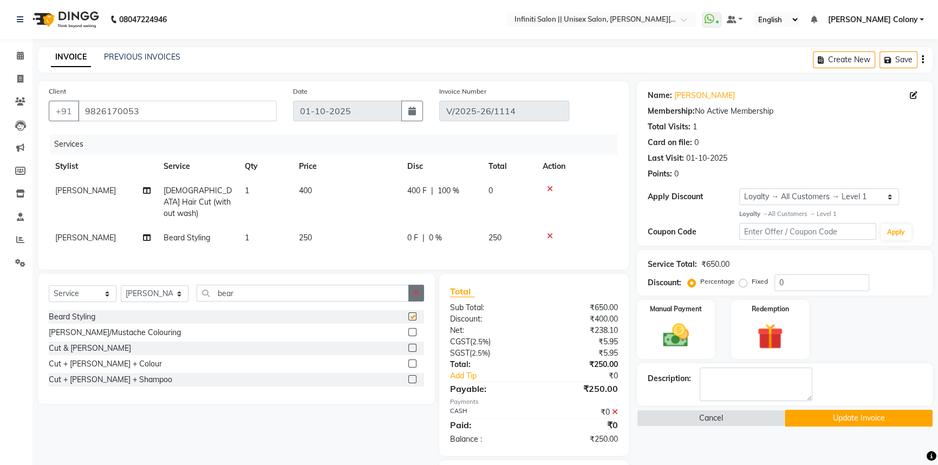
checkbox input "false"
click at [413, 291] on icon "button" at bounding box center [416, 293] width 6 height 8
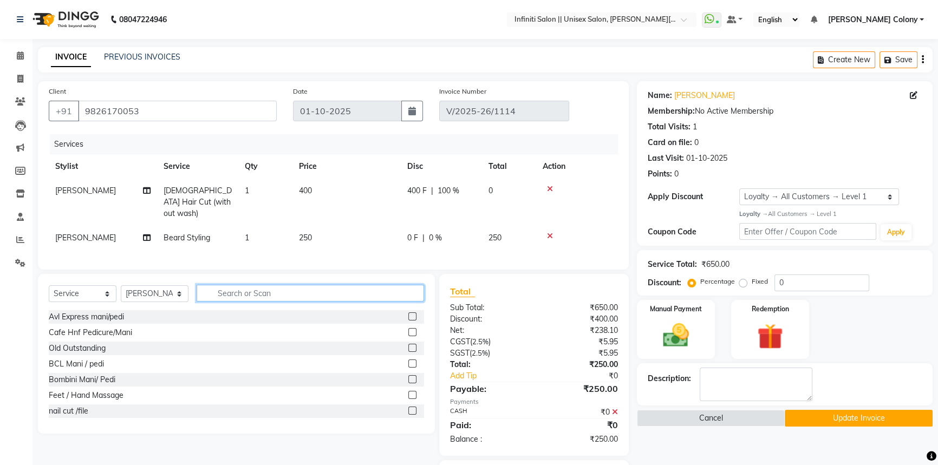
click at [272, 286] on input "text" at bounding box center [310, 293] width 227 height 17
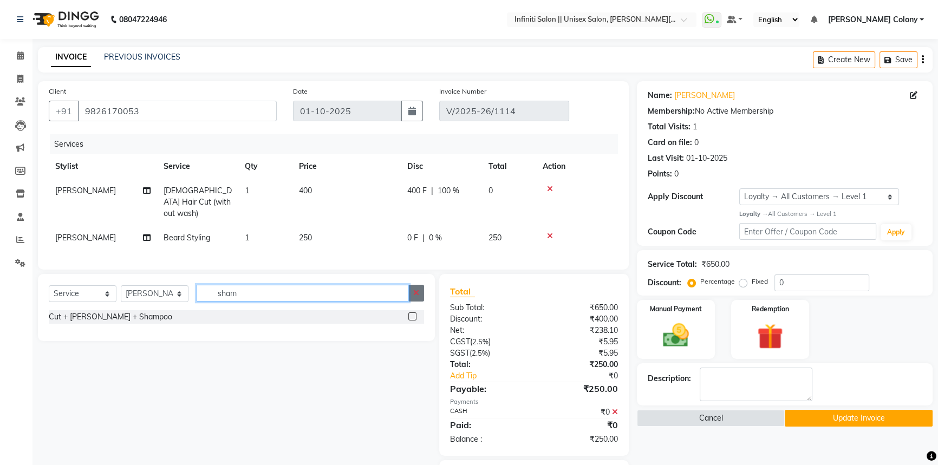
type input "sham"
click at [417, 289] on icon "button" at bounding box center [416, 293] width 6 height 8
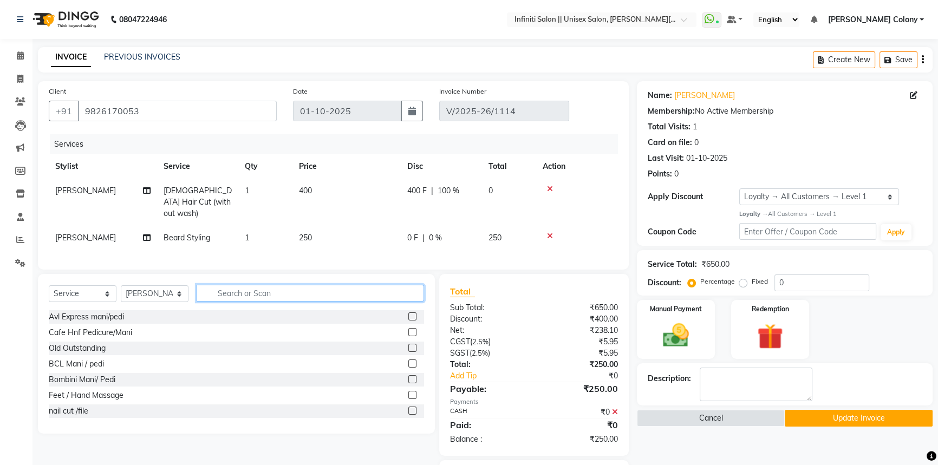
click at [395, 290] on input "text" at bounding box center [310, 293] width 227 height 17
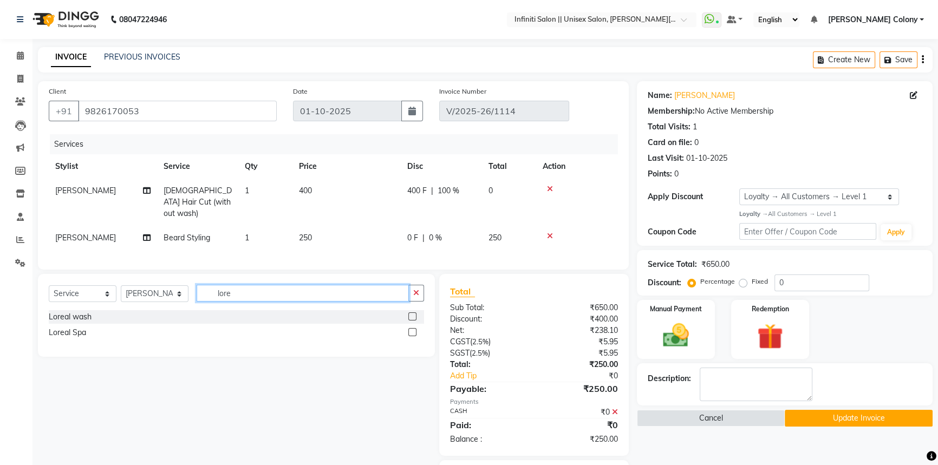
type input "lore"
click at [410, 313] on label at bounding box center [412, 317] width 8 height 8
click at [410, 314] on input "checkbox" at bounding box center [411, 317] width 7 height 7
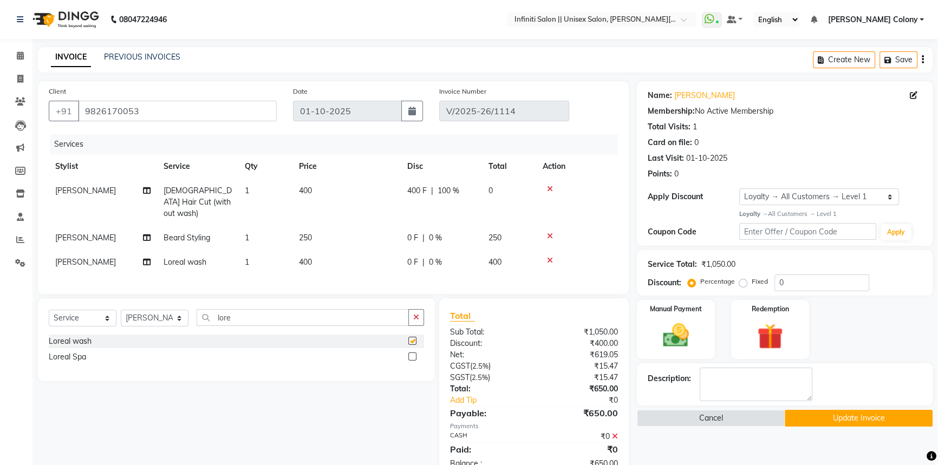
checkbox input "false"
click at [329, 250] on td "400" at bounding box center [346, 262] width 108 height 24
select select "78902"
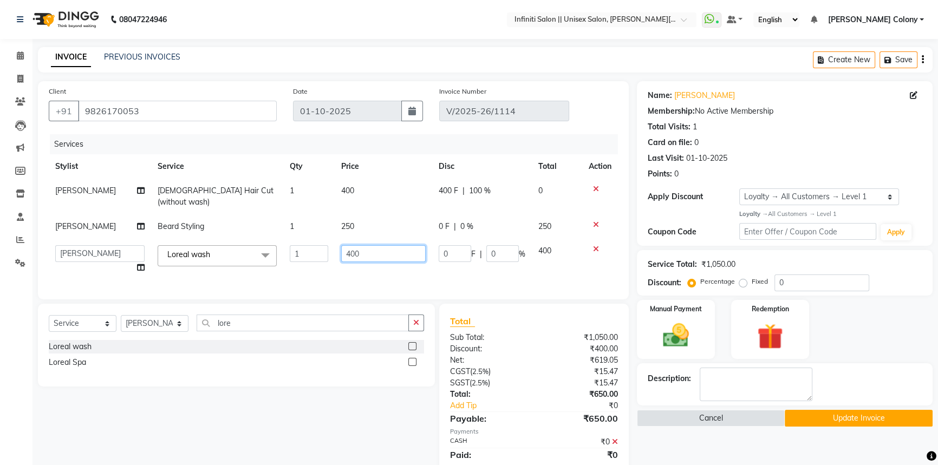
drag, startPoint x: 364, startPoint y: 243, endPoint x: 239, endPoint y: 224, distance: 126.0
click at [276, 239] on tr "Abhishek Anjali Mahato Arun CC Ayush Bhoomi Dilshad Ahmad Ishu Jitesh Mikku Moy…" at bounding box center [333, 259] width 569 height 41
type input "200"
click at [344, 262] on td "200" at bounding box center [383, 259] width 97 height 41
select select "78902"
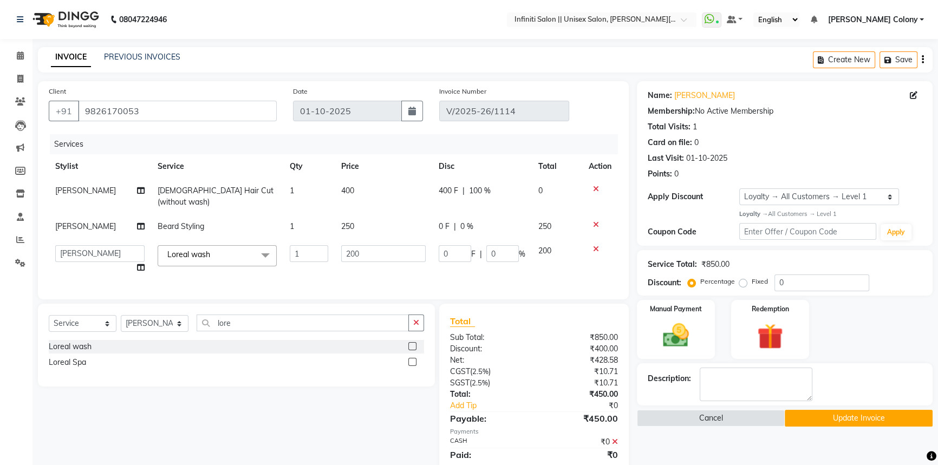
click at [492, 196] on div "400 F | 100 %" at bounding box center [482, 190] width 87 height 11
select select "78902"
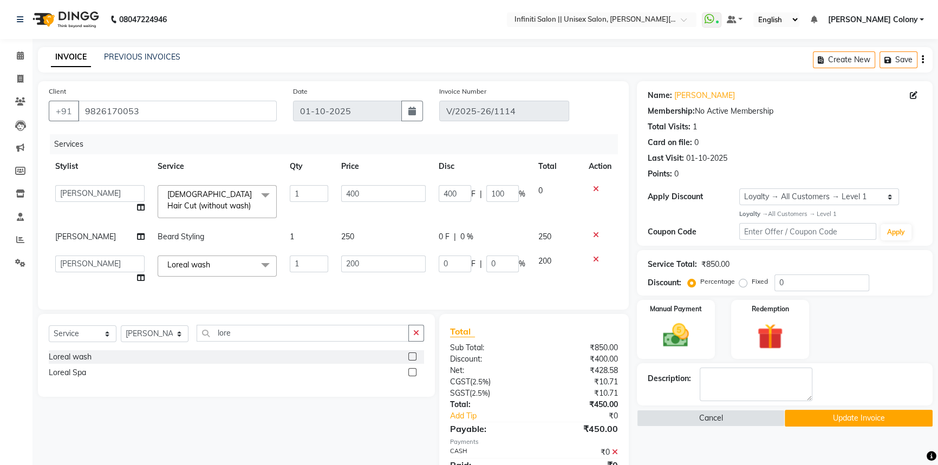
click at [468, 235] on span "0 %" at bounding box center [466, 236] width 13 height 11
select select "78902"
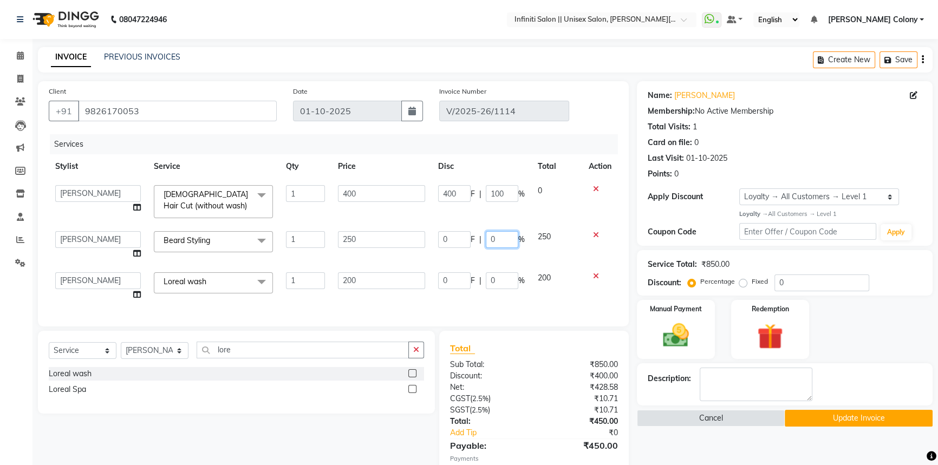
drag, startPoint x: 504, startPoint y: 238, endPoint x: 446, endPoint y: 237, distance: 58.5
click at [446, 237] on div "0 F | 0 %" at bounding box center [481, 239] width 87 height 17
type input "30"
click at [502, 290] on div "Services Stylist Service Qty Price Disc Total Action Abhishek Anjali Mahato Aru…" at bounding box center [333, 224] width 569 height 181
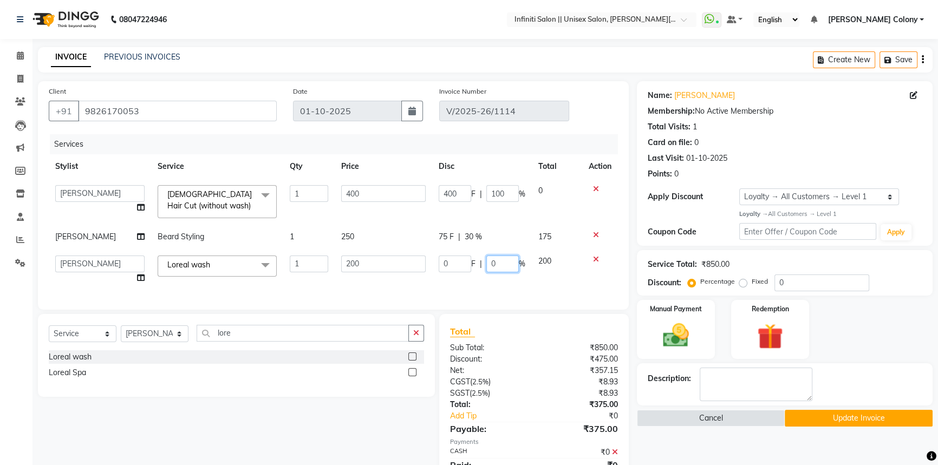
click at [494, 272] on input "0" at bounding box center [502, 264] width 32 height 17
drag, startPoint x: 500, startPoint y: 267, endPoint x: 467, endPoint y: 263, distance: 32.7
click at [468, 265] on div "0 F | 0 %" at bounding box center [482, 264] width 87 height 17
type input "30"
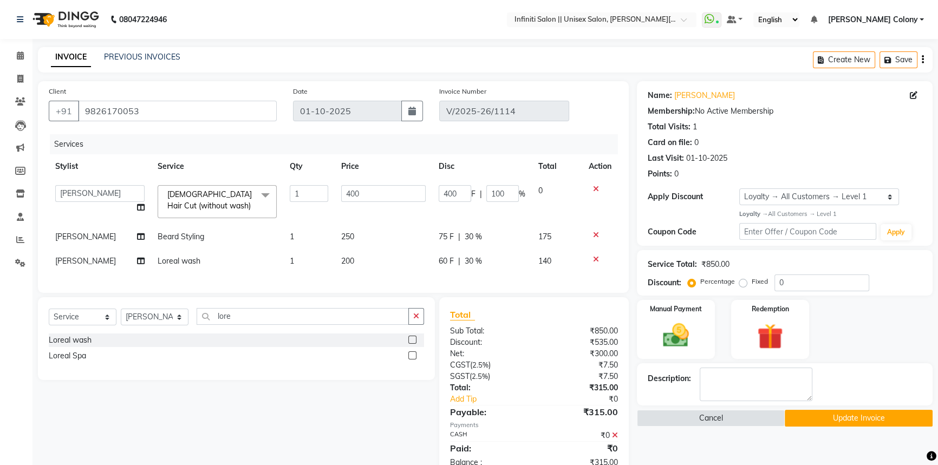
click at [487, 282] on div "Services Stylist Service Qty Price Disc Total Action Abhishek Anjali Mahato Aru…" at bounding box center [333, 208] width 569 height 148
click at [593, 233] on icon at bounding box center [596, 235] width 6 height 8
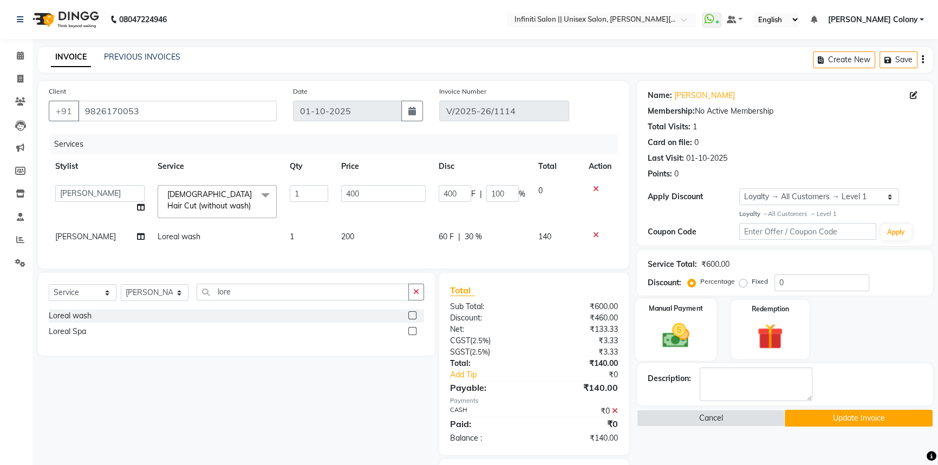
click at [680, 337] on img at bounding box center [676, 335] width 44 height 31
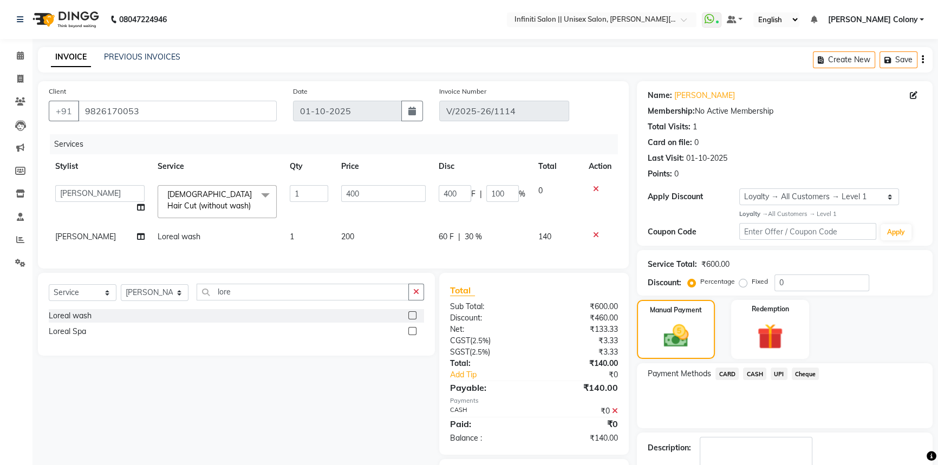
click at [757, 374] on span "CASH" at bounding box center [754, 374] width 23 height 12
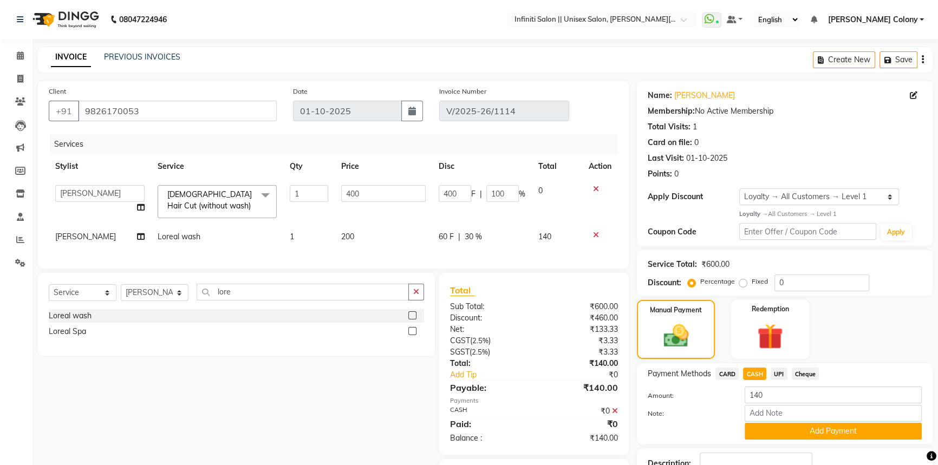
click at [780, 373] on span "UPI" at bounding box center [779, 374] width 17 height 12
click at [758, 370] on span "CASH" at bounding box center [754, 374] width 23 height 12
click at [768, 428] on button "Add Payment" at bounding box center [833, 431] width 177 height 17
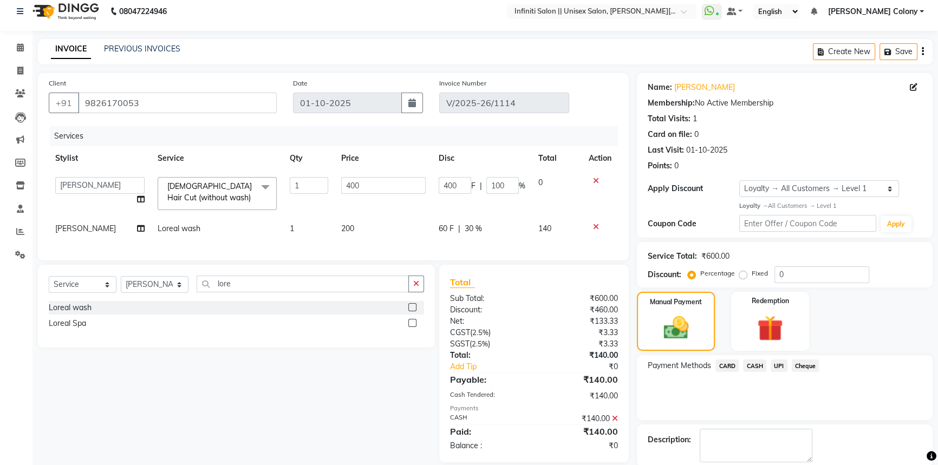
scroll to position [83, 0]
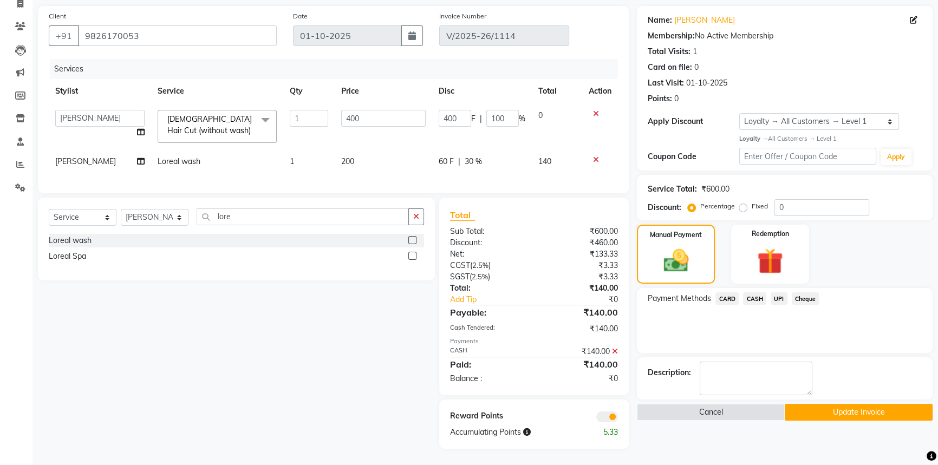
click at [825, 404] on button "Update Invoice" at bounding box center [859, 412] width 148 height 17
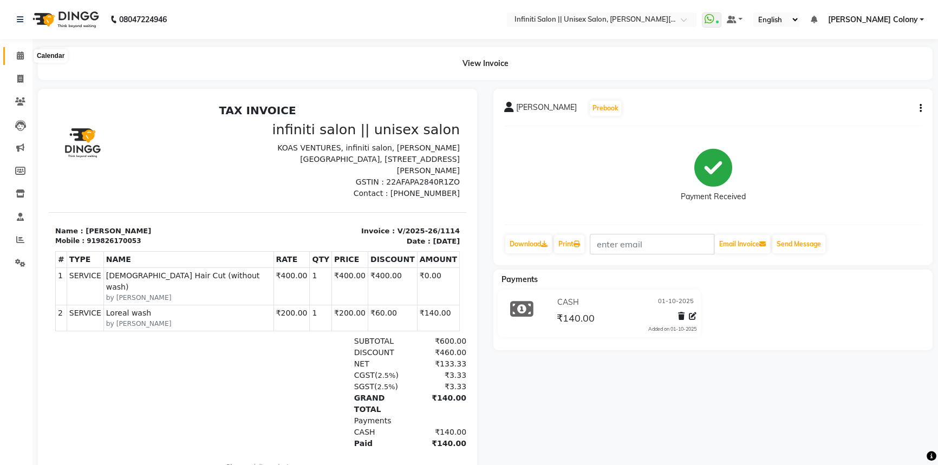
click at [17, 57] on icon at bounding box center [20, 55] width 7 height 8
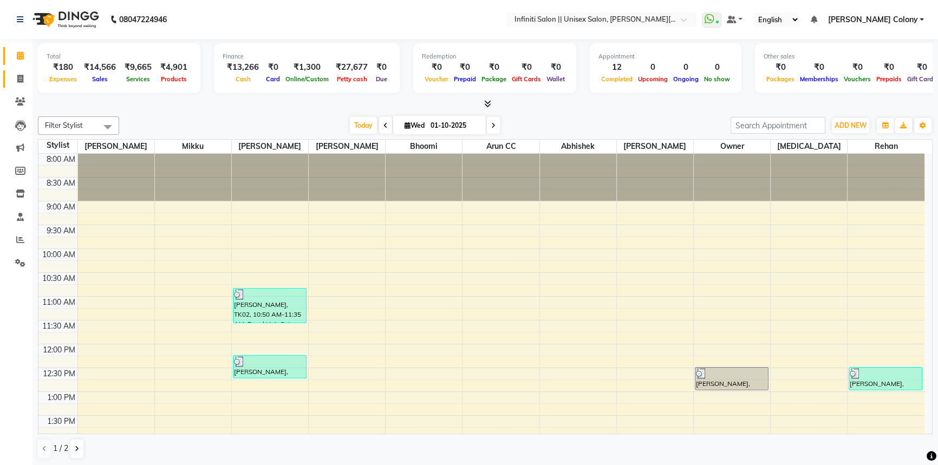
drag, startPoint x: 17, startPoint y: 67, endPoint x: 17, endPoint y: 74, distance: 7.1
click at [17, 72] on li "Invoice" at bounding box center [16, 79] width 32 height 23
click at [17, 75] on icon at bounding box center [20, 79] width 6 height 8
select select "service"
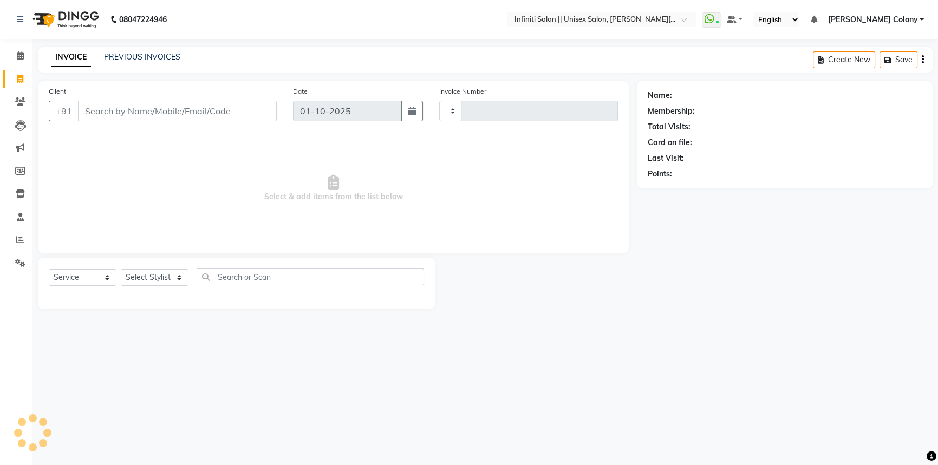
type input "1116"
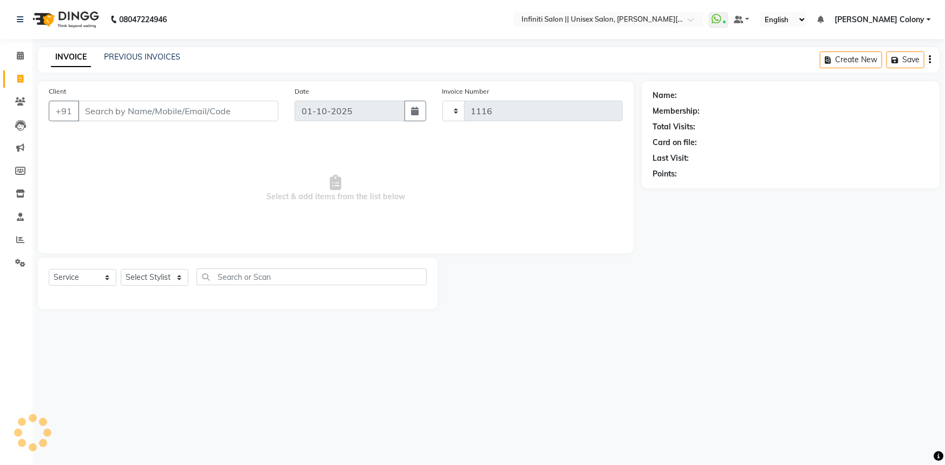
select select "8233"
click at [121, 118] on input "Client" at bounding box center [178, 111] width 200 height 21
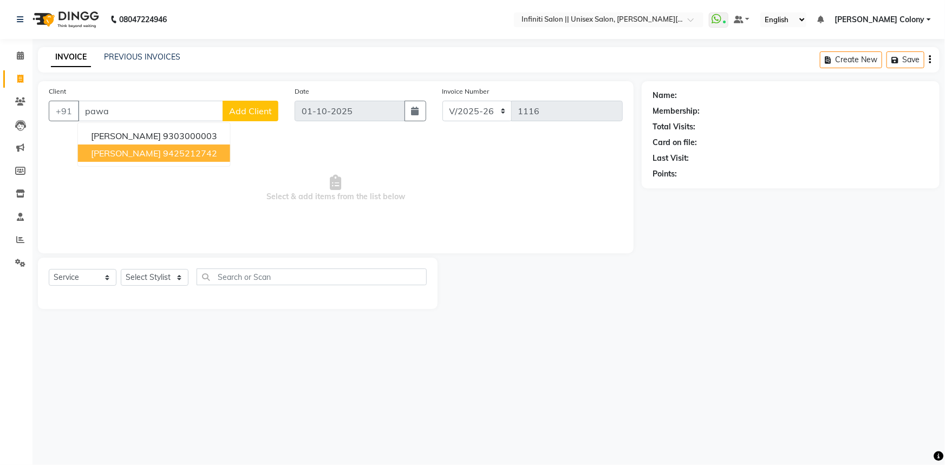
click at [144, 159] on button "Pawan Agrawal 9425212742" at bounding box center [154, 153] width 152 height 17
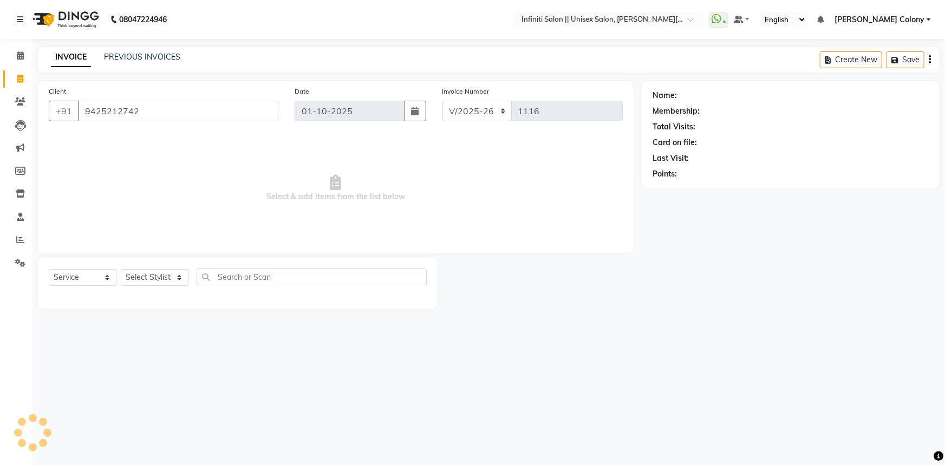
type input "9425212742"
select select "1: Object"
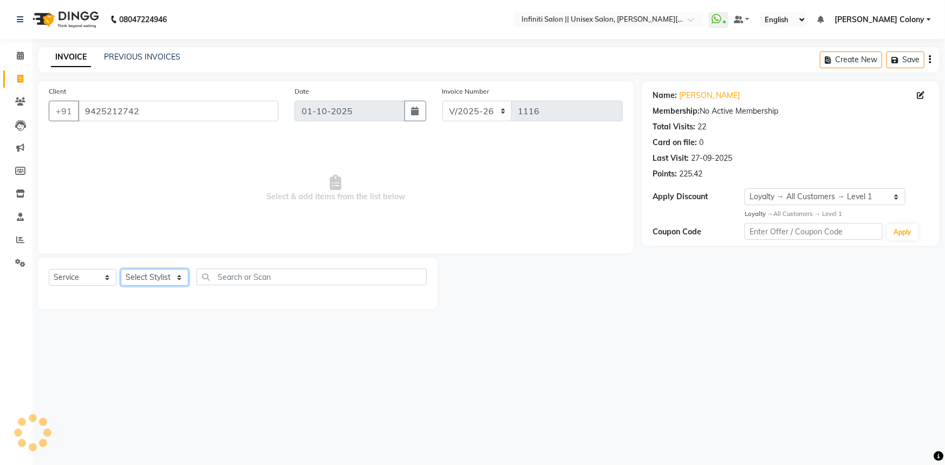
click at [160, 281] on select "Select Stylist Anjali Mahato Arun CC Ayush Bhoomi Dilshad Ahmad Ishu Jitesh Mik…" at bounding box center [155, 277] width 68 height 17
select select "78902"
click at [121, 269] on select "Select Stylist Anjali Mahato Arun CC Ayush Bhoomi Dilshad Ahmad Ishu Jitesh Mik…" at bounding box center [155, 277] width 68 height 17
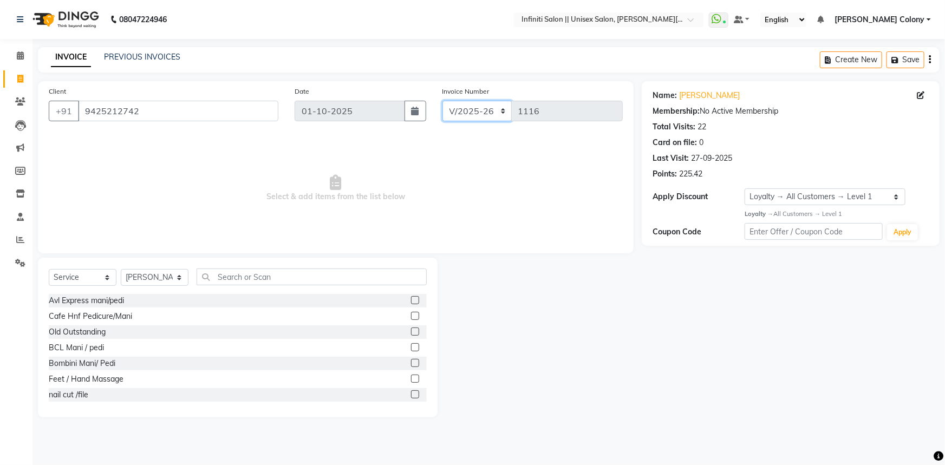
click at [470, 114] on select "CI/2025-26 V/2025-26" at bounding box center [478, 111] width 70 height 21
select select "8263"
click at [443, 101] on select "CI/2025-26 V/2025-26" at bounding box center [478, 111] width 70 height 21
type input "0143"
click at [316, 277] on input "text" at bounding box center [312, 277] width 230 height 17
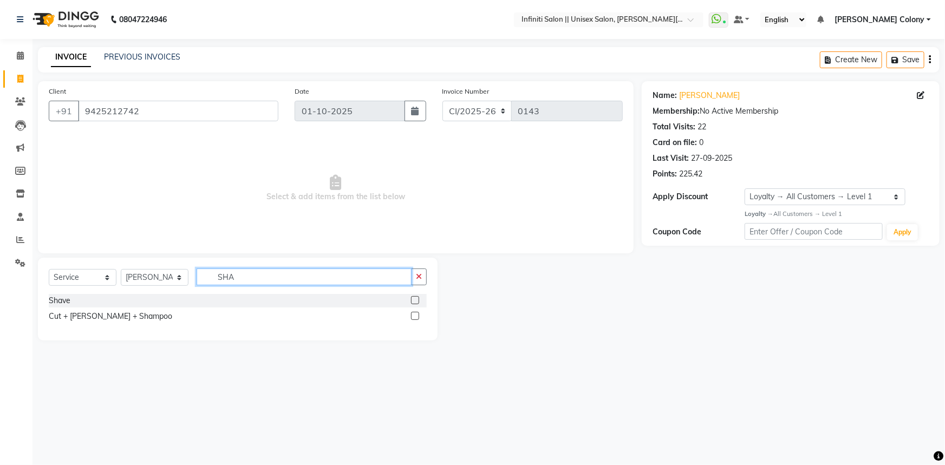
type input "SHA"
click at [412, 302] on label at bounding box center [415, 300] width 8 height 8
click at [412, 302] on input "checkbox" at bounding box center [414, 300] width 7 height 7
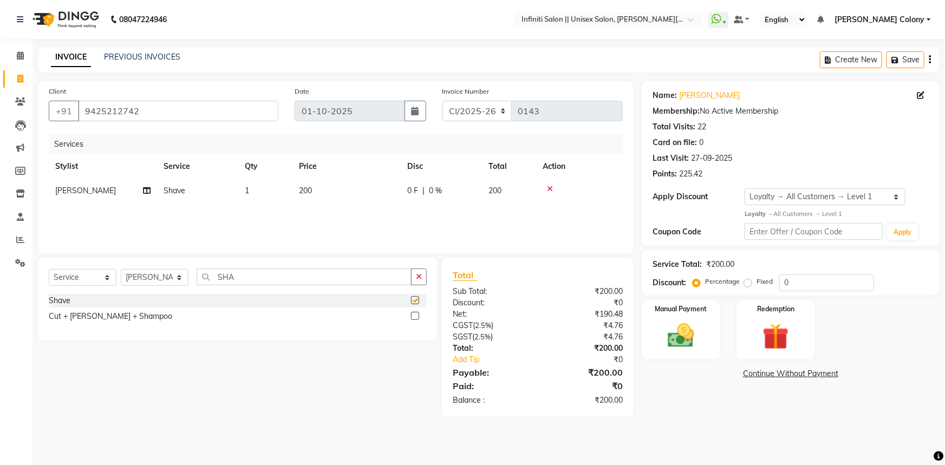
checkbox input "false"
click at [681, 317] on div "Manual Payment" at bounding box center [681, 330] width 82 height 62
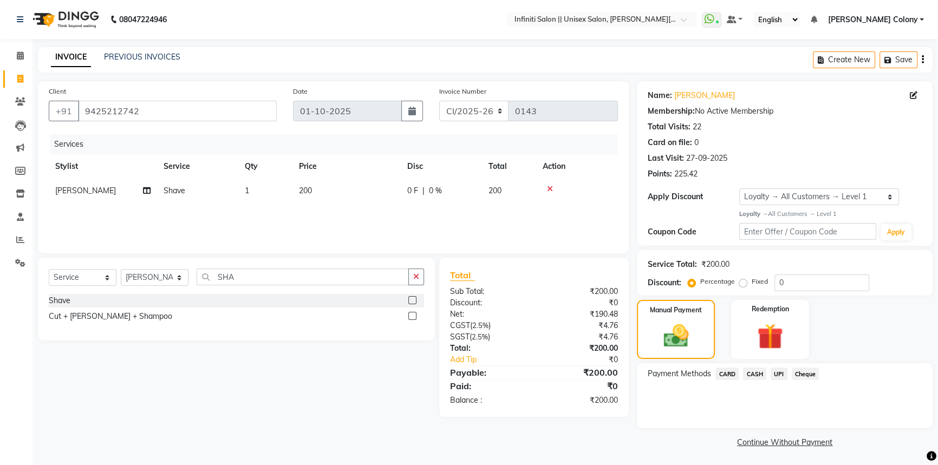
click at [756, 374] on span "CASH" at bounding box center [754, 374] width 23 height 12
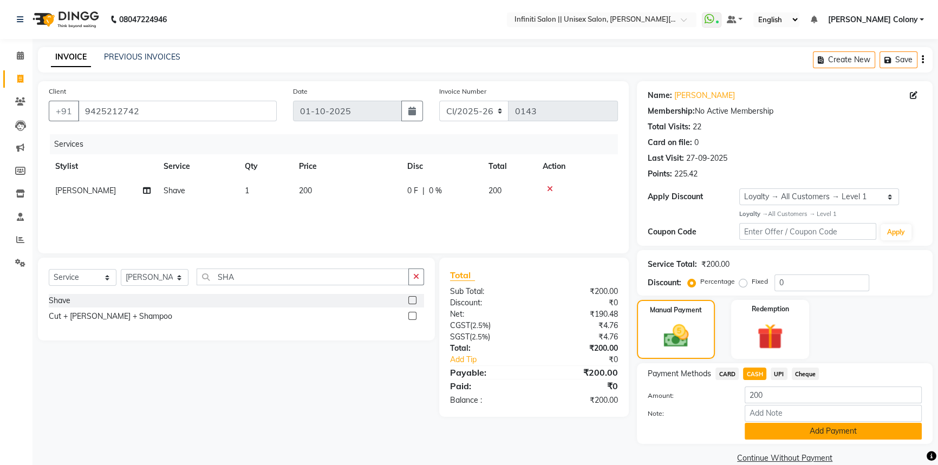
click at [782, 432] on button "Add Payment" at bounding box center [833, 431] width 177 height 17
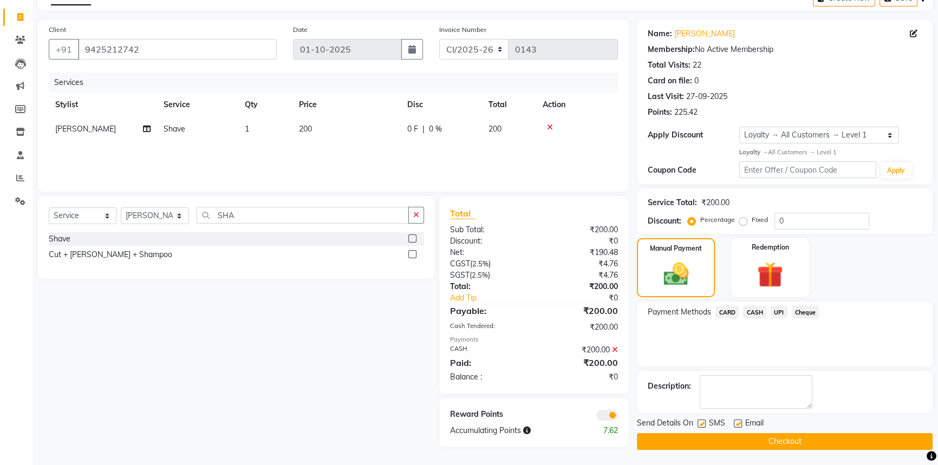
scroll to position [62, 0]
click at [782, 441] on button "Checkout" at bounding box center [785, 441] width 296 height 17
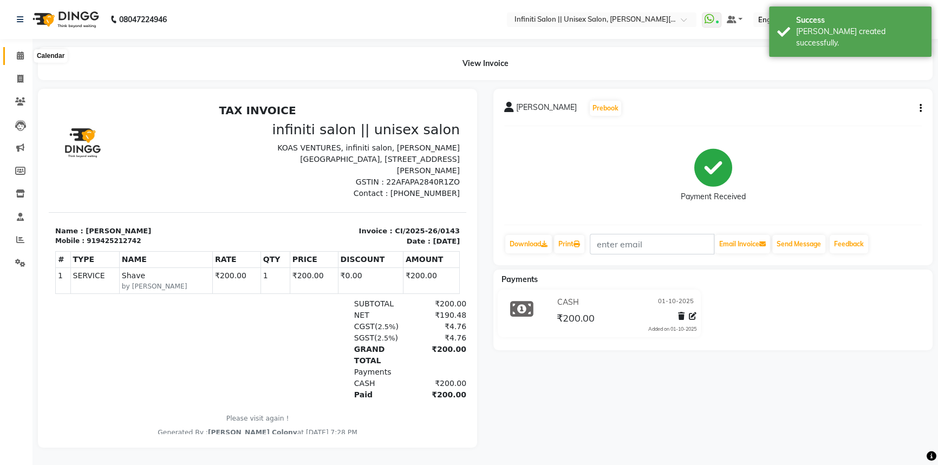
click at [23, 52] on icon at bounding box center [20, 55] width 7 height 8
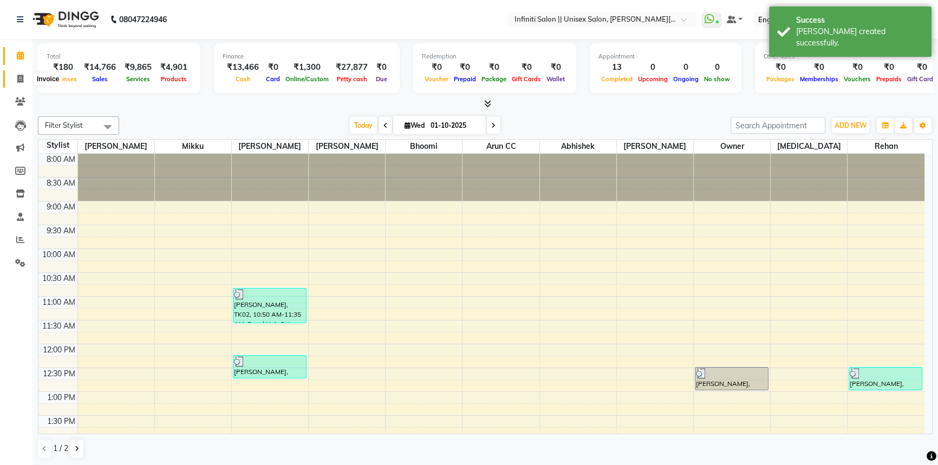
click at [15, 81] on span at bounding box center [20, 79] width 19 height 12
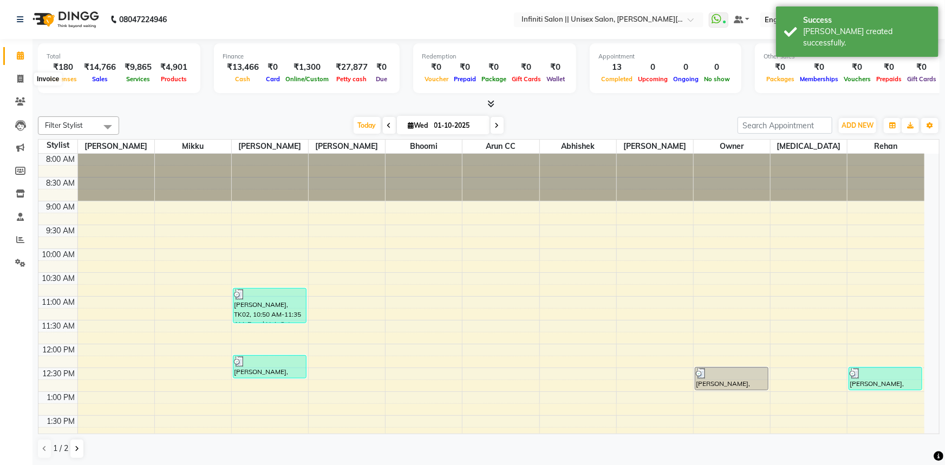
select select "8233"
select select "service"
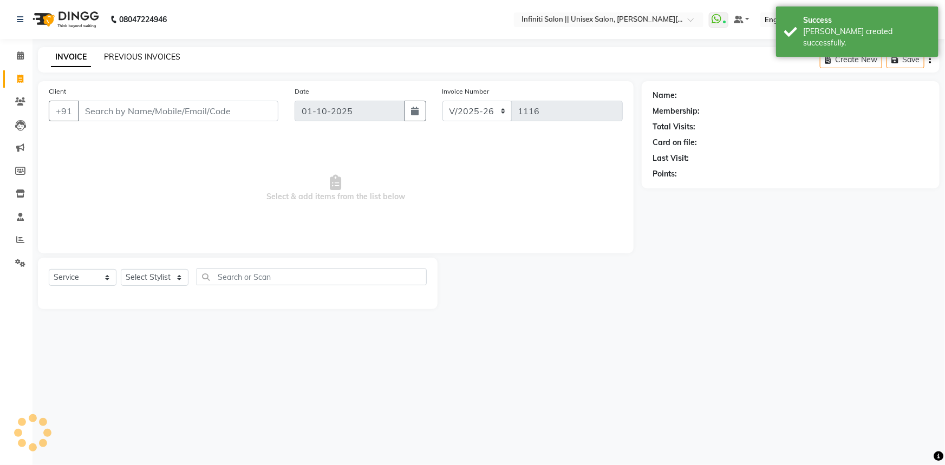
click at [134, 56] on link "PREVIOUS INVOICES" at bounding box center [142, 57] width 76 height 10
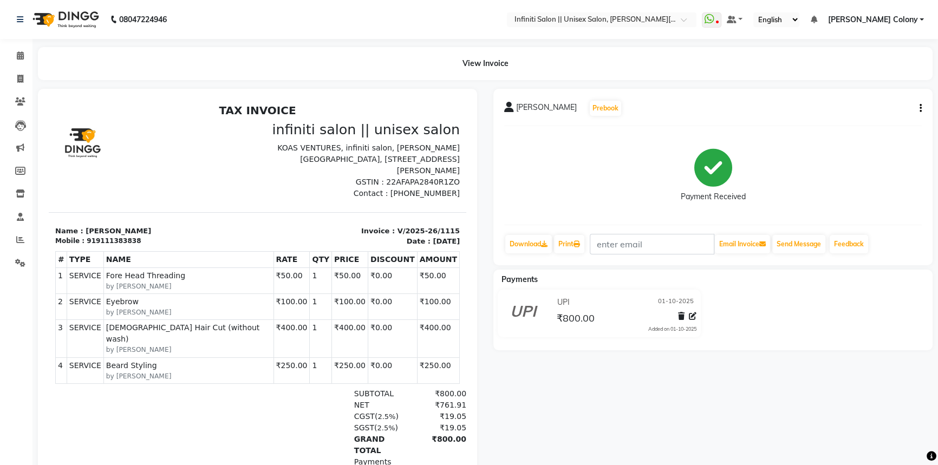
click at [920, 108] on icon "button" at bounding box center [921, 108] width 2 height 1
click at [867, 114] on div "Edit Item Staff" at bounding box center [866, 115] width 74 height 14
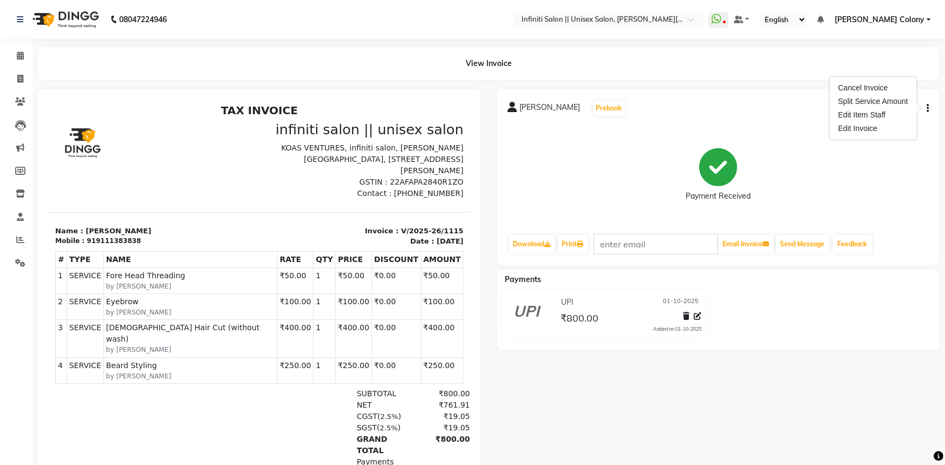
select select "79154"
select select "93505"
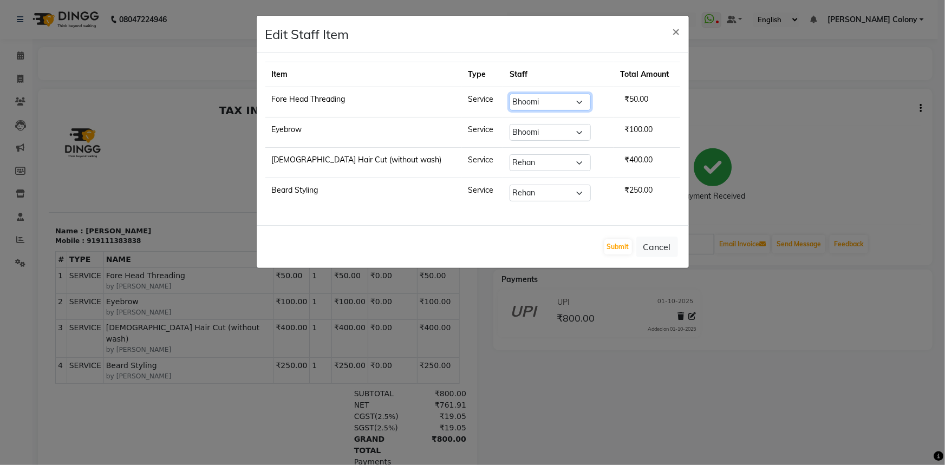
click at [513, 104] on select "Select [PERSON_NAME] [PERSON_NAME] CC [PERSON_NAME] Bhoomi [PERSON_NAME] [PERSO…" at bounding box center [550, 102] width 81 height 17
select select "79162"
click at [510, 94] on select "Select [PERSON_NAME] [PERSON_NAME] CC [PERSON_NAME] Bhoomi [PERSON_NAME] [PERSO…" at bounding box center [550, 102] width 81 height 17
click at [510, 129] on select "Select [PERSON_NAME] [PERSON_NAME] CC [PERSON_NAME] Bhoomi [PERSON_NAME] [PERSO…" at bounding box center [550, 132] width 81 height 17
select select "79162"
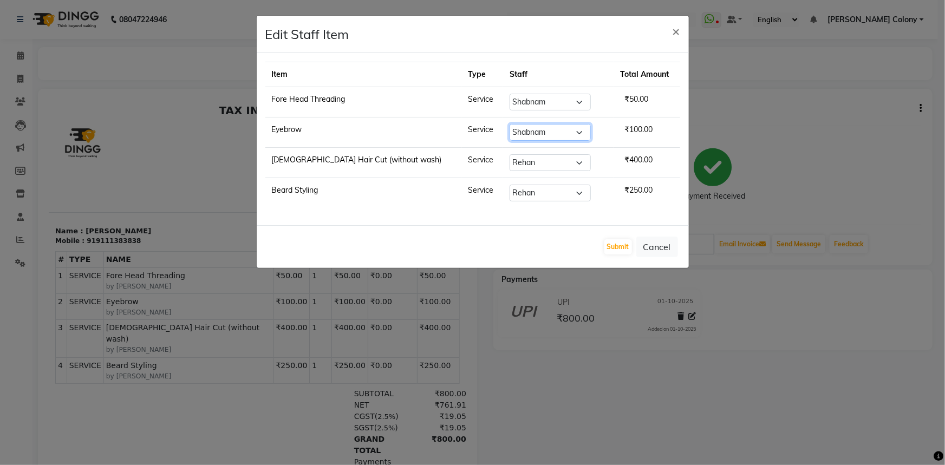
click at [510, 124] on select "Select [PERSON_NAME] [PERSON_NAME] CC [PERSON_NAME] Bhoomi [PERSON_NAME] [PERSO…" at bounding box center [550, 132] width 81 height 17
click at [610, 248] on button "Submit" at bounding box center [618, 246] width 28 height 15
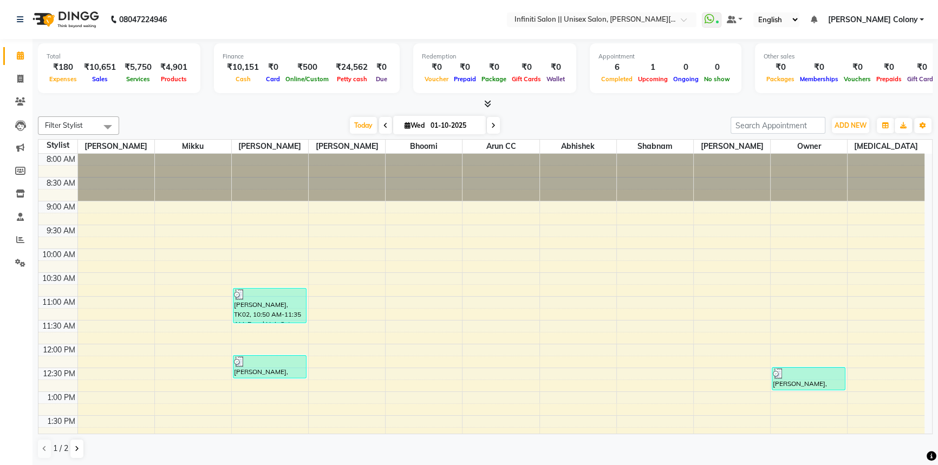
scroll to position [98, 0]
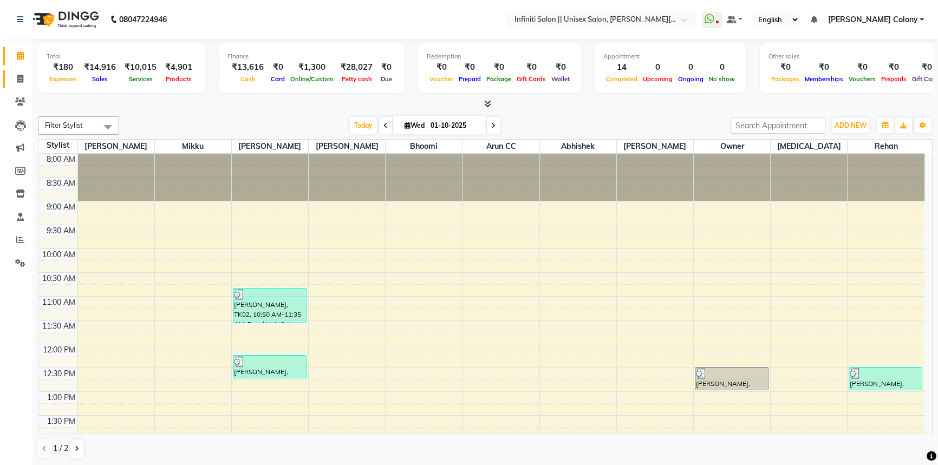
click at [4, 76] on link "Invoice" at bounding box center [16, 79] width 26 height 18
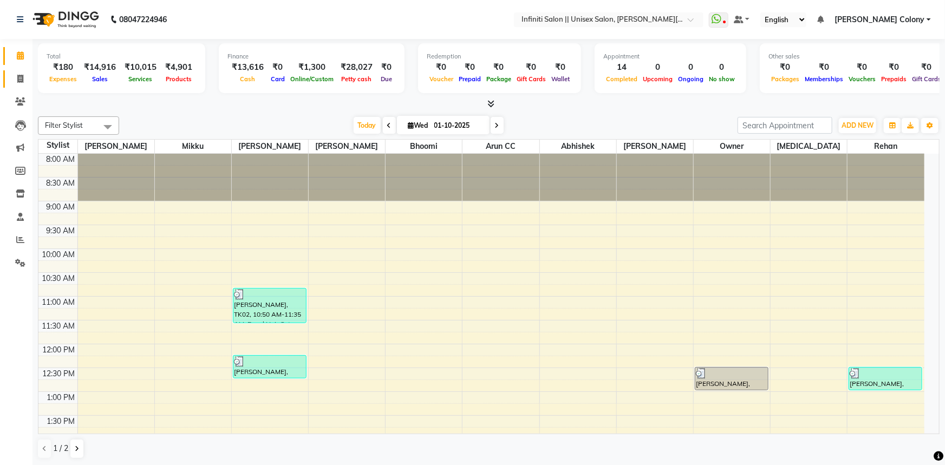
select select "8233"
select select "service"
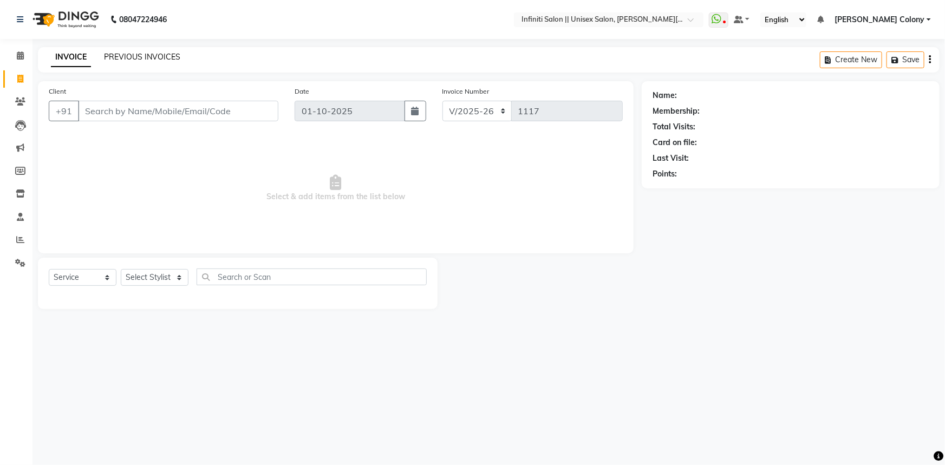
click at [122, 56] on link "PREVIOUS INVOICES" at bounding box center [142, 57] width 76 height 10
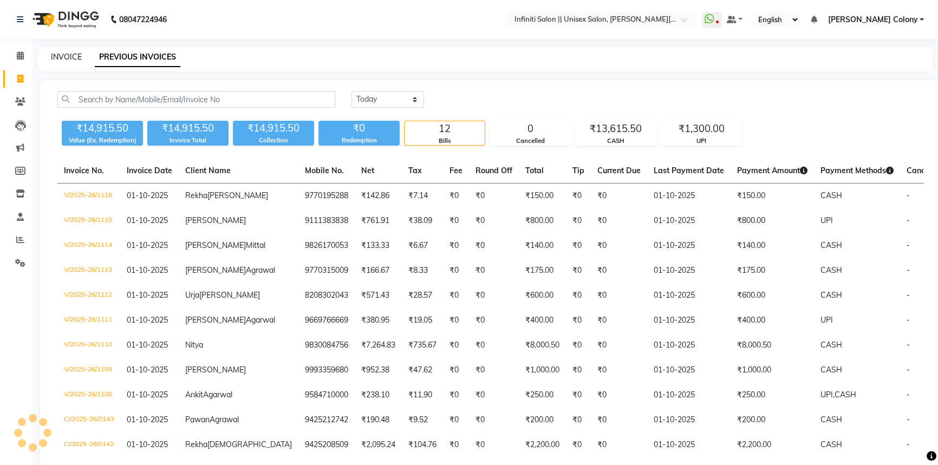
click at [70, 59] on link "INVOICE" at bounding box center [66, 57] width 31 height 10
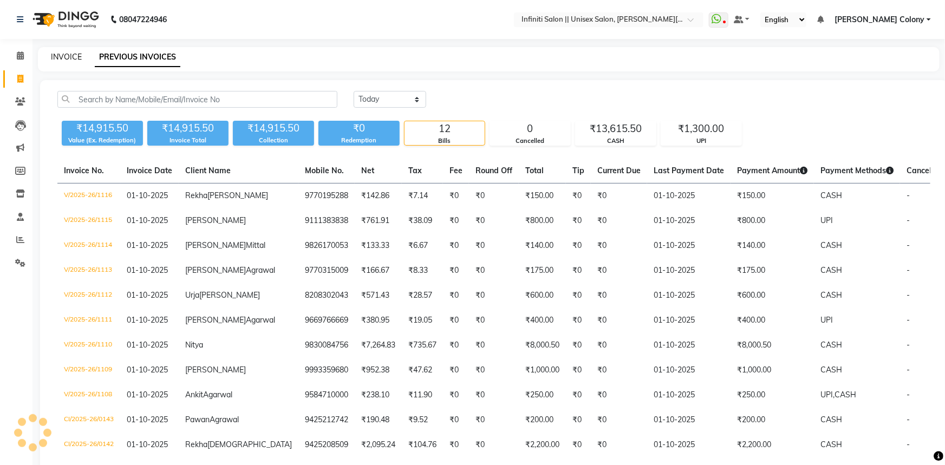
select select "8233"
select select "service"
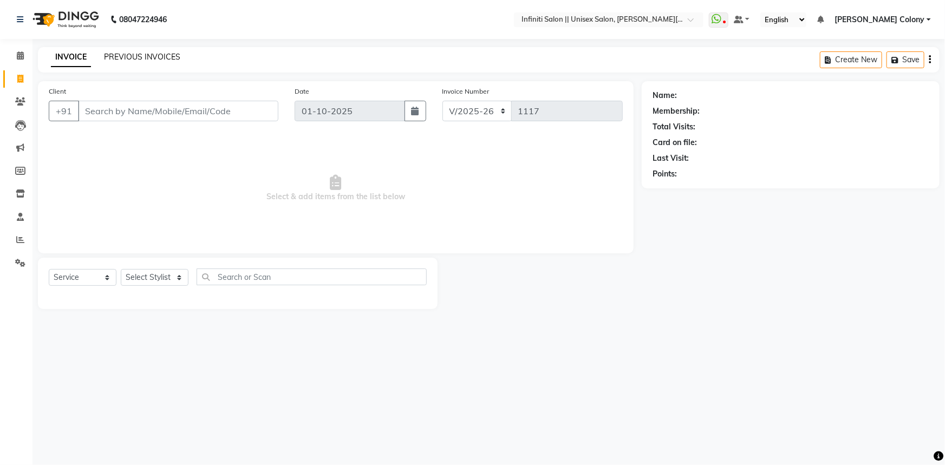
click at [145, 59] on link "PREVIOUS INVOICES" at bounding box center [142, 57] width 76 height 10
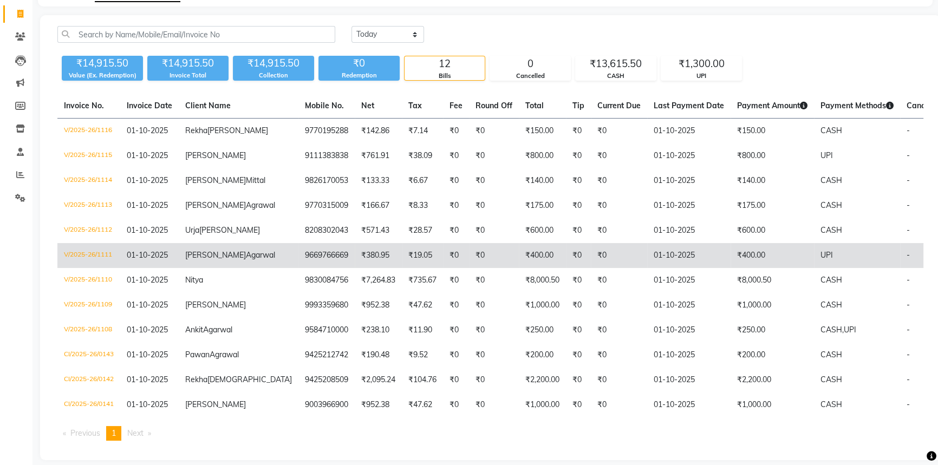
scroll to position [89, 0]
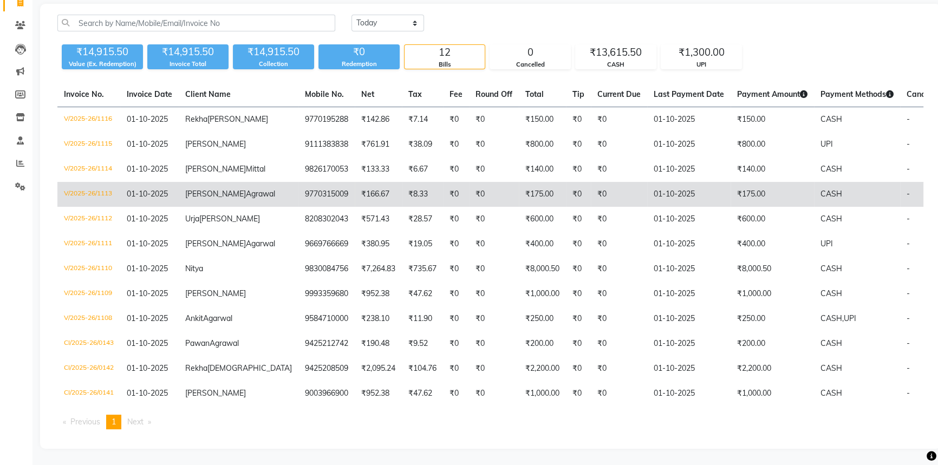
click at [217, 207] on td "[PERSON_NAME]" at bounding box center [239, 194] width 120 height 25
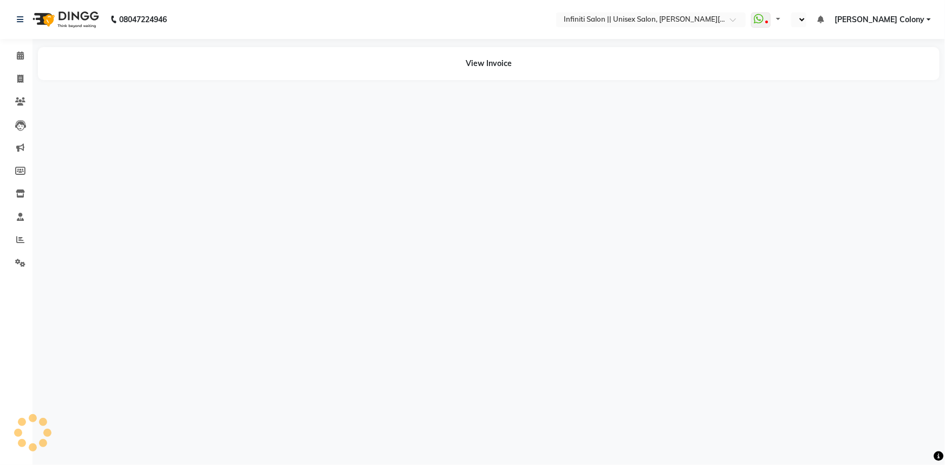
select select "en"
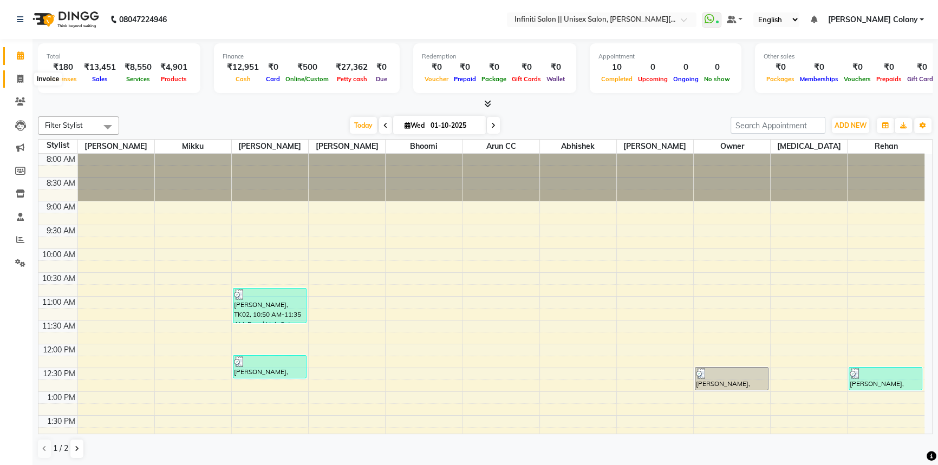
click at [22, 83] on span at bounding box center [20, 79] width 19 height 12
select select "service"
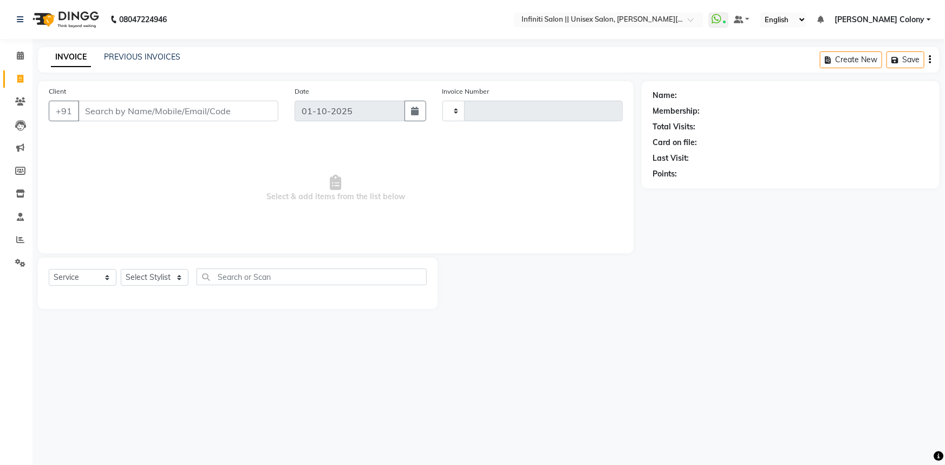
type input "1117"
select select "8233"
click at [198, 112] on input "Client" at bounding box center [178, 111] width 200 height 21
type input "8457025999"
click at [255, 109] on span "Add Client" at bounding box center [250, 111] width 43 height 11
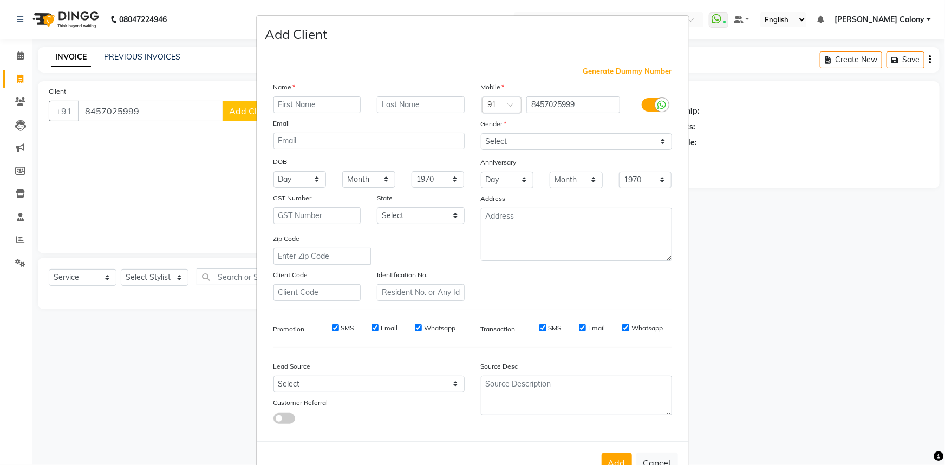
click at [308, 106] on input "text" at bounding box center [318, 104] width 88 height 17
type input "O"
drag, startPoint x: 281, startPoint y: 106, endPoint x: 257, endPoint y: 108, distance: 23.4
click at [257, 108] on div "Generate Dummy Number Name pOOJA Email DOB Day 01 02 03 04 05 06 07 08 09 10 11…" at bounding box center [473, 247] width 432 height 388
type input "Pooja"
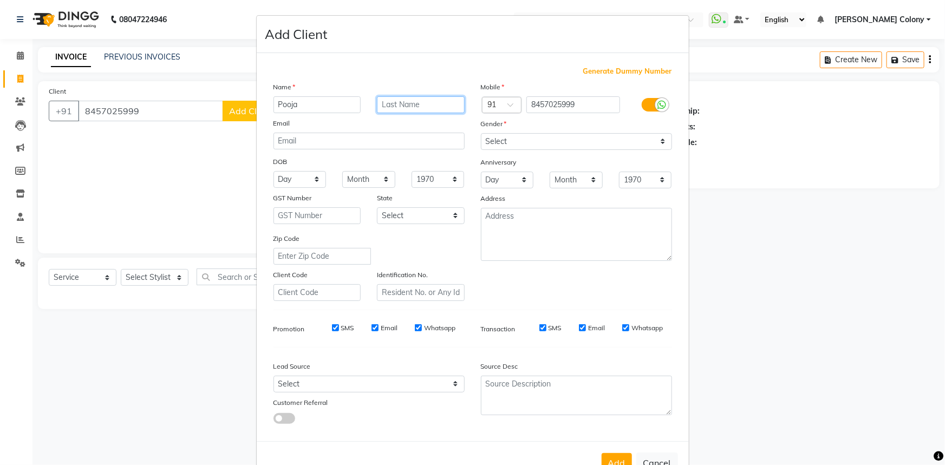
click at [405, 108] on input "text" at bounding box center [421, 104] width 88 height 17
click at [385, 111] on input "JAin" at bounding box center [421, 104] width 88 height 17
type input "[DEMOGRAPHIC_DATA]"
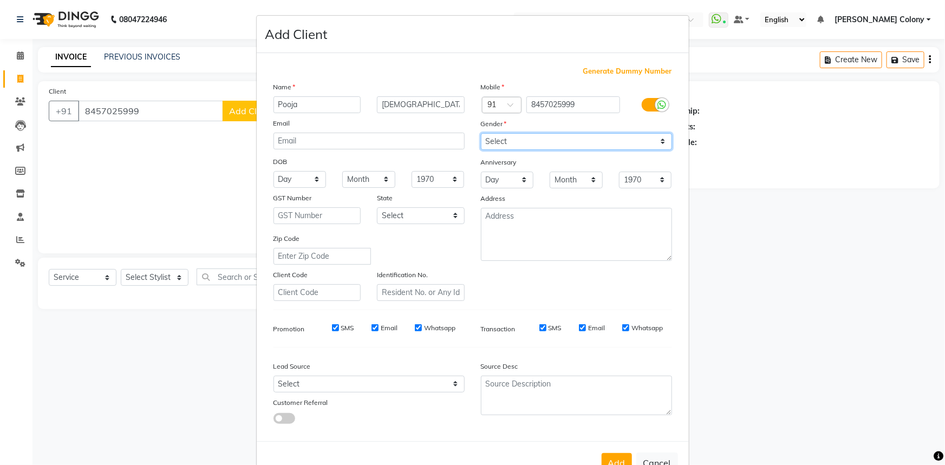
click at [513, 141] on select "Select [DEMOGRAPHIC_DATA] [DEMOGRAPHIC_DATA] Other Prefer Not To Say" at bounding box center [576, 141] width 191 height 17
select select "[DEMOGRAPHIC_DATA]"
click at [481, 133] on select "Select [DEMOGRAPHIC_DATA] [DEMOGRAPHIC_DATA] Other Prefer Not To Say" at bounding box center [576, 141] width 191 height 17
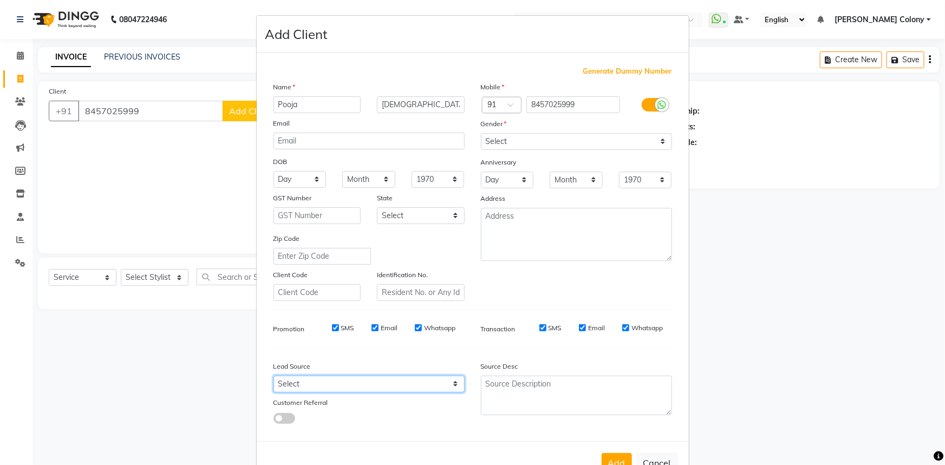
click at [325, 385] on select "Select Walk-in Referral Internet Friend Word of Mouth Advertisement Facebook Ju…" at bounding box center [369, 384] width 191 height 17
select select "54387"
click at [274, 378] on select "Select Walk-in Referral Internet Friend Word of Mouth Advertisement Facebook Ju…" at bounding box center [369, 384] width 191 height 17
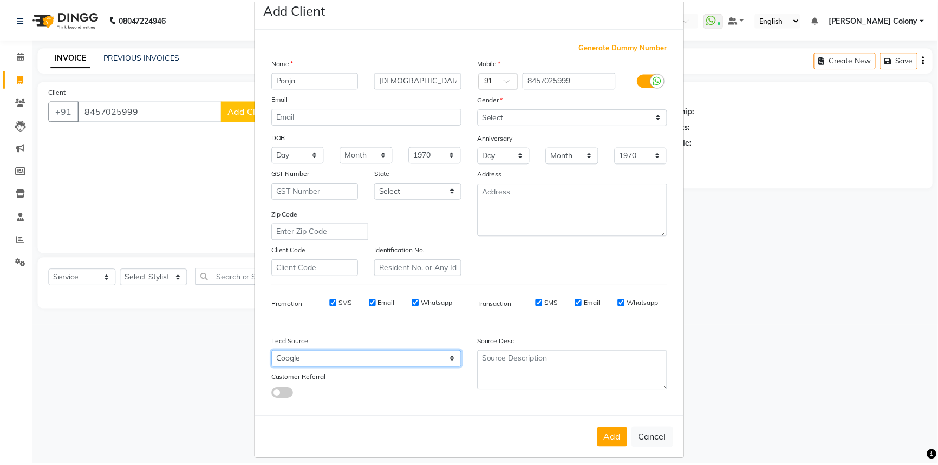
scroll to position [38, 0]
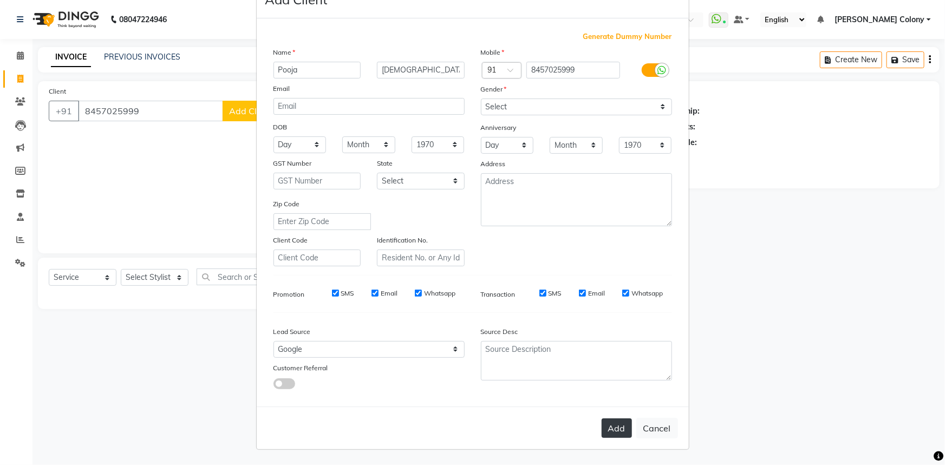
click at [614, 434] on button "Add" at bounding box center [617, 428] width 30 height 19
select select
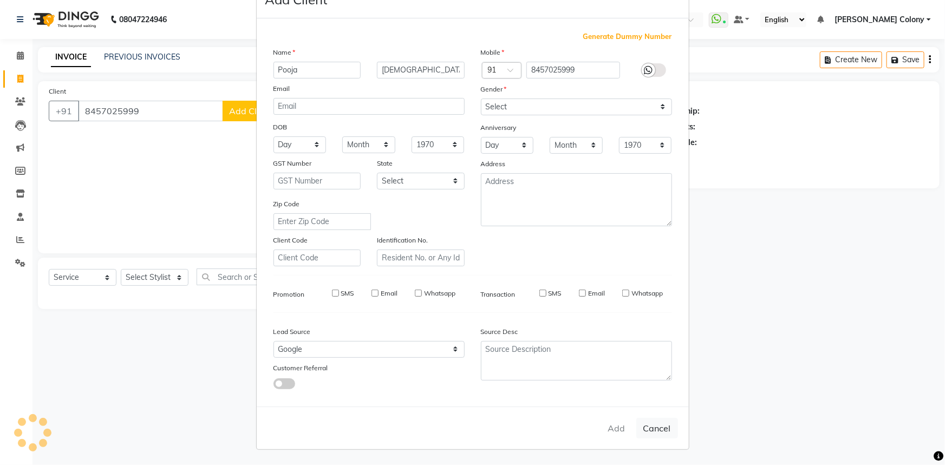
select select
checkbox input "false"
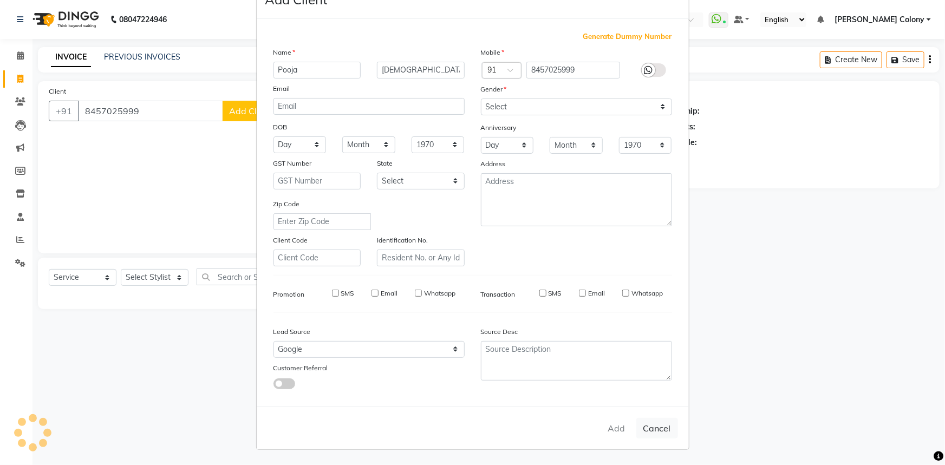
checkbox input "false"
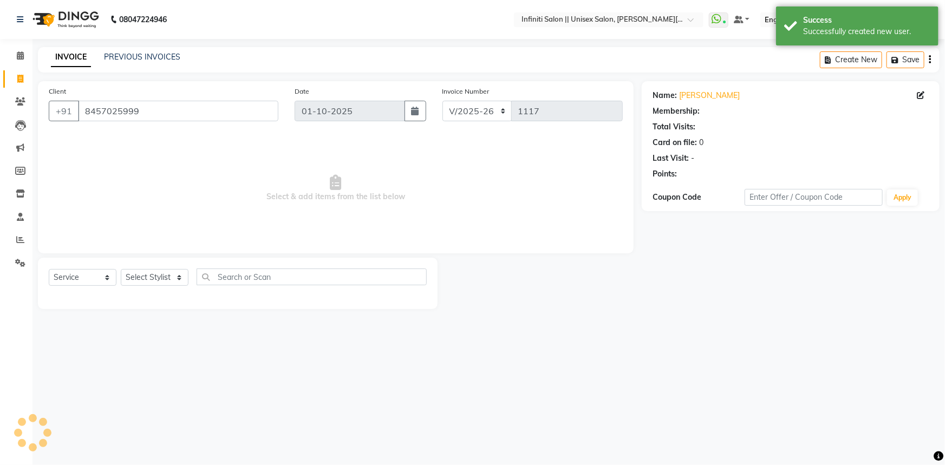
select select "1: Object"
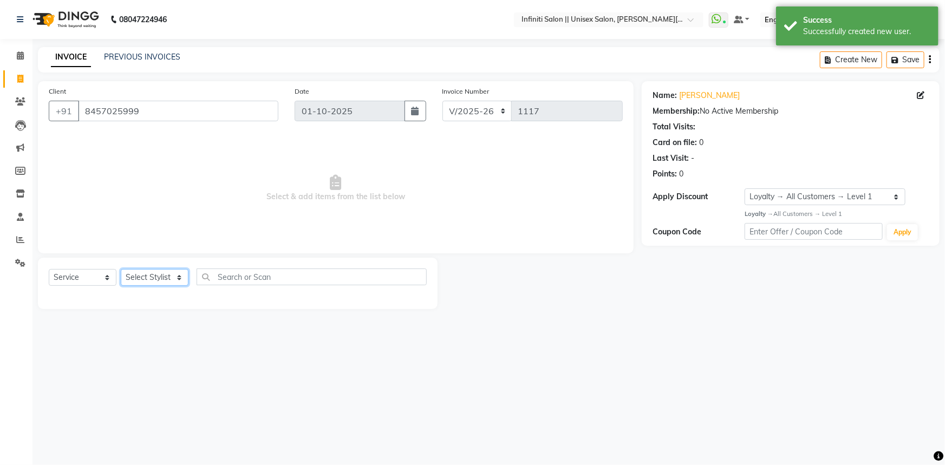
click at [159, 285] on select "Select Stylist [PERSON_NAME] [PERSON_NAME] CC [PERSON_NAME] Bhoomi [PERSON_NAME…" at bounding box center [155, 277] width 68 height 17
select select "93505"
click at [121, 269] on select "Select Stylist [PERSON_NAME] [PERSON_NAME] CC [PERSON_NAME] Bhoomi [PERSON_NAME…" at bounding box center [155, 277] width 68 height 17
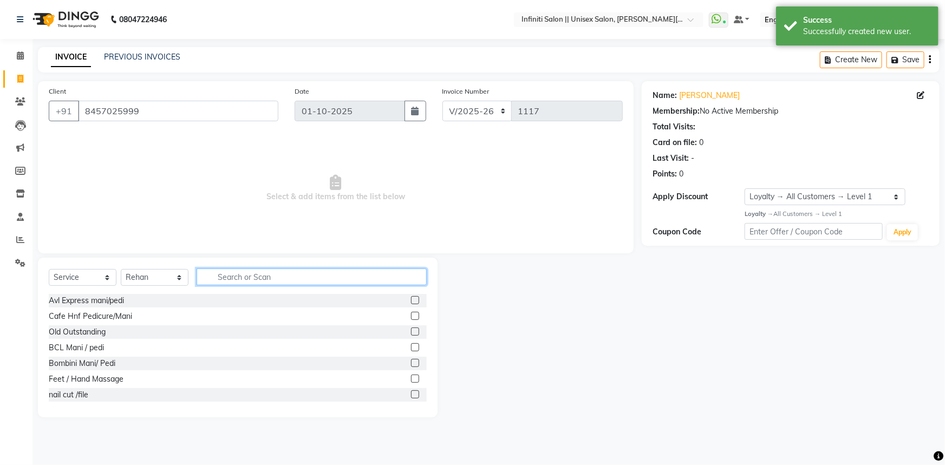
click at [255, 276] on input "text" at bounding box center [312, 277] width 230 height 17
